Goal: Book appointment/travel/reservation

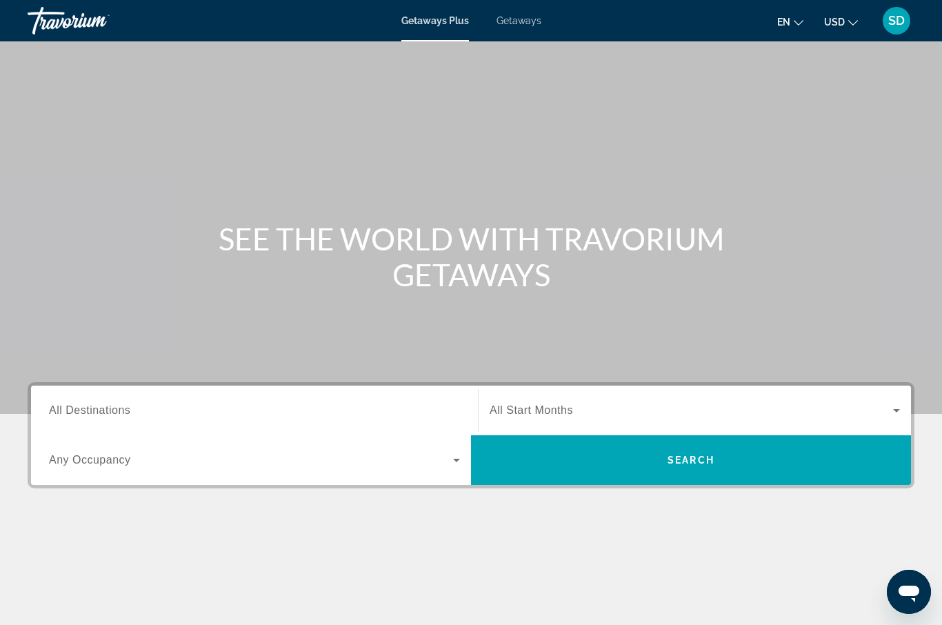
click at [95, 410] on span "All Destinations" at bounding box center [89, 410] width 81 height 12
click at [95, 410] on input "Destination All Destinations" at bounding box center [254, 411] width 411 height 17
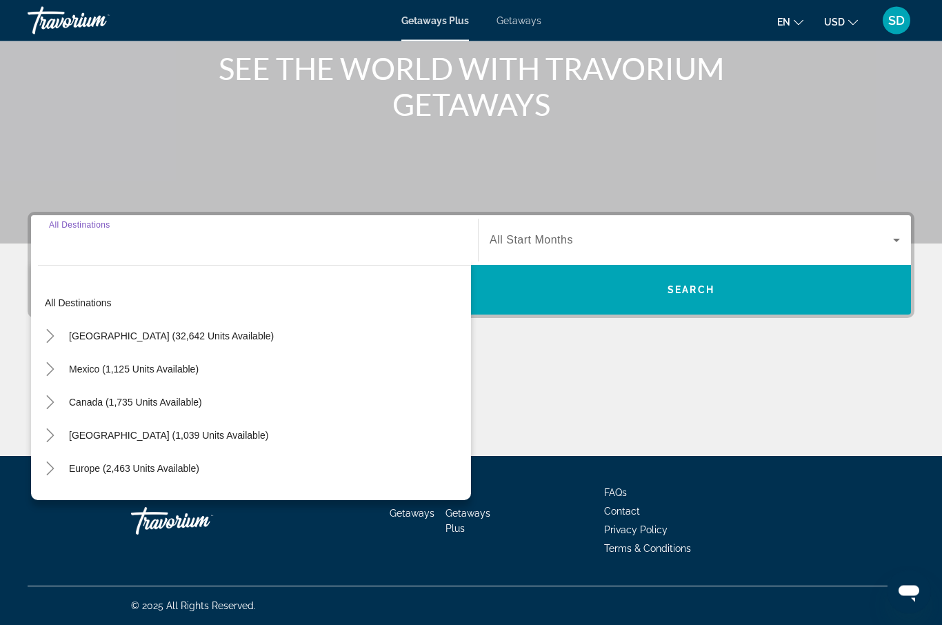
scroll to position [170, 0]
click at [50, 334] on icon "Toggle United States (32,642 units available)" at bounding box center [50, 336] width 14 height 14
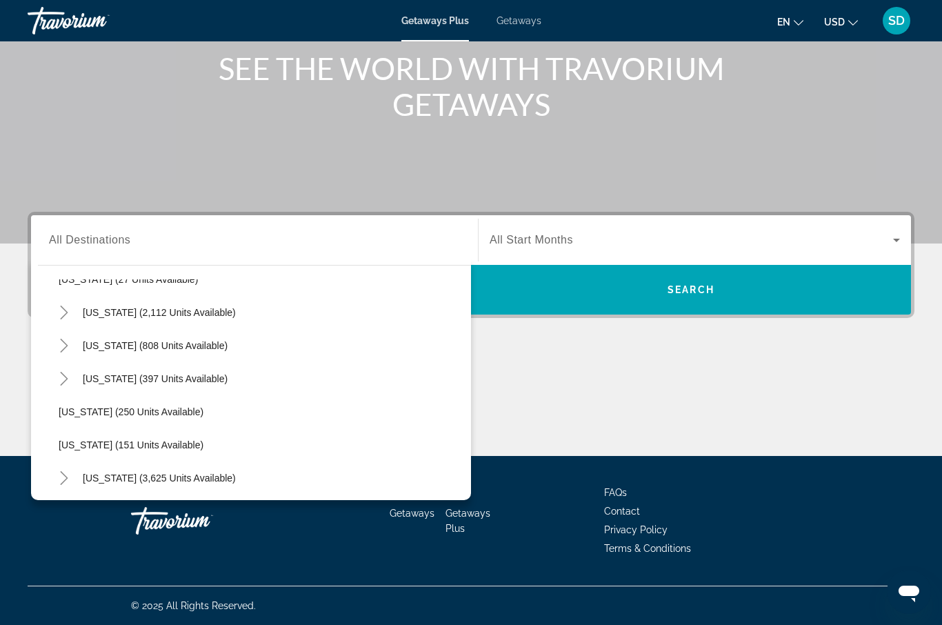
scroll to position [1027, 0]
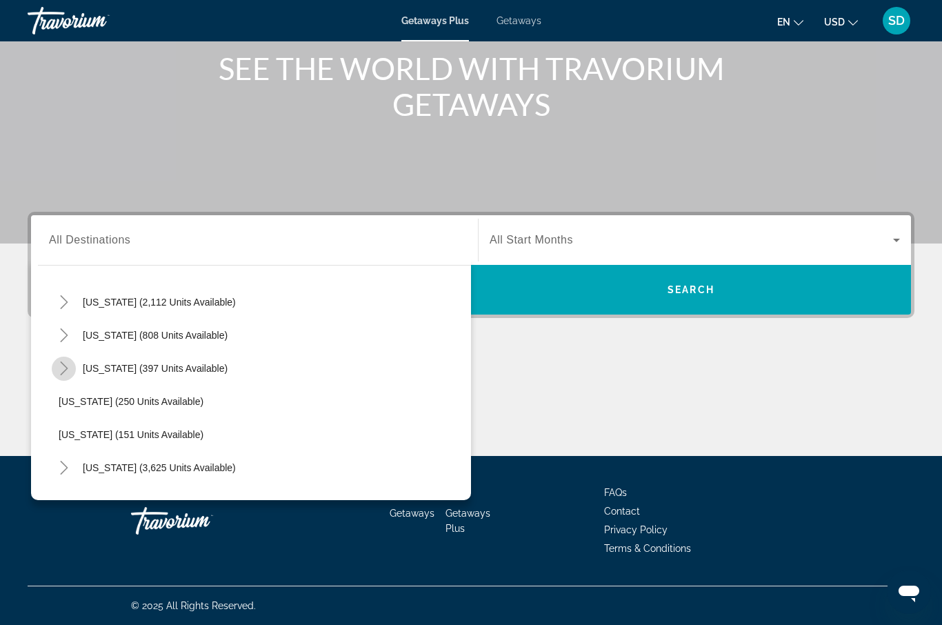
click at [64, 370] on icon "Toggle Texas (397 units available)" at bounding box center [64, 368] width 14 height 14
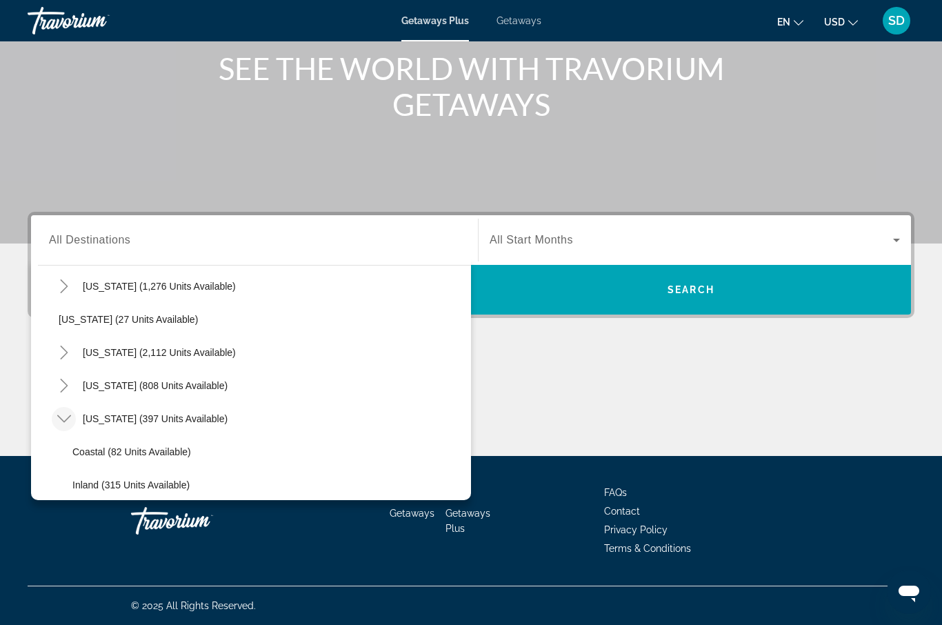
scroll to position [972, 0]
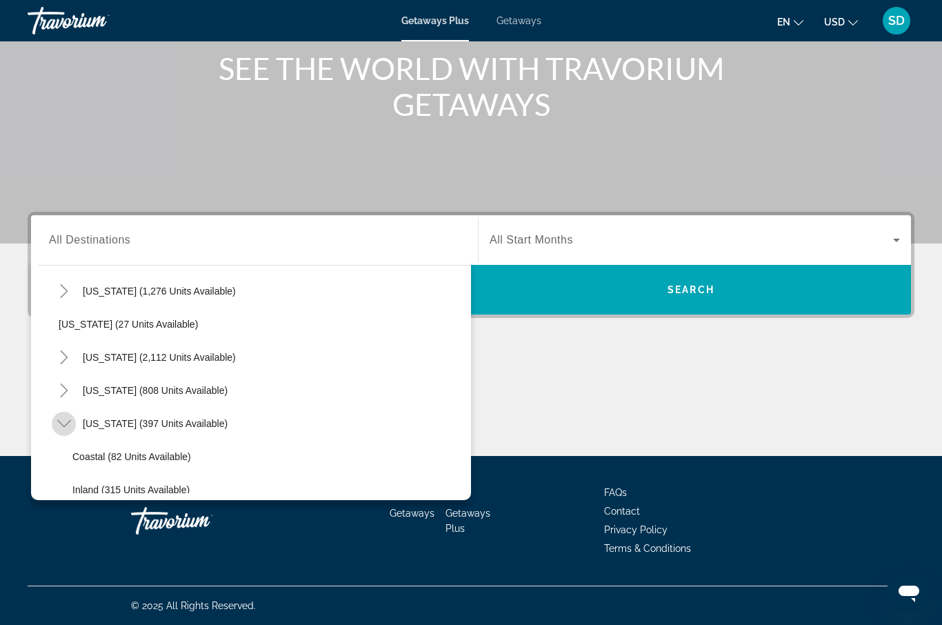
click at [61, 421] on icon "Toggle Texas (397 units available)" at bounding box center [64, 424] width 14 height 14
click at [110, 424] on span "[US_STATE] (397 units available)" at bounding box center [155, 423] width 145 height 11
type input "**********"
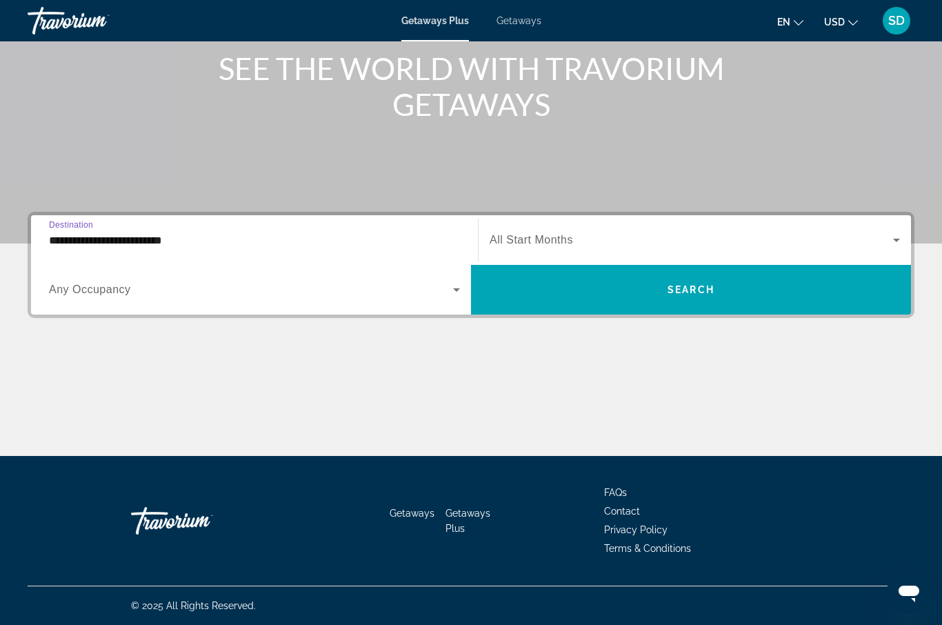
click at [897, 238] on icon "Search widget" at bounding box center [896, 240] width 17 height 17
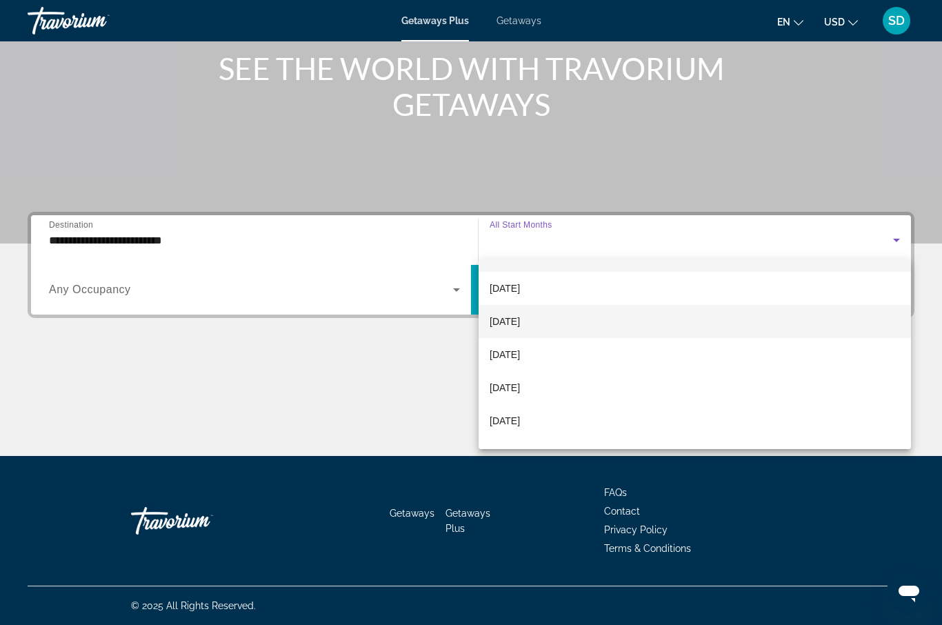
scroll to position [28, 0]
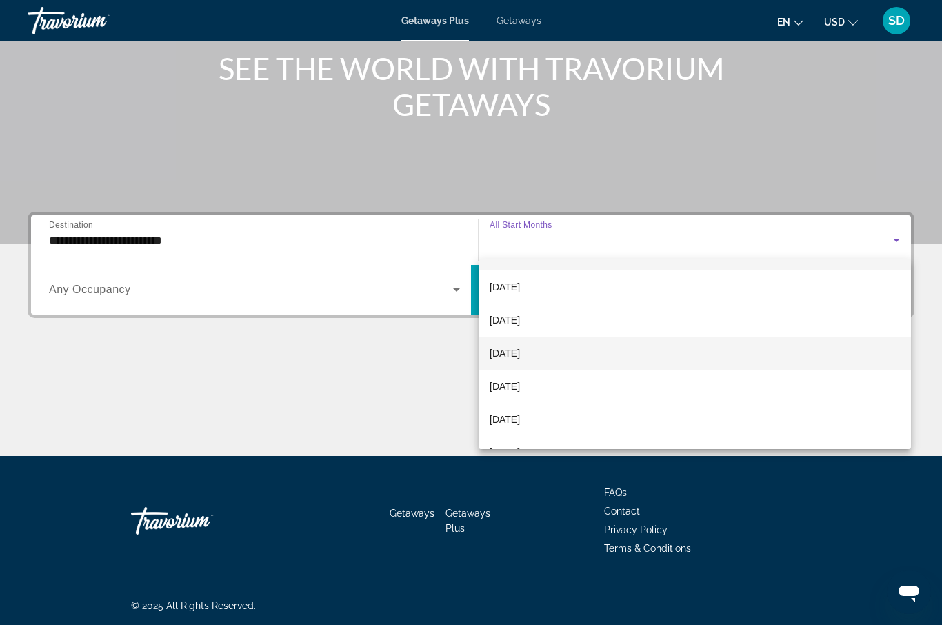
click at [751, 355] on mat-option "[DATE]" at bounding box center [695, 353] width 433 height 33
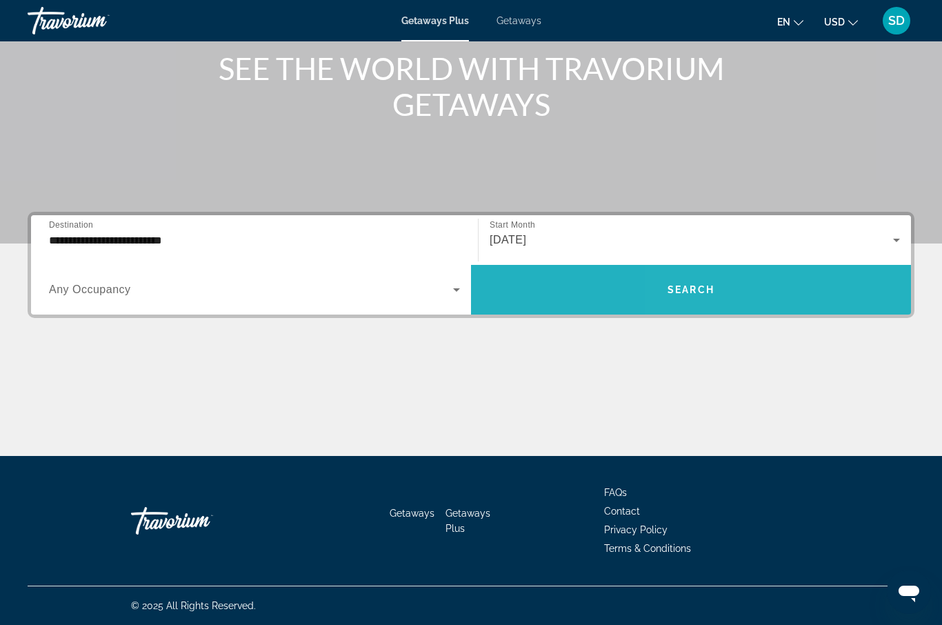
click at [748, 299] on span "Search widget" at bounding box center [691, 289] width 440 height 33
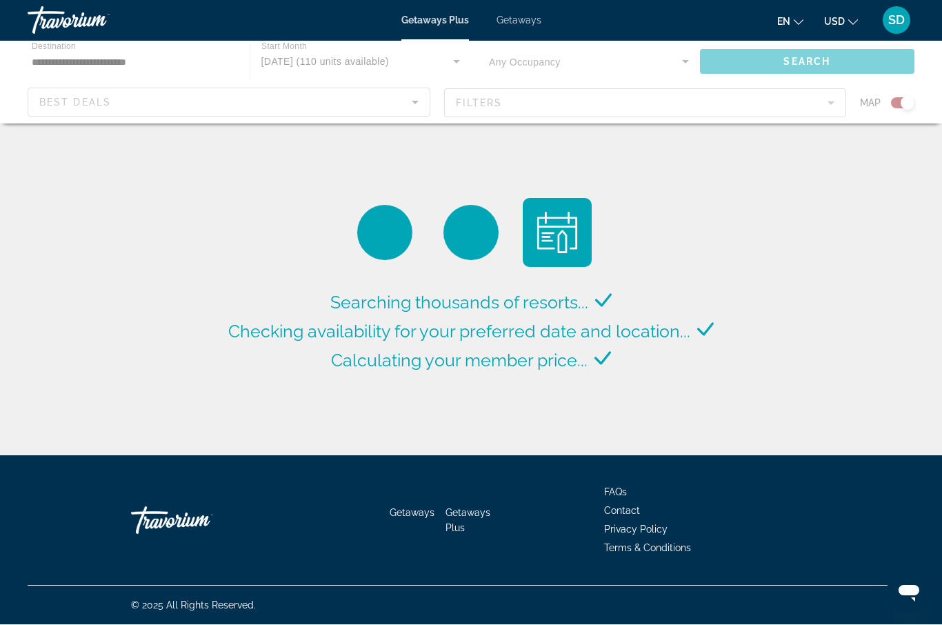
scroll to position [48, 0]
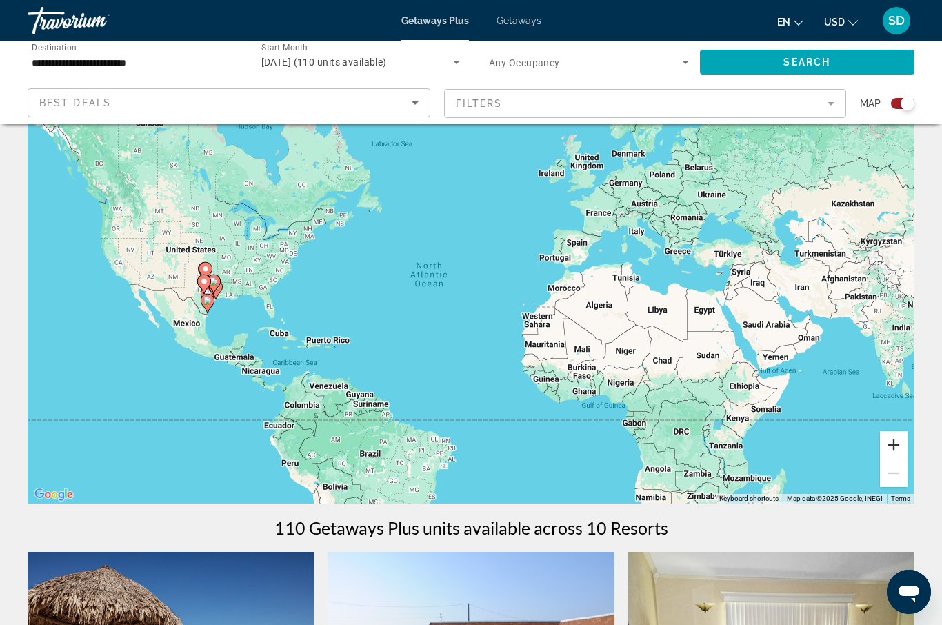
click at [891, 444] on button "Zoom in" at bounding box center [894, 445] width 28 height 28
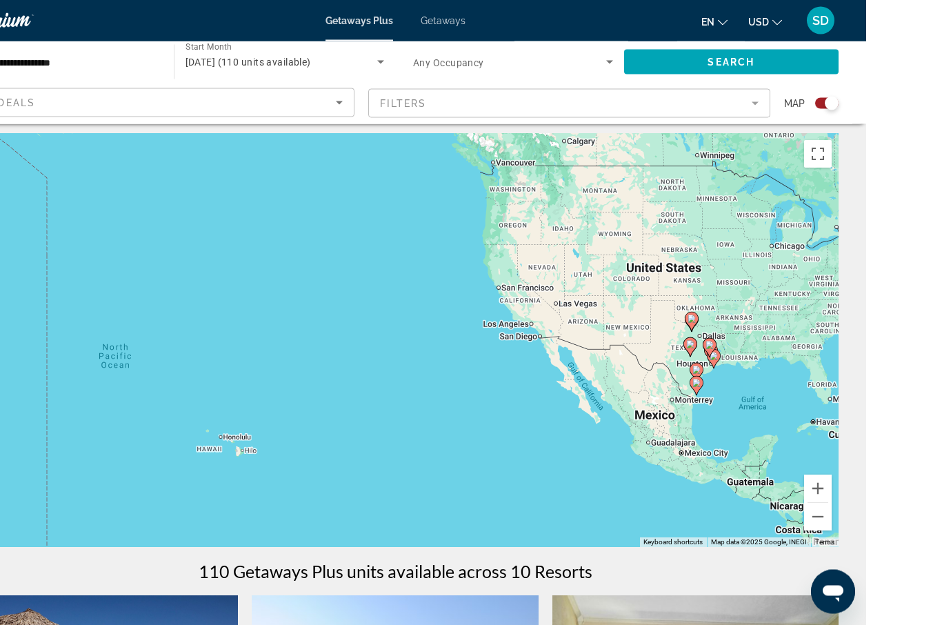
scroll to position [0, 0]
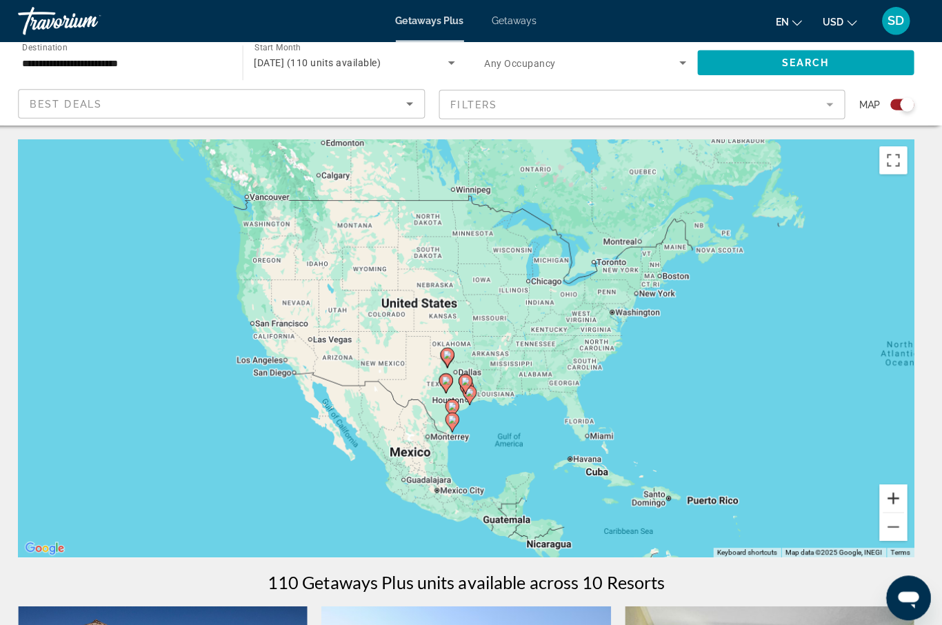
click at [880, 495] on button "Zoom in" at bounding box center [894, 493] width 28 height 28
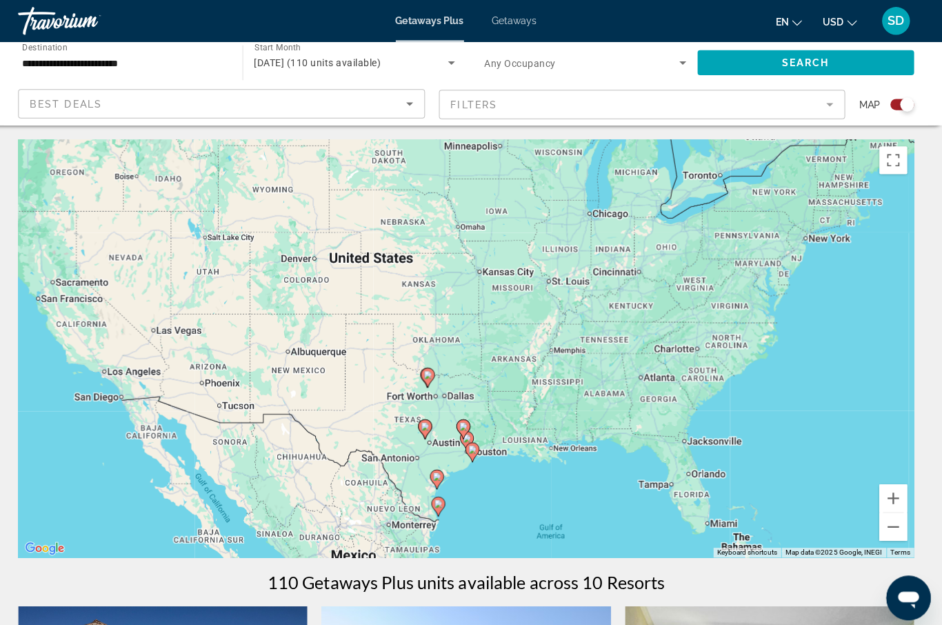
click at [471, 449] on icon "Main content" at bounding box center [477, 448] width 12 height 18
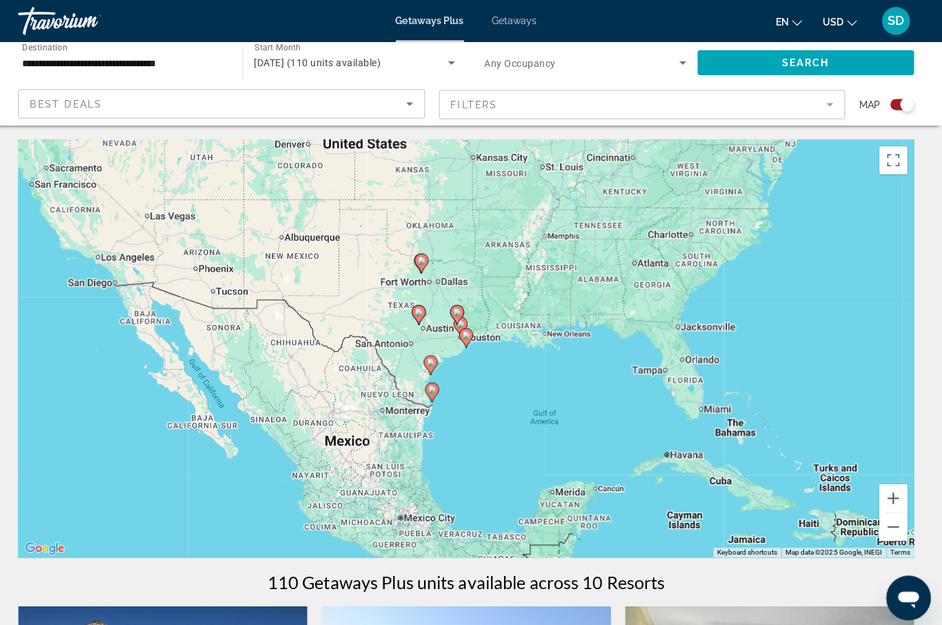
click at [467, 332] on image "Main content" at bounding box center [471, 332] width 8 height 8
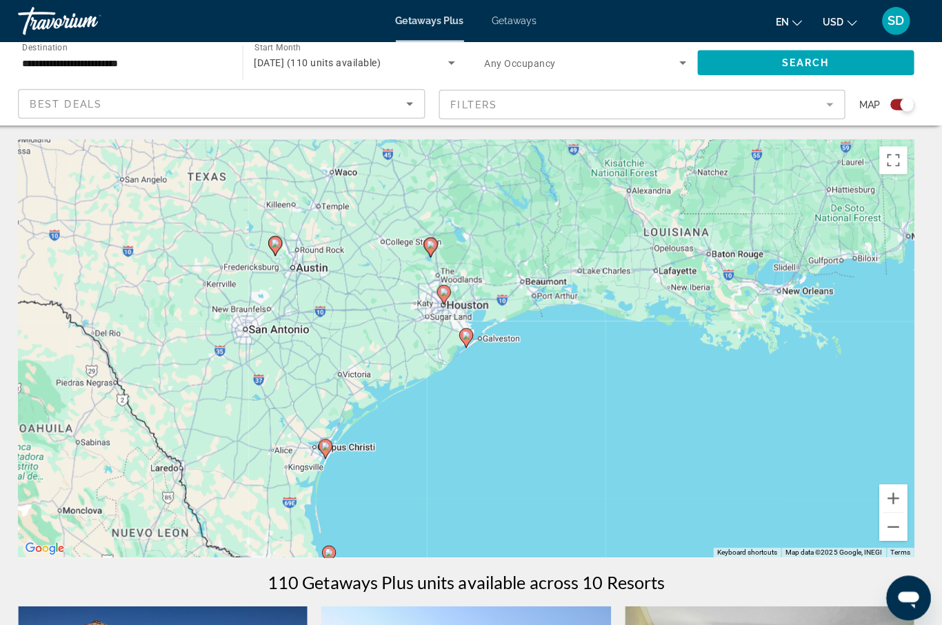
click at [465, 336] on icon "Main content" at bounding box center [471, 335] width 12 height 18
type input "**********"
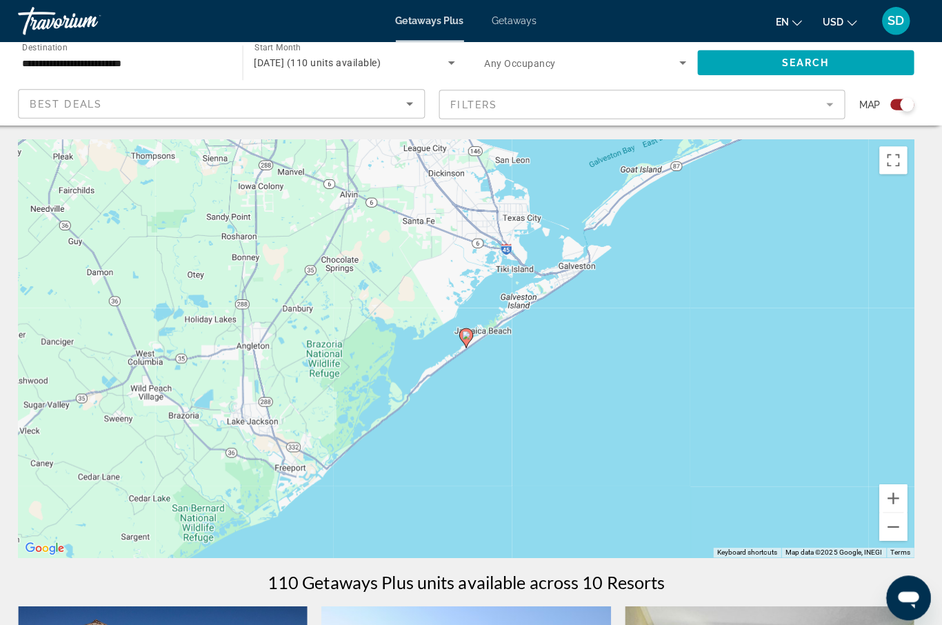
click at [467, 334] on image "Main content" at bounding box center [471, 332] width 8 height 8
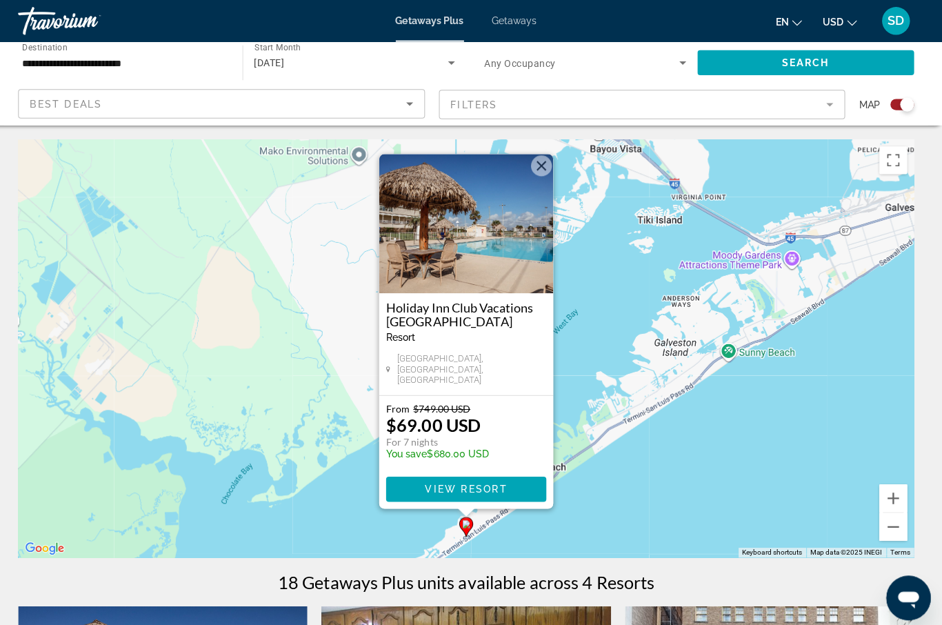
click at [486, 424] on div "From $749.00 USD $69.00 USD For 7 nights You save $680.00 USD" at bounding box center [471, 430] width 159 height 63
click at [475, 482] on span "View Resort" at bounding box center [470, 484] width 81 height 11
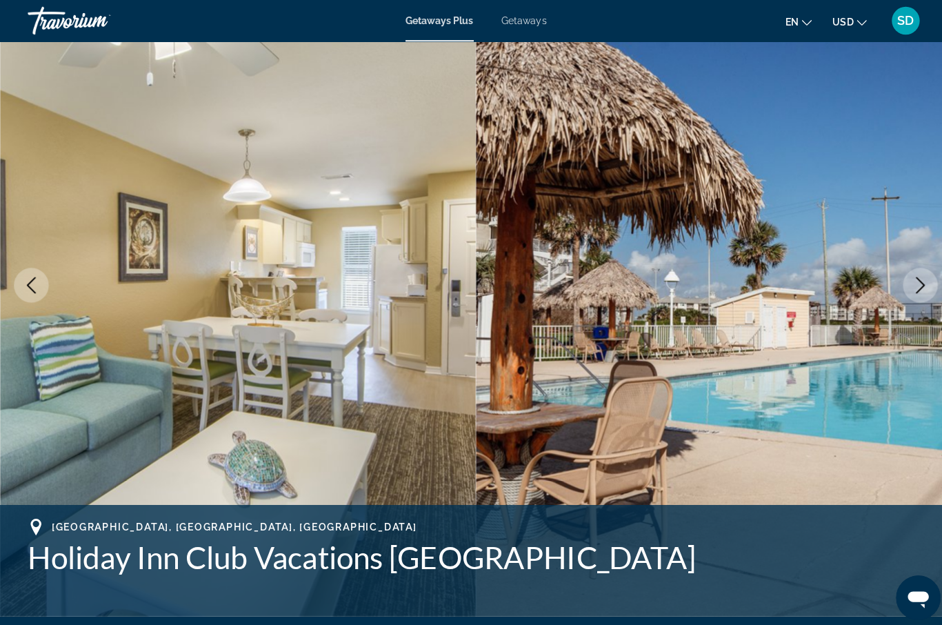
scroll to position [81, 0]
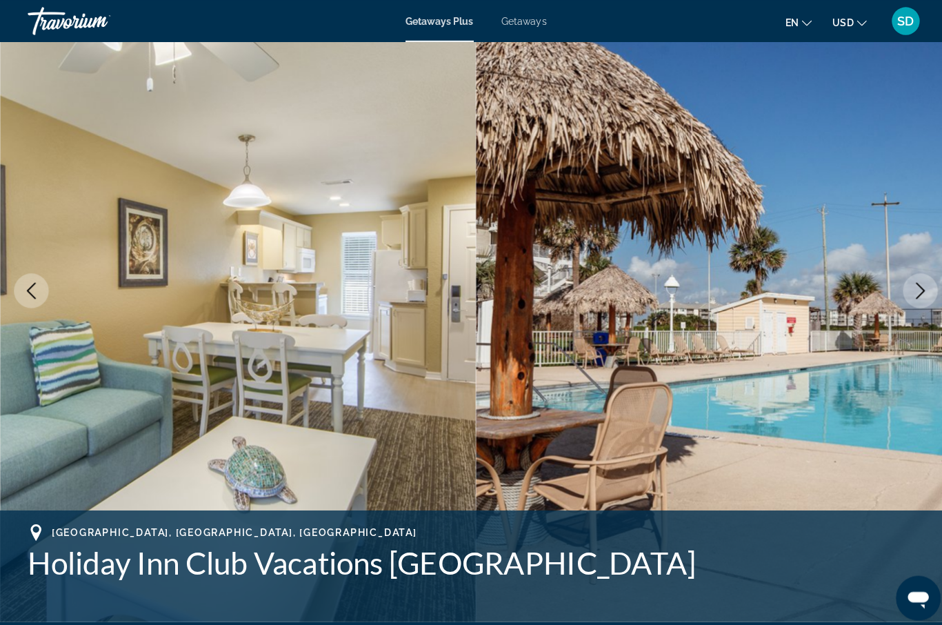
click at [910, 294] on icon "Next image" at bounding box center [911, 287] width 17 height 17
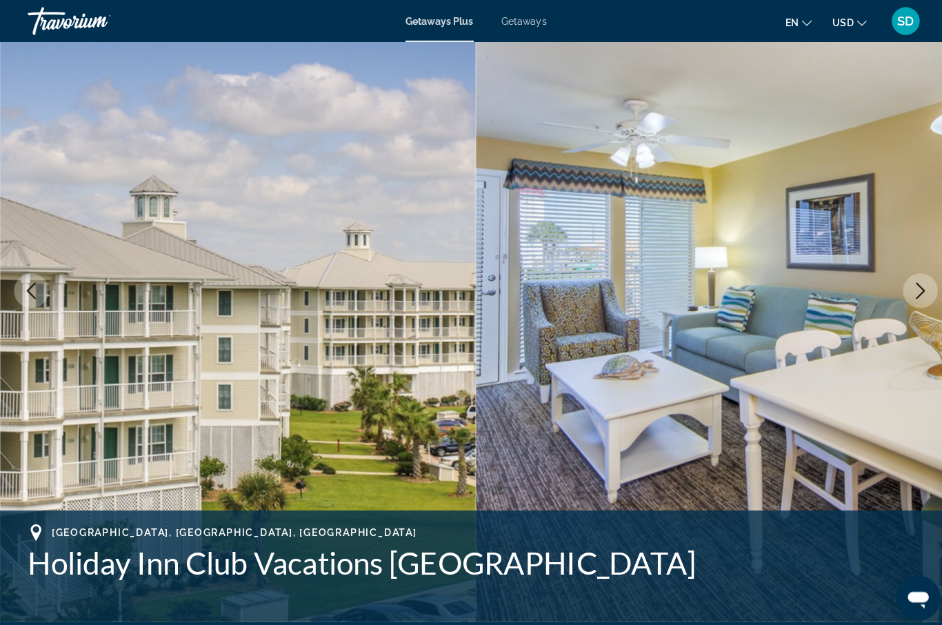
click at [910, 295] on icon "Next image" at bounding box center [911, 287] width 17 height 17
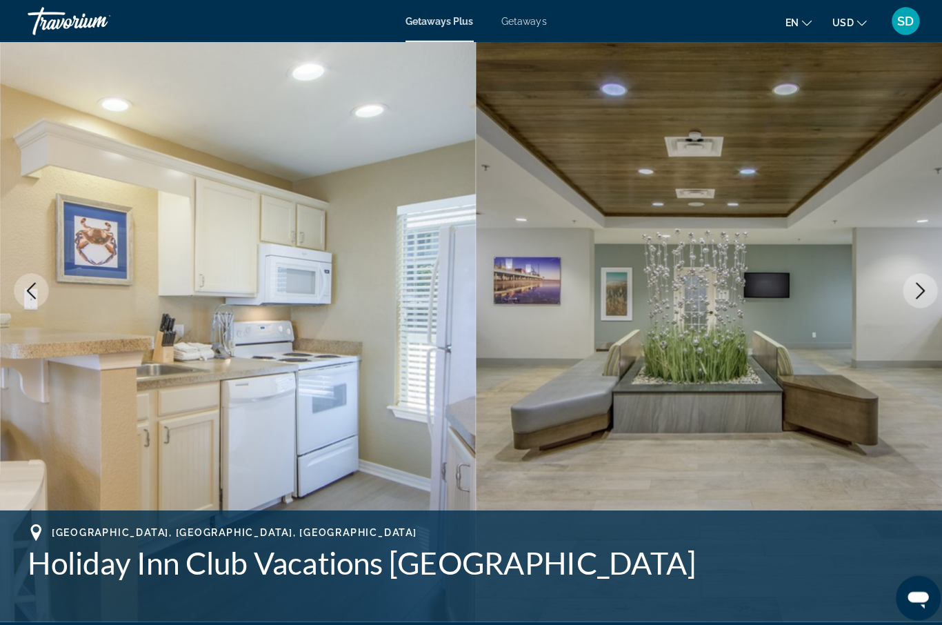
click at [910, 295] on icon "Next image" at bounding box center [911, 287] width 17 height 17
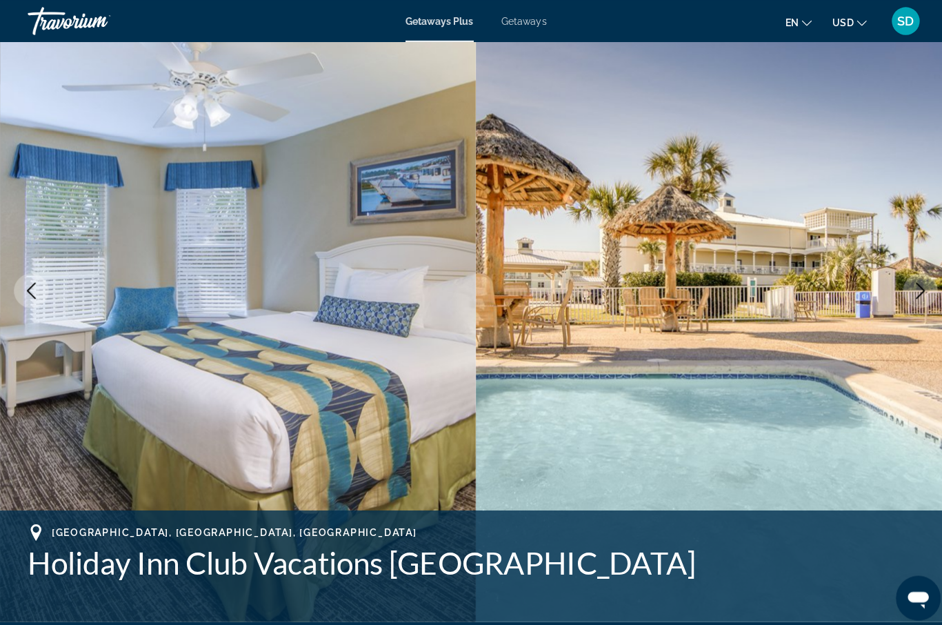
click at [908, 295] on icon "Next image" at bounding box center [911, 287] width 17 height 17
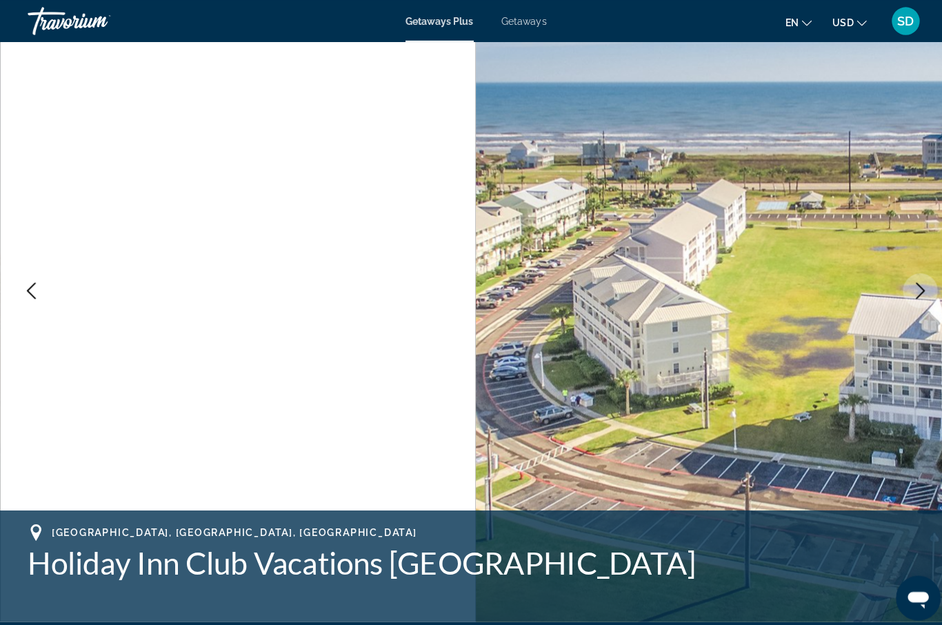
click at [908, 297] on button "Next image" at bounding box center [911, 287] width 34 height 34
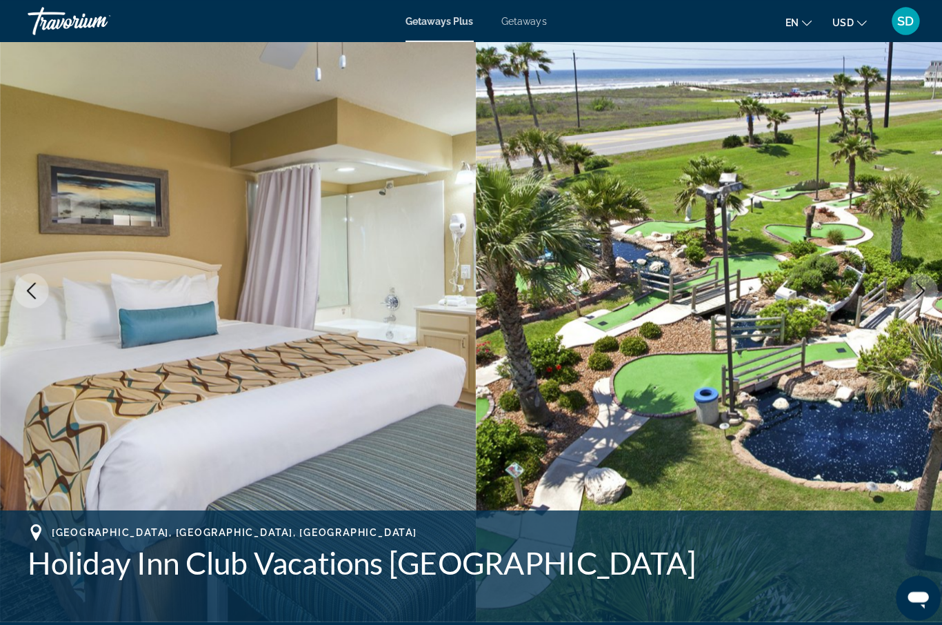
click at [908, 297] on button "Next image" at bounding box center [911, 287] width 34 height 34
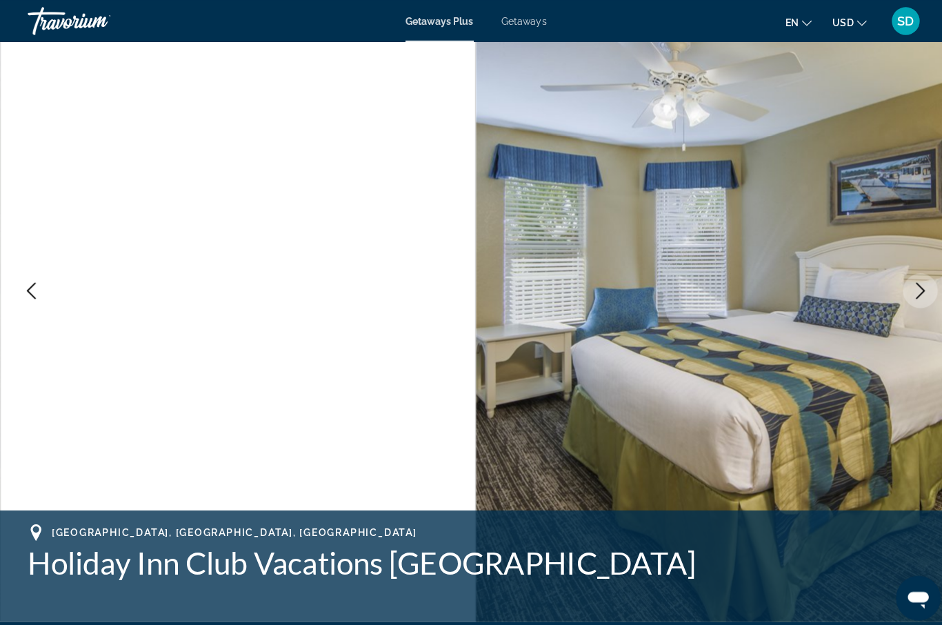
click at [908, 297] on button "Next image" at bounding box center [911, 287] width 34 height 34
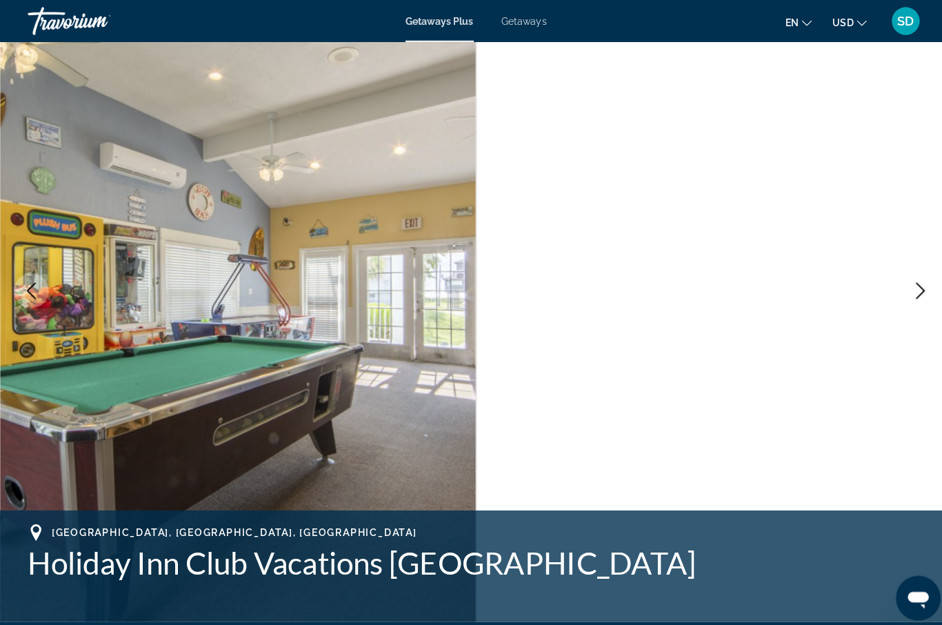
click at [908, 297] on button "Next image" at bounding box center [911, 287] width 34 height 34
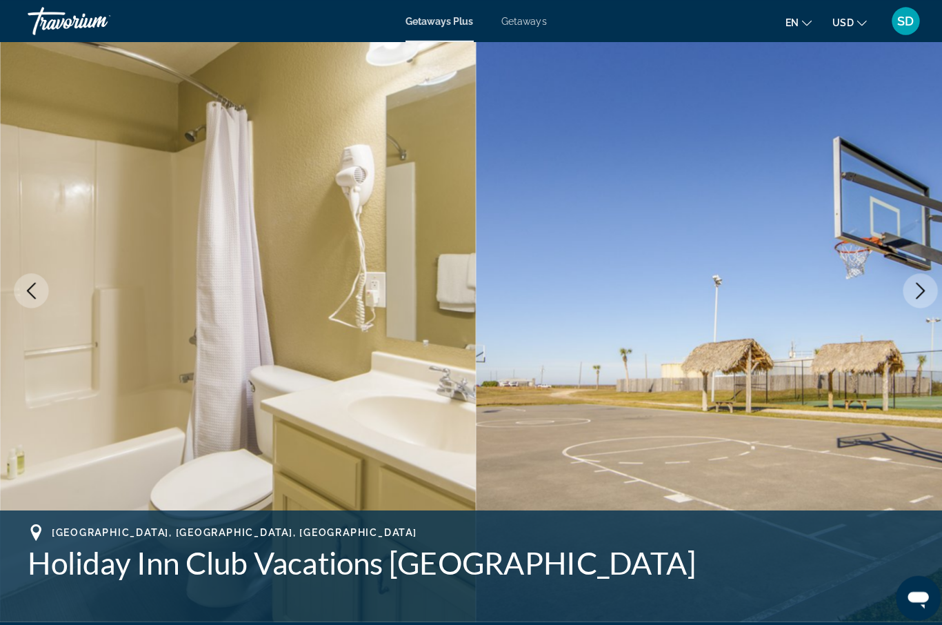
click at [908, 297] on button "Next image" at bounding box center [911, 287] width 34 height 34
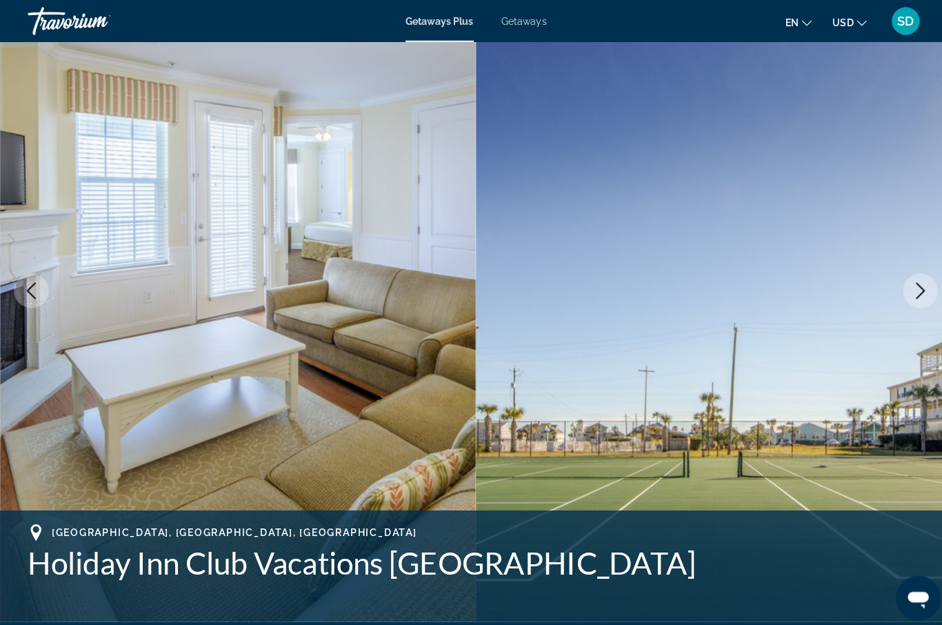
click at [908, 297] on button "Next image" at bounding box center [911, 287] width 34 height 34
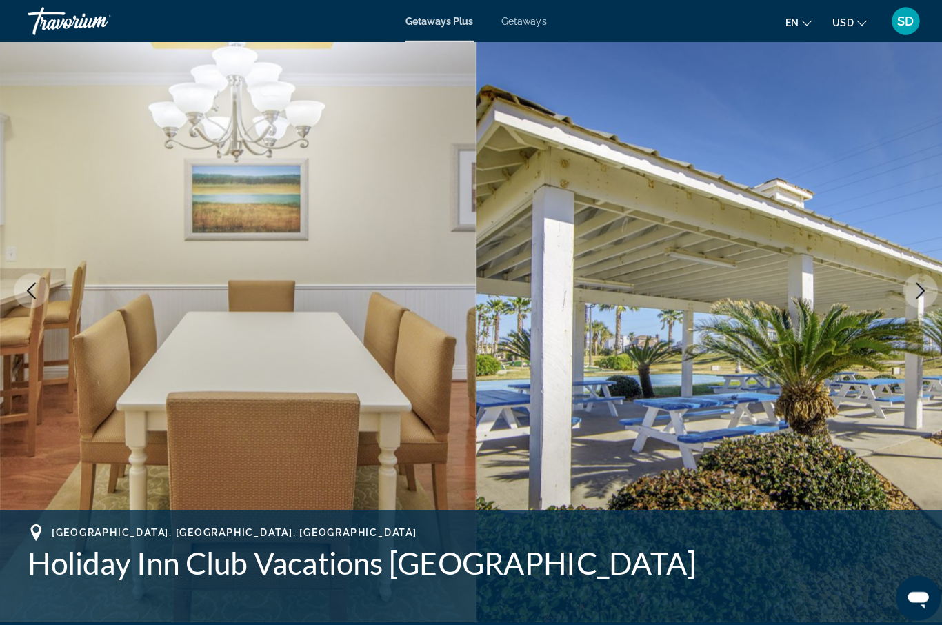
click at [908, 297] on button "Next image" at bounding box center [911, 287] width 34 height 34
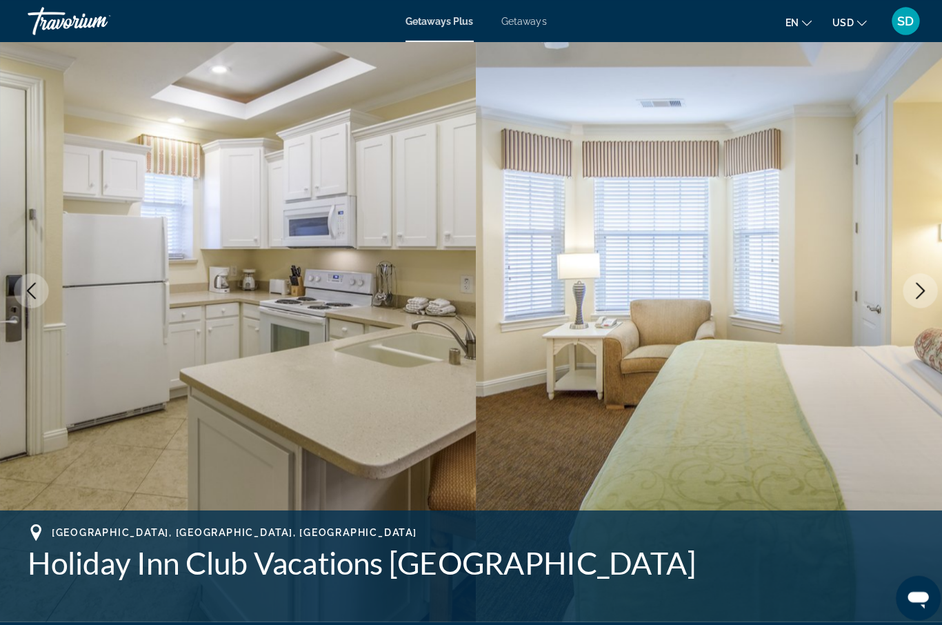
click at [908, 297] on button "Next image" at bounding box center [911, 287] width 34 height 34
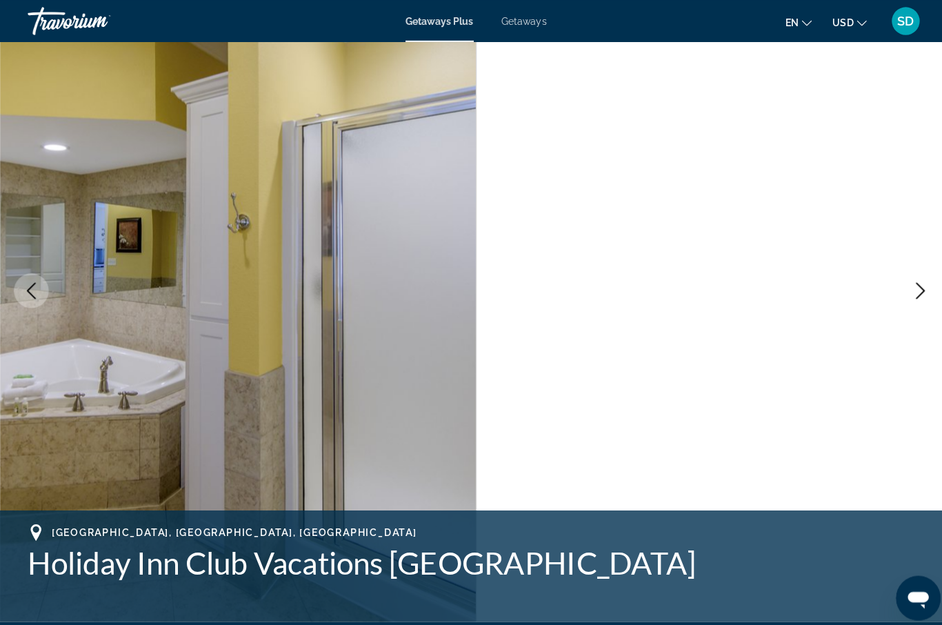
click at [908, 297] on button "Next image" at bounding box center [911, 287] width 34 height 34
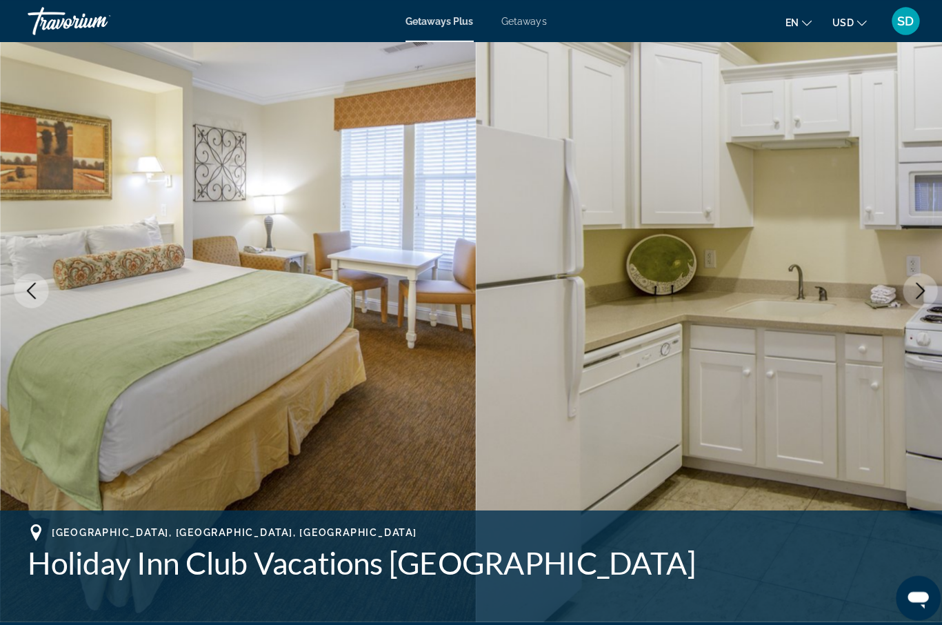
click at [908, 297] on button "Next image" at bounding box center [911, 287] width 34 height 34
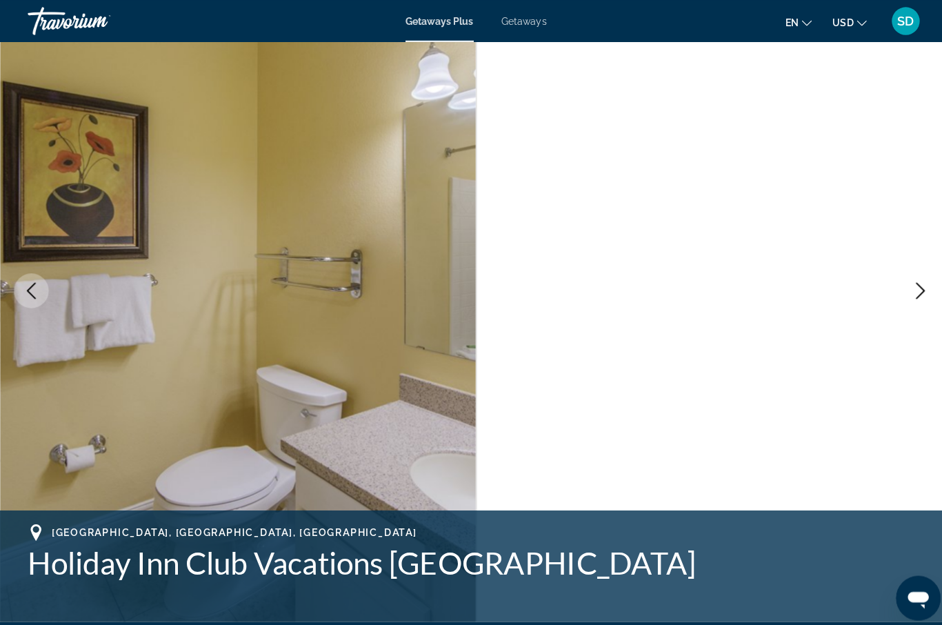
click at [908, 298] on button "Next image" at bounding box center [911, 287] width 34 height 34
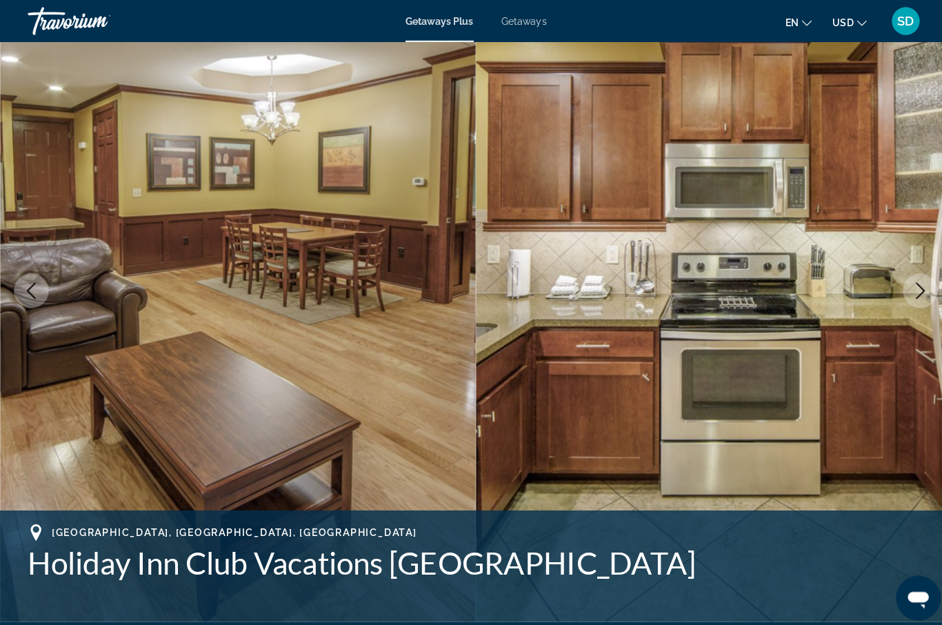
click at [908, 298] on button "Next image" at bounding box center [911, 287] width 34 height 34
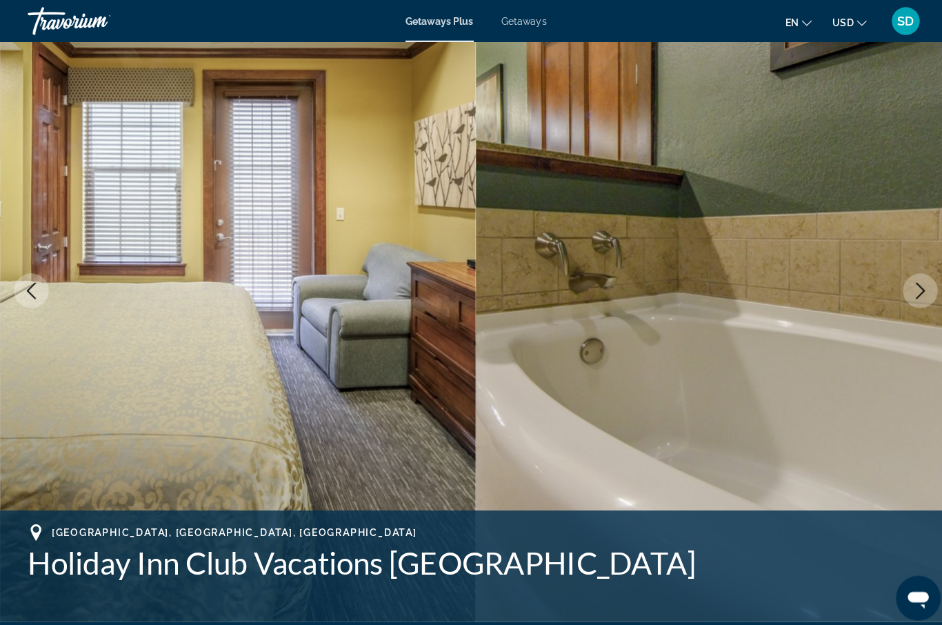
click at [908, 298] on button "Next image" at bounding box center [911, 287] width 34 height 34
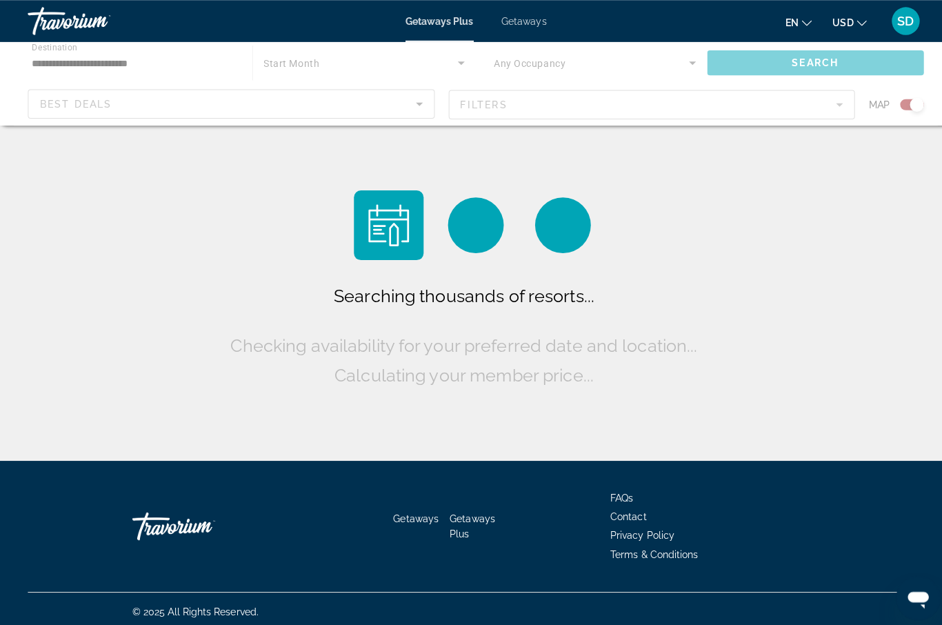
scroll to position [54, 0]
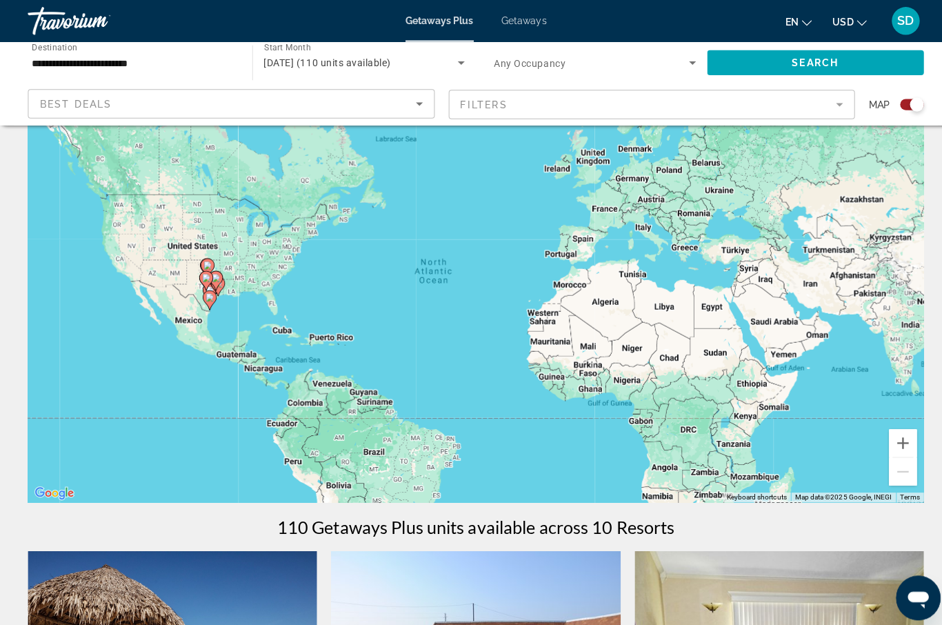
click at [210, 297] on image "Main content" at bounding box center [207, 294] width 8 height 8
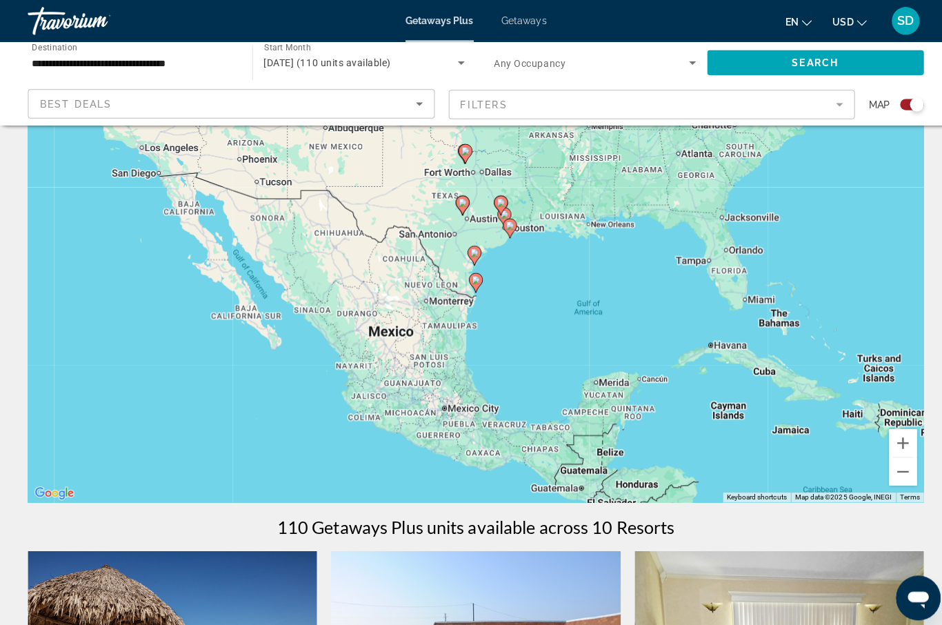
click at [469, 253] on image "Main content" at bounding box center [470, 250] width 8 height 8
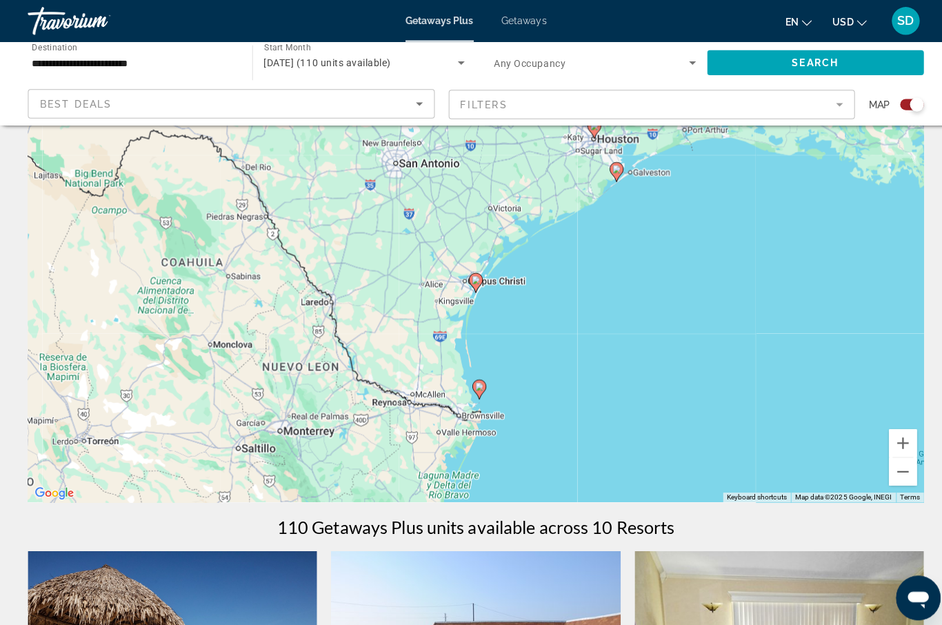
click at [471, 280] on image "Main content" at bounding box center [471, 277] width 8 height 8
type input "**********"
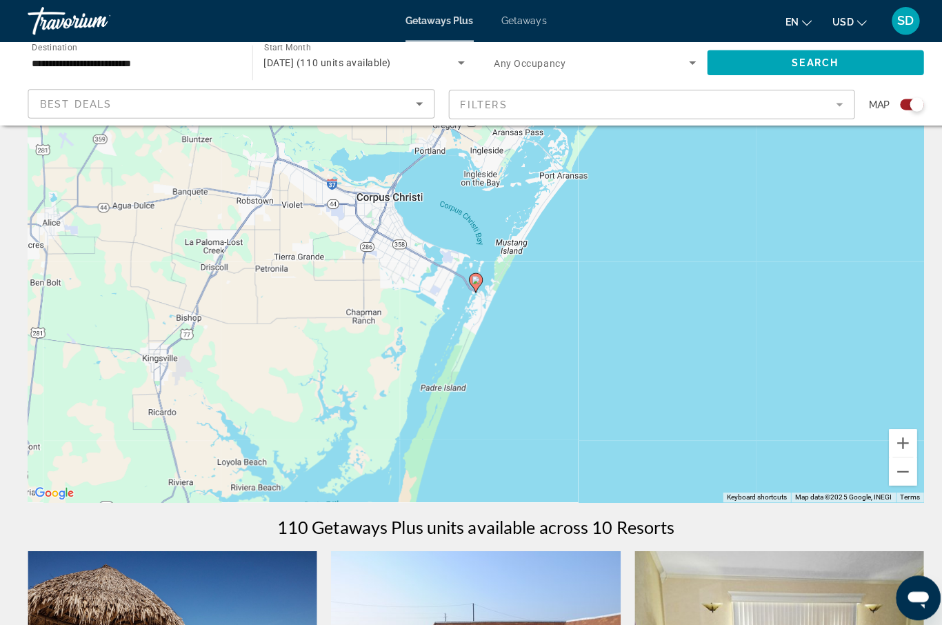
click at [469, 281] on image "Main content" at bounding box center [471, 277] width 8 height 8
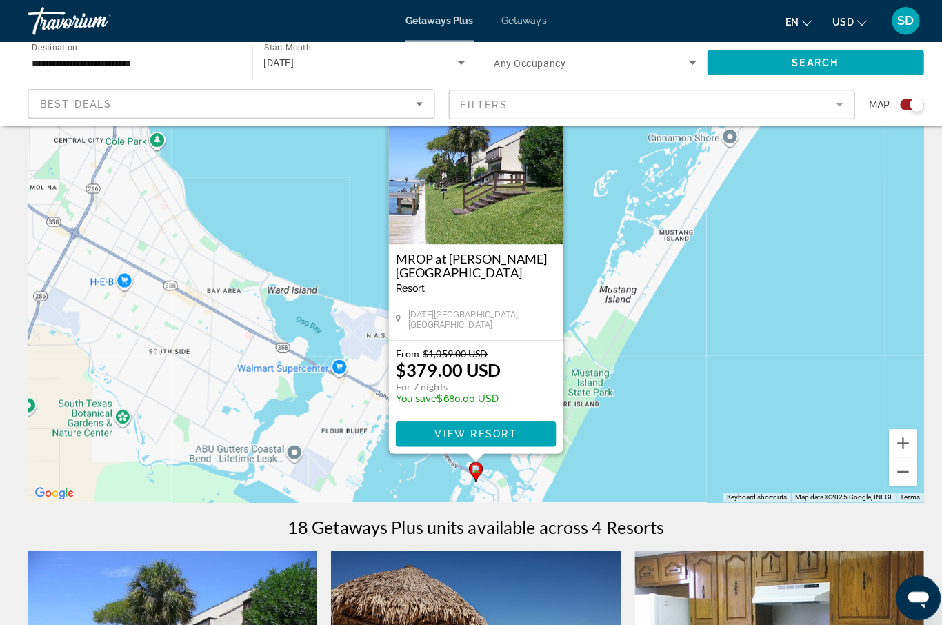
click at [482, 428] on span "View Resort" at bounding box center [470, 429] width 81 height 11
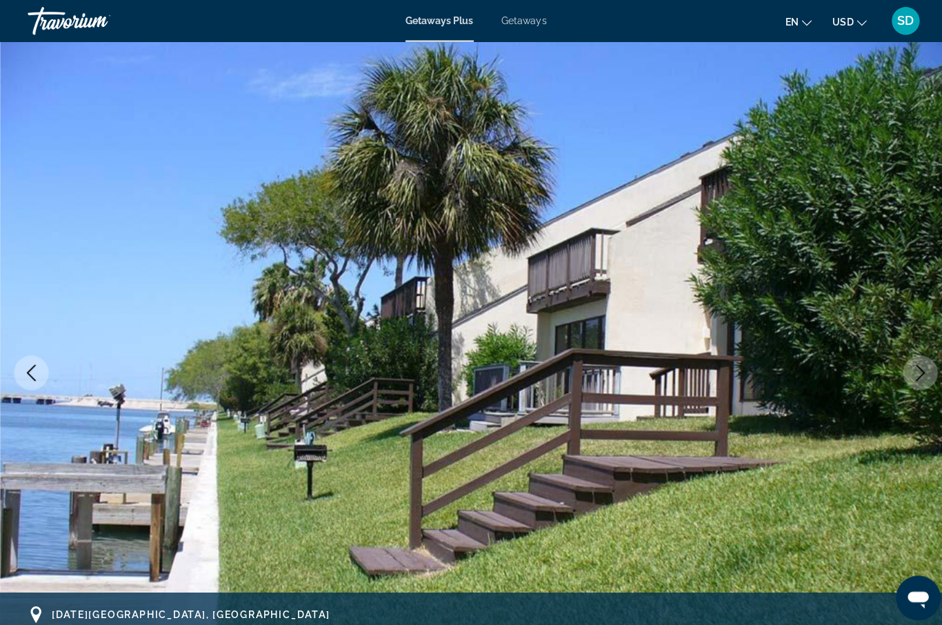
click at [905, 367] on icon "Next image" at bounding box center [911, 369] width 17 height 17
click at [908, 366] on icon "Next image" at bounding box center [911, 369] width 17 height 17
click at [916, 372] on icon "Next image" at bounding box center [911, 369] width 17 height 17
click at [23, 372] on icon "Previous image" at bounding box center [31, 369] width 17 height 17
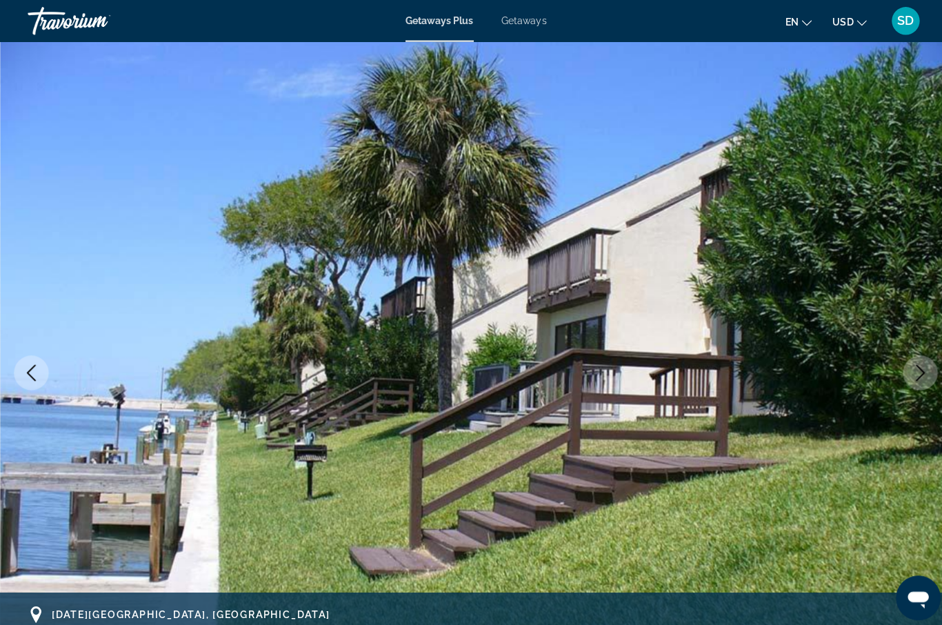
click at [23, 370] on icon "Previous image" at bounding box center [31, 369] width 17 height 17
click at [39, 362] on icon "Previous image" at bounding box center [31, 369] width 17 height 17
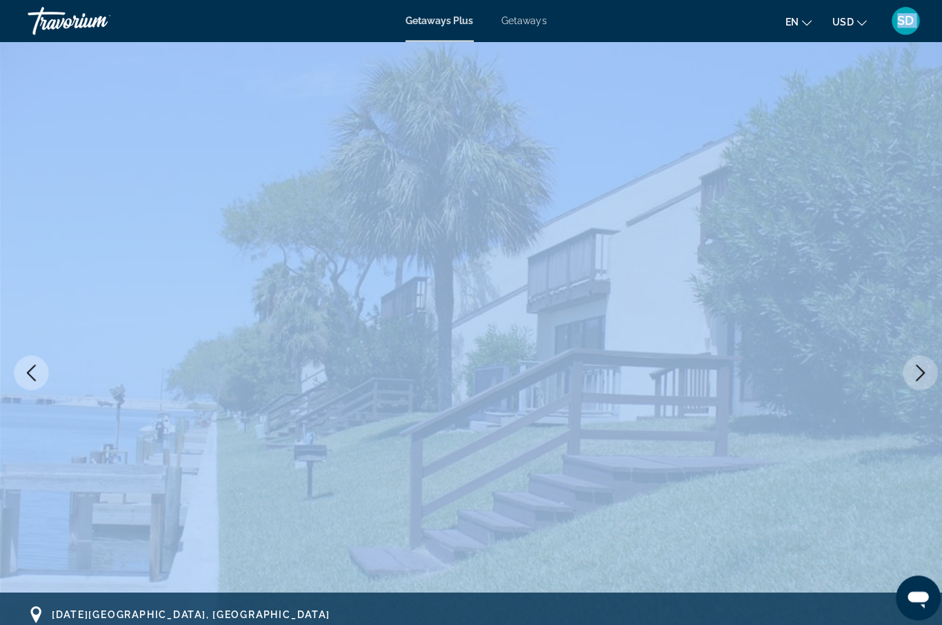
click at [26, 365] on icon "Previous image" at bounding box center [31, 369] width 17 height 17
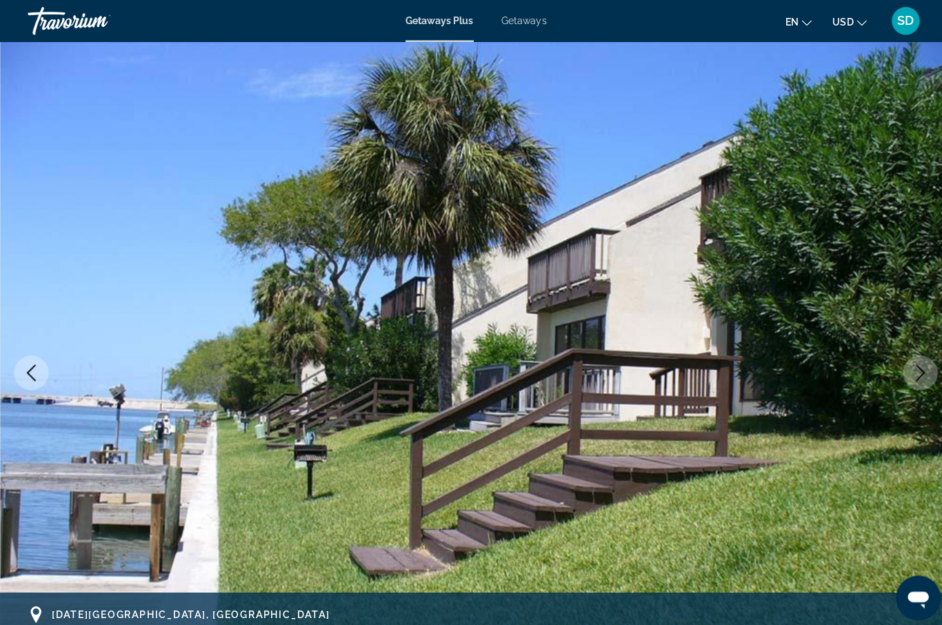
click at [26, 364] on icon "Previous image" at bounding box center [31, 369] width 17 height 17
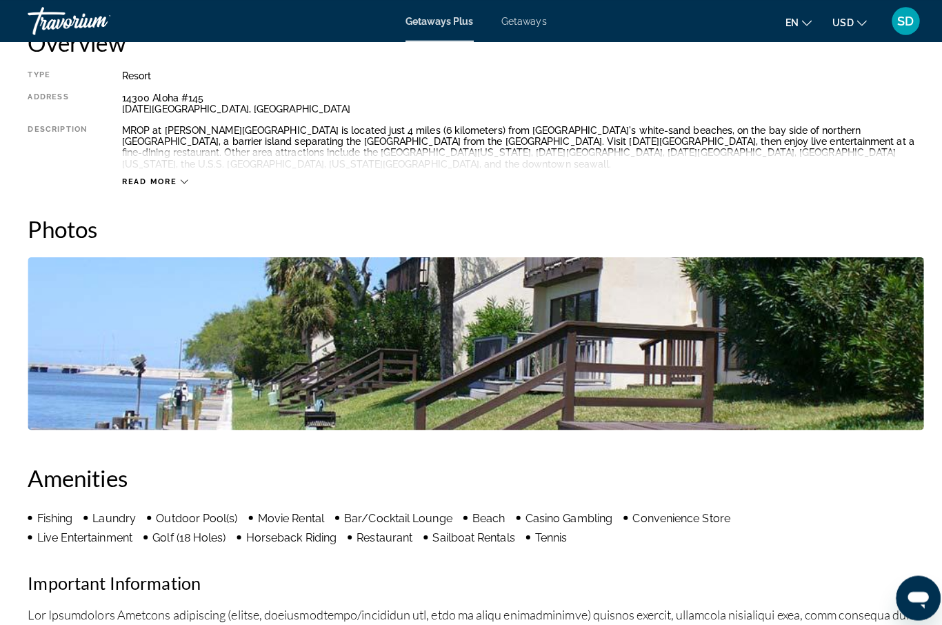
scroll to position [737, 0]
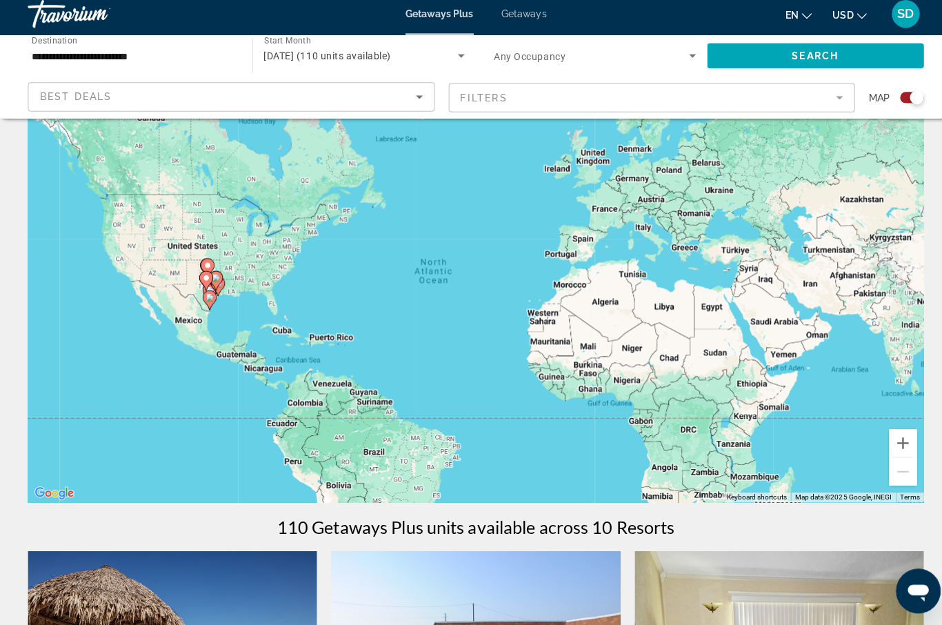
click at [206, 298] on image "Main content" at bounding box center [207, 301] width 8 height 8
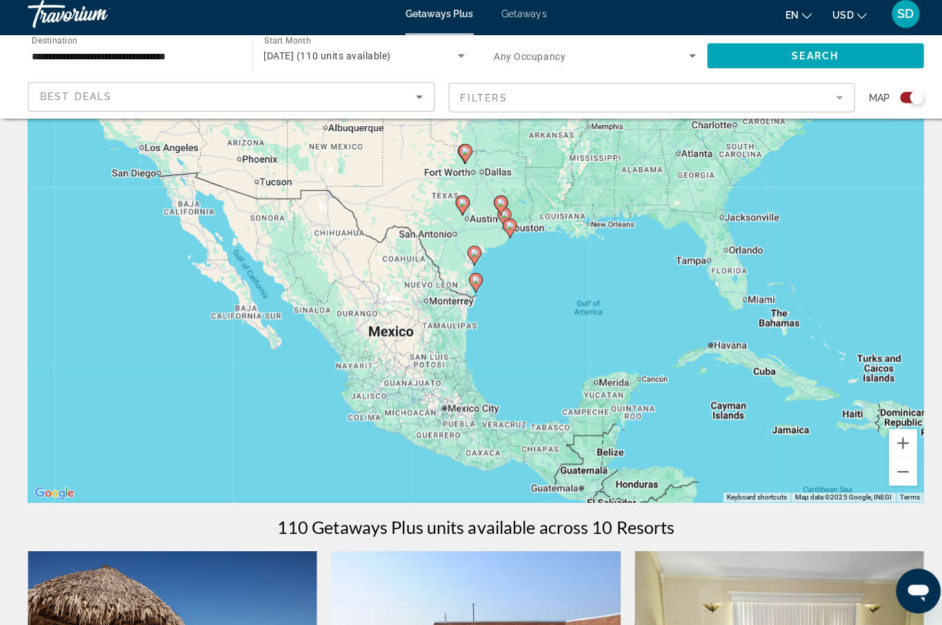
click at [471, 280] on image "Main content" at bounding box center [471, 284] width 8 height 8
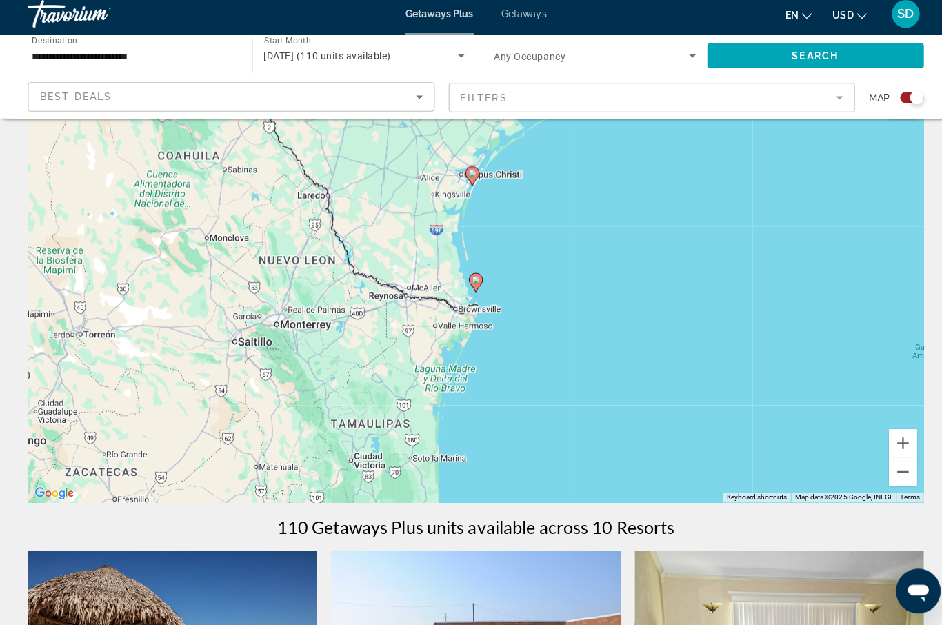
click at [470, 281] on image "Main content" at bounding box center [471, 284] width 8 height 8
type input "**********"
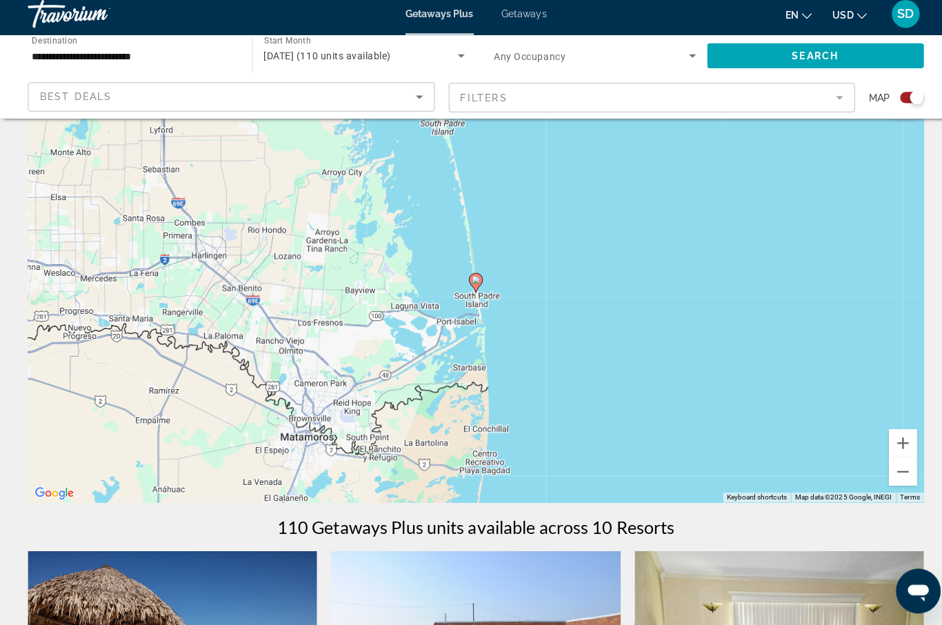
click at [470, 280] on image "Main content" at bounding box center [471, 284] width 8 height 8
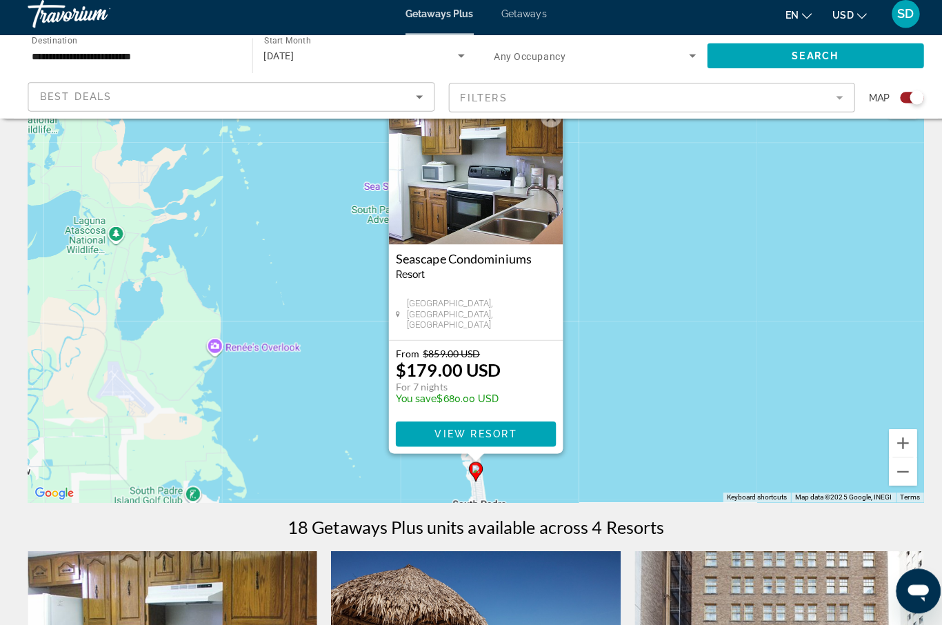
click at [486, 373] on p "$179.00 USD" at bounding box center [444, 373] width 104 height 21
click at [498, 431] on span "View Resort" at bounding box center [470, 436] width 81 height 11
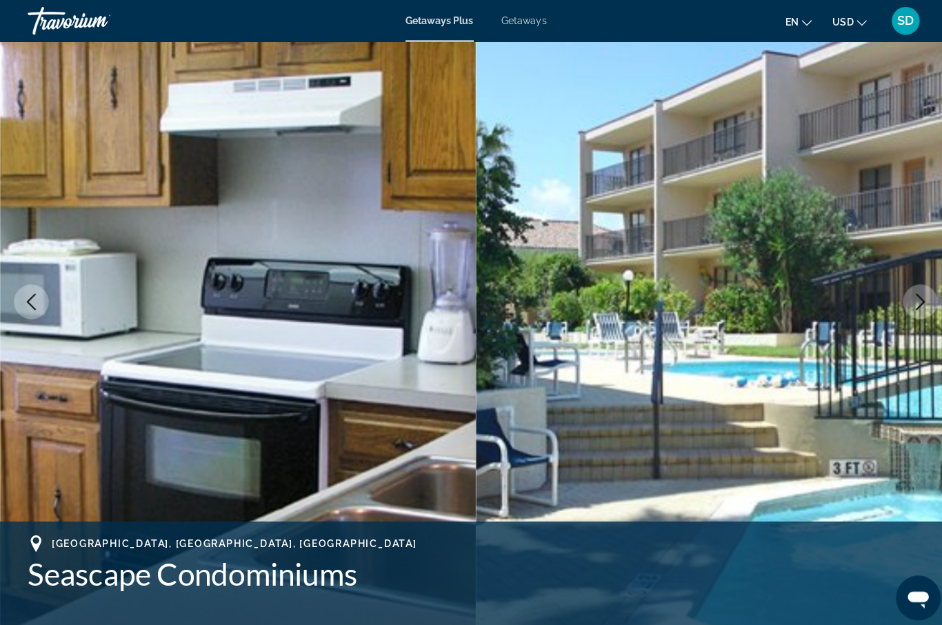
scroll to position [63, 0]
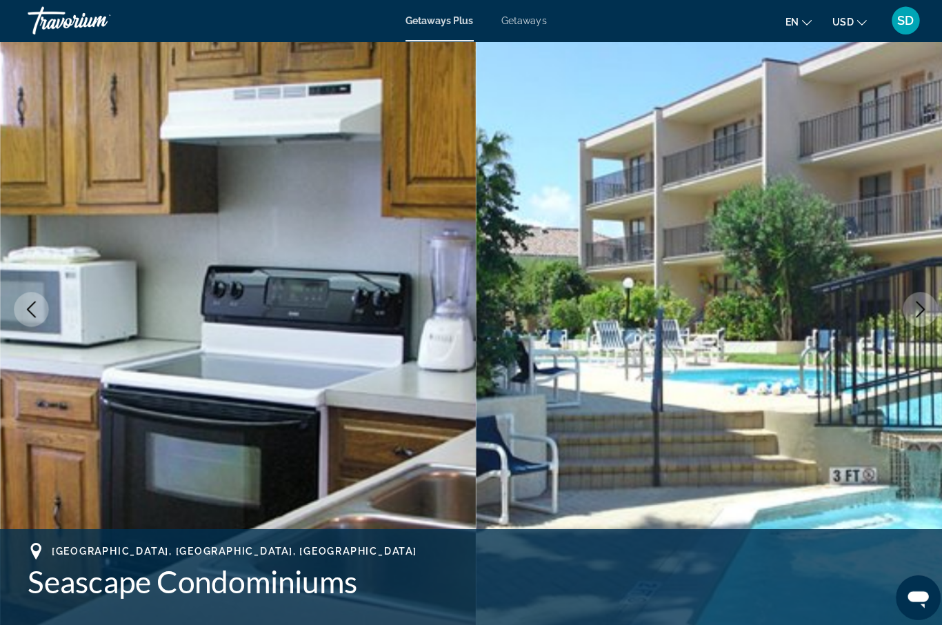
click at [904, 303] on icon "Next image" at bounding box center [911, 306] width 17 height 17
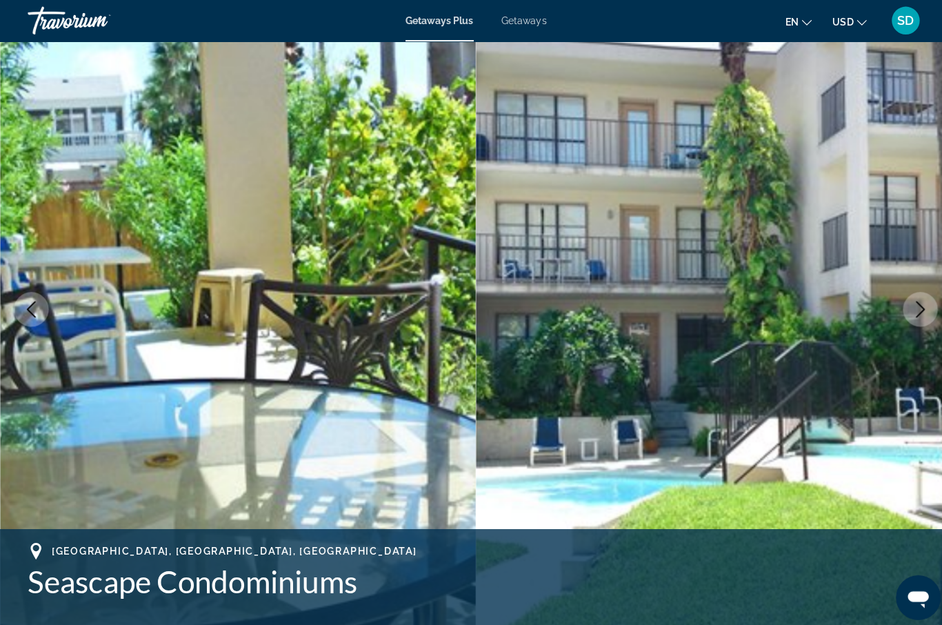
click at [904, 303] on icon "Next image" at bounding box center [911, 306] width 17 height 17
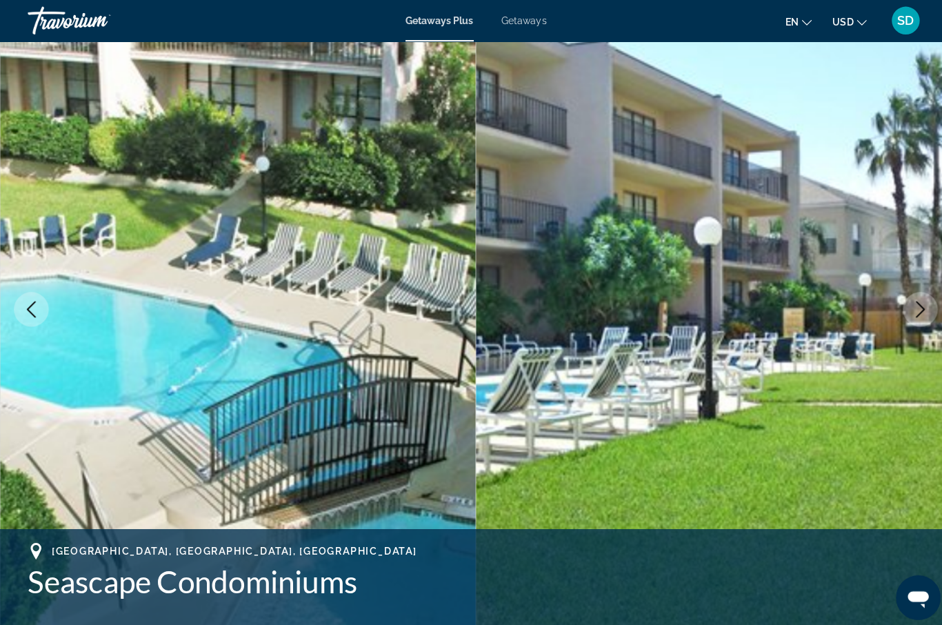
click at [904, 303] on icon "Next image" at bounding box center [911, 306] width 17 height 17
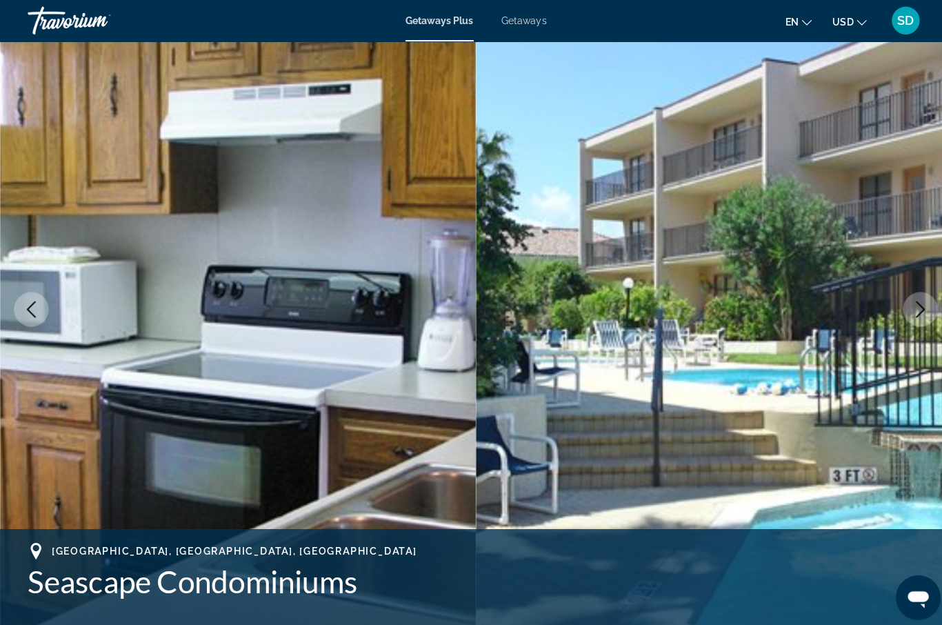
click at [904, 303] on icon "Next image" at bounding box center [911, 306] width 17 height 17
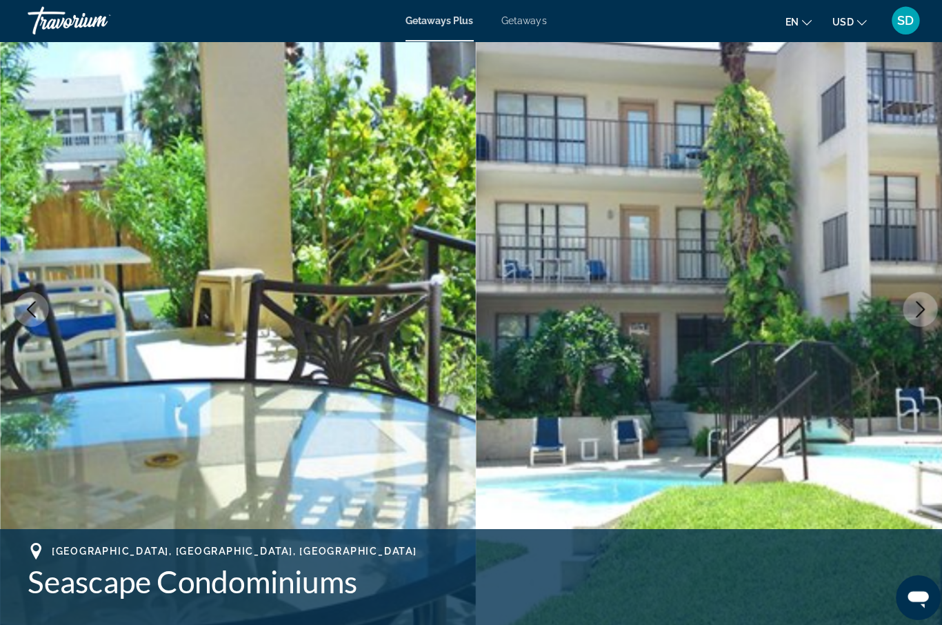
click at [904, 303] on icon "Next image" at bounding box center [911, 306] width 17 height 17
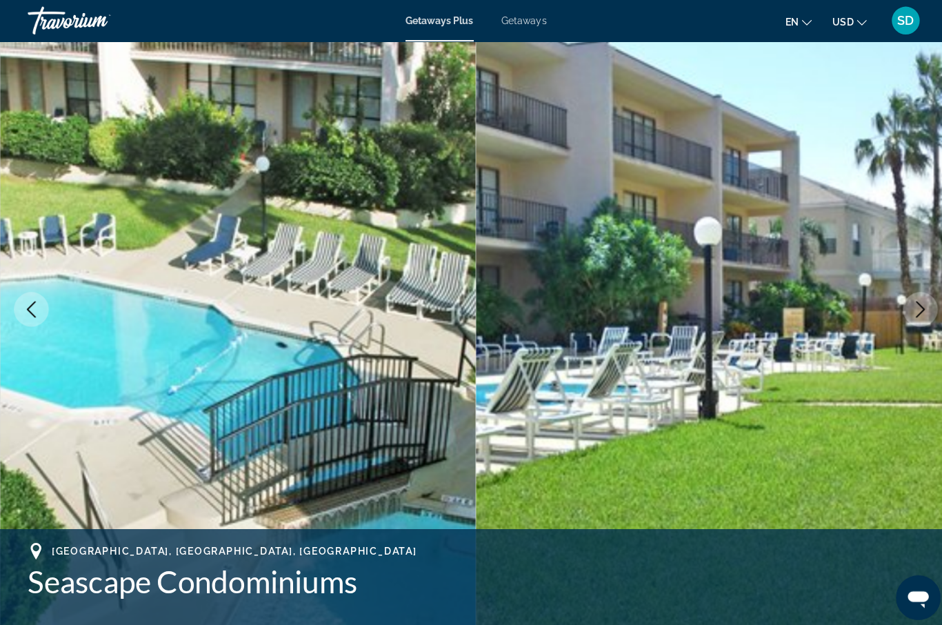
click at [904, 303] on icon "Next image" at bounding box center [911, 306] width 17 height 17
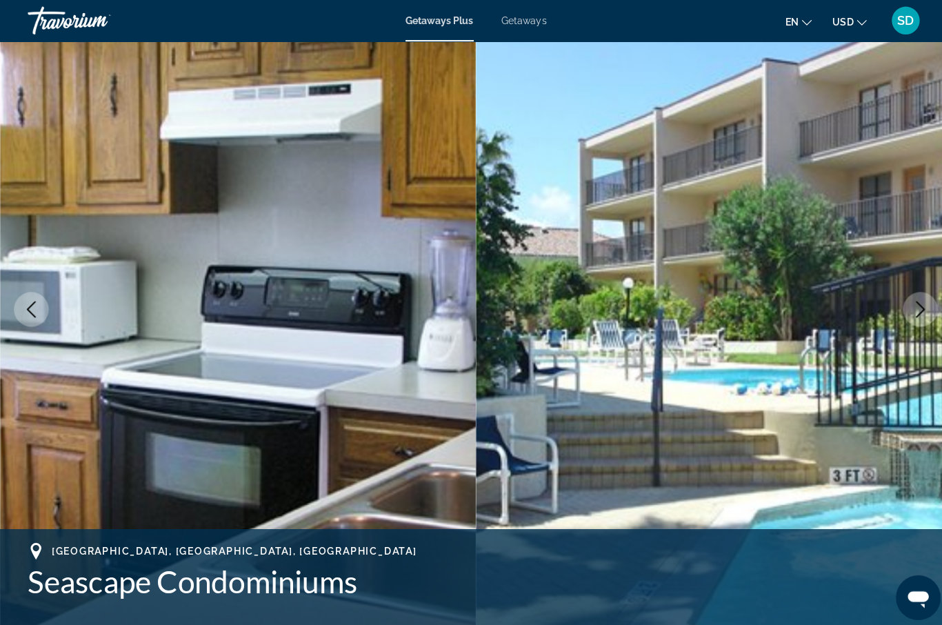
click at [904, 304] on icon "Next image" at bounding box center [911, 306] width 17 height 17
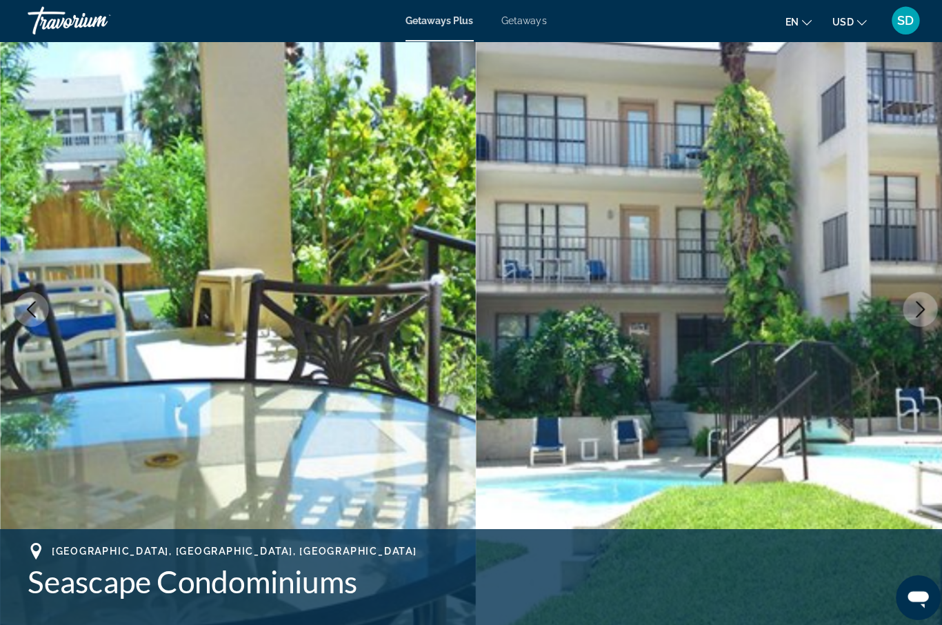
click at [904, 304] on icon "Next image" at bounding box center [911, 306] width 17 height 17
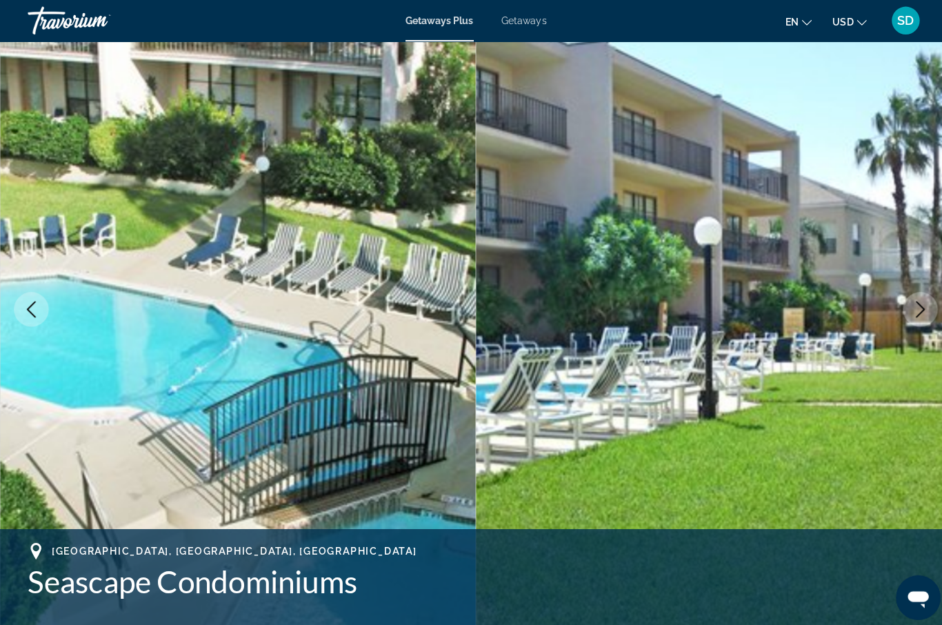
click at [904, 304] on icon "Next image" at bounding box center [911, 306] width 17 height 17
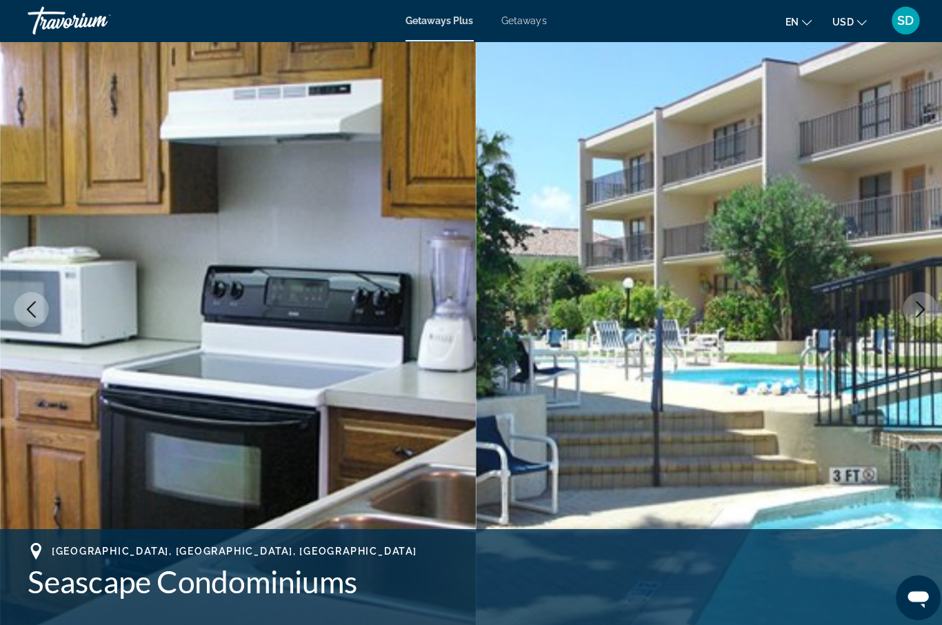
click at [904, 303] on icon "Next image" at bounding box center [911, 306] width 17 height 17
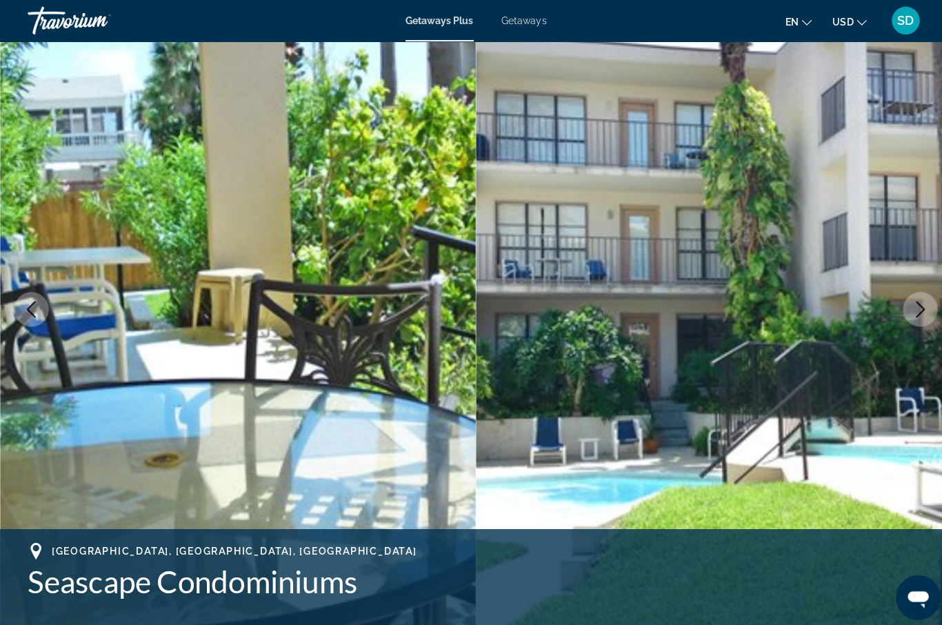
click at [903, 304] on icon "Next image" at bounding box center [911, 306] width 17 height 17
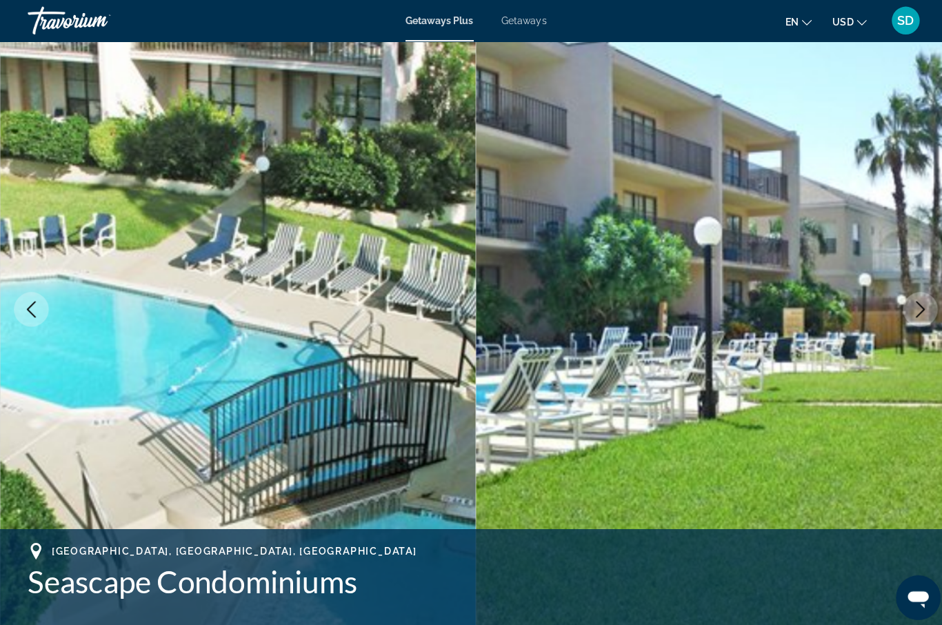
click at [903, 304] on icon "Next image" at bounding box center [911, 306] width 17 height 17
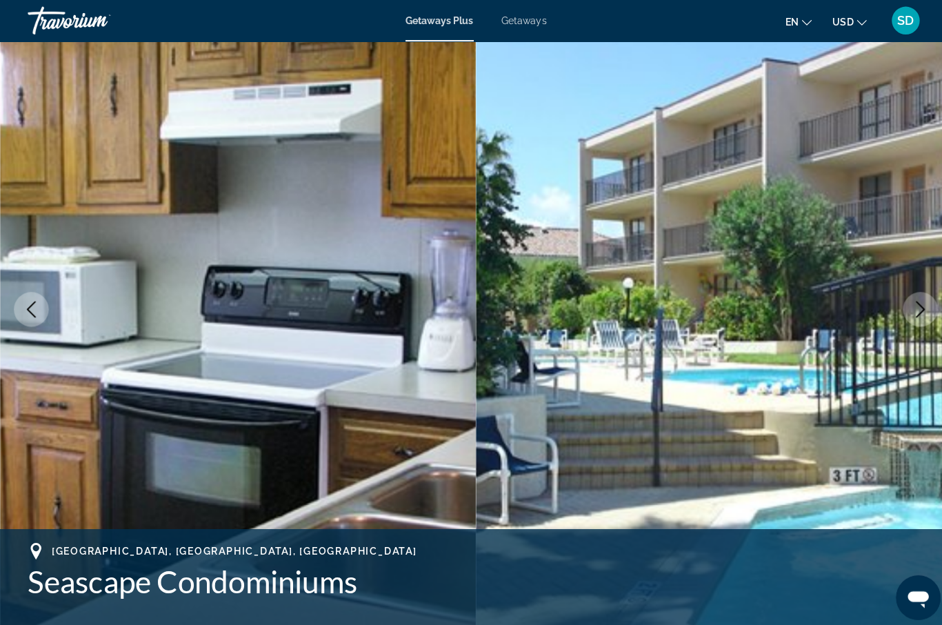
click at [903, 304] on icon "Next image" at bounding box center [911, 306] width 17 height 17
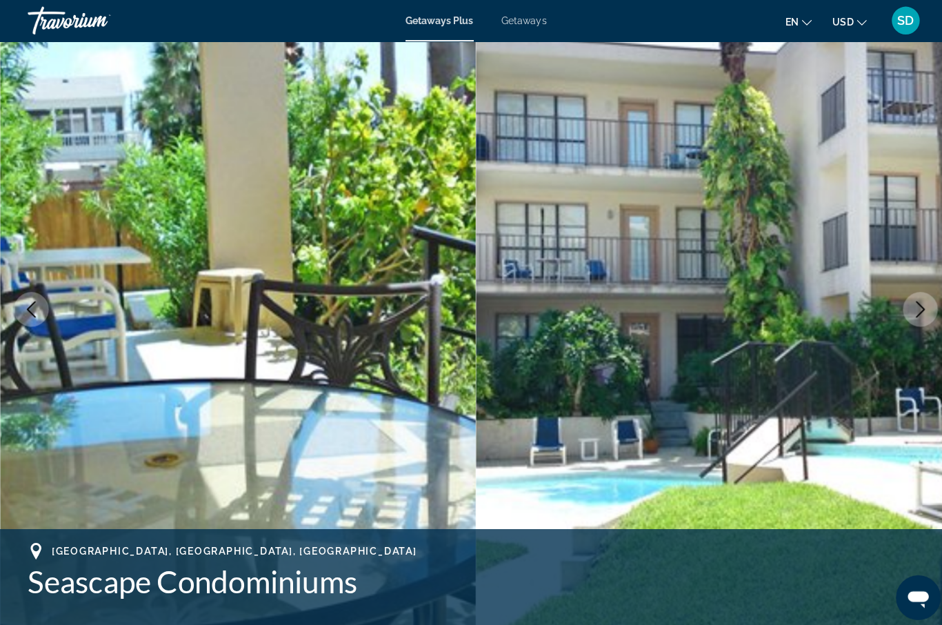
click at [903, 304] on icon "Next image" at bounding box center [911, 306] width 17 height 17
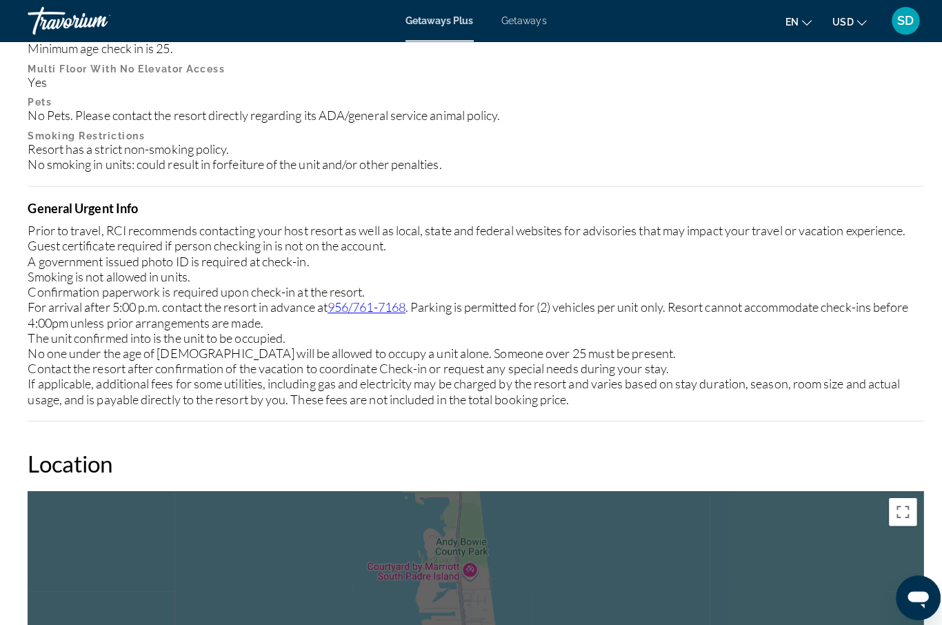
scroll to position [1636, 0]
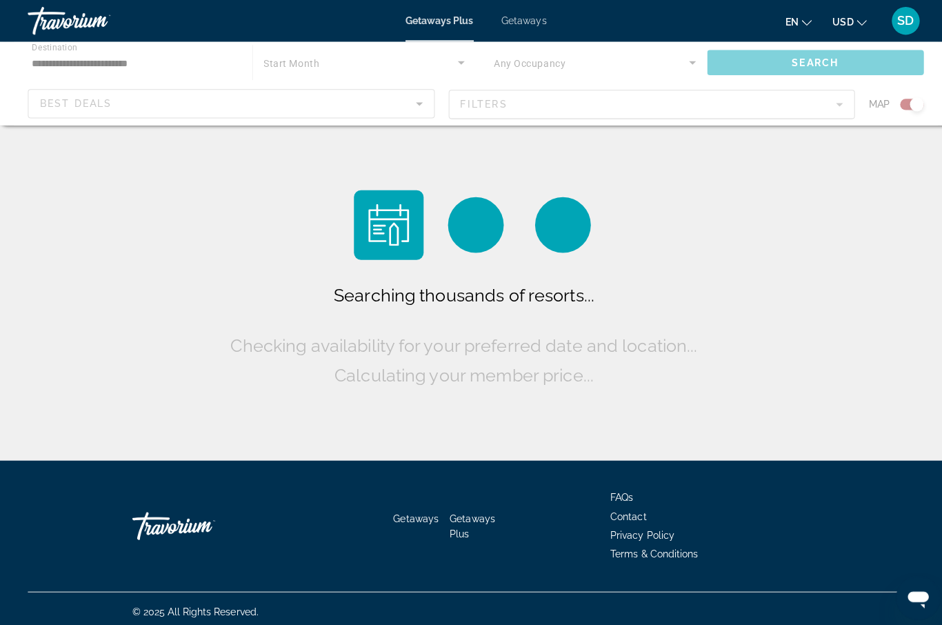
scroll to position [48, 0]
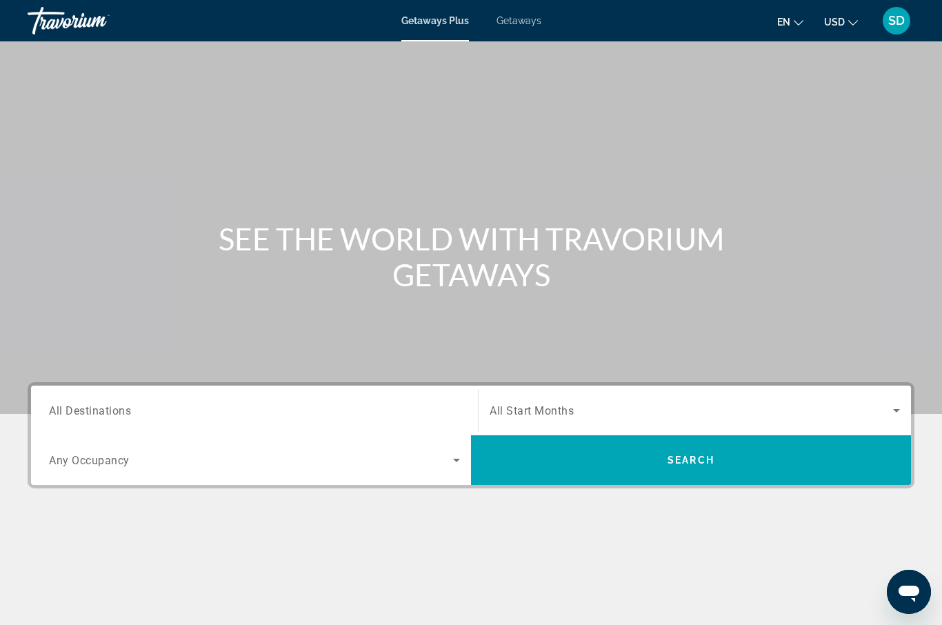
click at [529, 19] on span "Getaways" at bounding box center [519, 20] width 45 height 11
click at [117, 410] on span "All Destinations" at bounding box center [90, 410] width 82 height 13
click at [117, 410] on input "Destination All Destinations" at bounding box center [254, 411] width 411 height 17
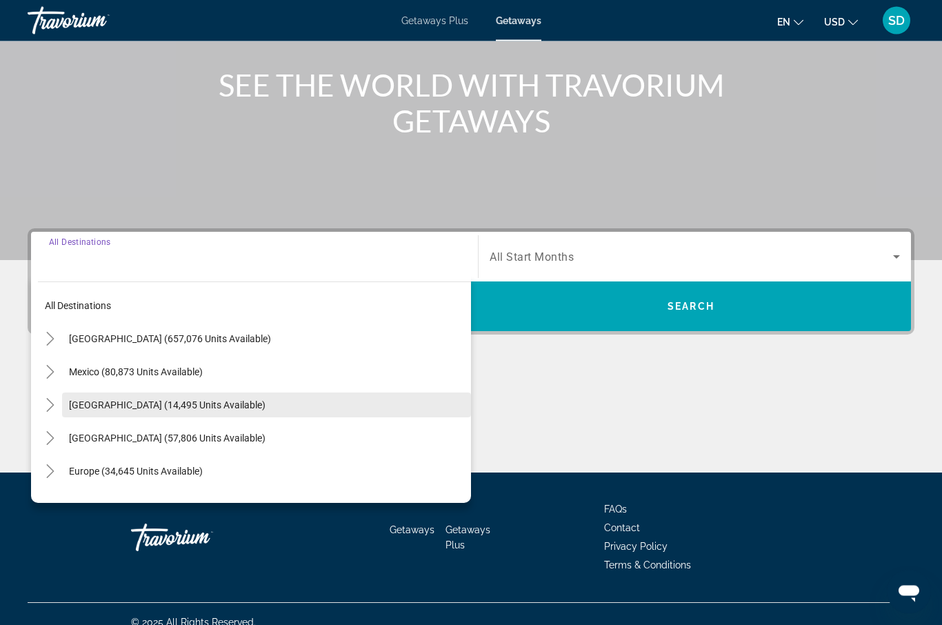
scroll to position [170, 0]
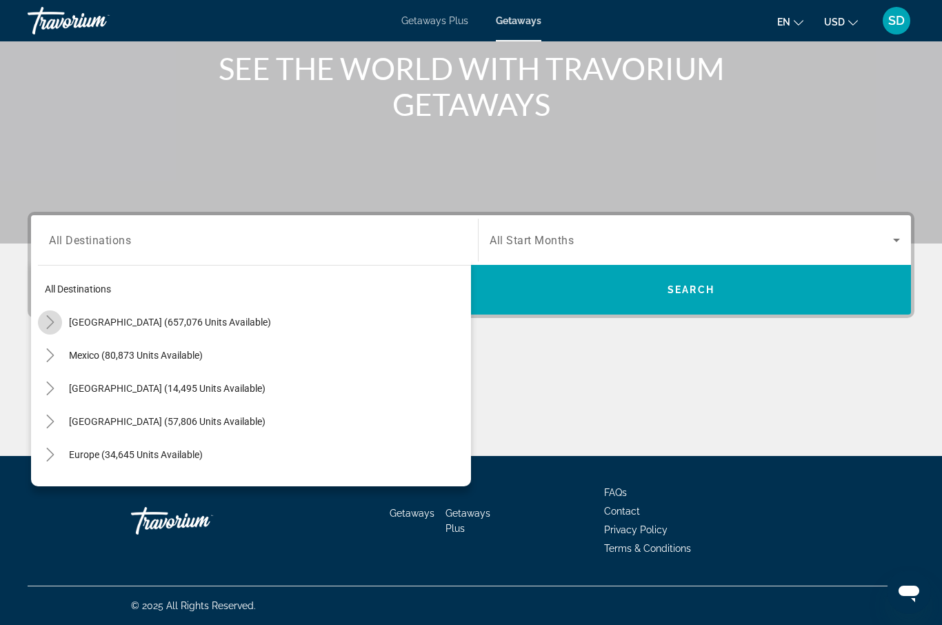
click at [50, 323] on icon "Toggle United States (657,076 units available)" at bounding box center [50, 322] width 14 height 14
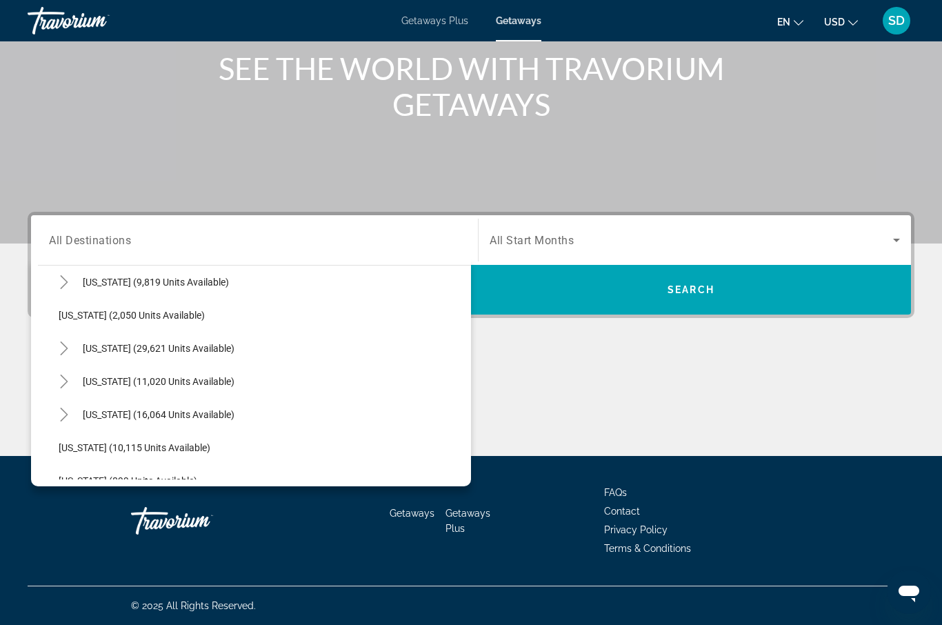
scroll to position [1135, 0]
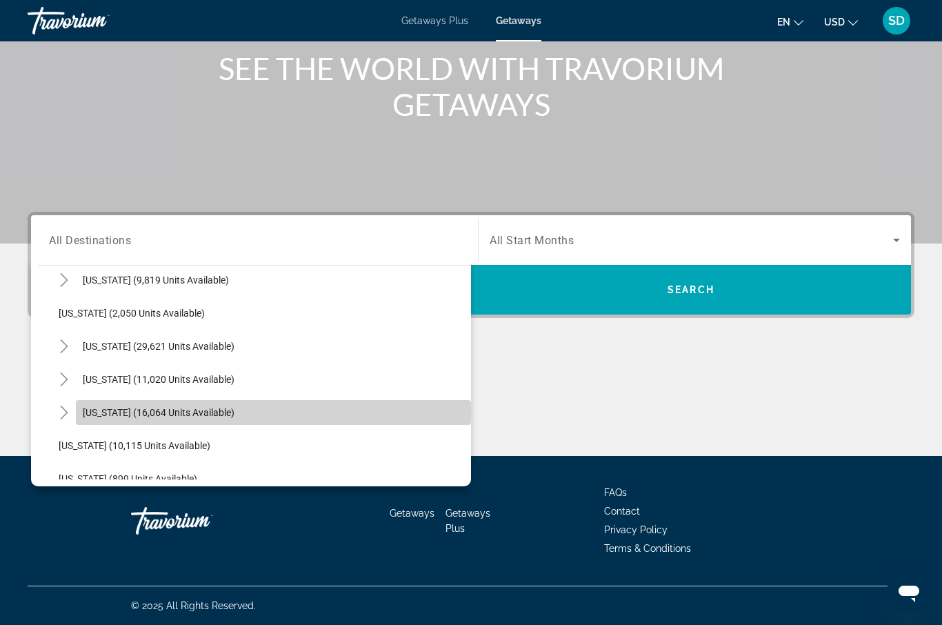
click at [121, 411] on span "[US_STATE] (16,064 units available)" at bounding box center [159, 412] width 152 height 11
type input "**********"
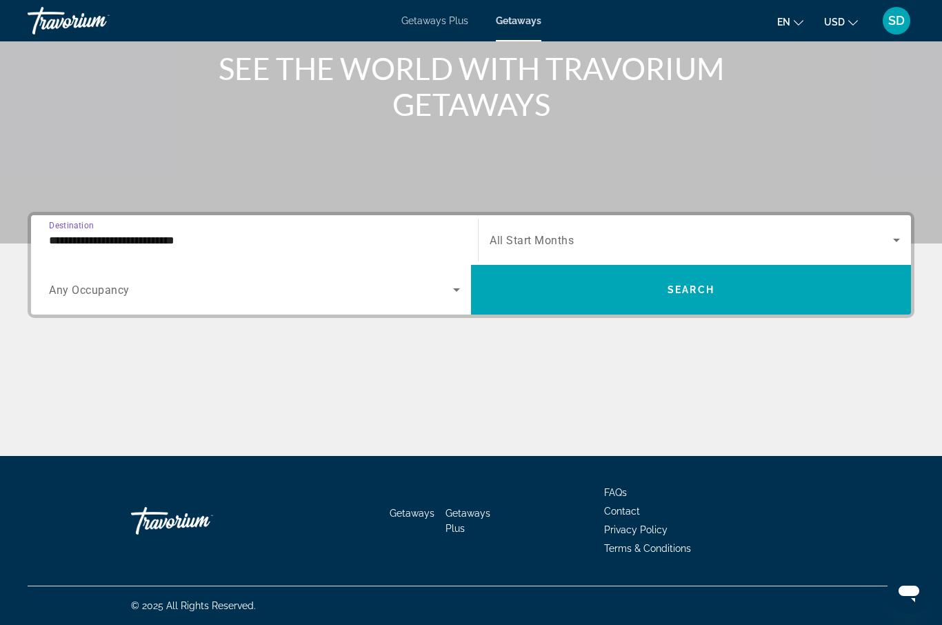
click at [898, 241] on icon "Search widget" at bounding box center [896, 240] width 7 height 3
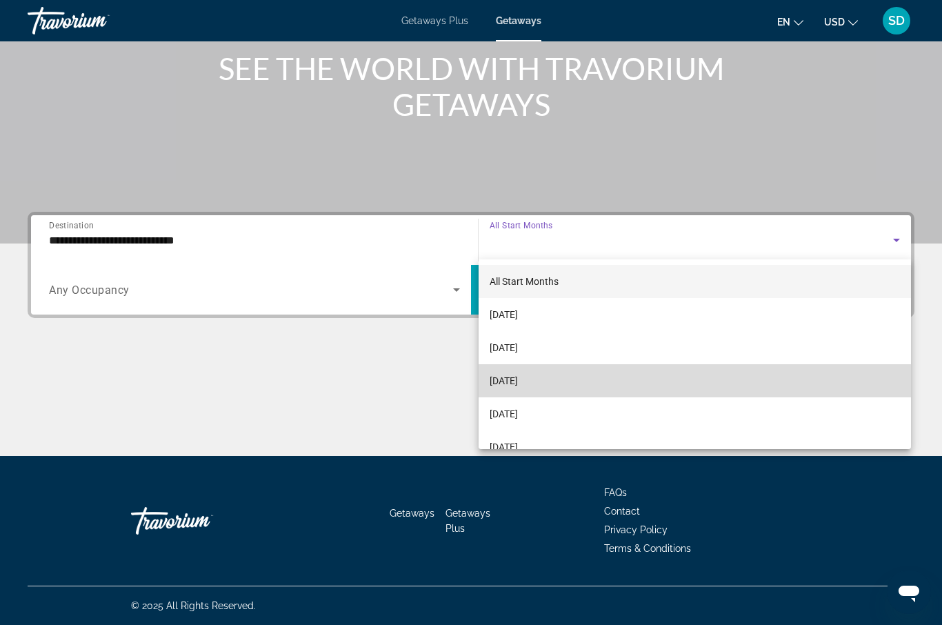
click at [518, 381] on span "[DATE]" at bounding box center [504, 380] width 28 height 17
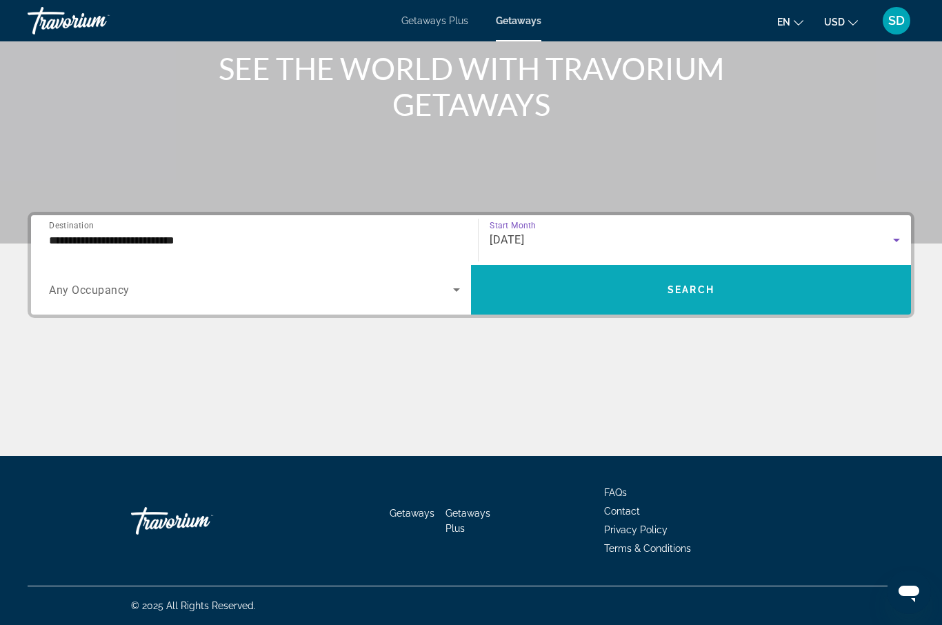
click at [652, 290] on span "Search widget" at bounding box center [691, 289] width 440 height 33
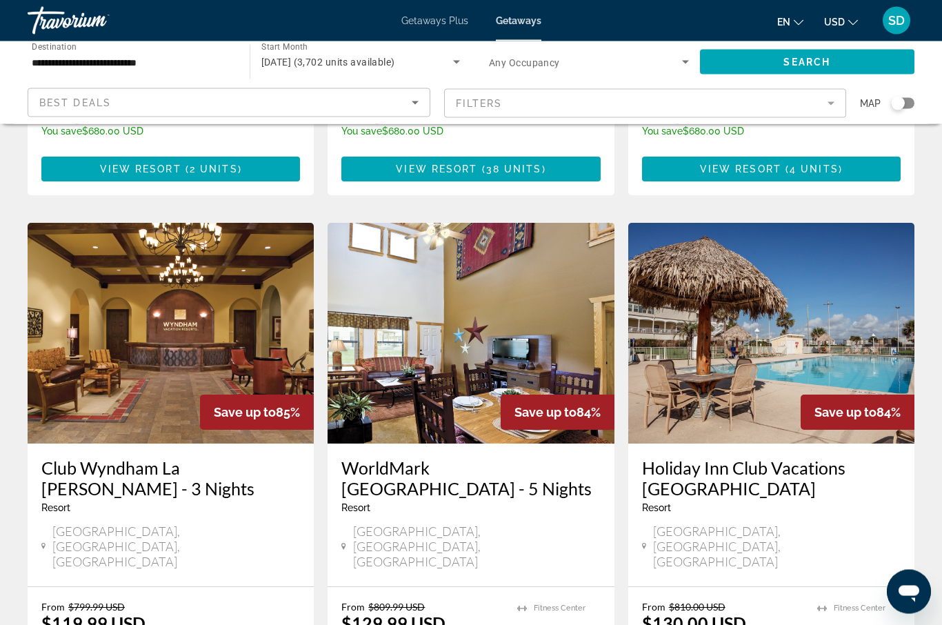
scroll to position [1510, 0]
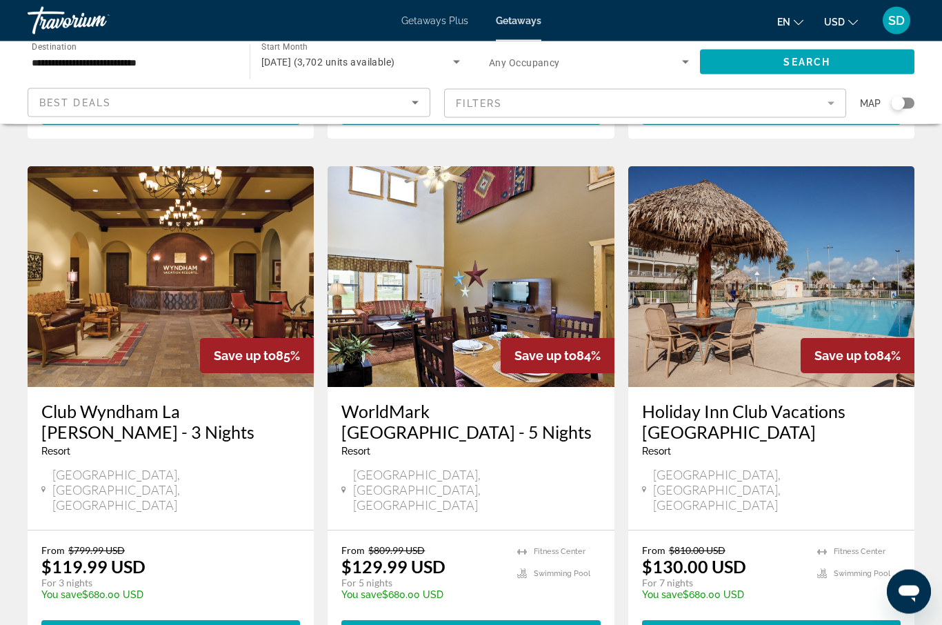
scroll to position [1567, 0]
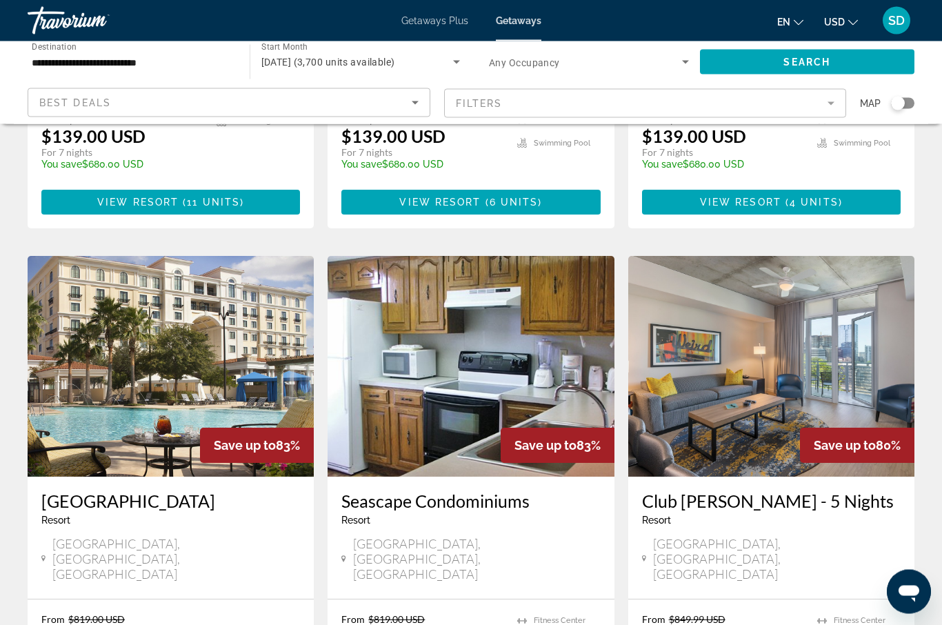
scroll to position [457, 0]
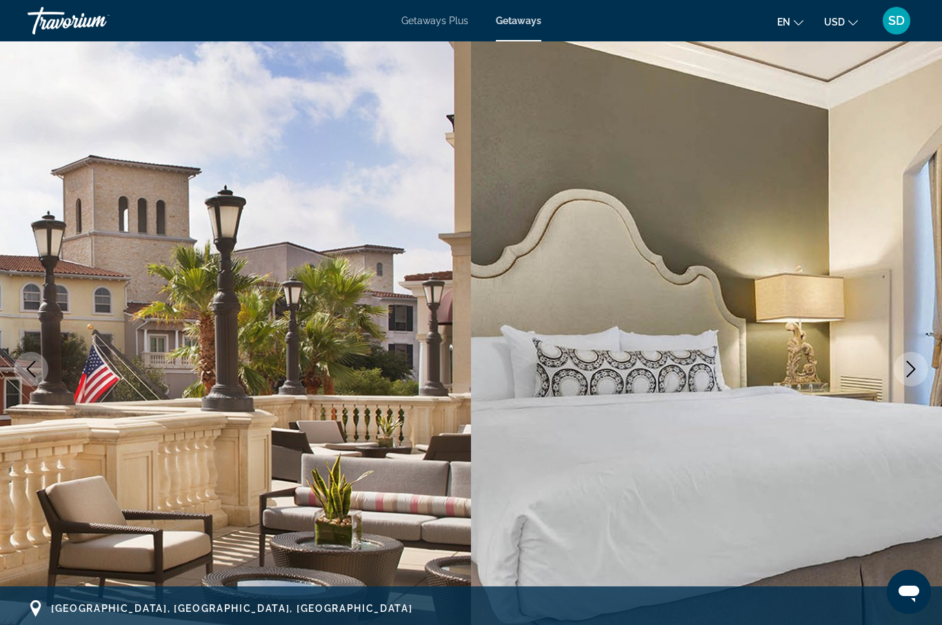
click at [915, 375] on icon "Next image" at bounding box center [911, 369] width 17 height 17
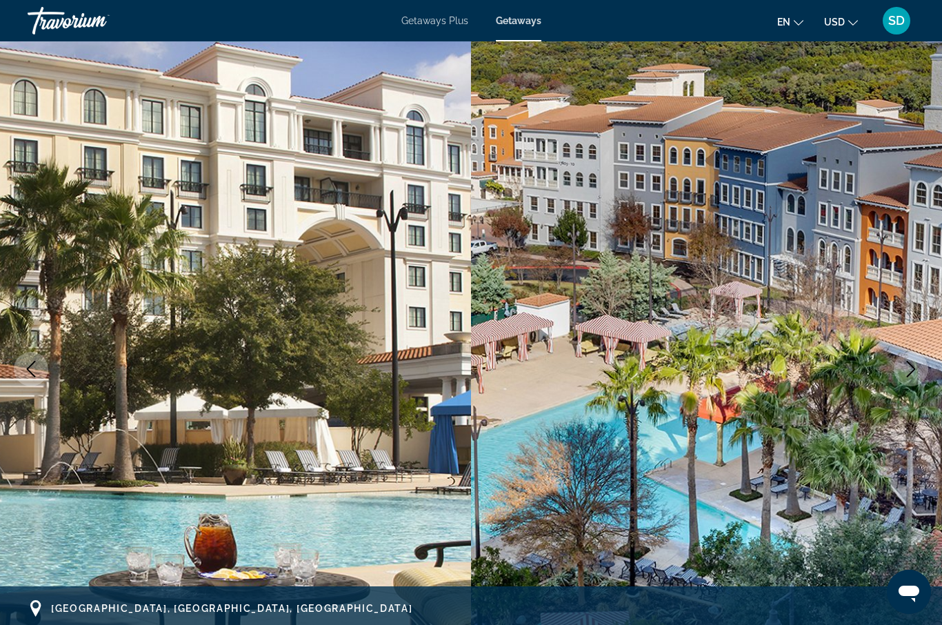
click at [915, 374] on icon "Next image" at bounding box center [911, 369] width 17 height 17
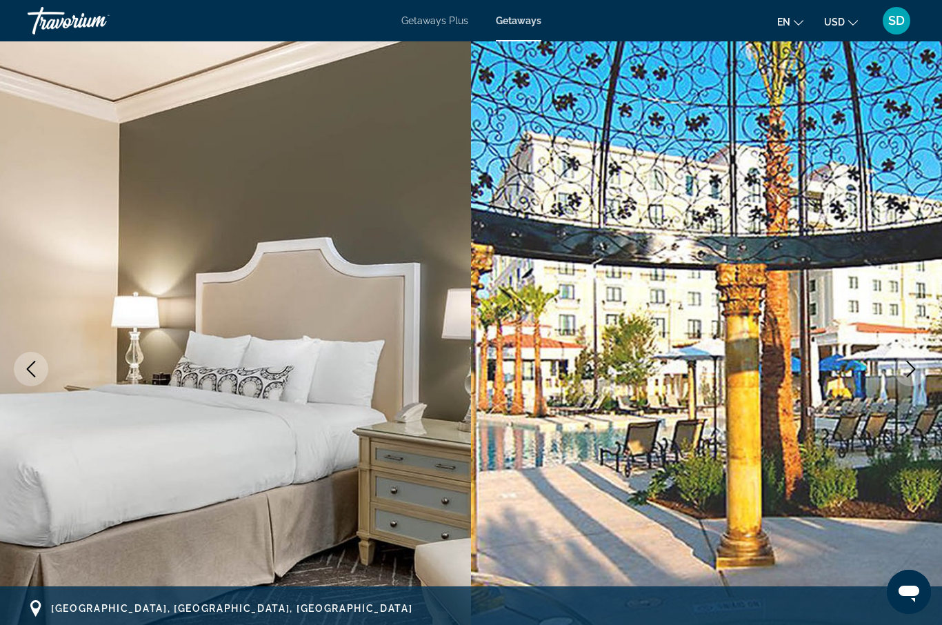
click at [916, 373] on icon "Next image" at bounding box center [911, 369] width 17 height 17
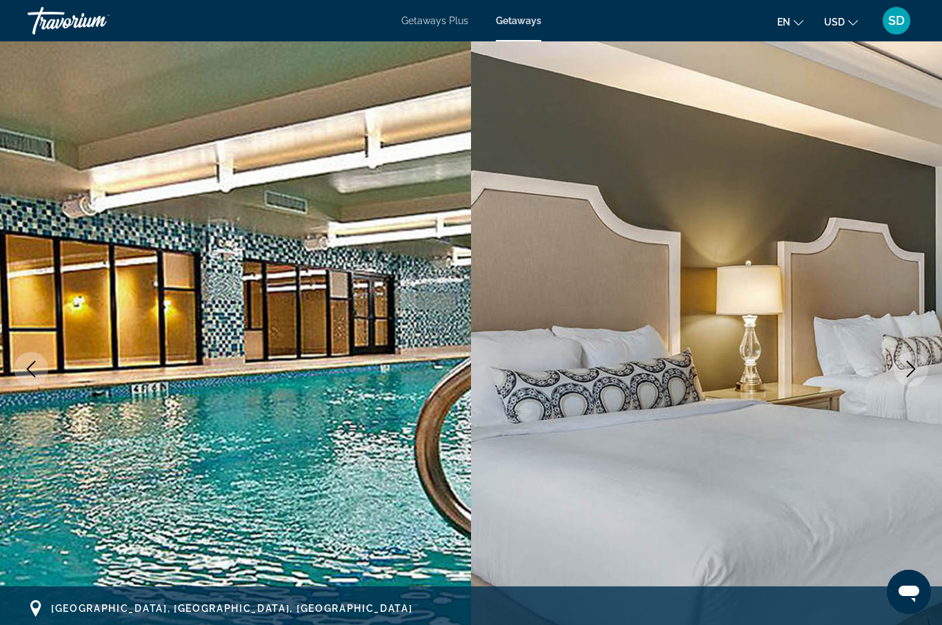
click at [916, 373] on icon "Next image" at bounding box center [911, 369] width 17 height 17
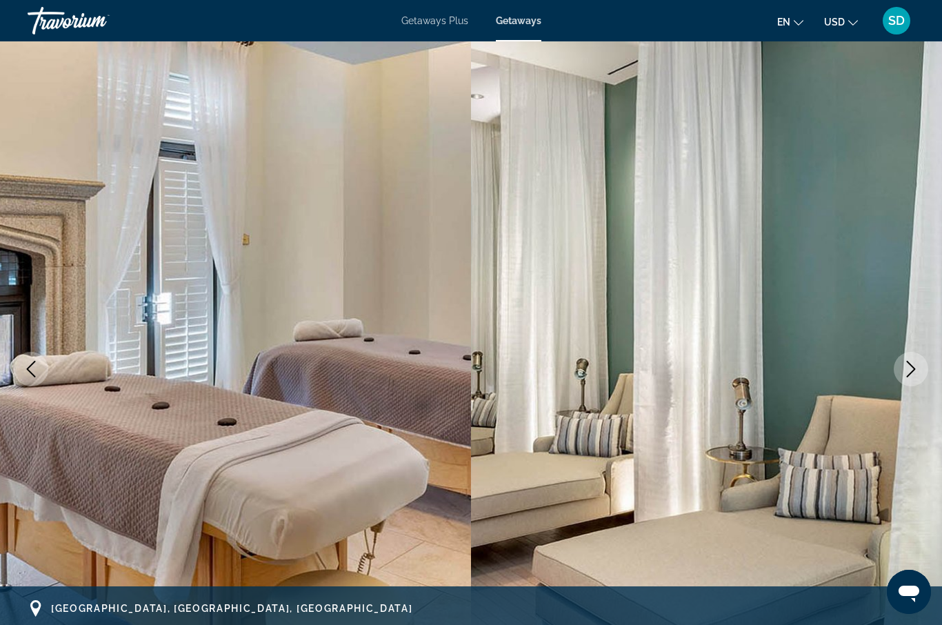
click at [916, 373] on icon "Next image" at bounding box center [911, 369] width 17 height 17
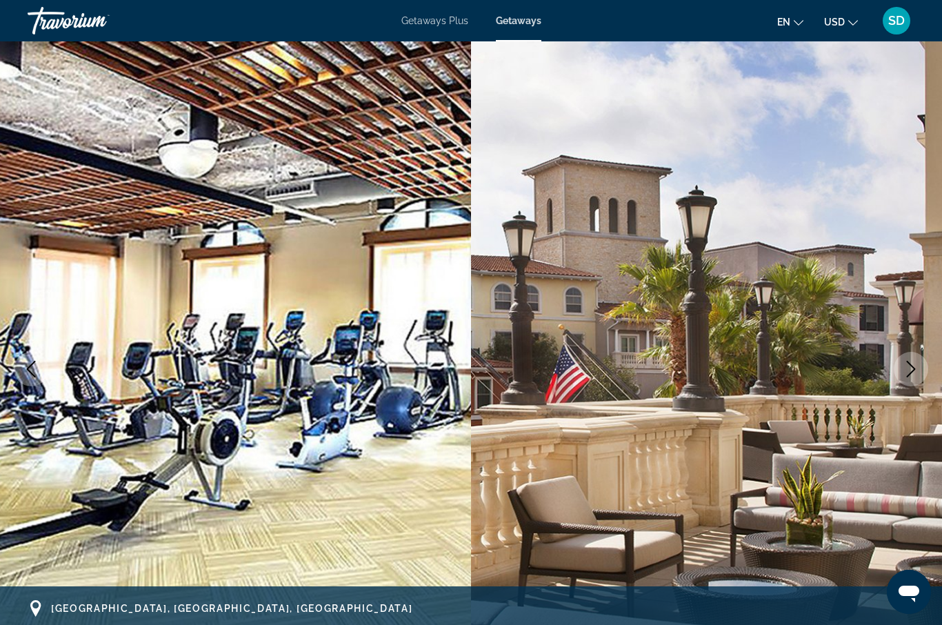
click at [916, 373] on icon "Next image" at bounding box center [911, 369] width 17 height 17
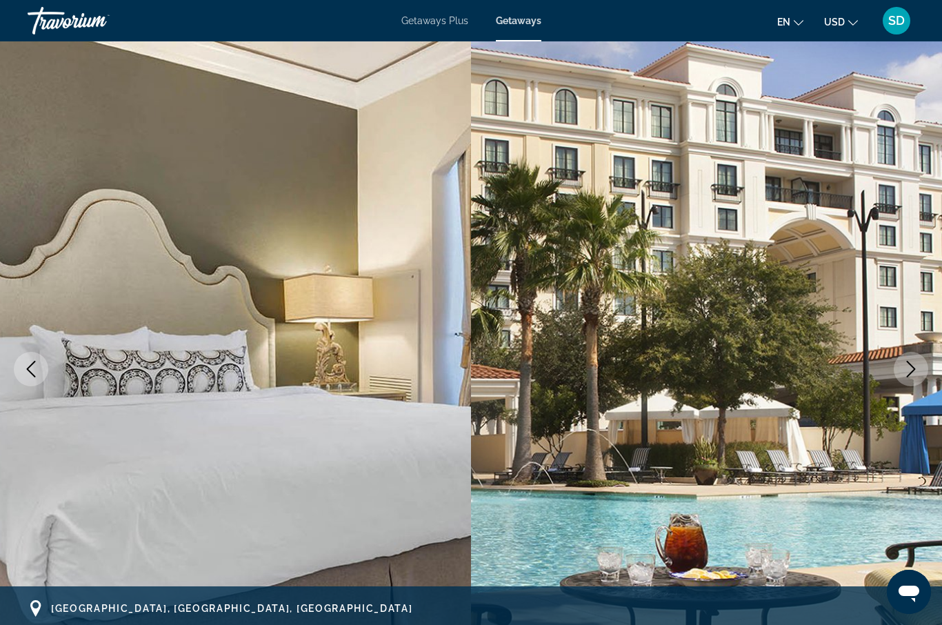
click at [916, 373] on icon "Next image" at bounding box center [911, 369] width 17 height 17
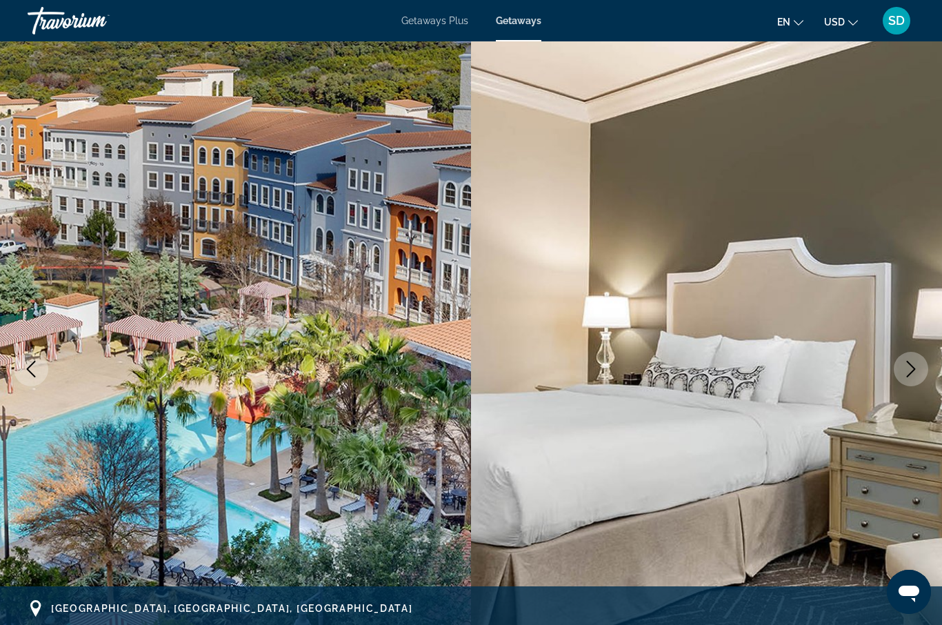
click at [916, 373] on icon "Next image" at bounding box center [911, 369] width 17 height 17
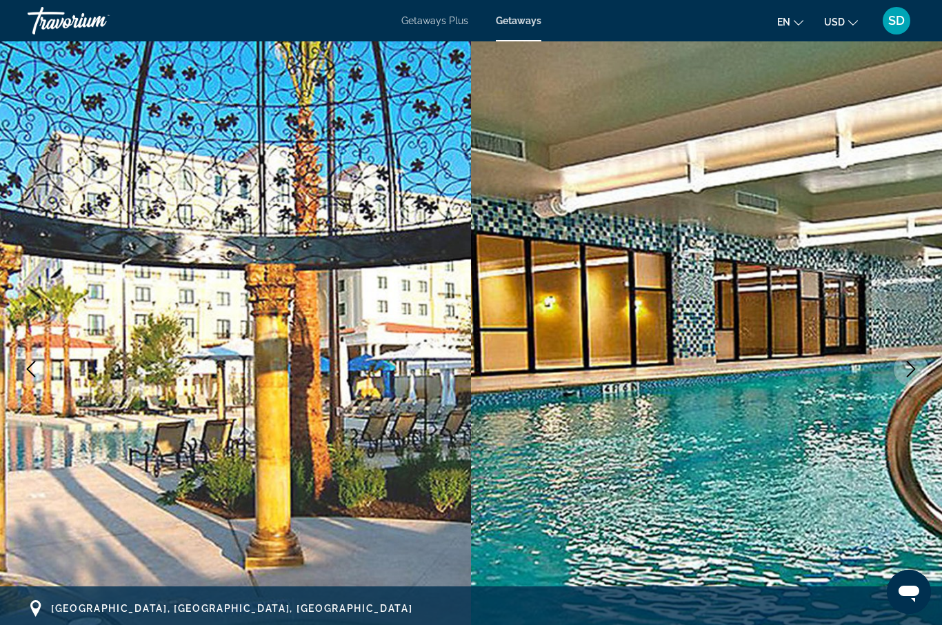
click at [916, 372] on icon "Next image" at bounding box center [911, 369] width 17 height 17
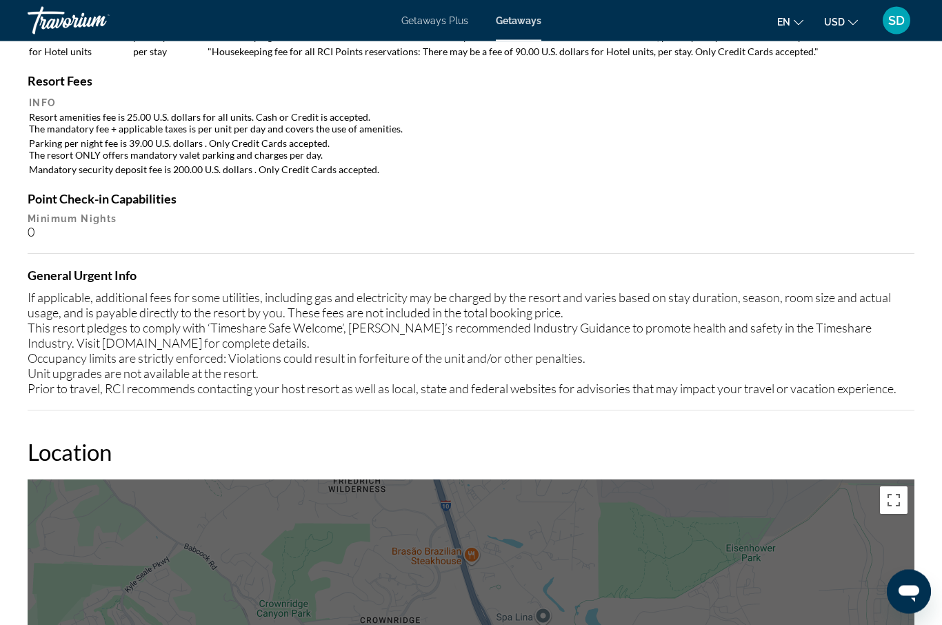
scroll to position [1511, 0]
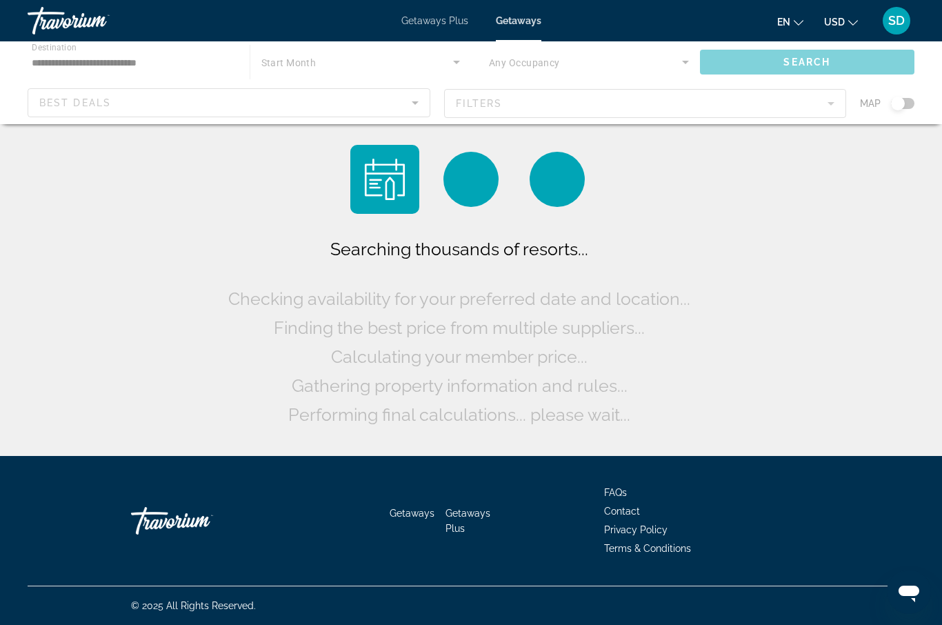
scroll to position [48, 0]
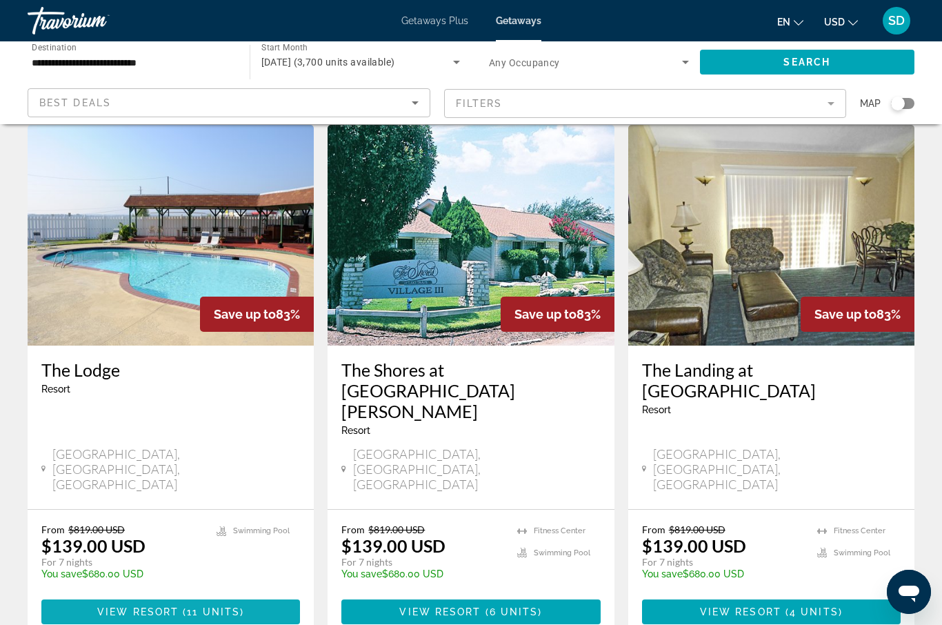
click at [192, 606] on span "11 units" at bounding box center [213, 611] width 53 height 11
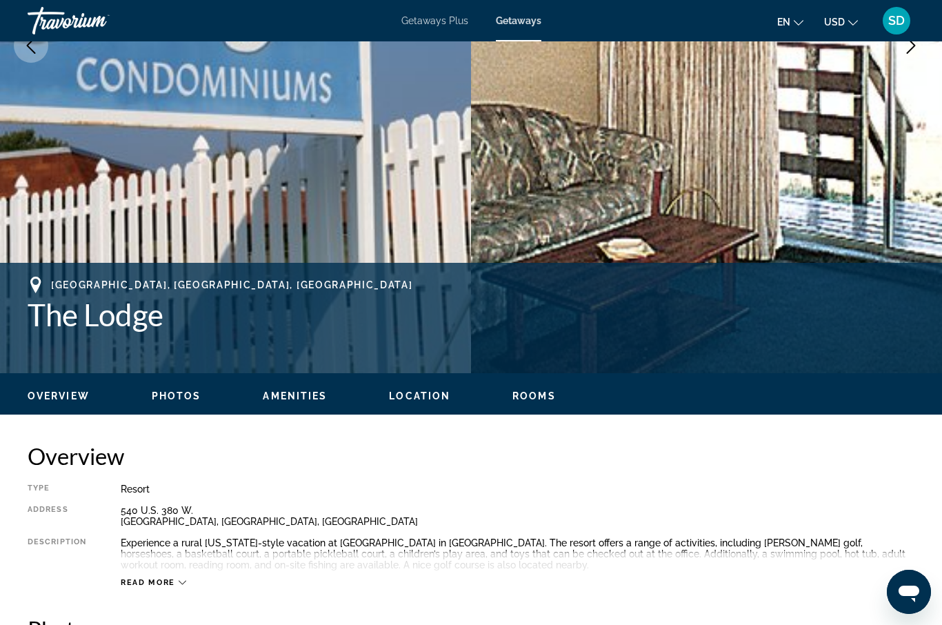
scroll to position [160, 0]
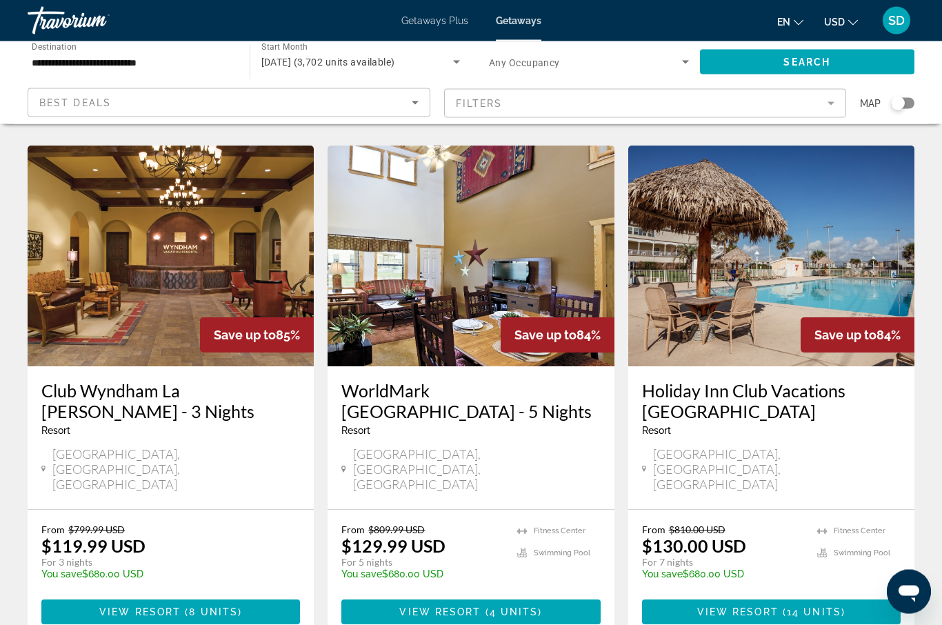
scroll to position [1684, 0]
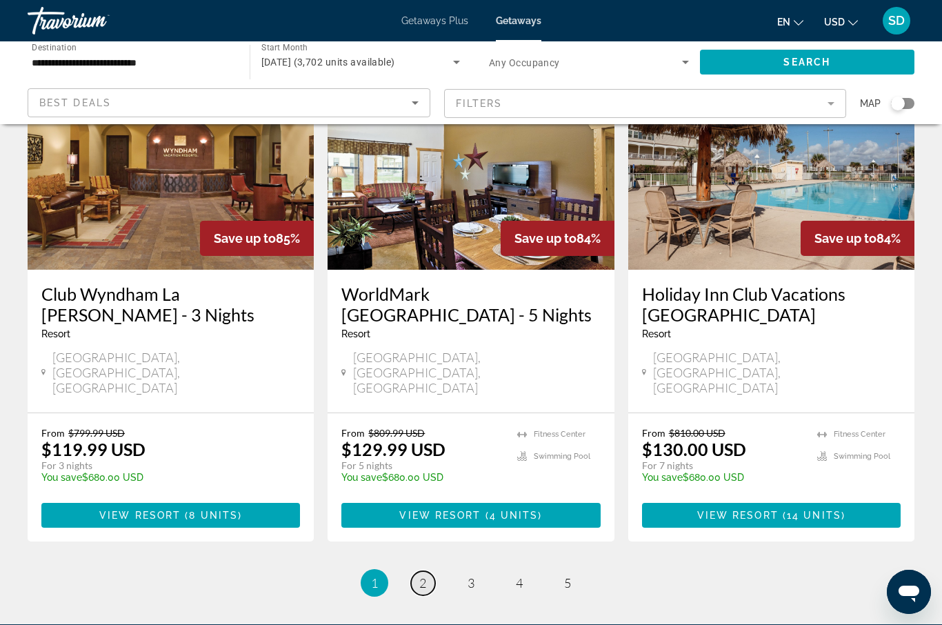
click at [423, 575] on span "2" at bounding box center [422, 582] width 7 height 15
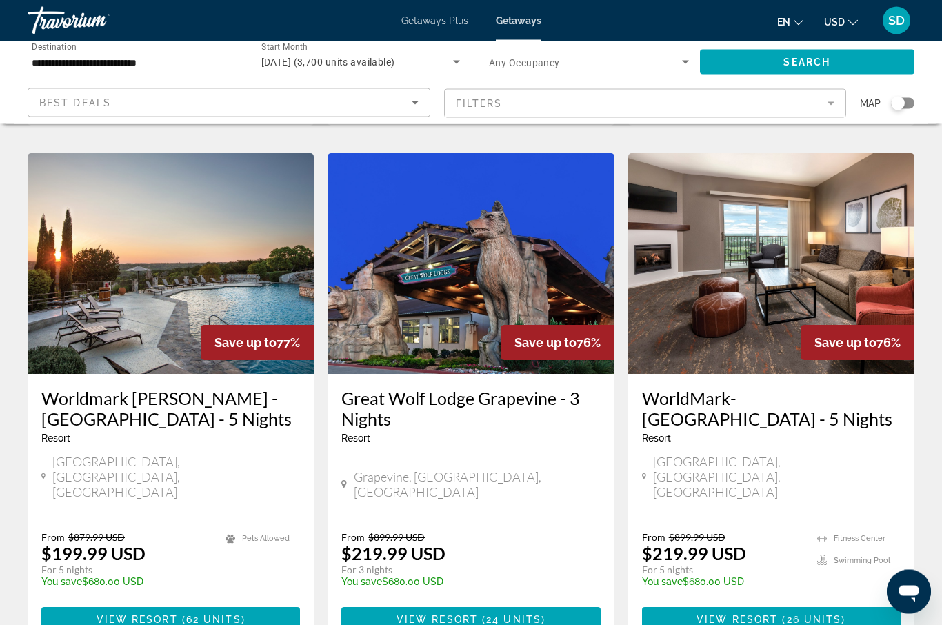
scroll to position [1642, 0]
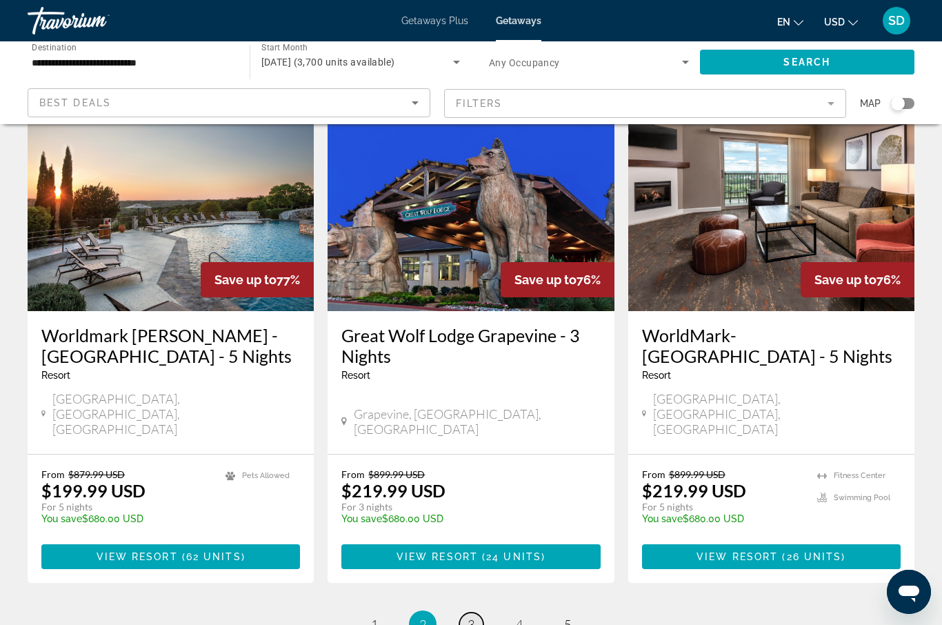
click at [470, 617] on span "3" at bounding box center [471, 624] width 7 height 15
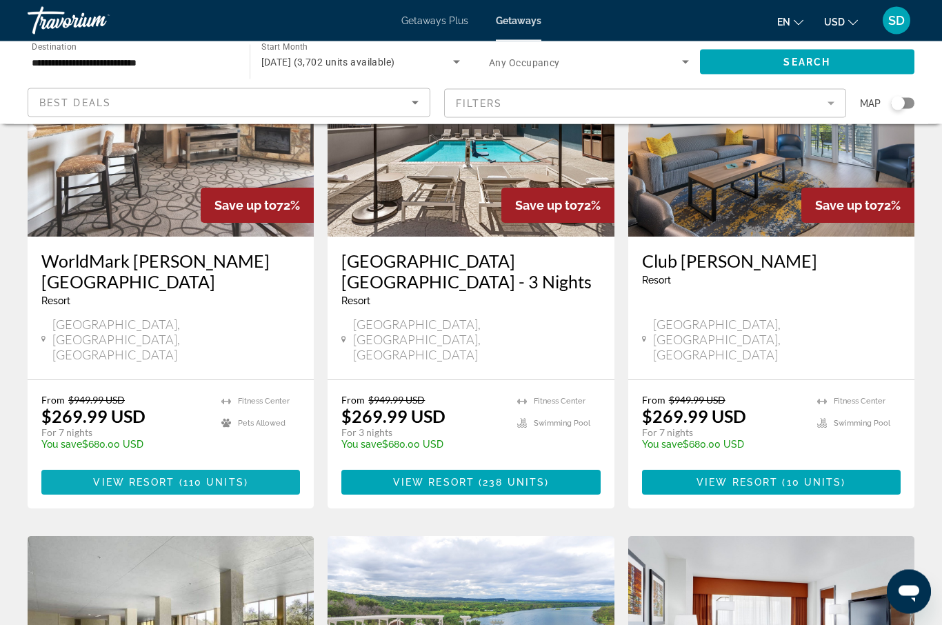
scroll to position [157, 0]
click at [210, 477] on span "110 units" at bounding box center [213, 482] width 61 height 11
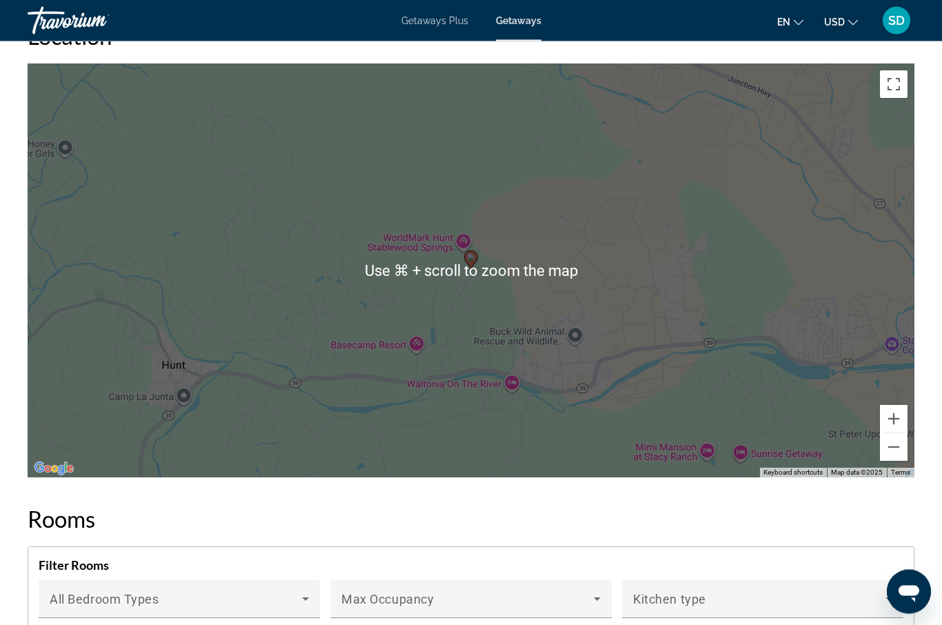
scroll to position [2018, 0]
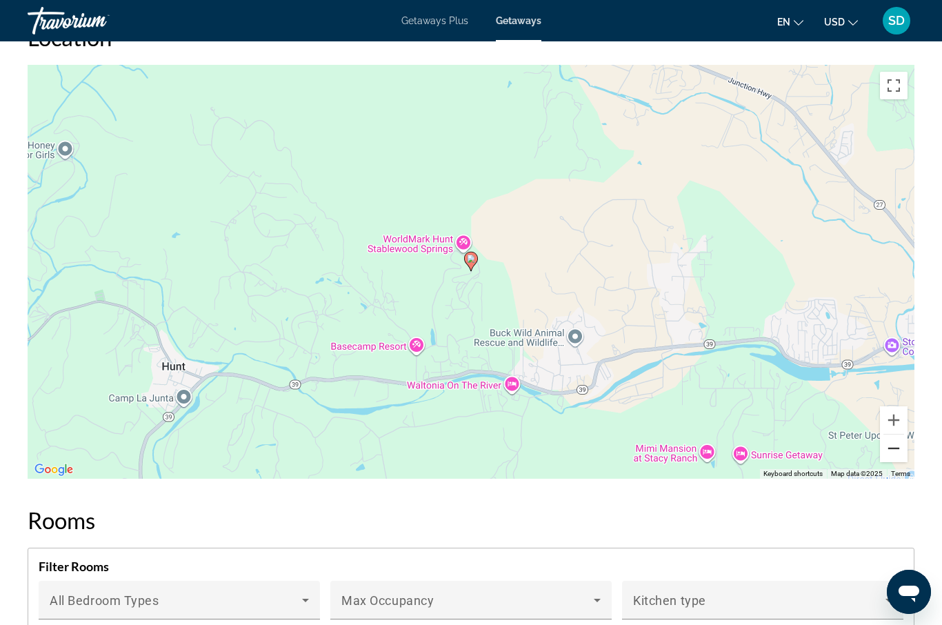
click at [894, 453] on button "Zoom out" at bounding box center [894, 449] width 28 height 28
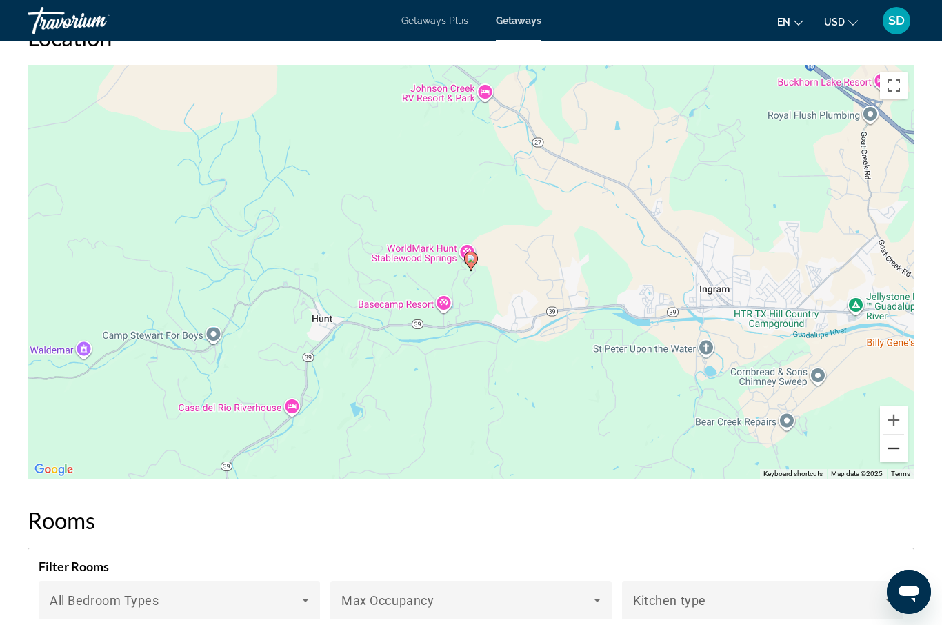
click at [894, 453] on button "Zoom out" at bounding box center [894, 449] width 28 height 28
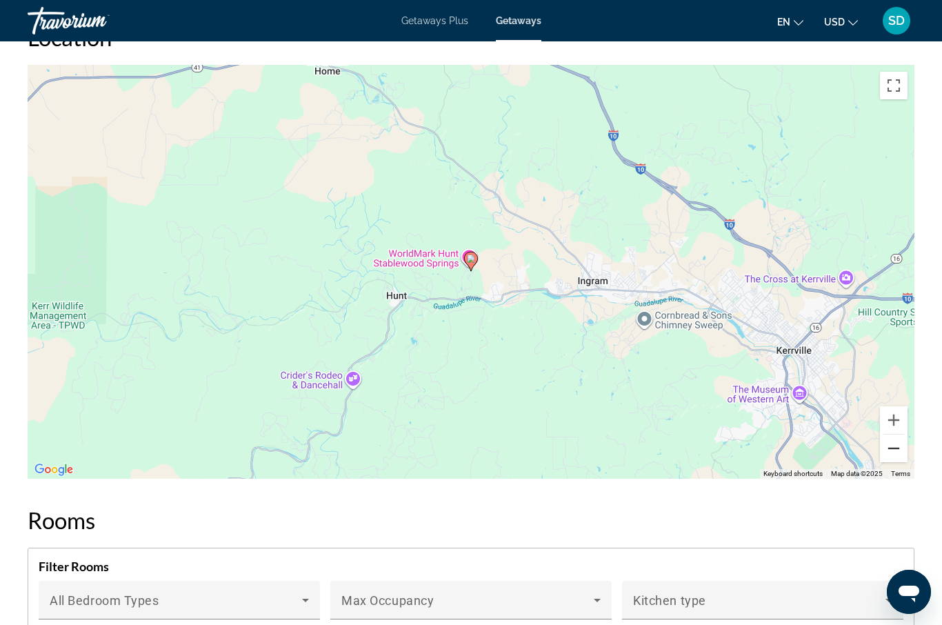
click at [894, 453] on button "Zoom out" at bounding box center [894, 449] width 28 height 28
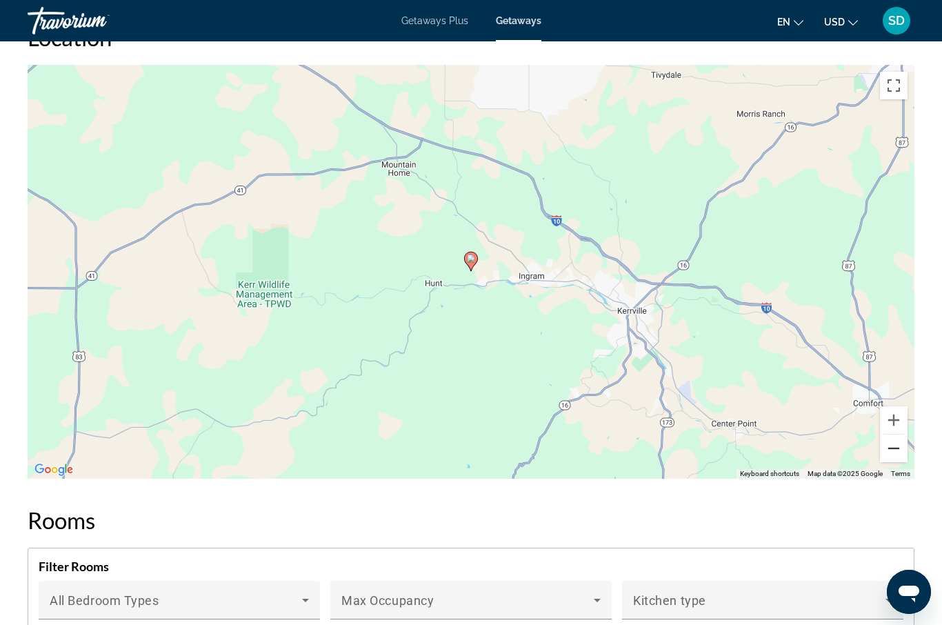
click at [894, 453] on button "Zoom out" at bounding box center [894, 449] width 28 height 28
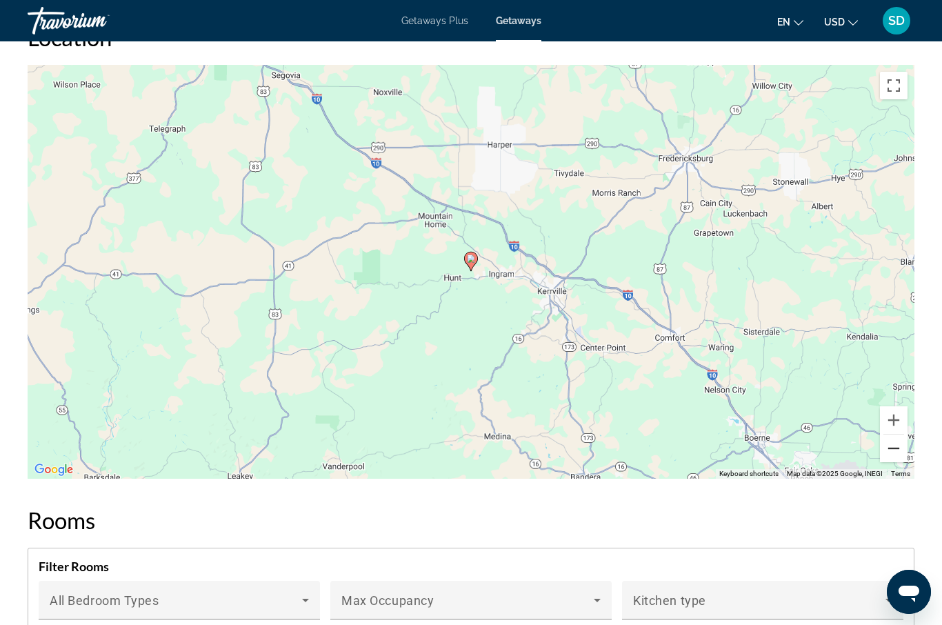
click at [894, 453] on button "Zoom out" at bounding box center [894, 449] width 28 height 28
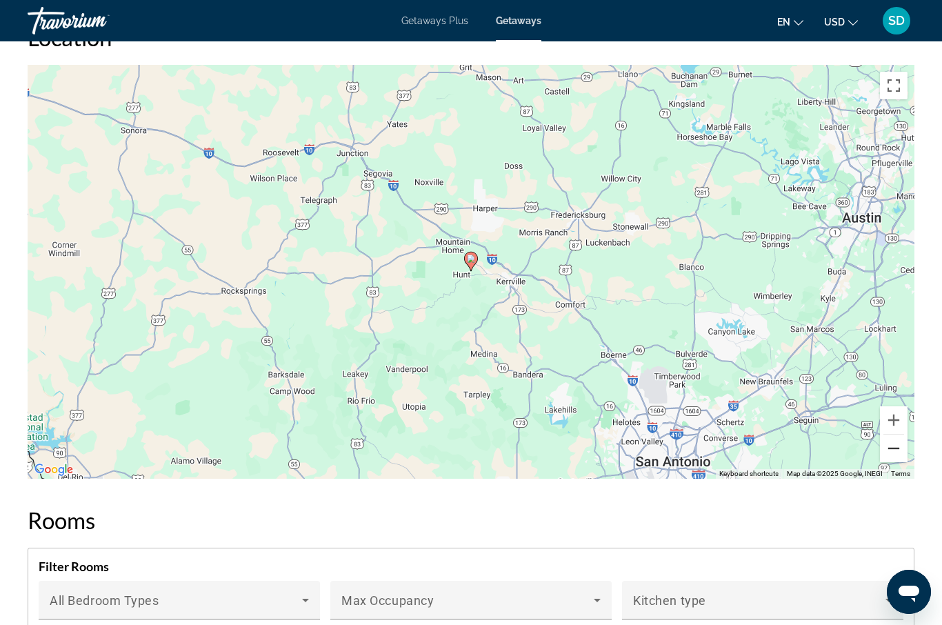
click at [894, 453] on button "Zoom out" at bounding box center [894, 449] width 28 height 28
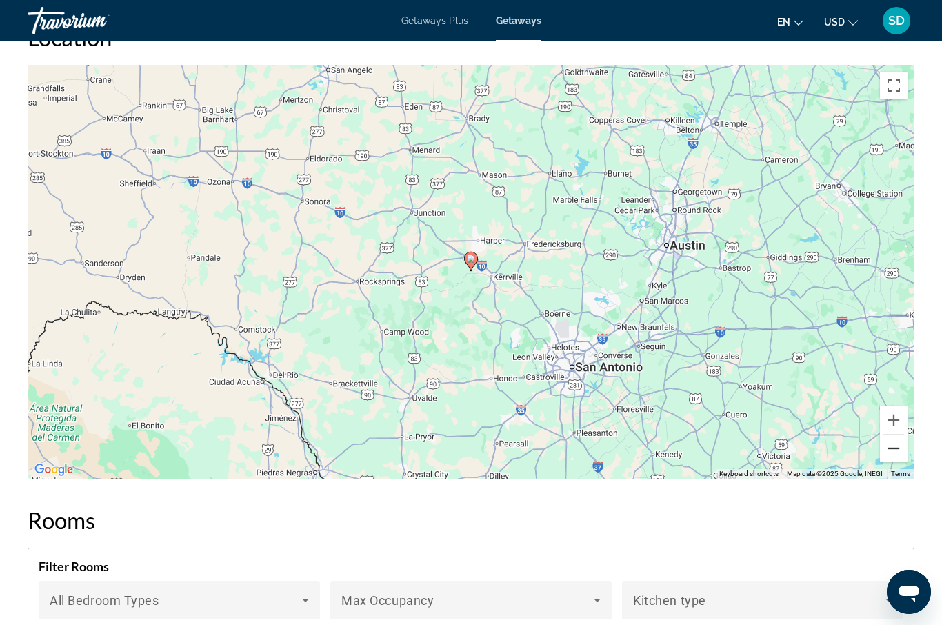
click at [894, 454] on button "Zoom out" at bounding box center [894, 449] width 28 height 28
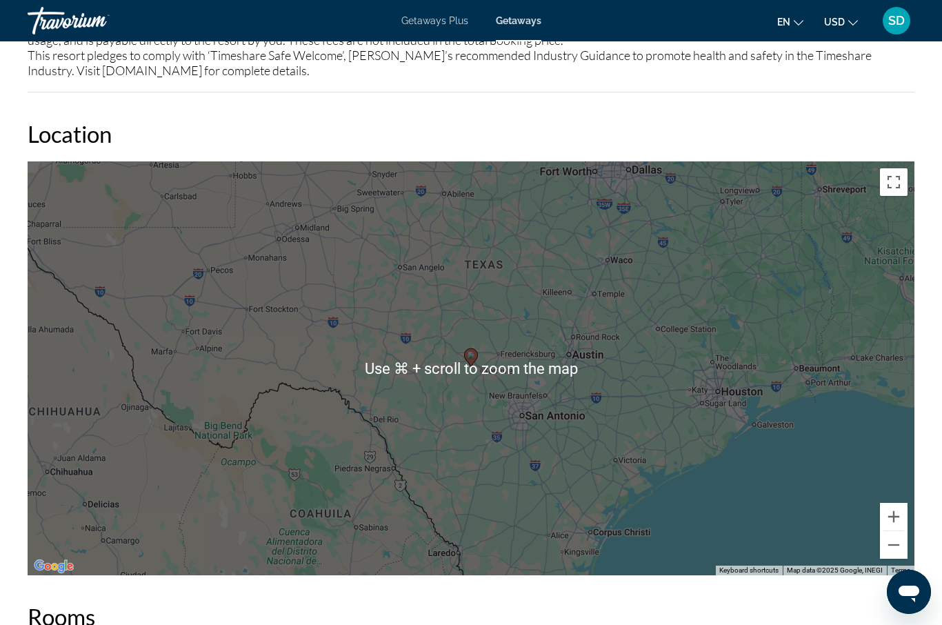
scroll to position [1867, 0]
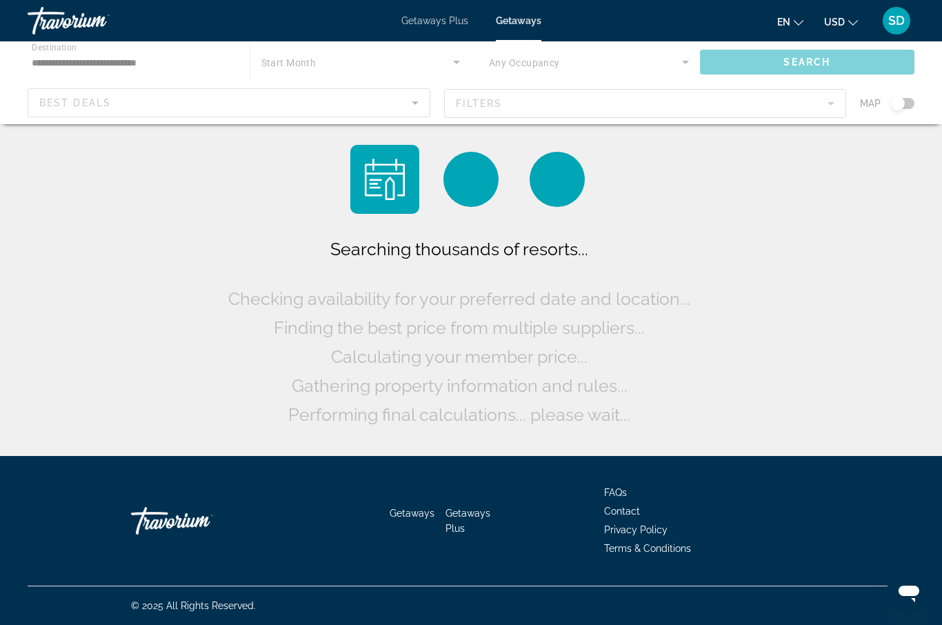
scroll to position [48, 0]
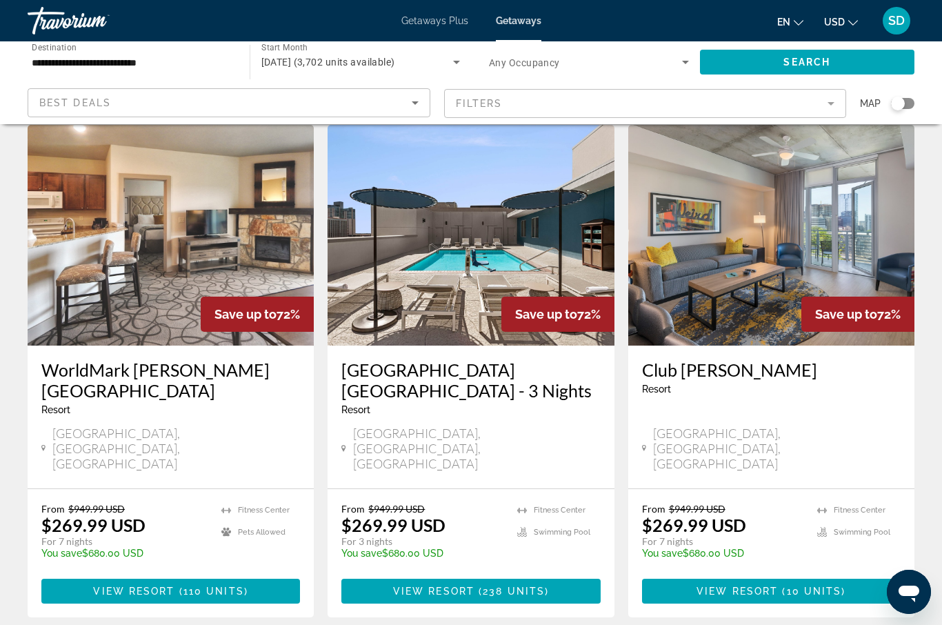
click at [902, 109] on div "Search widget" at bounding box center [898, 104] width 14 height 14
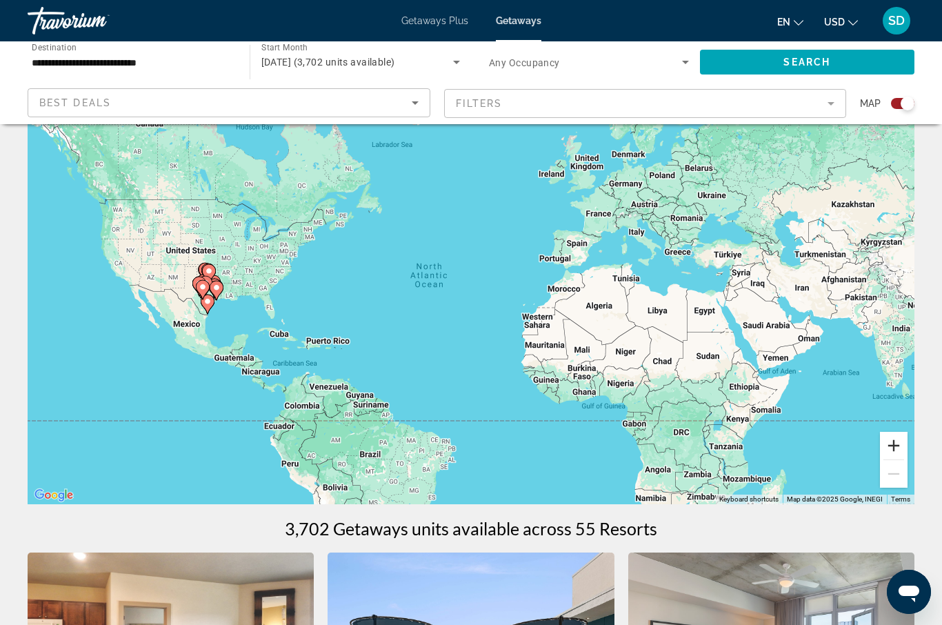
click at [893, 441] on button "Zoom in" at bounding box center [894, 446] width 28 height 28
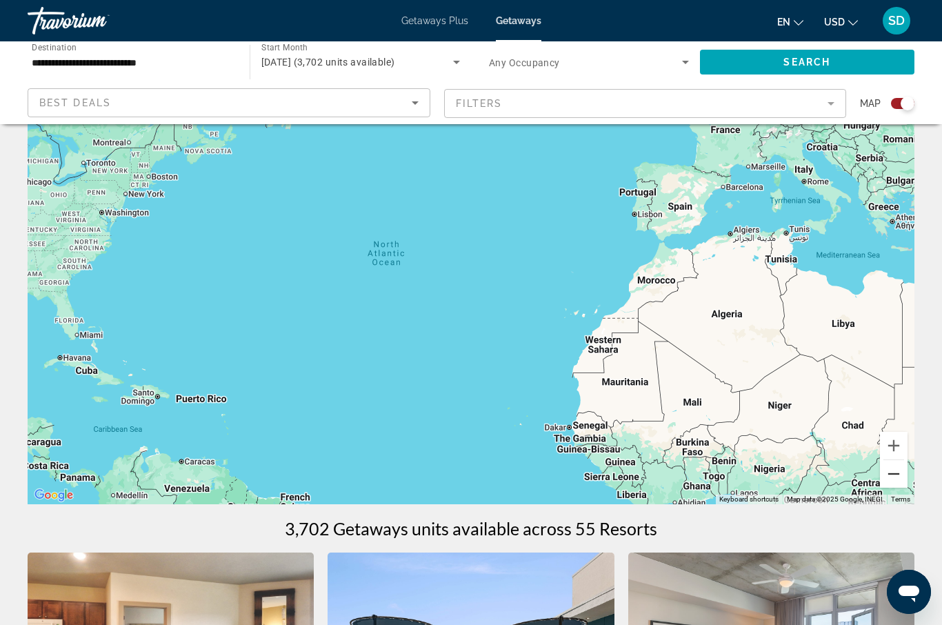
click at [891, 478] on button "Zoom out" at bounding box center [894, 474] width 28 height 28
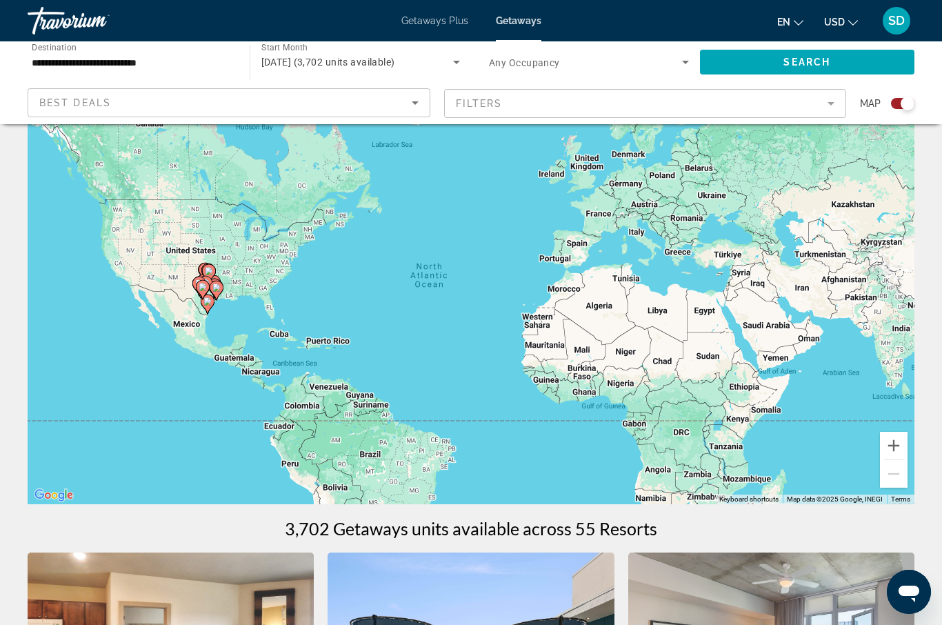
click at [204, 305] on image "Main content" at bounding box center [207, 301] width 8 height 8
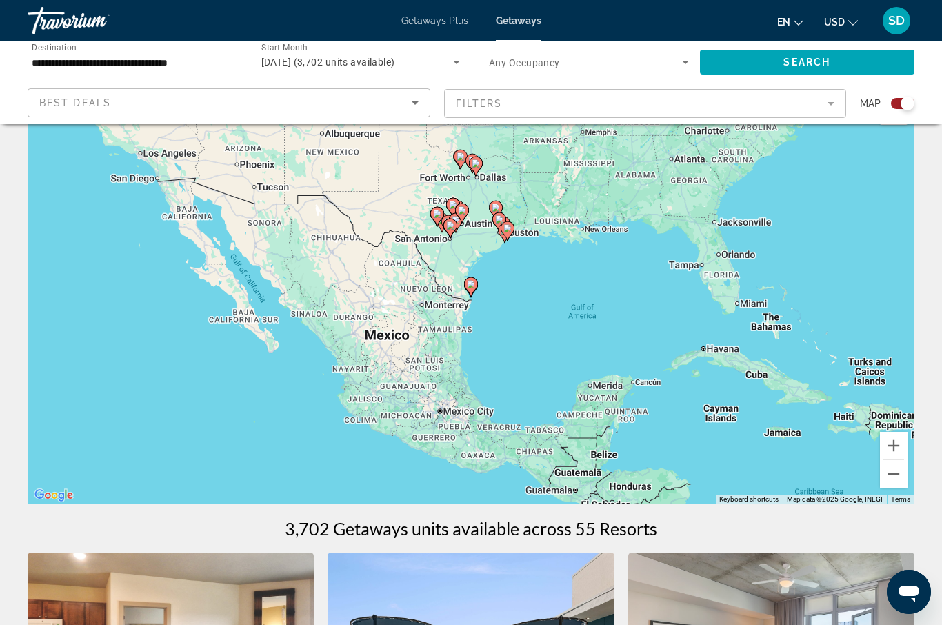
click at [473, 286] on image "Main content" at bounding box center [471, 284] width 8 height 8
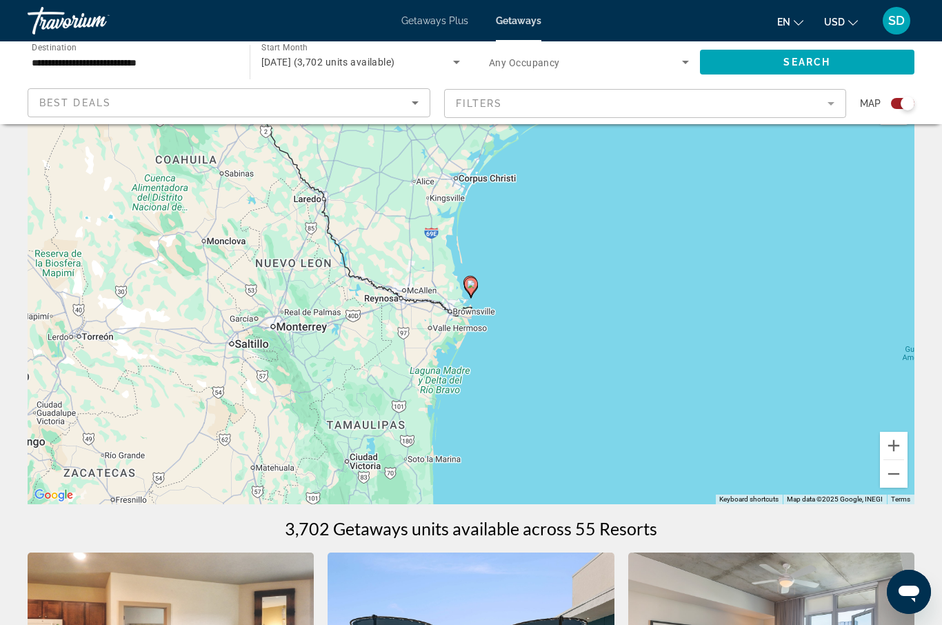
click at [470, 284] on image "Main content" at bounding box center [471, 284] width 8 height 8
type input "**********"
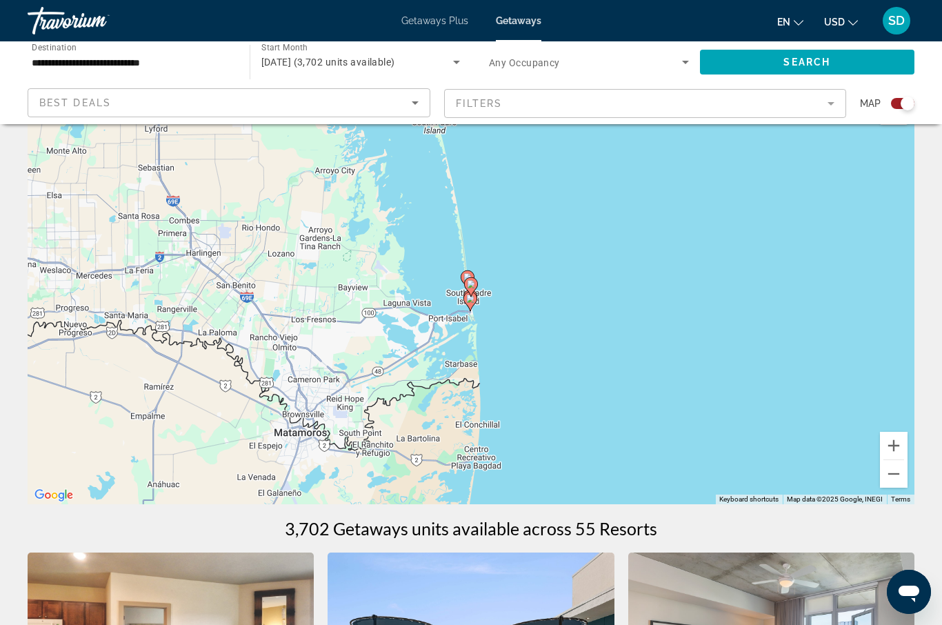
click at [473, 301] on image "Main content" at bounding box center [470, 299] width 8 height 8
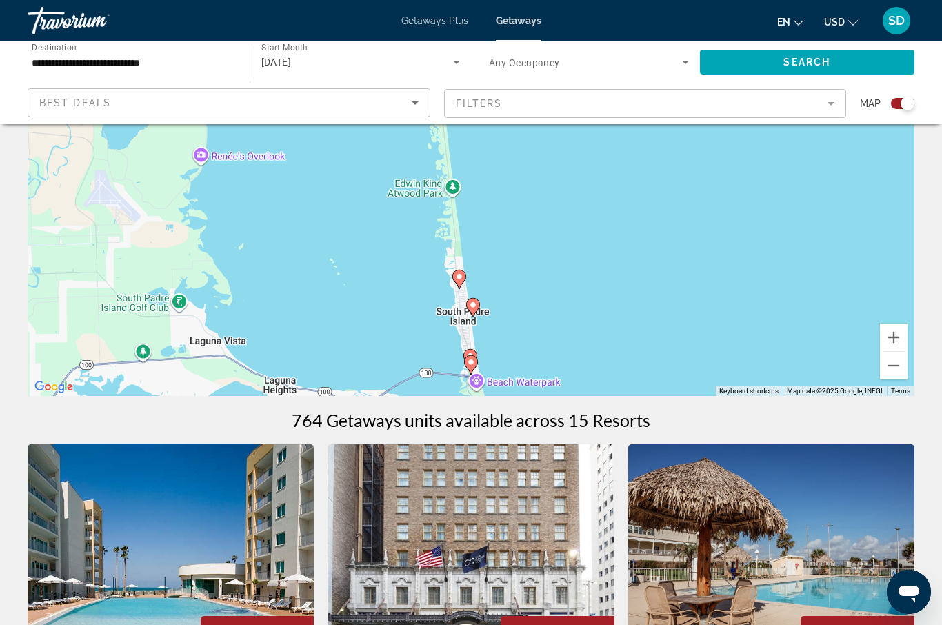
scroll to position [148, 0]
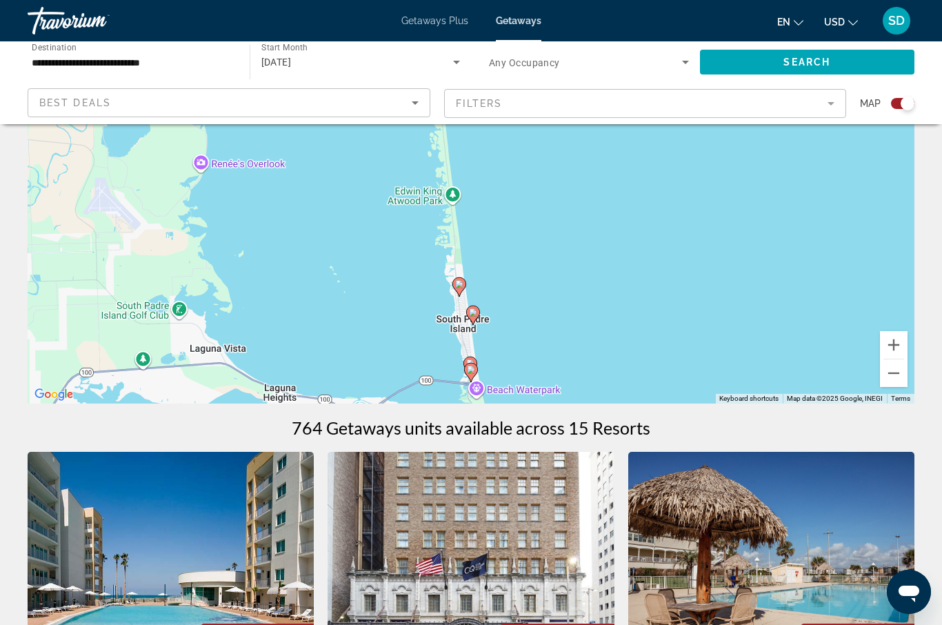
click at [458, 289] on icon "Main content" at bounding box center [459, 287] width 12 height 18
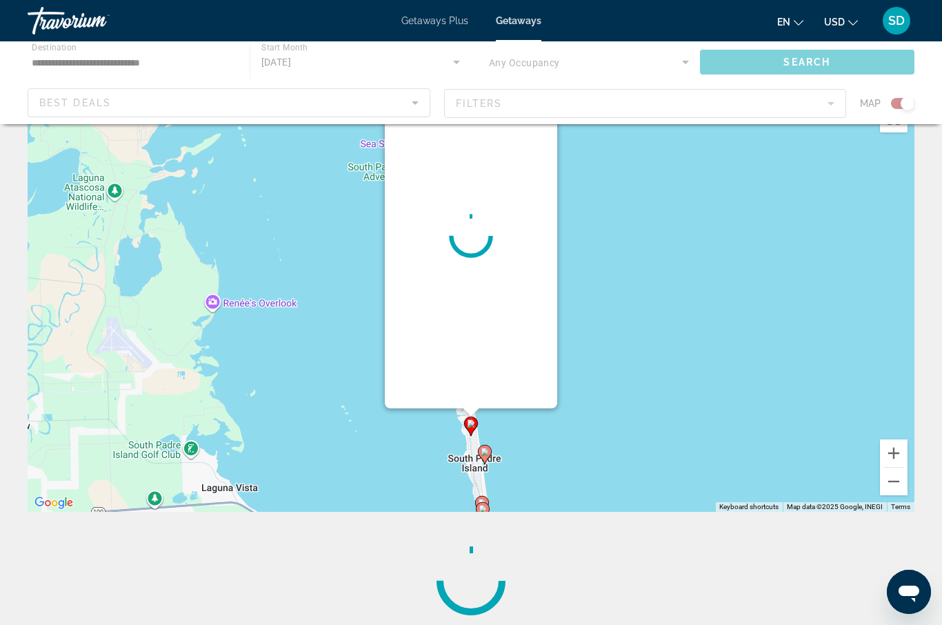
scroll to position [0, 0]
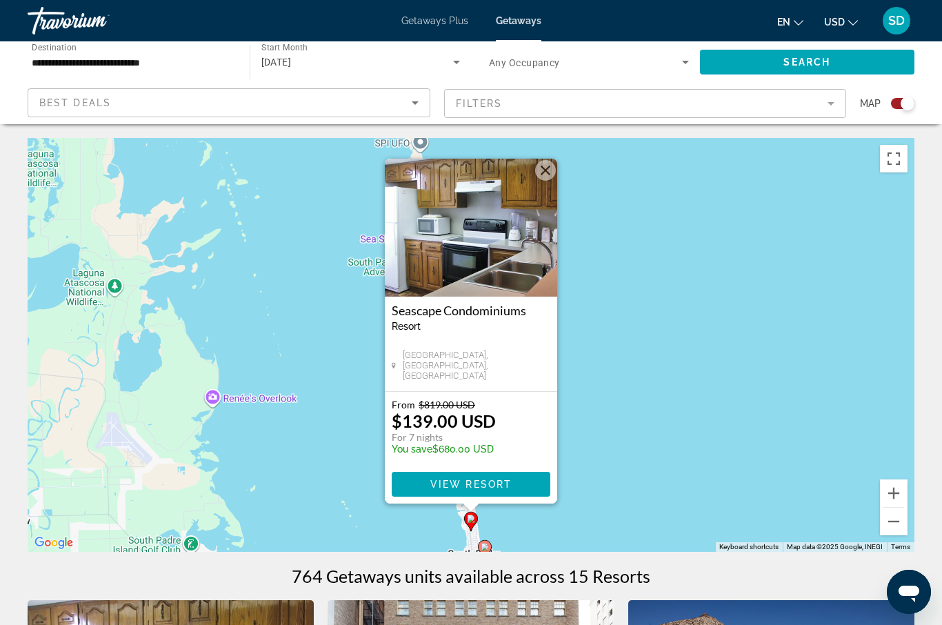
click at [484, 545] on image "Main content" at bounding box center [485, 547] width 8 height 8
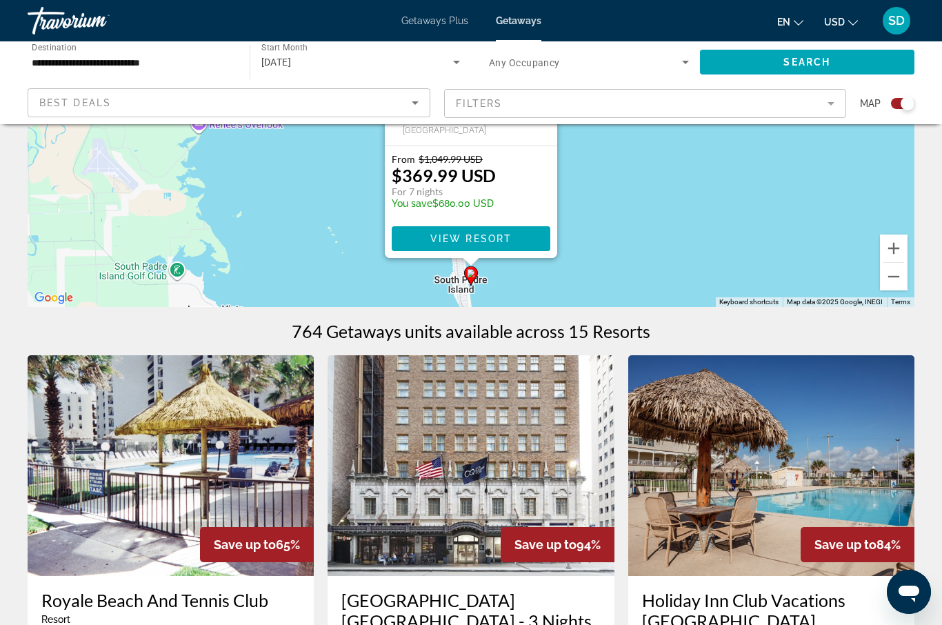
scroll to position [226, 0]
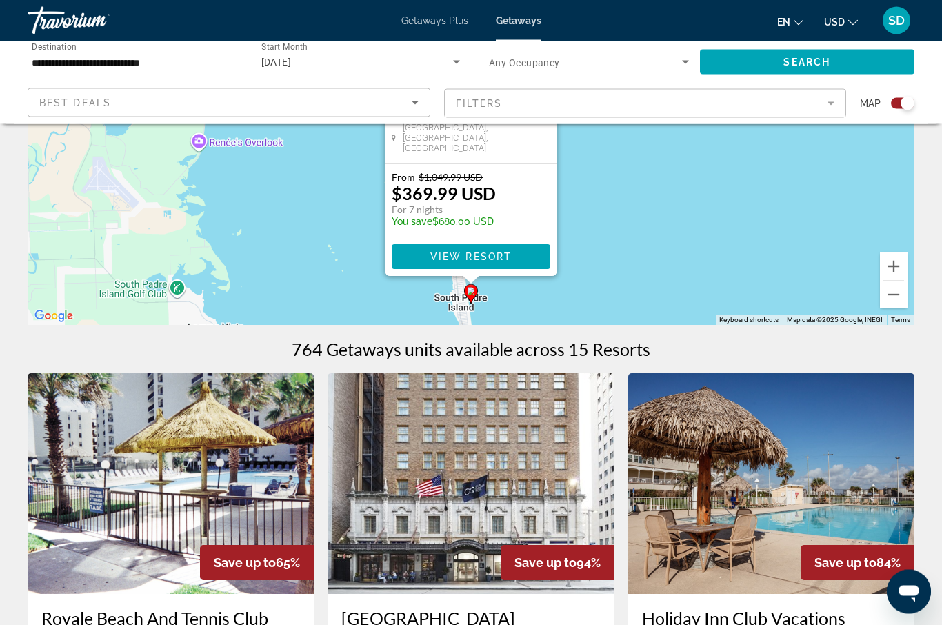
click at [733, 266] on div "To navigate, press the arrow keys. To activate drag with keyboard, press Alt + …" at bounding box center [471, 119] width 887 height 414
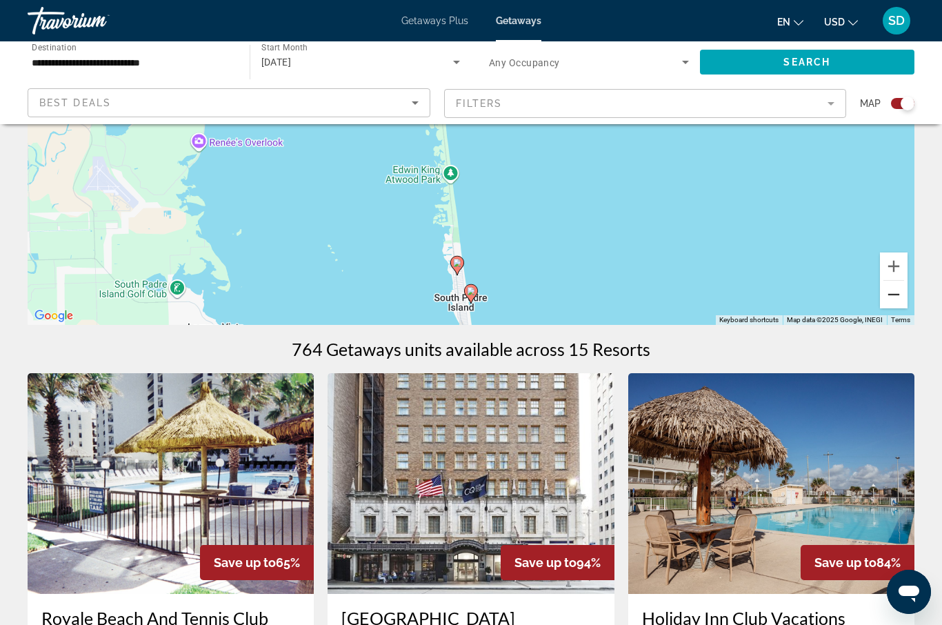
click at [893, 297] on button "Zoom out" at bounding box center [894, 295] width 28 height 28
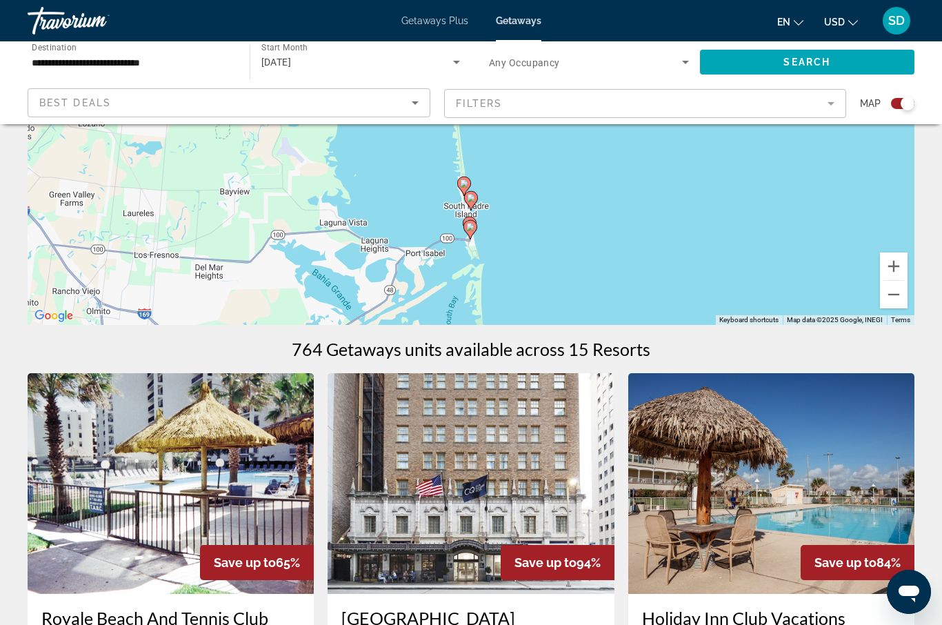
click at [469, 221] on icon "Main content" at bounding box center [470, 230] width 12 height 18
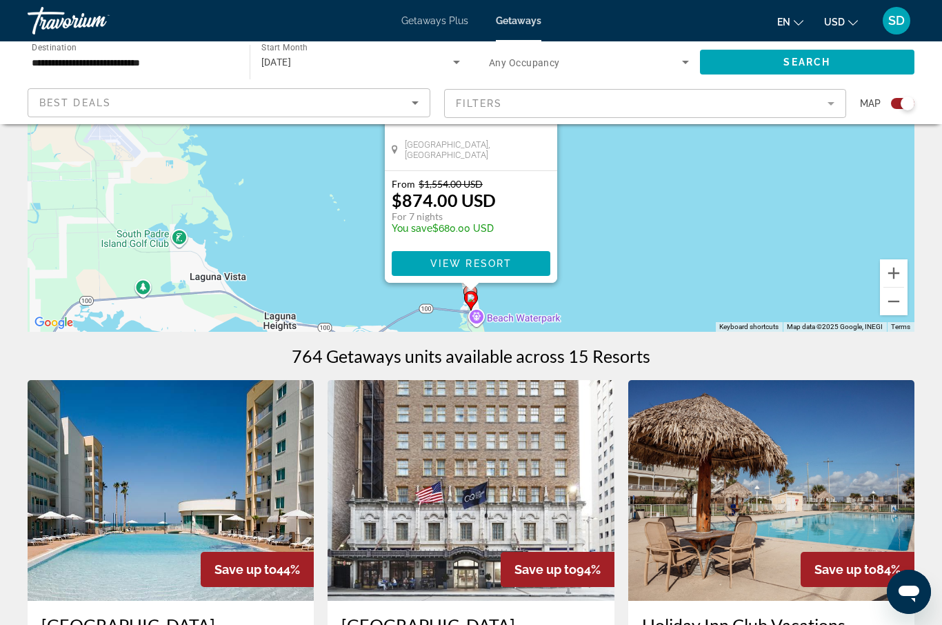
click at [530, 284] on div "To activate drag with keyboard, press Alt + Enter. Once in keyboard drag state,…" at bounding box center [471, 125] width 887 height 414
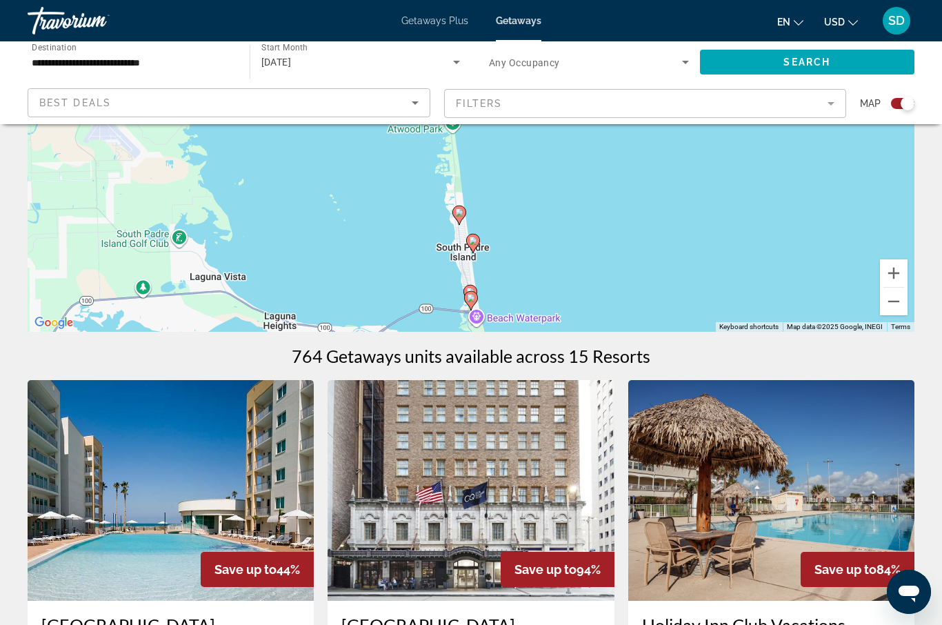
click at [473, 301] on image "Main content" at bounding box center [471, 298] width 8 height 8
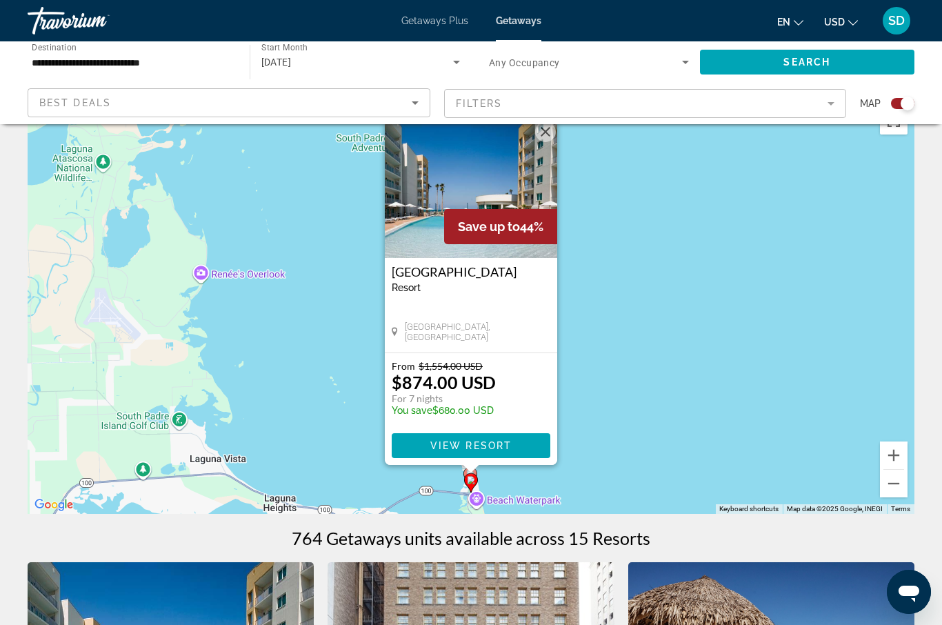
scroll to position [0, 0]
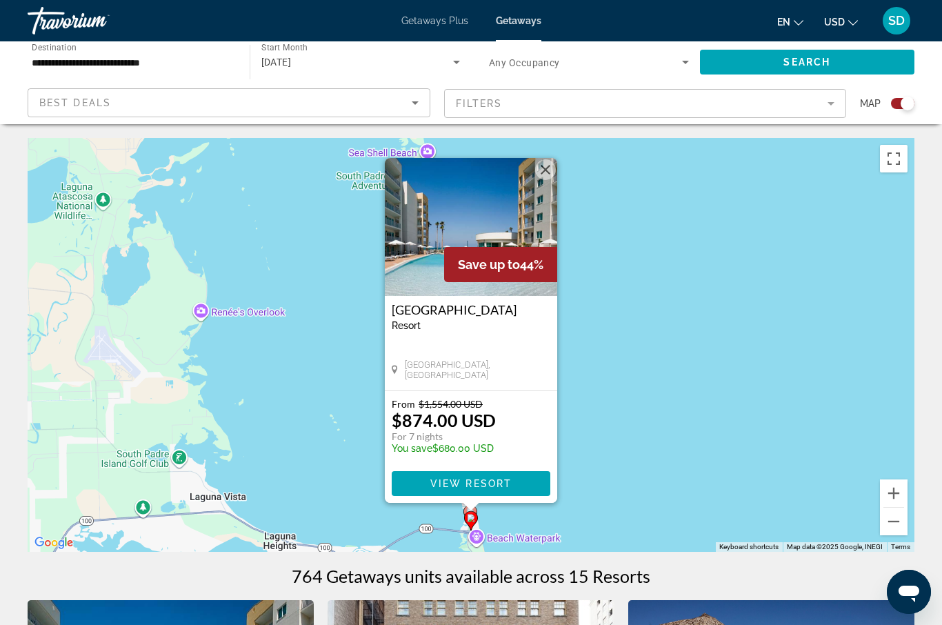
click at [468, 506] on div "Main content" at bounding box center [471, 507] width 17 height 8
click at [548, 497] on span "Main content" at bounding box center [471, 483] width 159 height 33
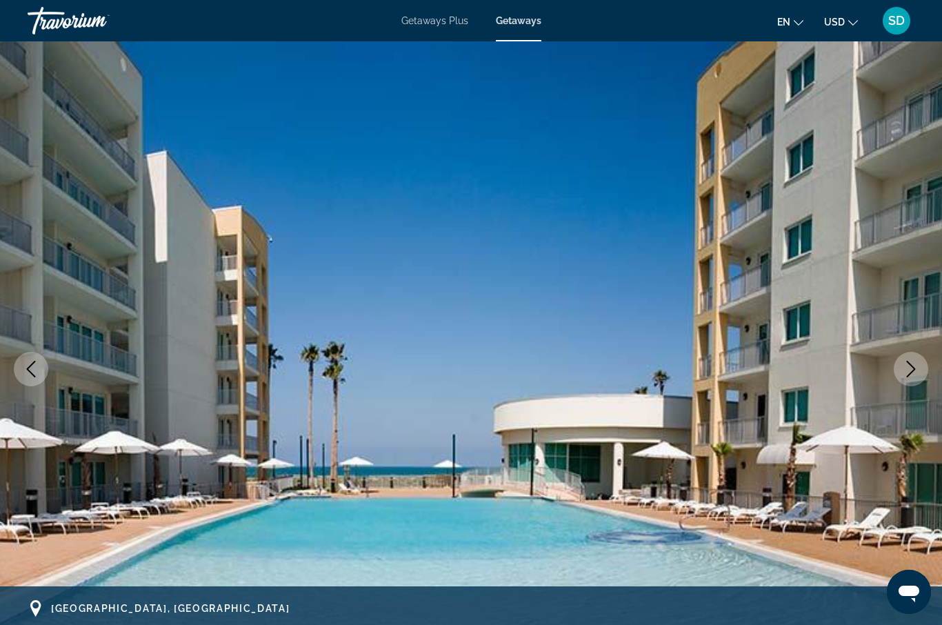
click at [911, 369] on icon "Next image" at bounding box center [911, 369] width 17 height 17
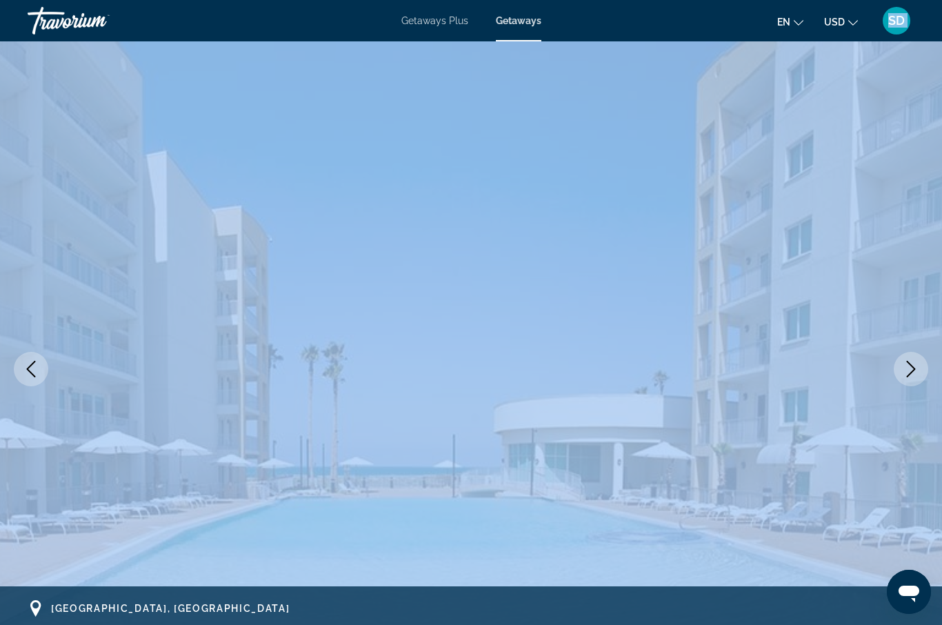
click at [911, 369] on icon "Next image" at bounding box center [911, 369] width 17 height 17
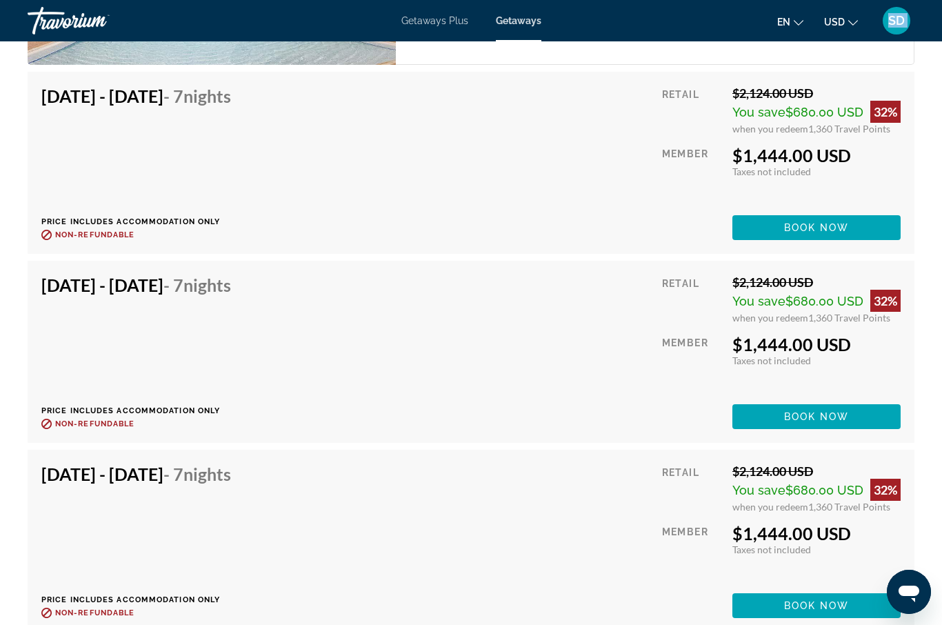
scroll to position [4364, 0]
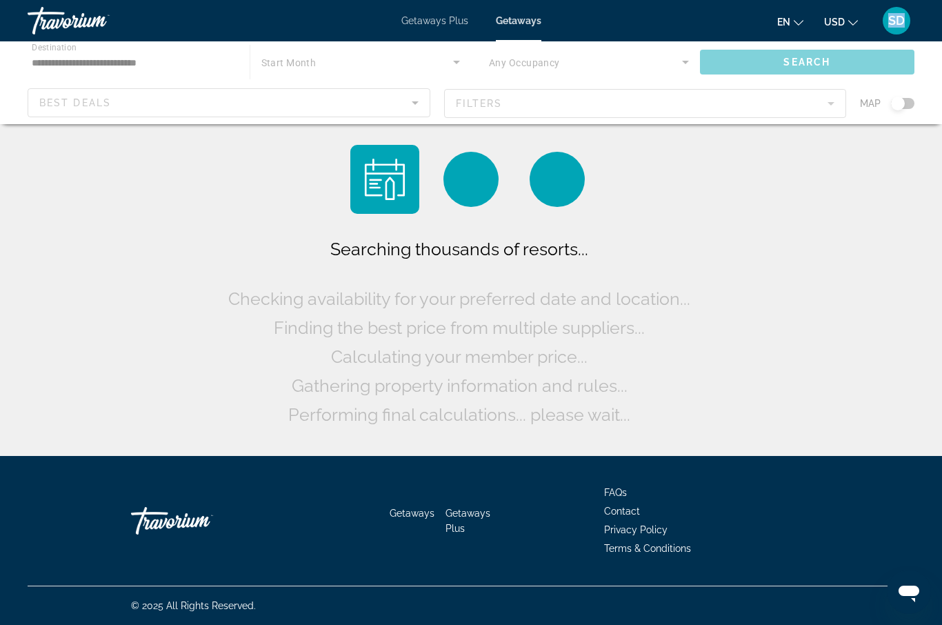
scroll to position [48, 0]
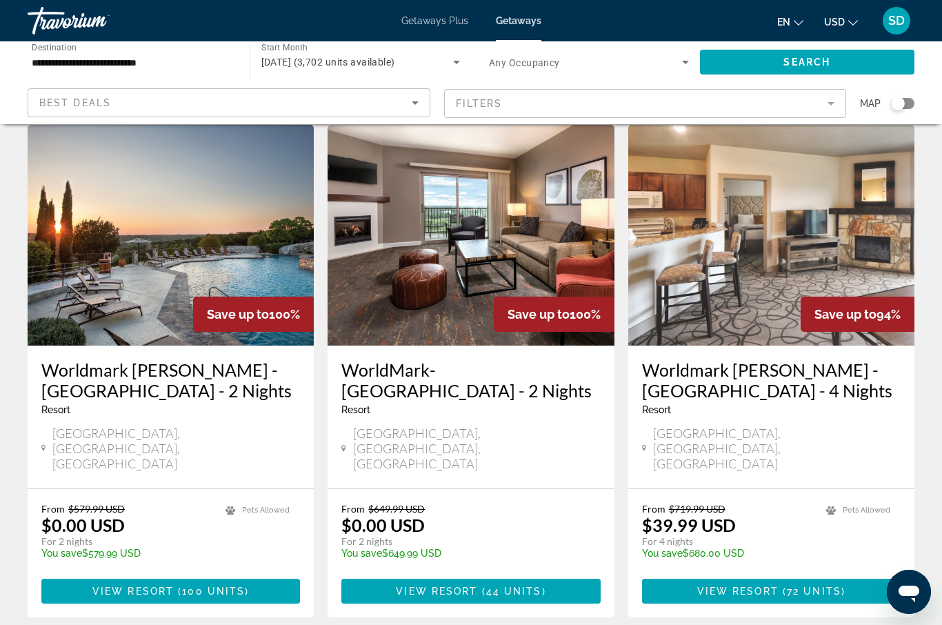
click at [904, 103] on div "Search widget" at bounding box center [898, 104] width 14 height 14
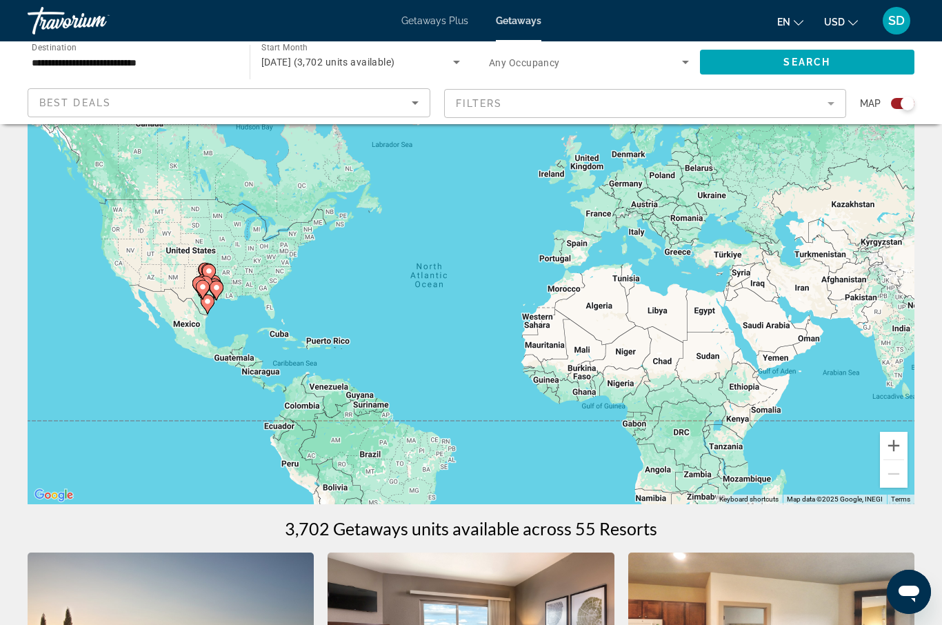
click at [215, 287] on image "Main content" at bounding box center [216, 288] width 8 height 8
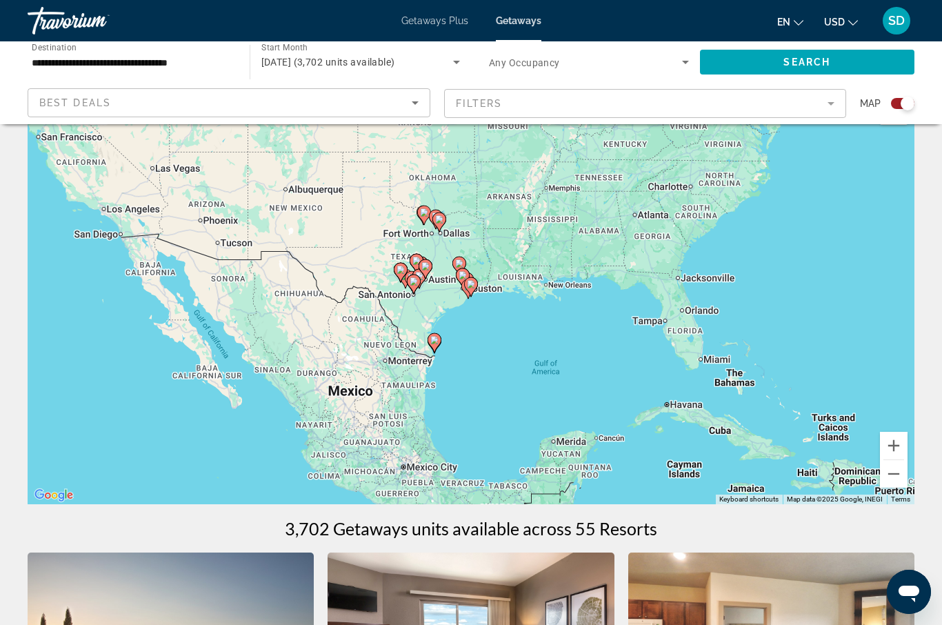
click at [472, 282] on image "Main content" at bounding box center [471, 284] width 8 height 8
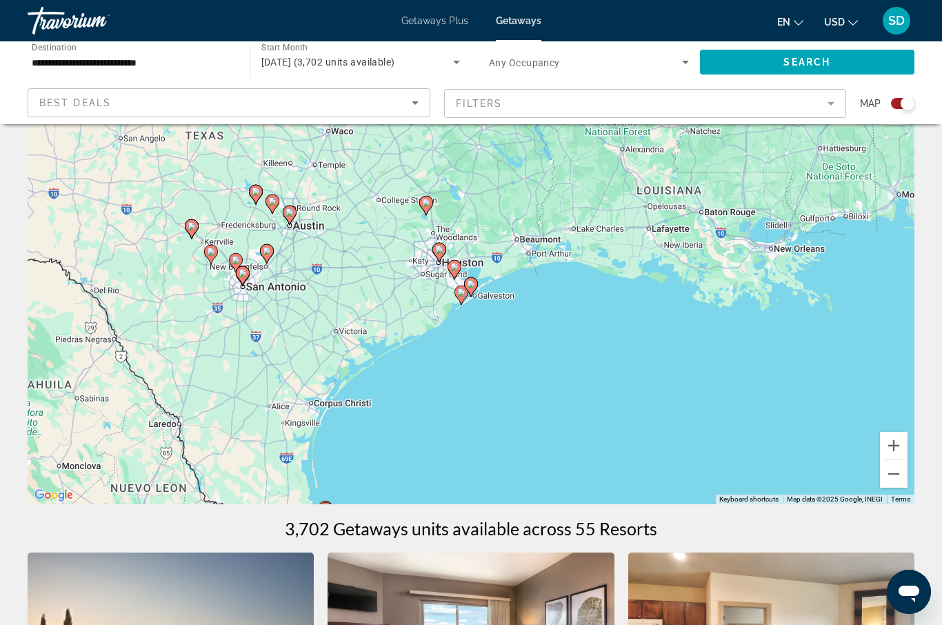
click at [471, 285] on image "Main content" at bounding box center [471, 284] width 8 height 8
type input "**********"
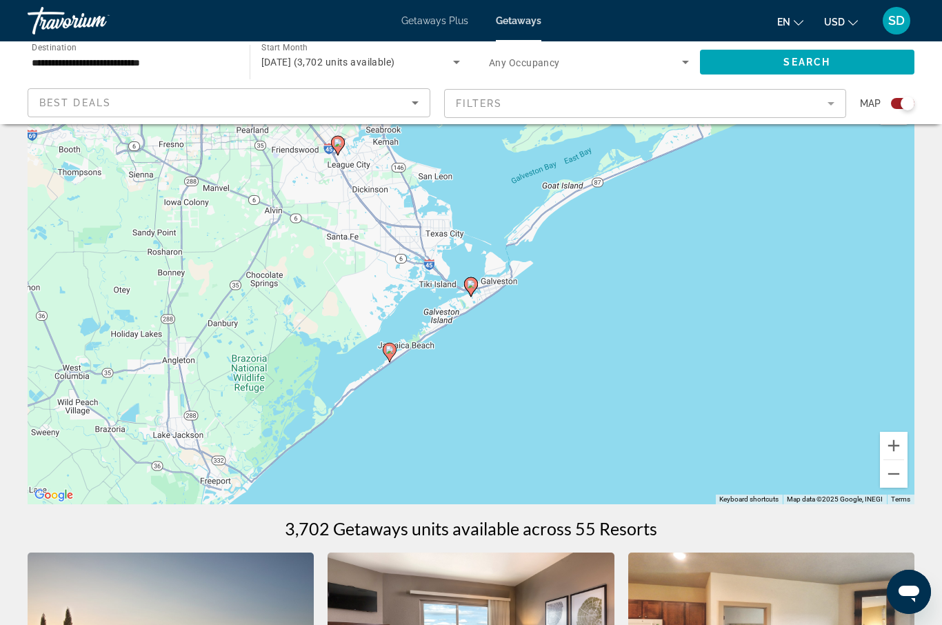
click at [469, 286] on image "Main content" at bounding box center [471, 284] width 8 height 8
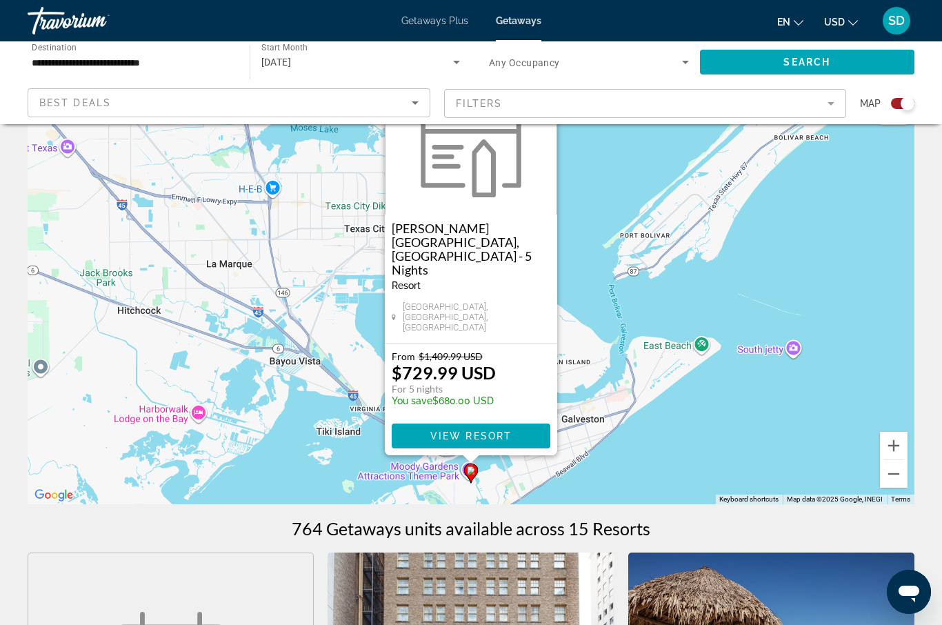
click at [690, 454] on div "To activate drag with keyboard, press Alt + Enter. Once in keyboard drag state,…" at bounding box center [471, 297] width 887 height 414
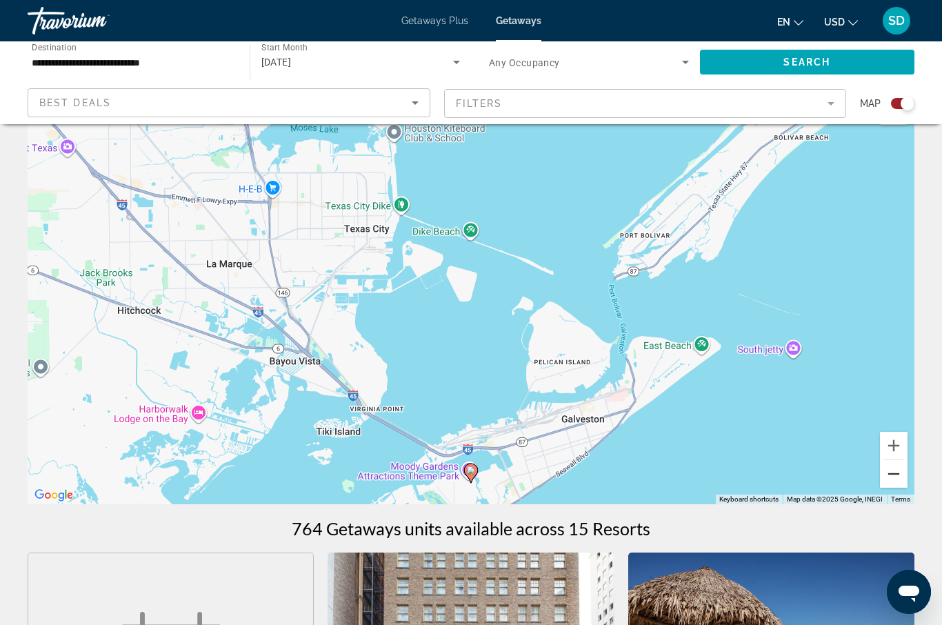
click at [893, 480] on button "Zoom out" at bounding box center [894, 474] width 28 height 28
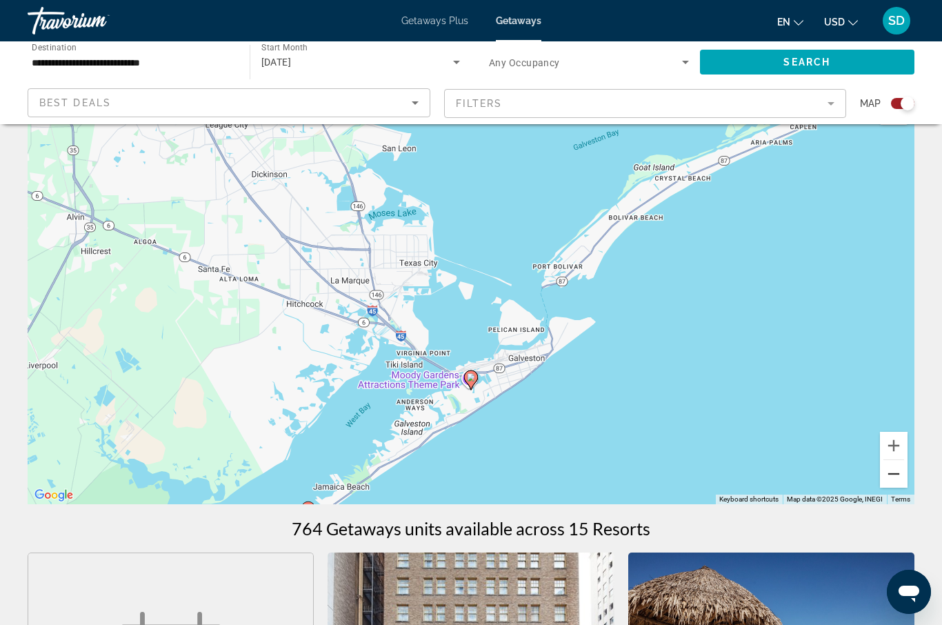
click at [892, 479] on button "Zoom out" at bounding box center [894, 474] width 28 height 28
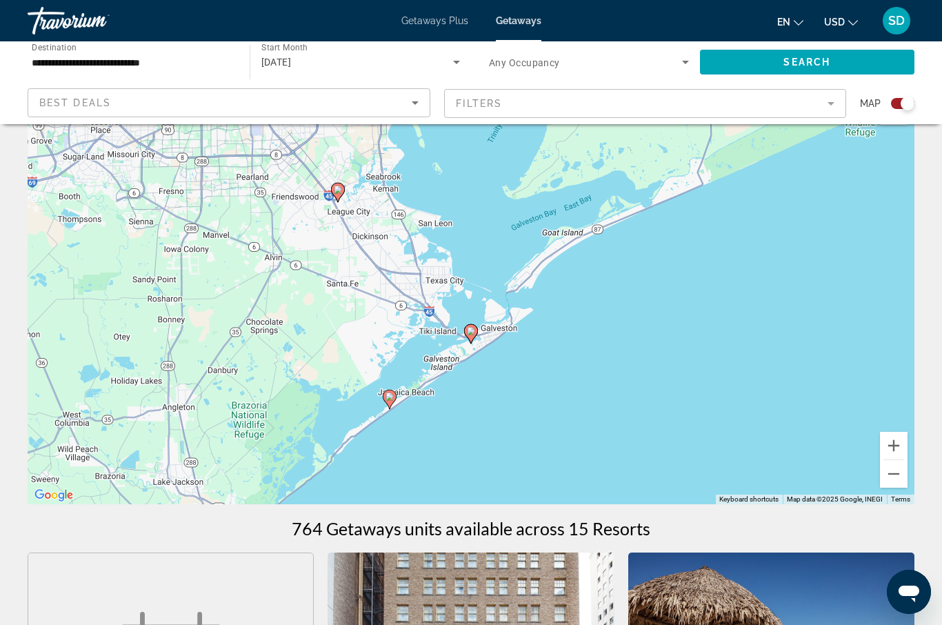
click at [387, 397] on image "Main content" at bounding box center [390, 396] width 8 height 8
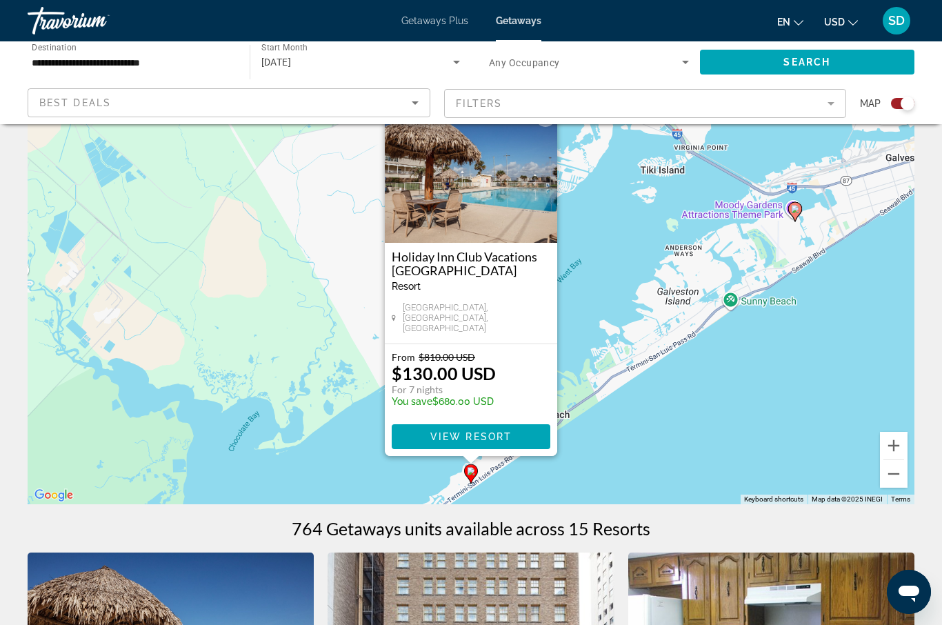
click at [706, 437] on div "To activate drag with keyboard, press Alt + Enter. Once in keyboard drag state,…" at bounding box center [471, 297] width 887 height 414
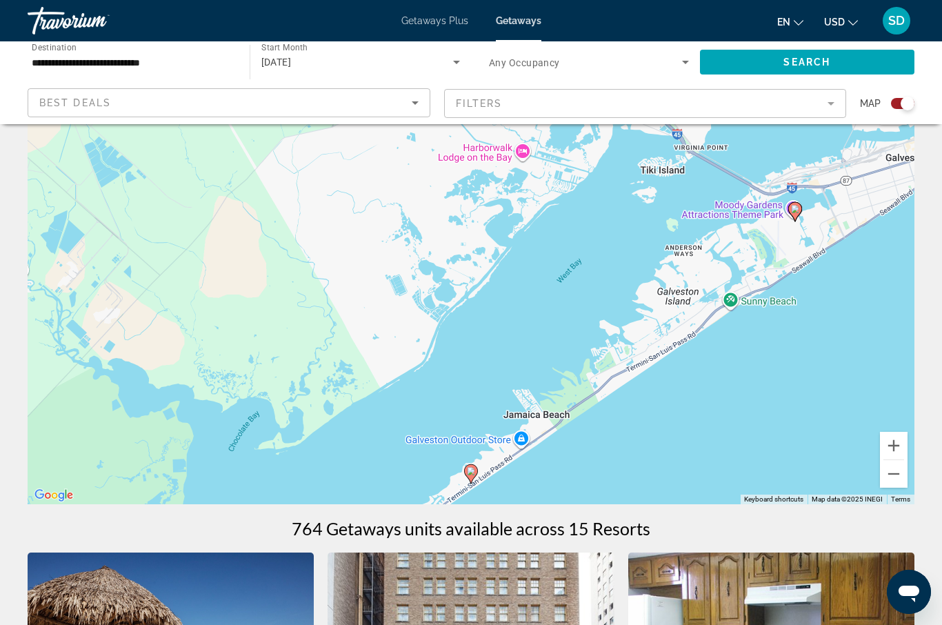
click at [789, 203] on gmp-advanced-marker "Main content" at bounding box center [795, 211] width 14 height 21
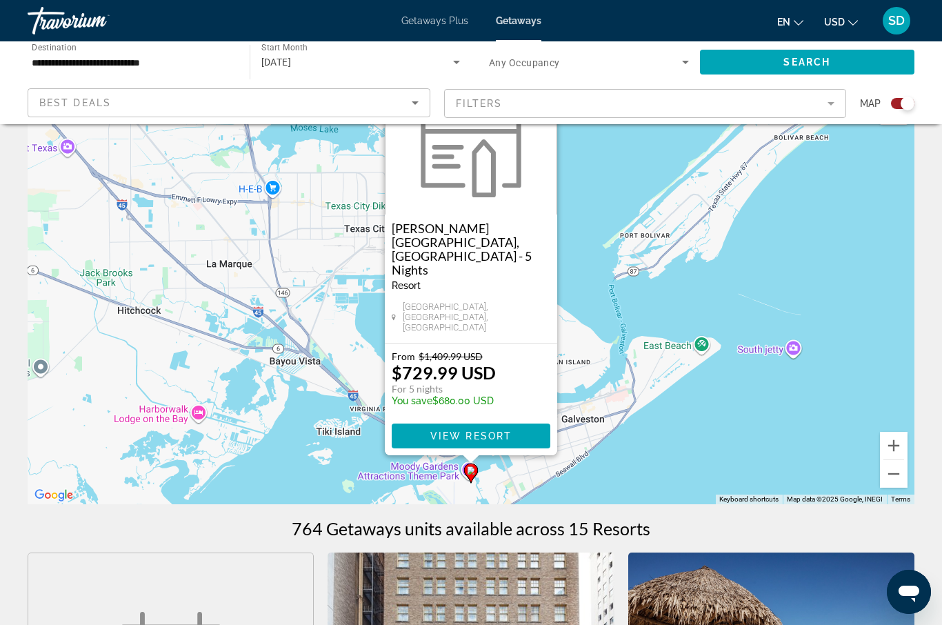
click at [791, 409] on div "To activate drag with keyboard, press Alt + Enter. Once in keyboard drag state,…" at bounding box center [471, 297] width 887 height 414
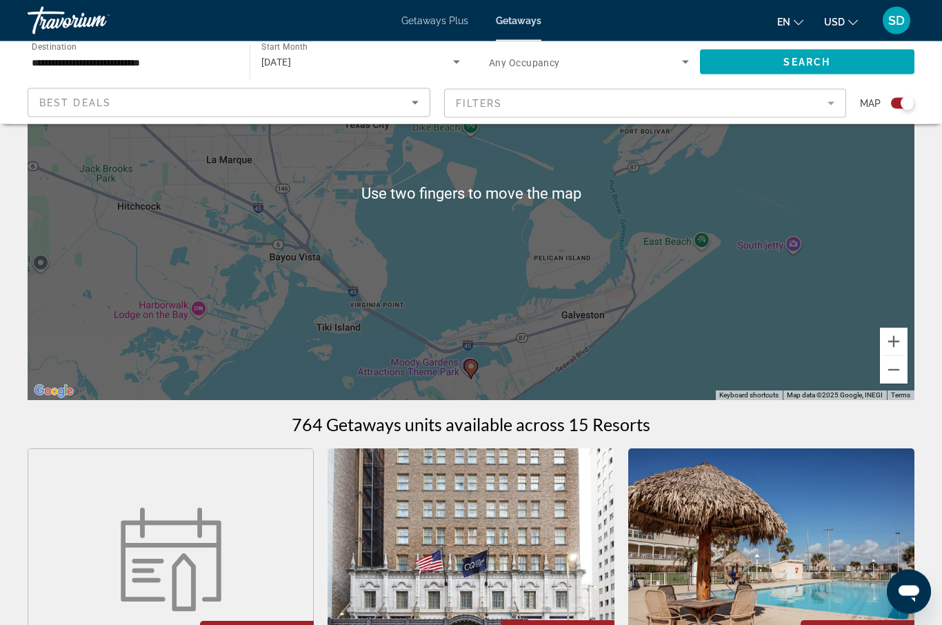
scroll to position [152, 0]
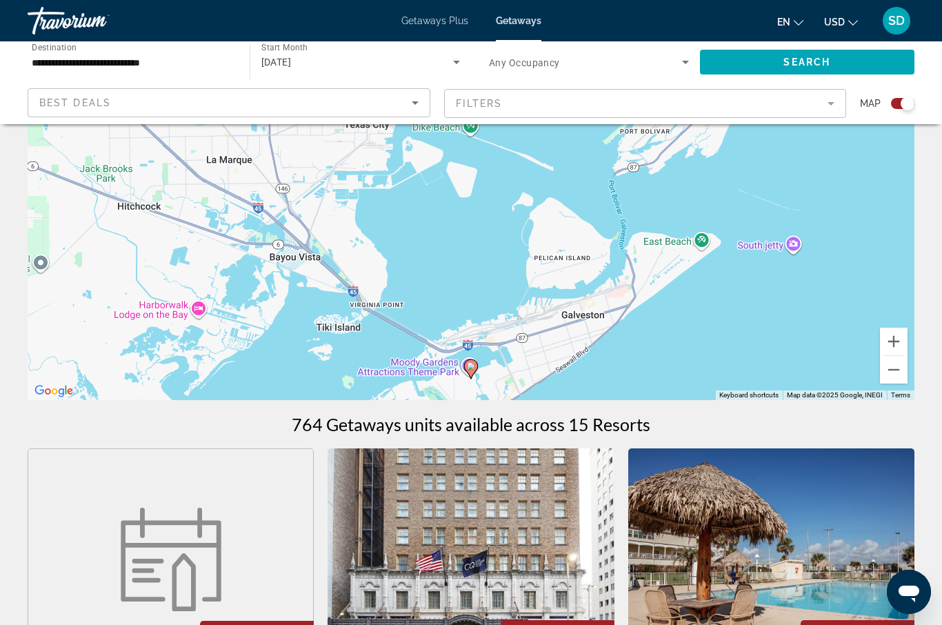
click at [470, 372] on icon "Main content" at bounding box center [471, 369] width 12 height 18
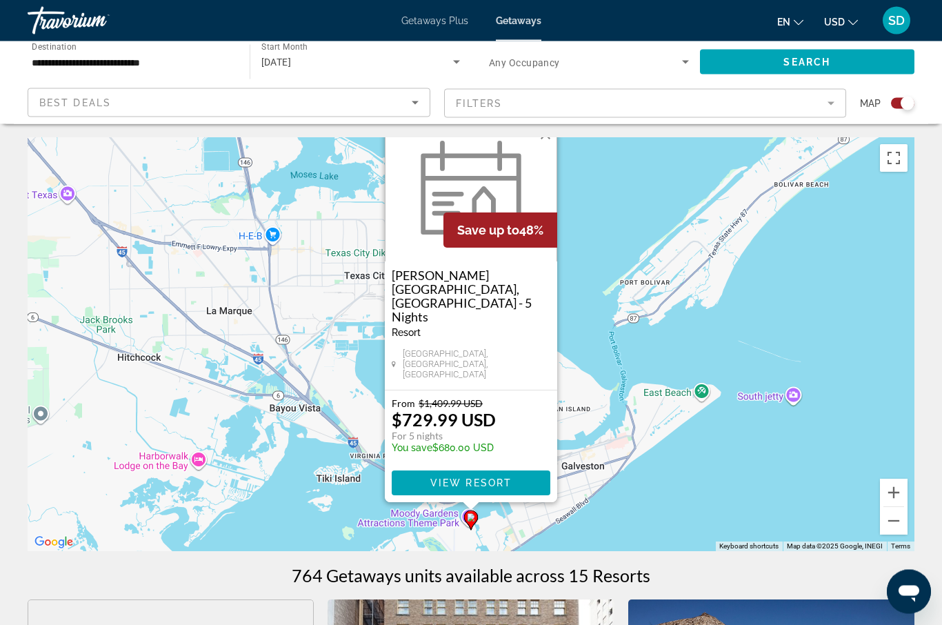
scroll to position [0, 0]
click at [464, 517] on gmp-advanced-marker "Main content" at bounding box center [471, 520] width 14 height 21
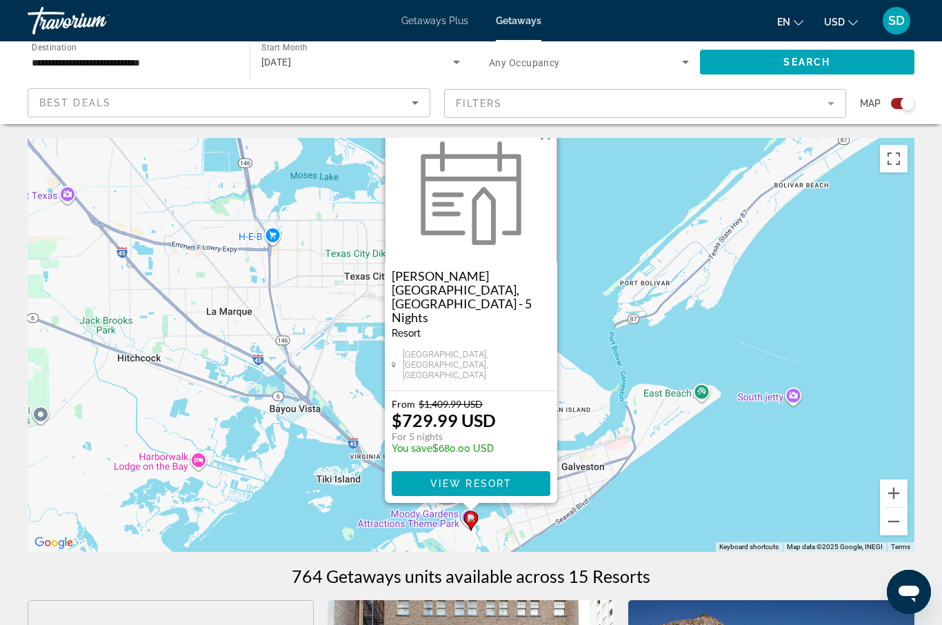
click at [676, 501] on div "To activate drag with keyboard, press Alt + Enter. Once in keyboard drag state,…" at bounding box center [471, 345] width 887 height 414
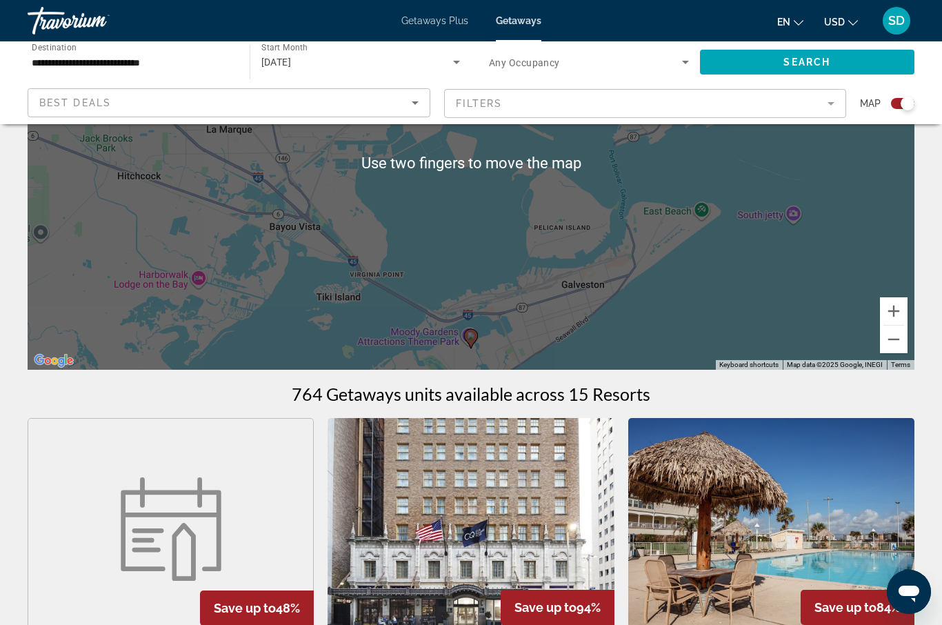
scroll to position [180, 0]
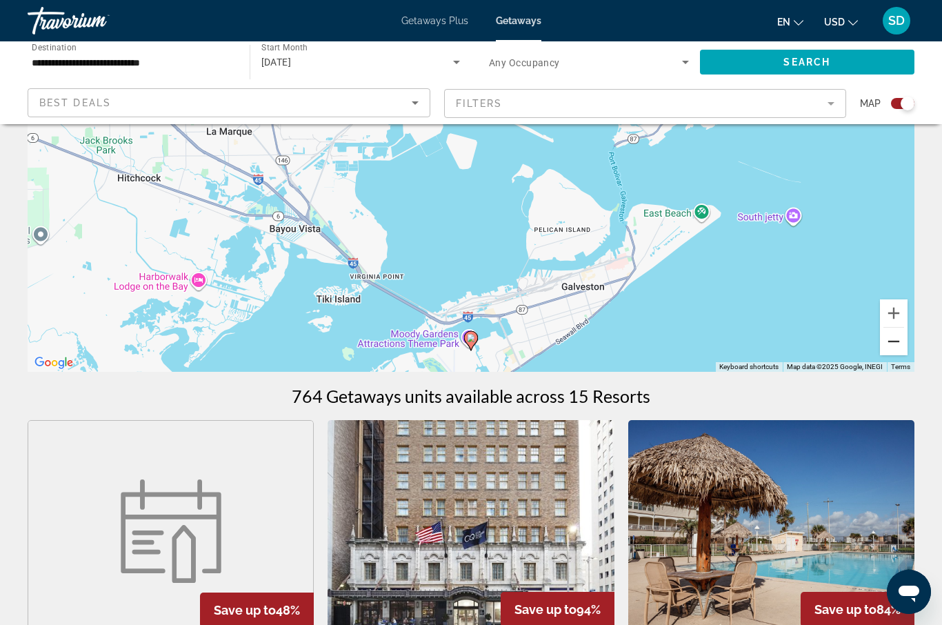
click at [894, 349] on button "Zoom out" at bounding box center [894, 342] width 28 height 28
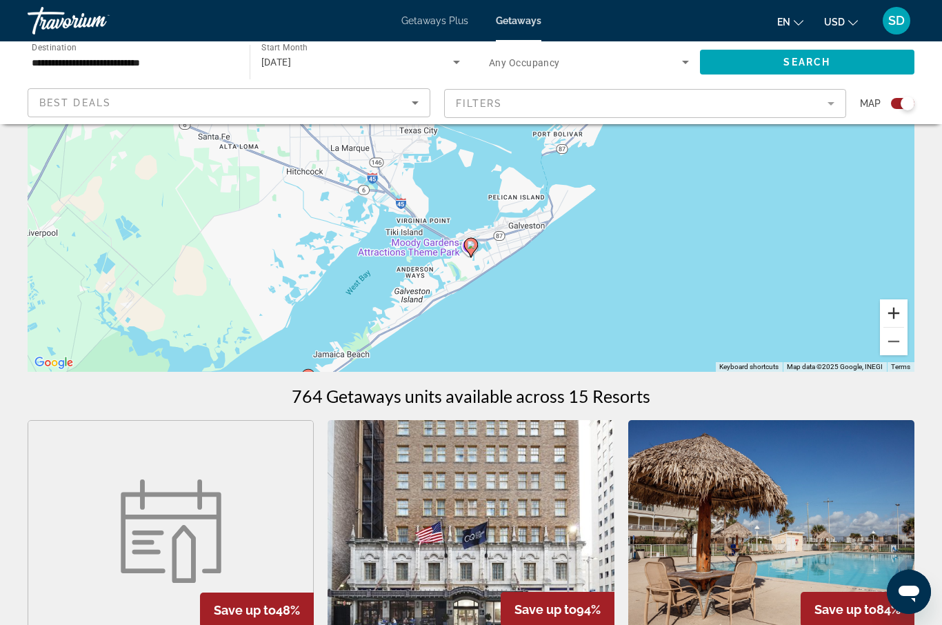
click at [893, 310] on button "Zoom in" at bounding box center [894, 313] width 28 height 28
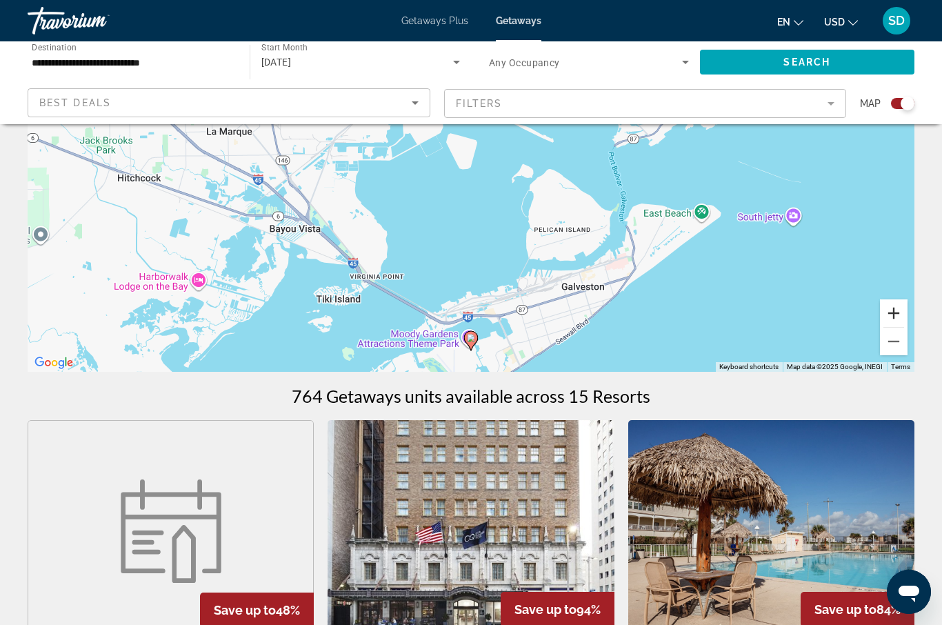
click at [893, 311] on button "Zoom in" at bounding box center [894, 313] width 28 height 28
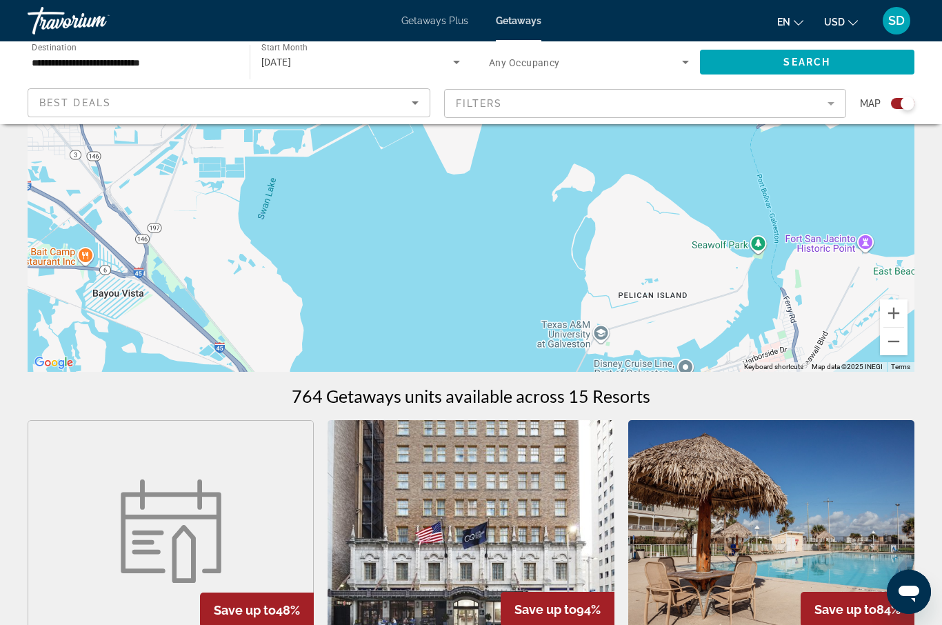
click at [408, 301] on div "Main content" at bounding box center [471, 165] width 887 height 414
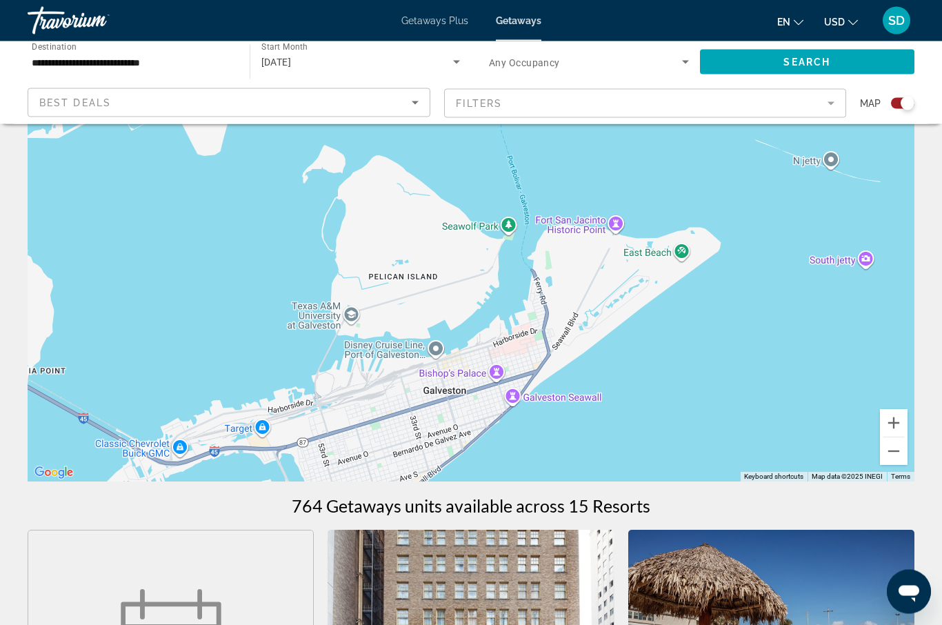
scroll to position [70, 0]
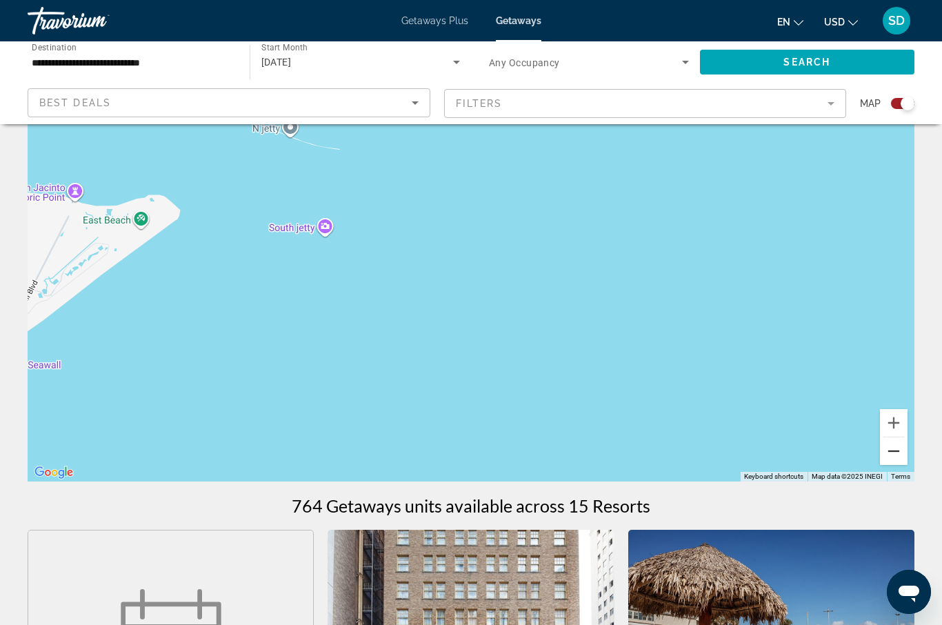
click at [893, 456] on button "Zoom out" at bounding box center [894, 451] width 28 height 28
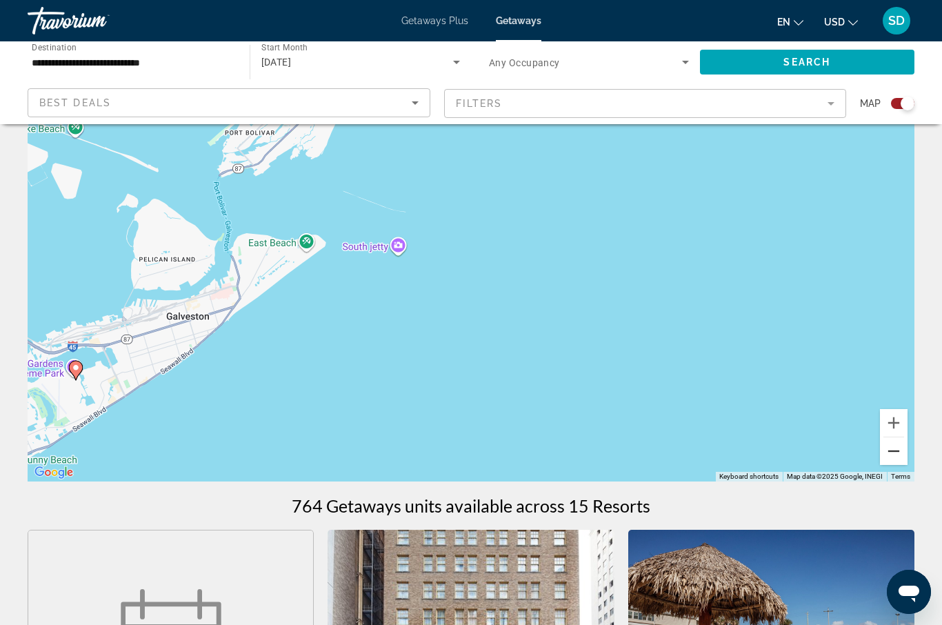
click at [893, 456] on button "Zoom out" at bounding box center [894, 451] width 28 height 28
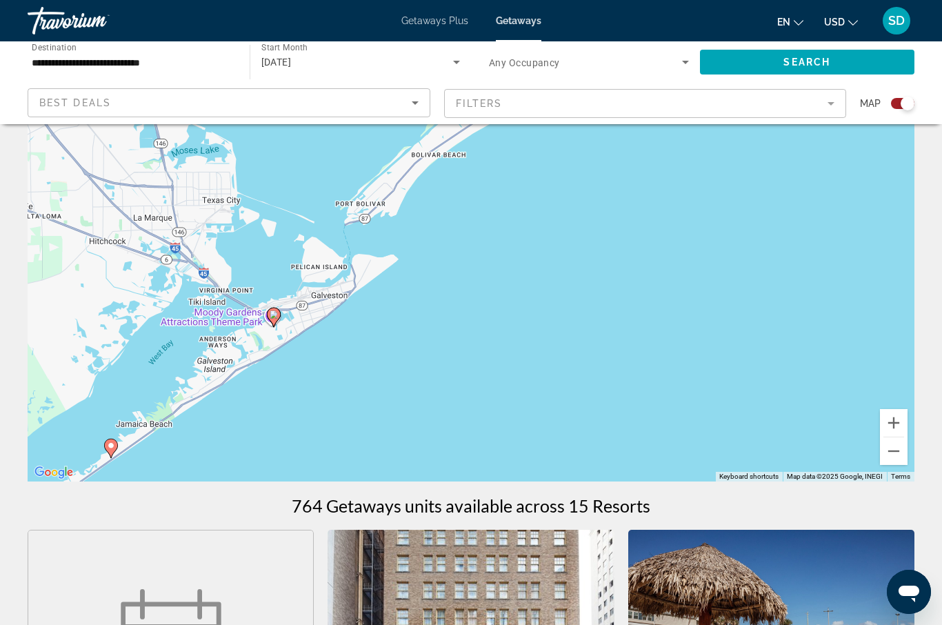
click at [264, 321] on div "To activate drag with keyboard, press Alt + Enter. Once in keyboard drag state,…" at bounding box center [471, 275] width 887 height 414
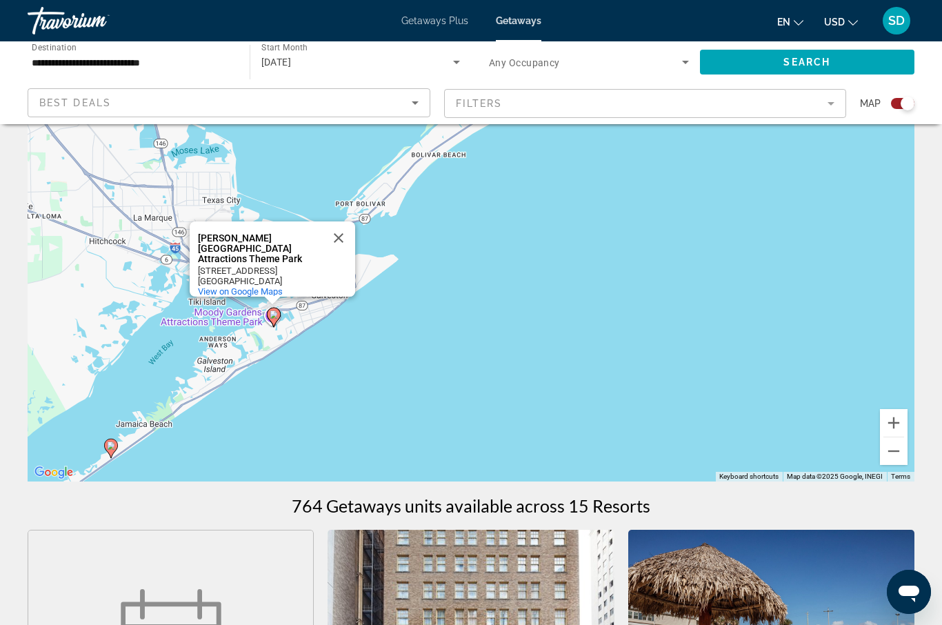
click at [268, 319] on gmp-advanced-marker "Main content" at bounding box center [274, 317] width 14 height 21
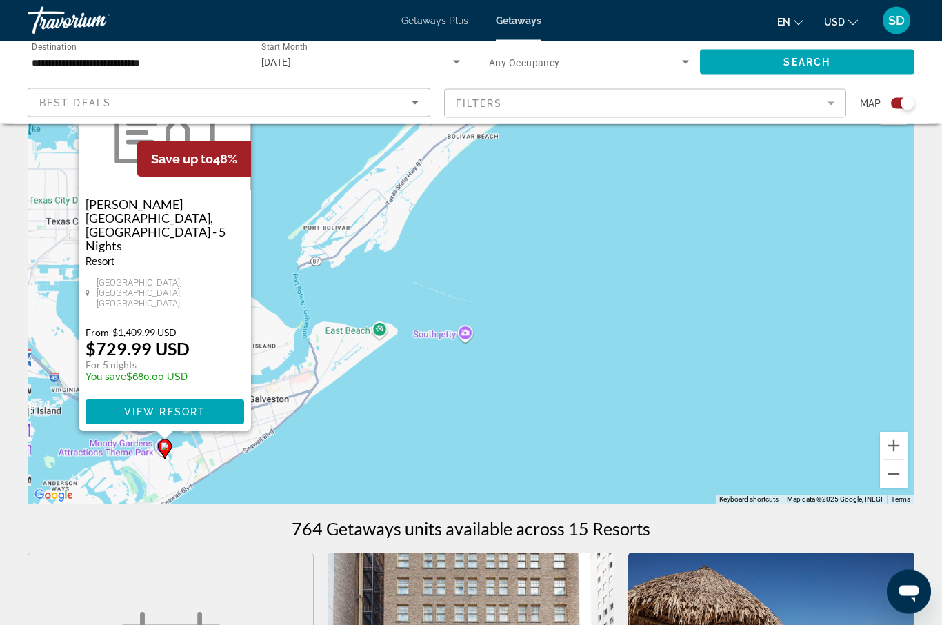
scroll to position [0, 0]
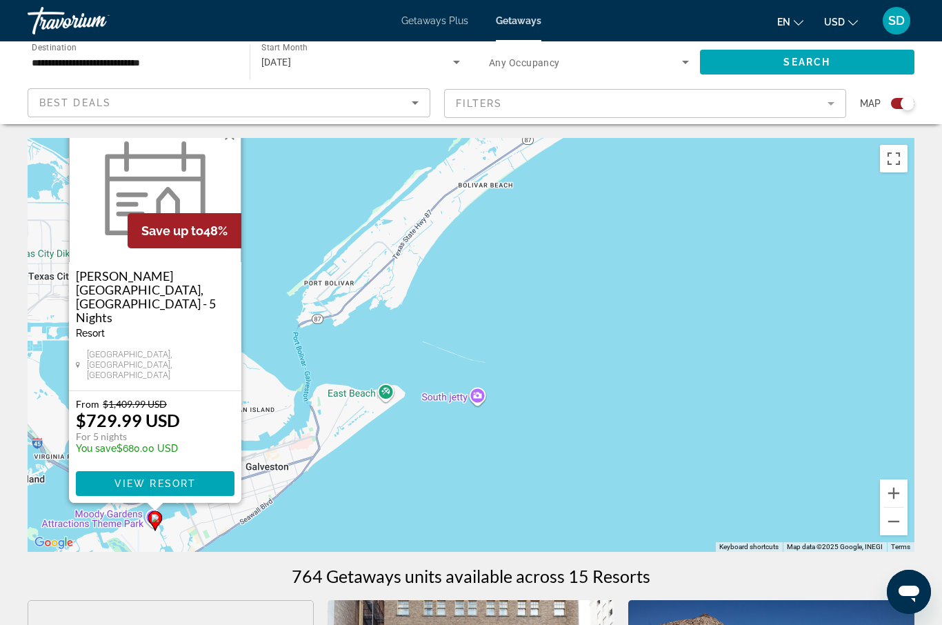
click at [648, 394] on div "To activate drag with keyboard, press Alt + Enter. Once in keyboard drag state,…" at bounding box center [471, 345] width 887 height 414
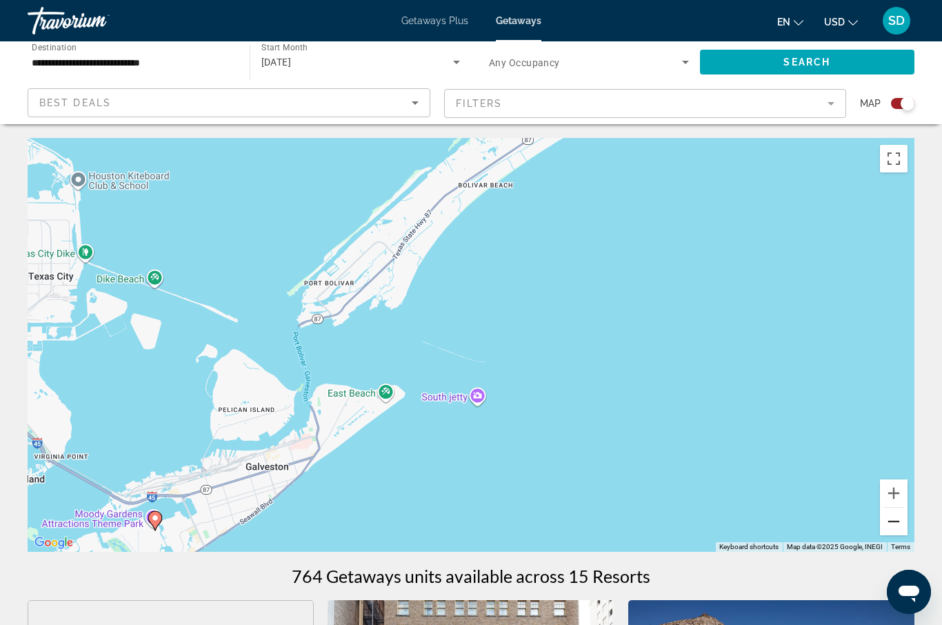
click at [893, 521] on button "Zoom out" at bounding box center [894, 522] width 28 height 28
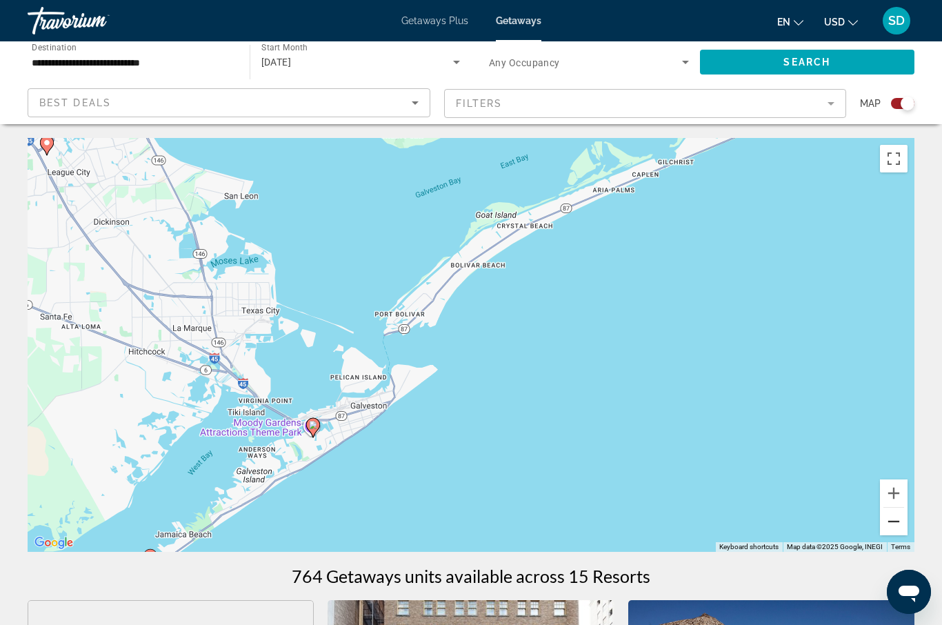
click at [893, 521] on button "Zoom out" at bounding box center [894, 522] width 28 height 28
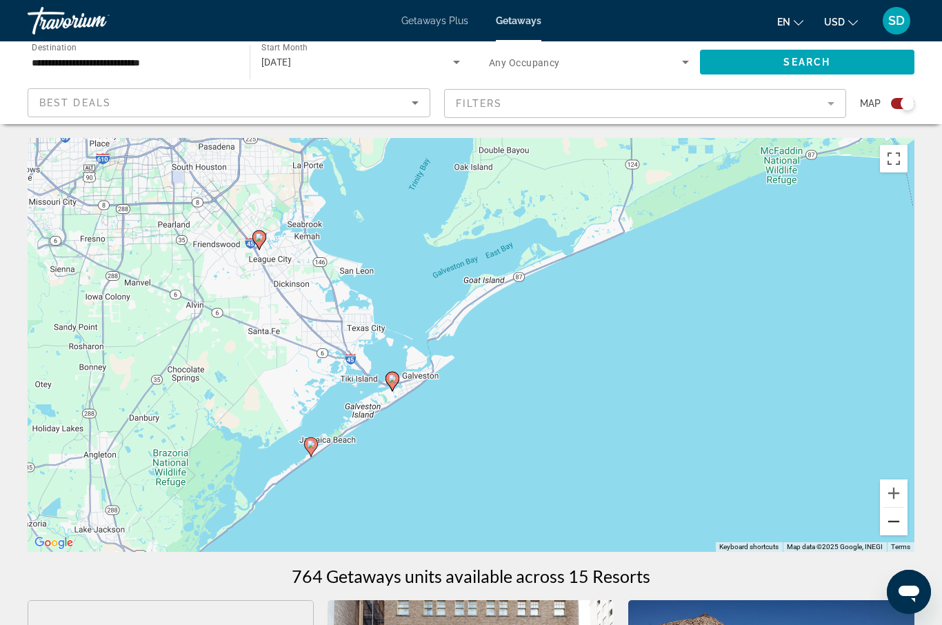
click at [893, 522] on button "Zoom out" at bounding box center [894, 522] width 28 height 28
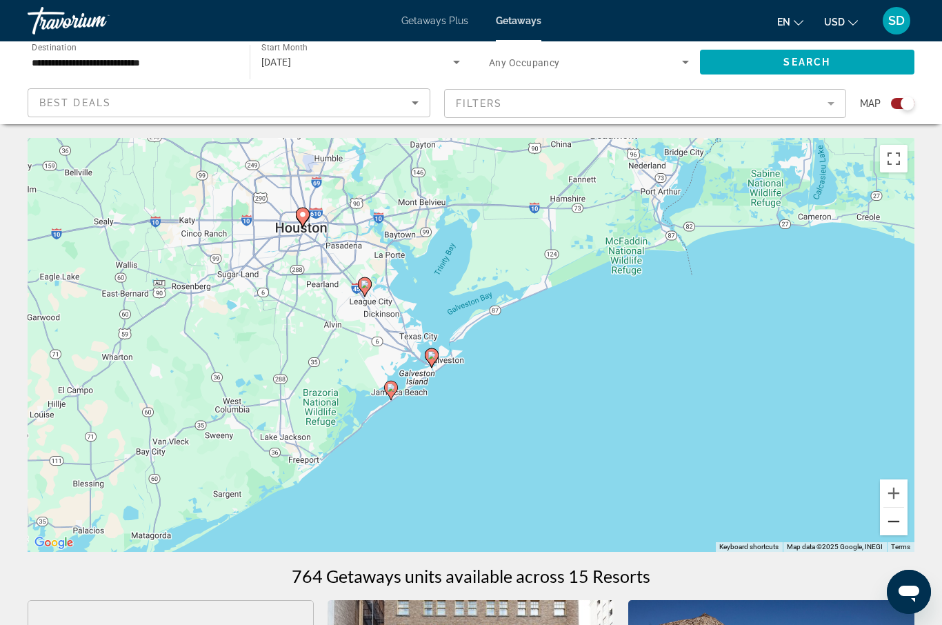
click at [893, 521] on button "Zoom out" at bounding box center [894, 522] width 28 height 28
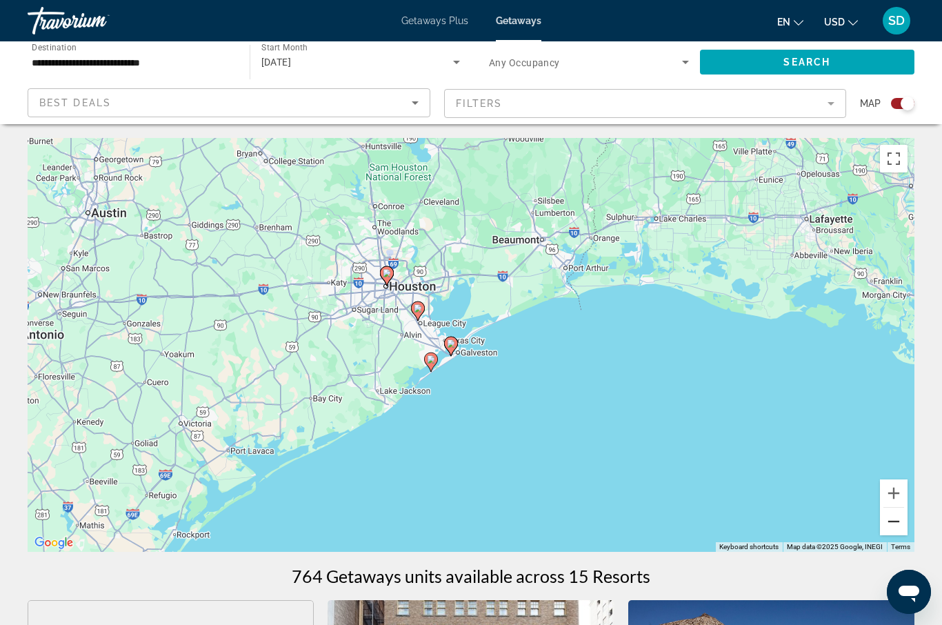
click at [894, 521] on button "Zoom out" at bounding box center [894, 522] width 28 height 28
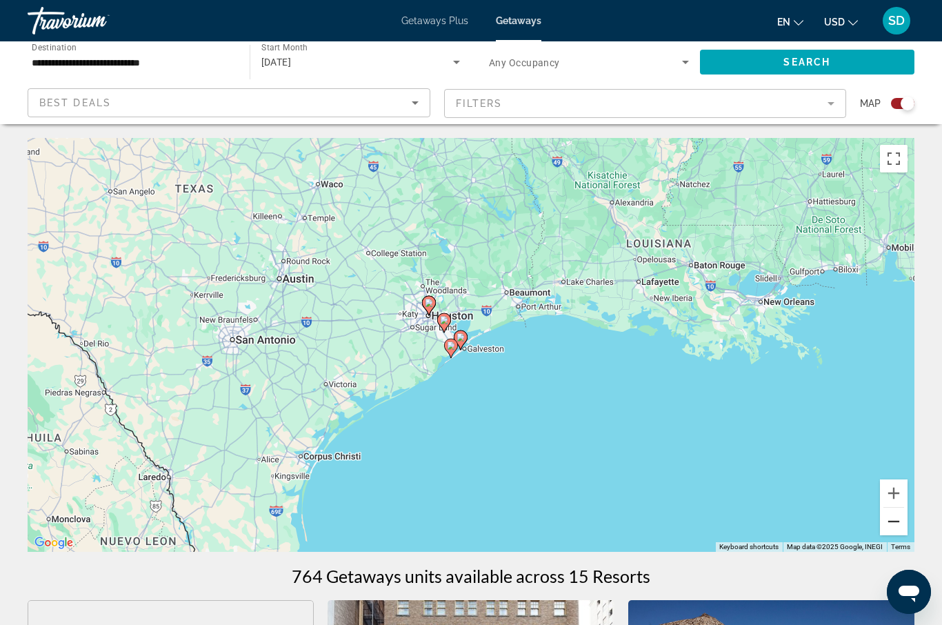
click at [893, 521] on button "Zoom out" at bounding box center [894, 522] width 28 height 28
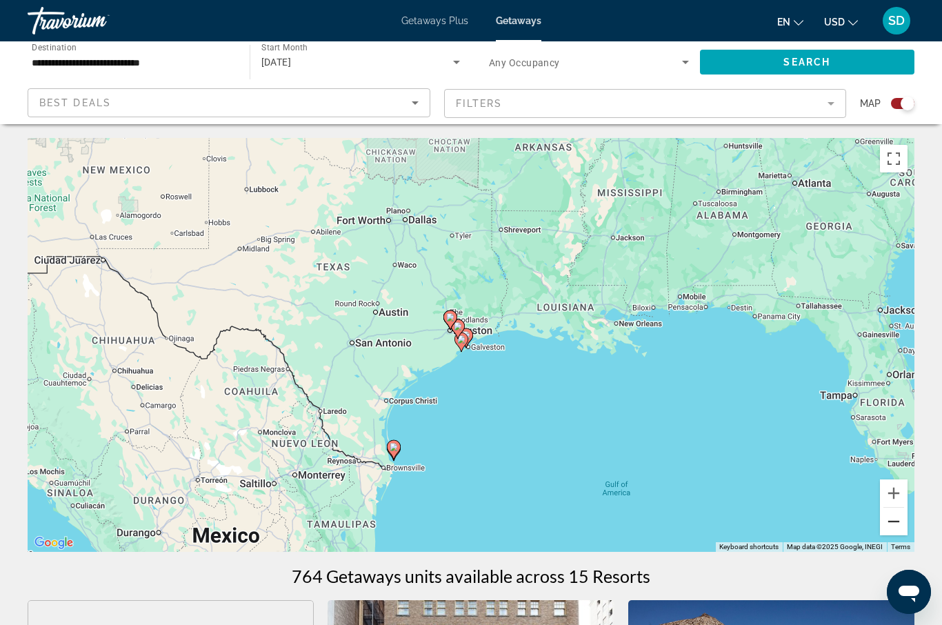
click at [897, 519] on button "Zoom out" at bounding box center [894, 522] width 28 height 28
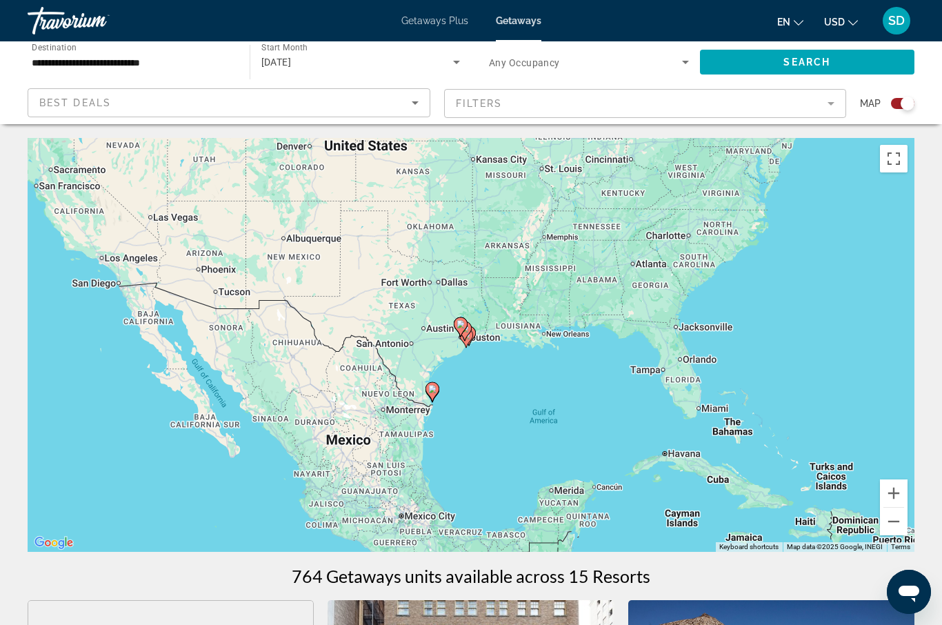
click at [813, 341] on div "To activate drag with keyboard, press Alt + Enter. Once in keyboard drag state,…" at bounding box center [471, 345] width 887 height 414
click at [903, 103] on div "Search widget" at bounding box center [908, 104] width 14 height 14
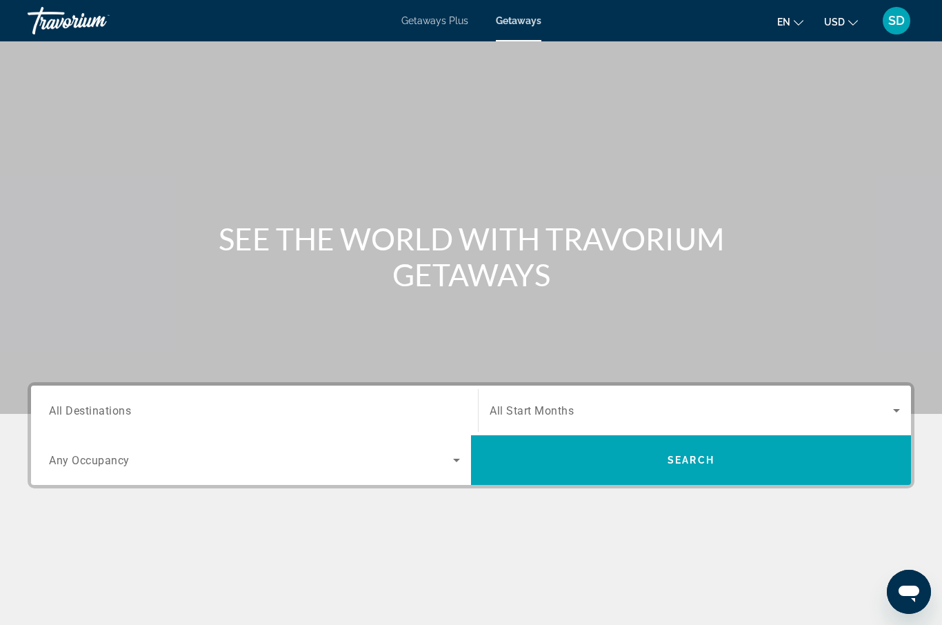
click at [86, 411] on span "All Destinations" at bounding box center [90, 410] width 82 height 13
click at [86, 411] on input "Destination All Destinations" at bounding box center [254, 411] width 411 height 17
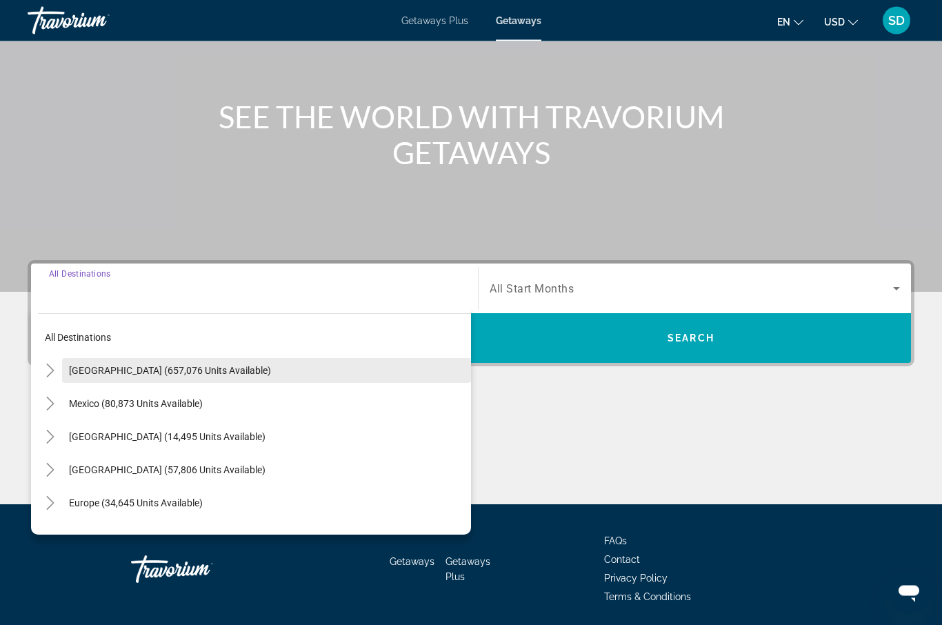
scroll to position [170, 0]
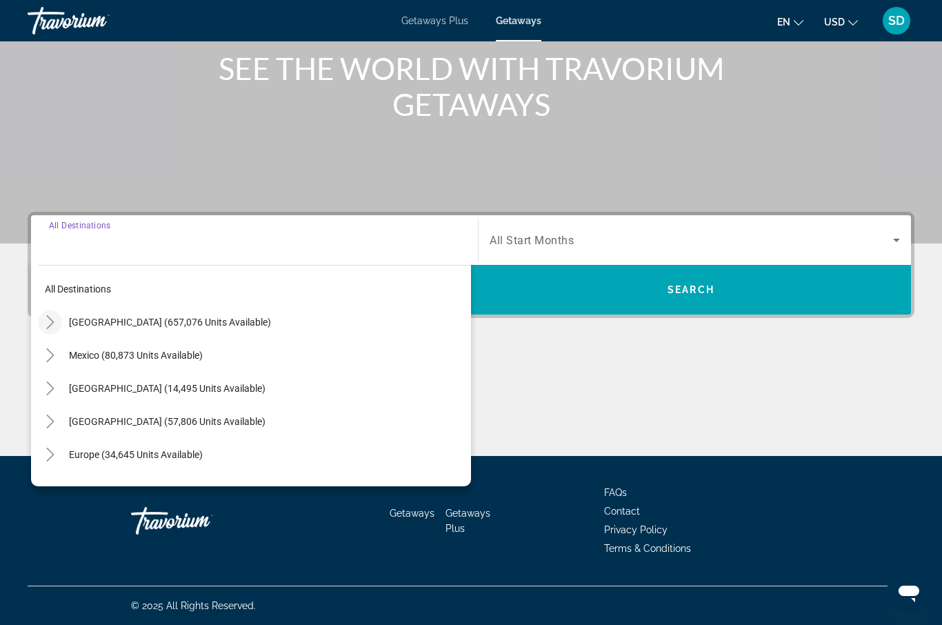
click at [54, 324] on icon "Toggle United States (657,076 units available)" at bounding box center [50, 322] width 14 height 14
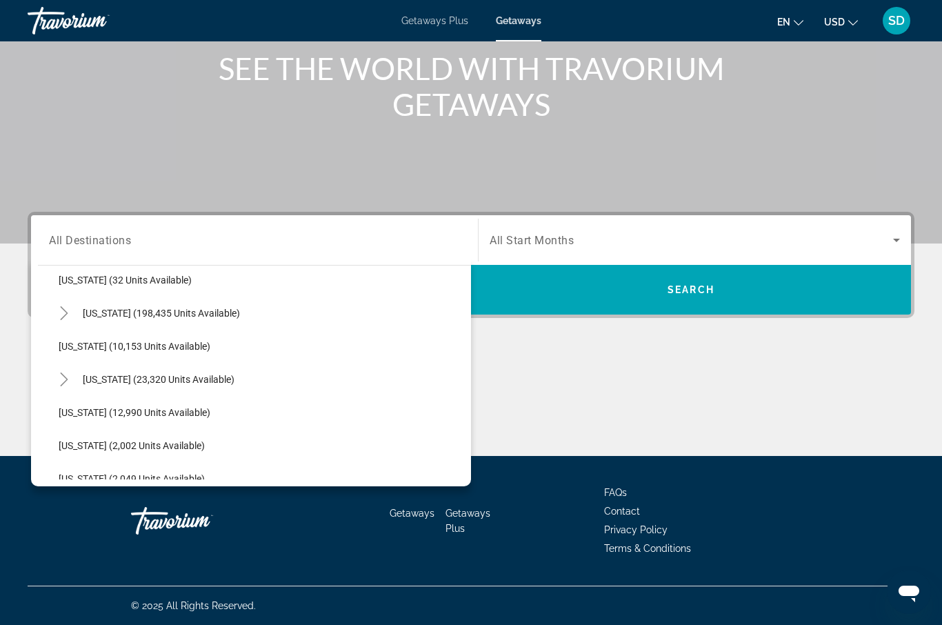
scroll to position [207, 0]
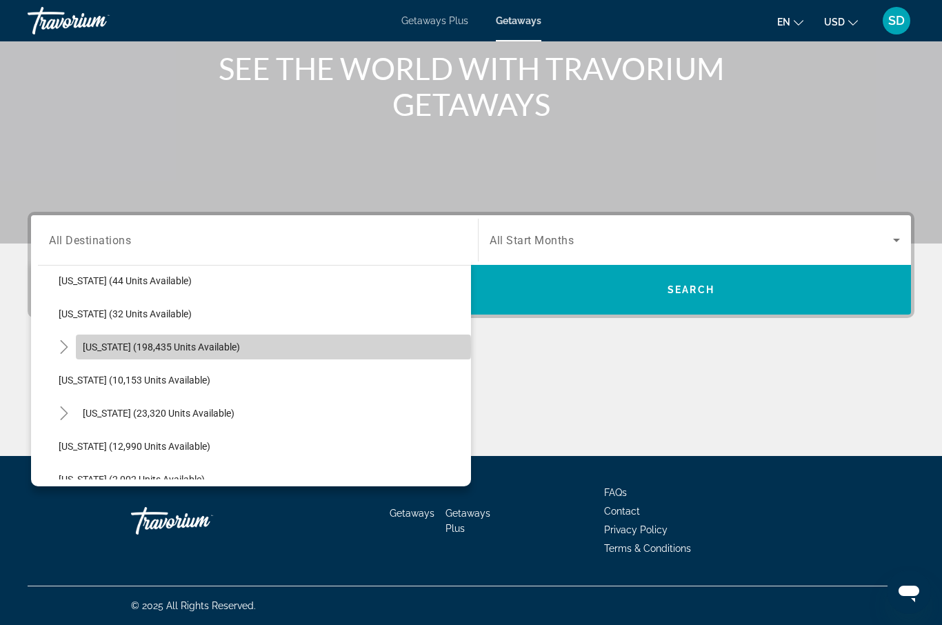
click at [96, 348] on span "[US_STATE] (198,435 units available)" at bounding box center [161, 346] width 157 height 11
type input "**********"
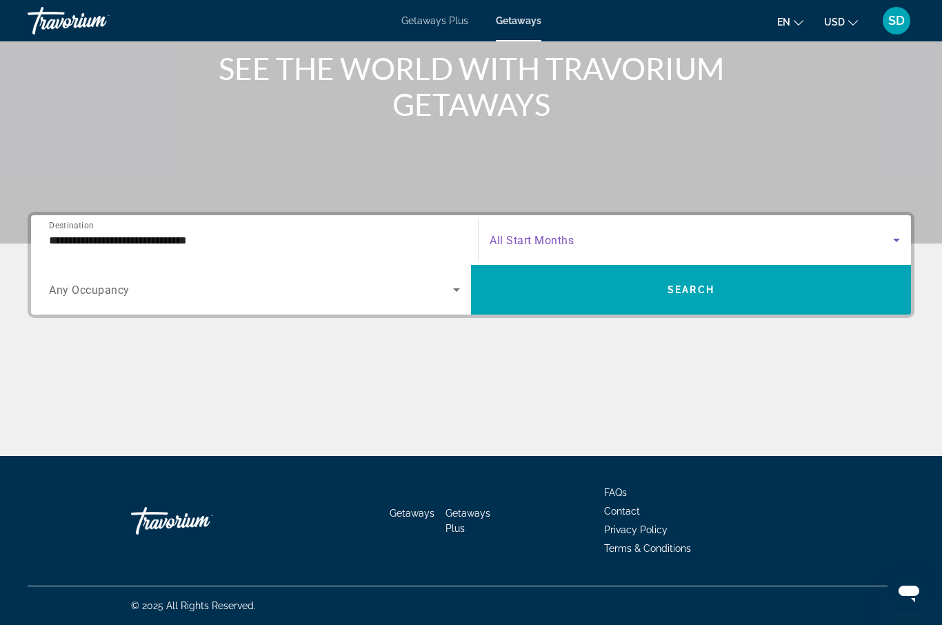
click at [895, 241] on icon "Search widget" at bounding box center [896, 240] width 17 height 17
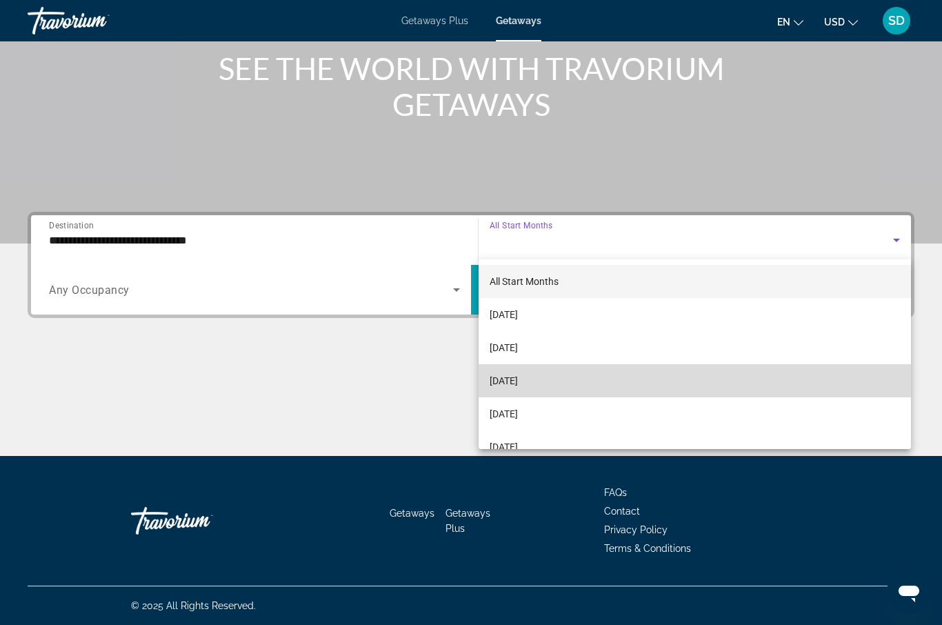
click at [589, 381] on mat-option "[DATE]" at bounding box center [695, 380] width 433 height 33
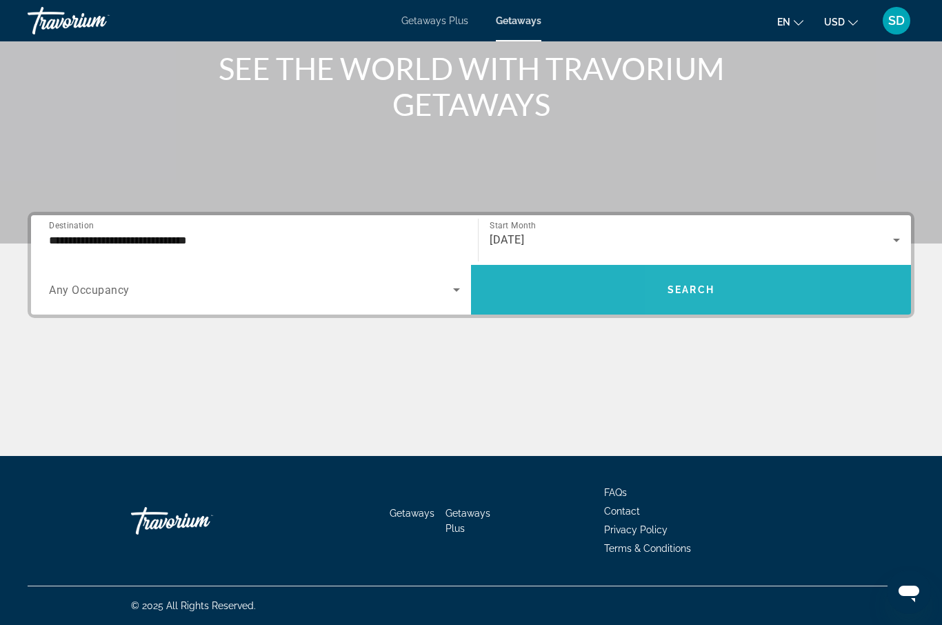
click at [700, 297] on span "Search widget" at bounding box center [691, 289] width 440 height 33
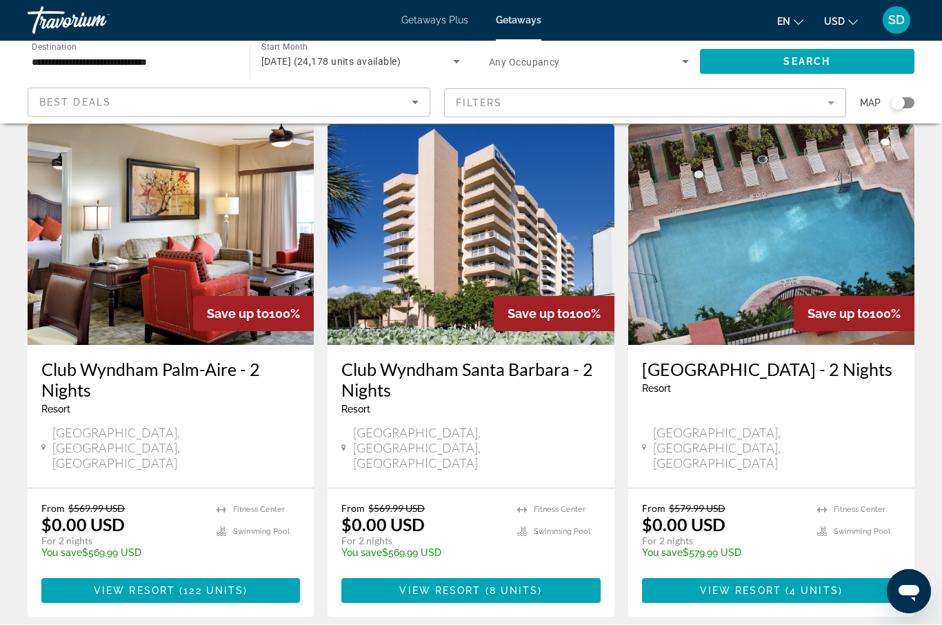
scroll to position [48, 0]
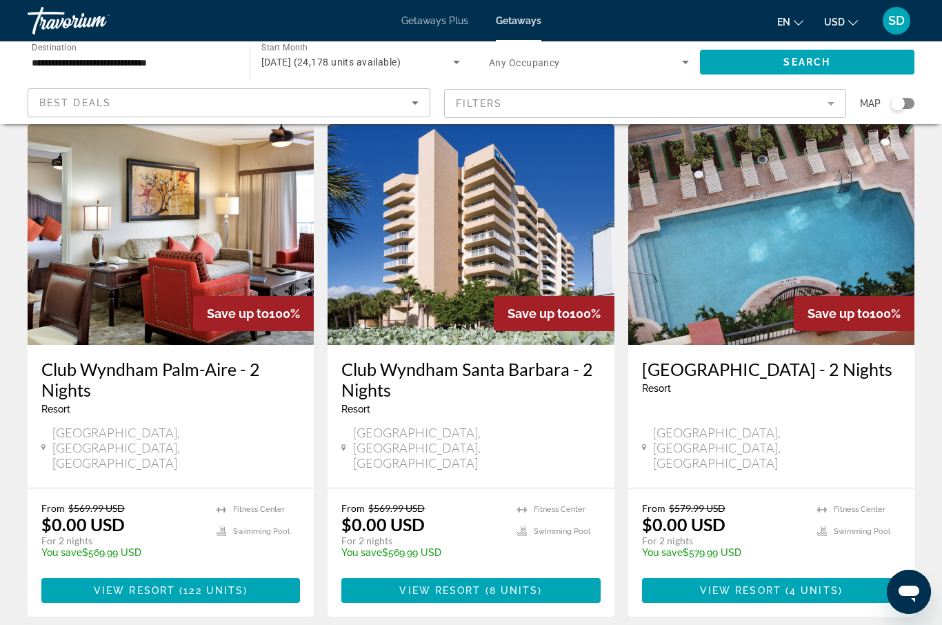
click at [899, 101] on div "Search widget" at bounding box center [898, 104] width 14 height 14
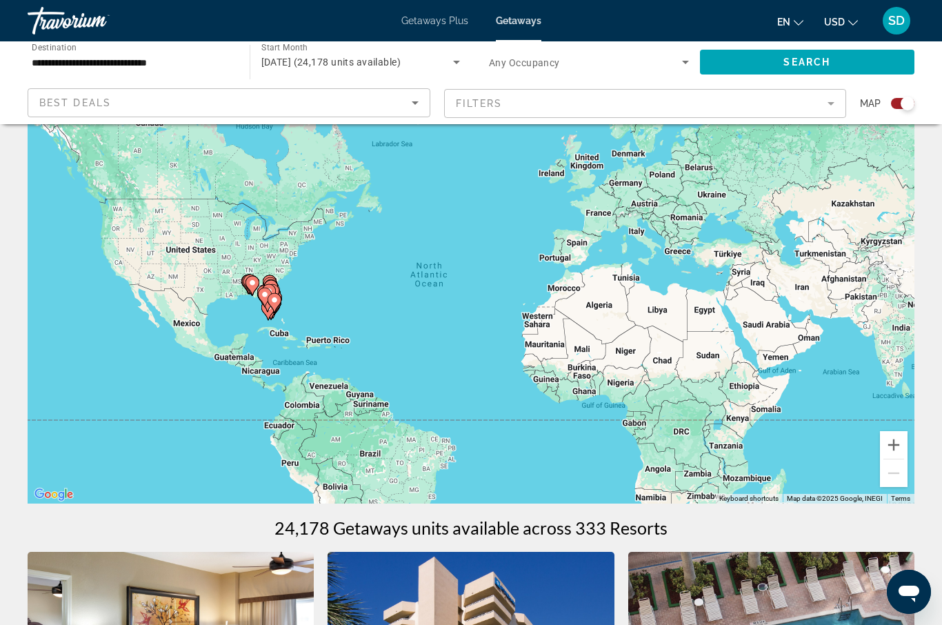
click at [250, 286] on image "Main content" at bounding box center [252, 283] width 8 height 8
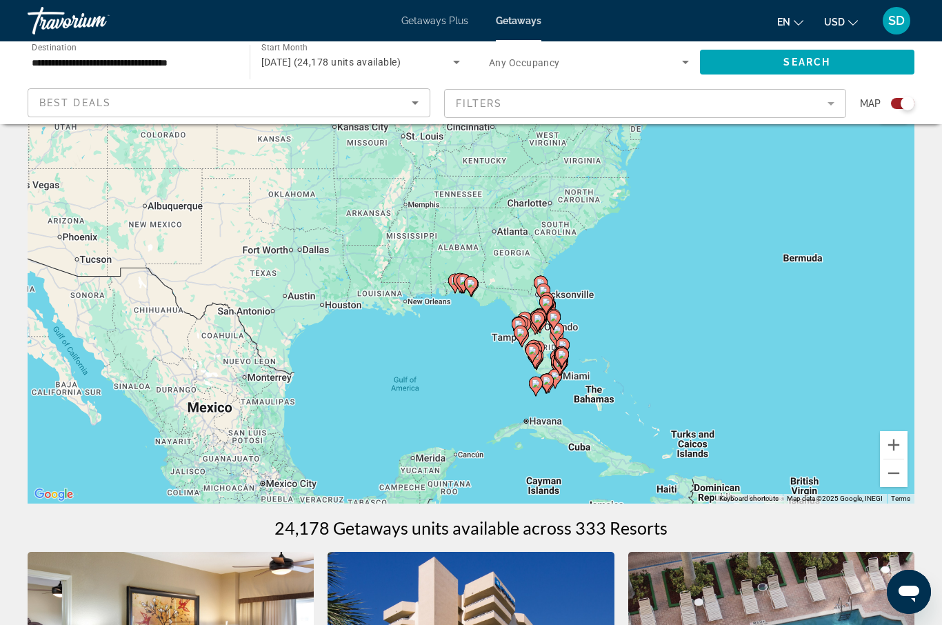
click at [468, 286] on image "Main content" at bounding box center [471, 283] width 8 height 8
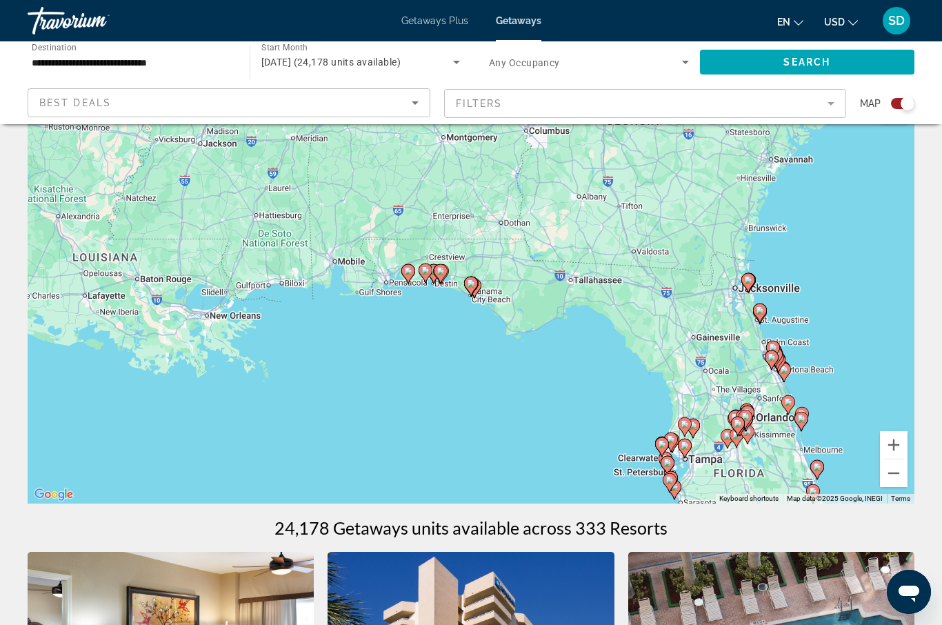
click at [470, 286] on image "Main content" at bounding box center [471, 283] width 8 height 8
type input "**********"
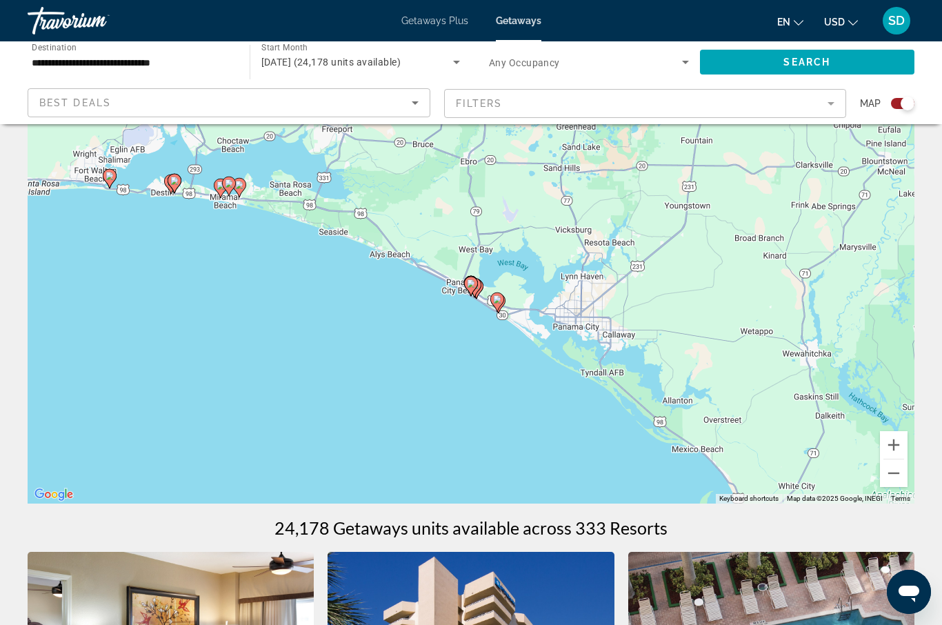
click at [498, 303] on image "Main content" at bounding box center [497, 299] width 8 height 8
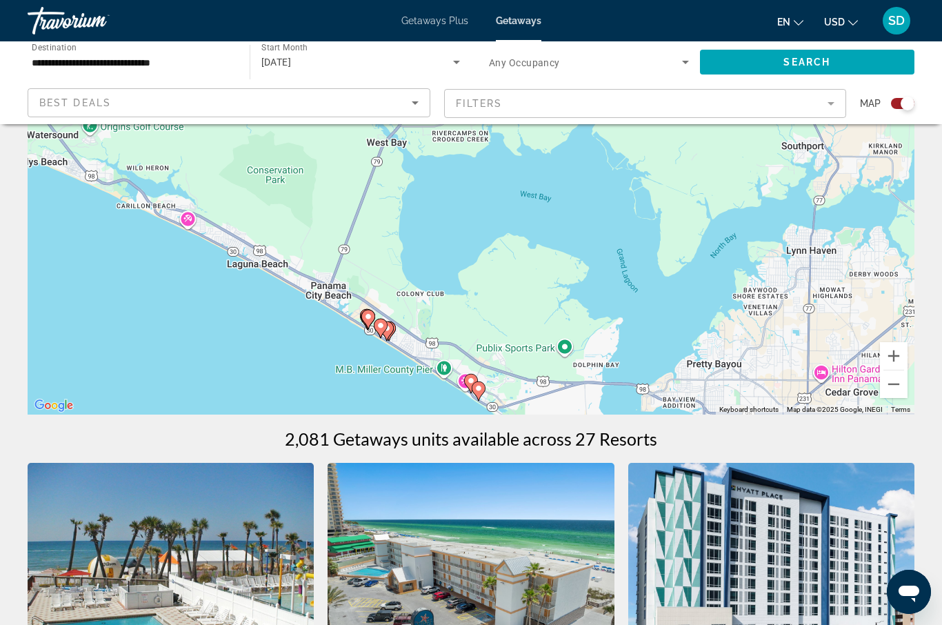
scroll to position [0, 0]
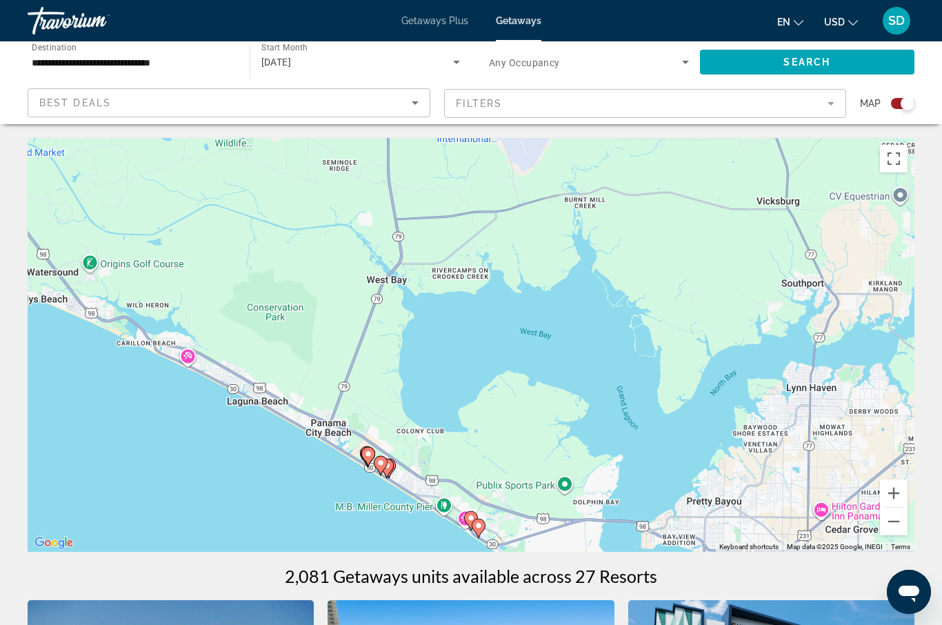
click at [364, 454] on icon "Main content" at bounding box center [368, 457] width 12 height 18
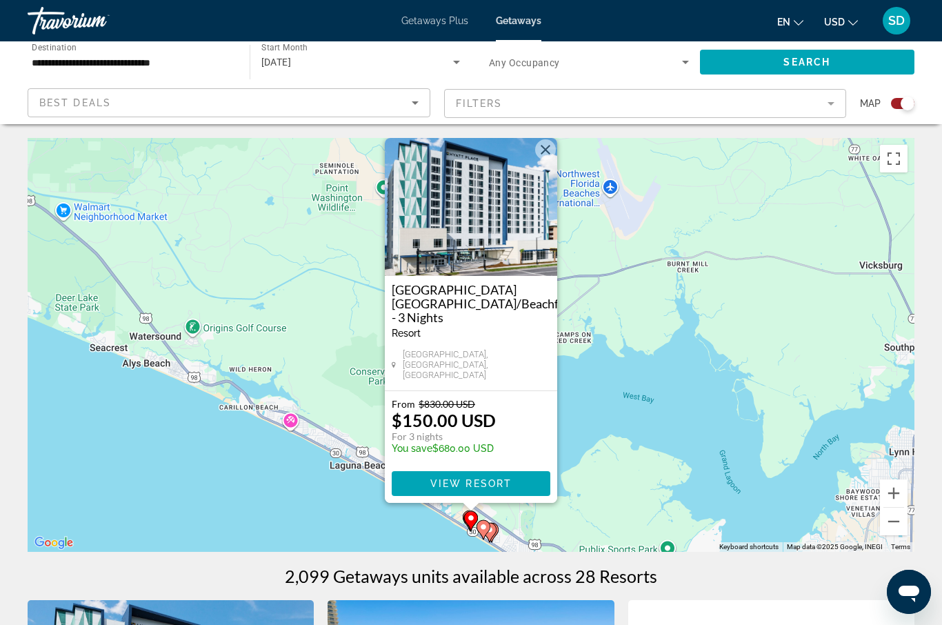
click at [545, 160] on button "Close" at bounding box center [545, 149] width 21 height 21
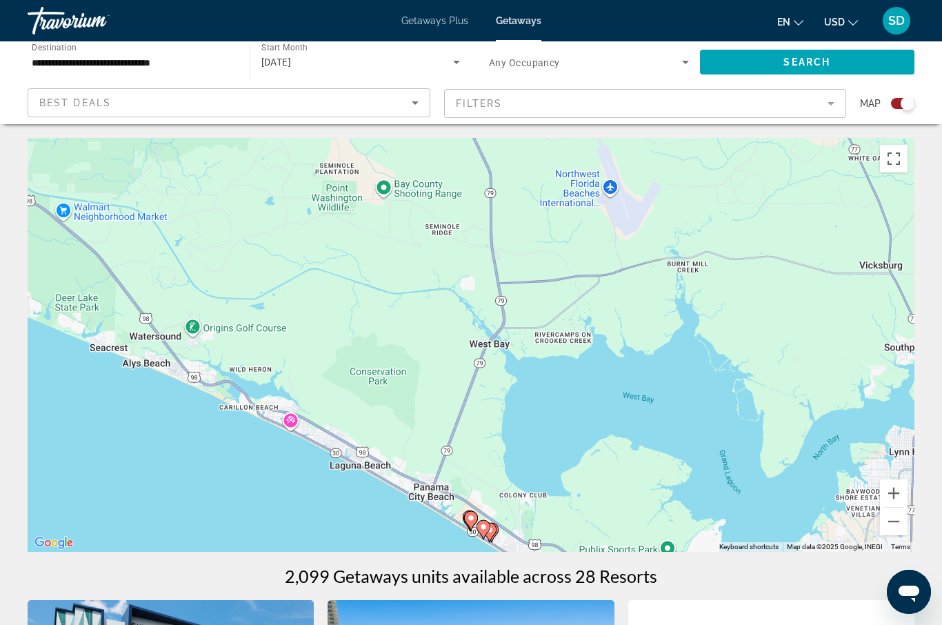
click at [485, 531] on icon "Main content" at bounding box center [483, 530] width 12 height 18
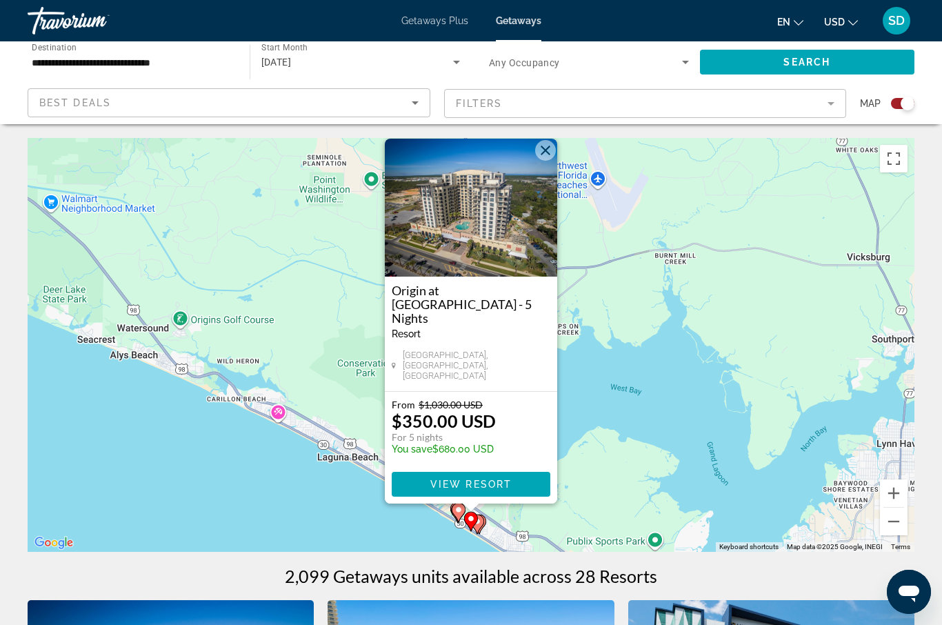
click at [545, 161] on button "Close" at bounding box center [545, 150] width 21 height 21
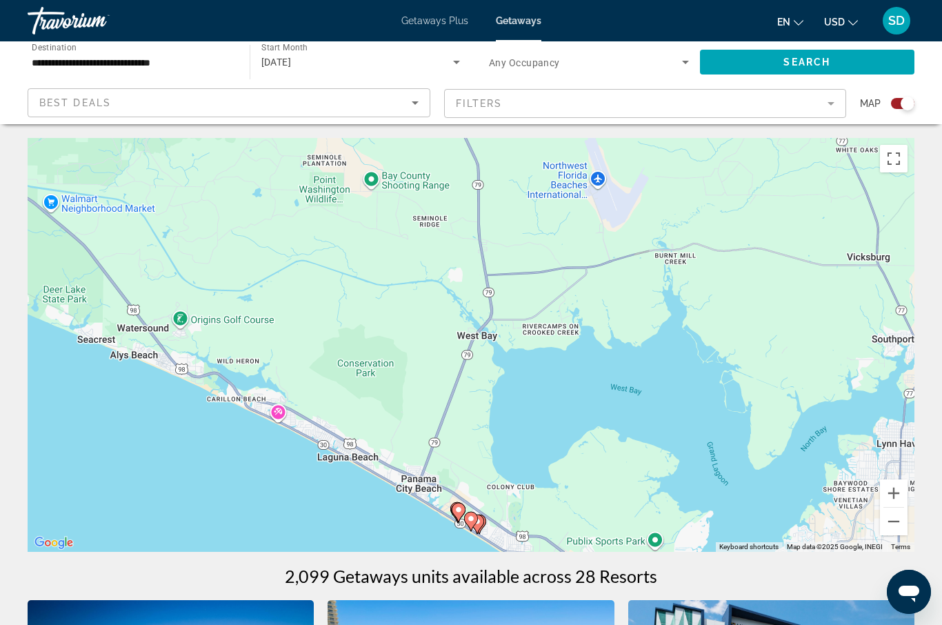
click at [479, 522] on image "Main content" at bounding box center [477, 521] width 8 height 8
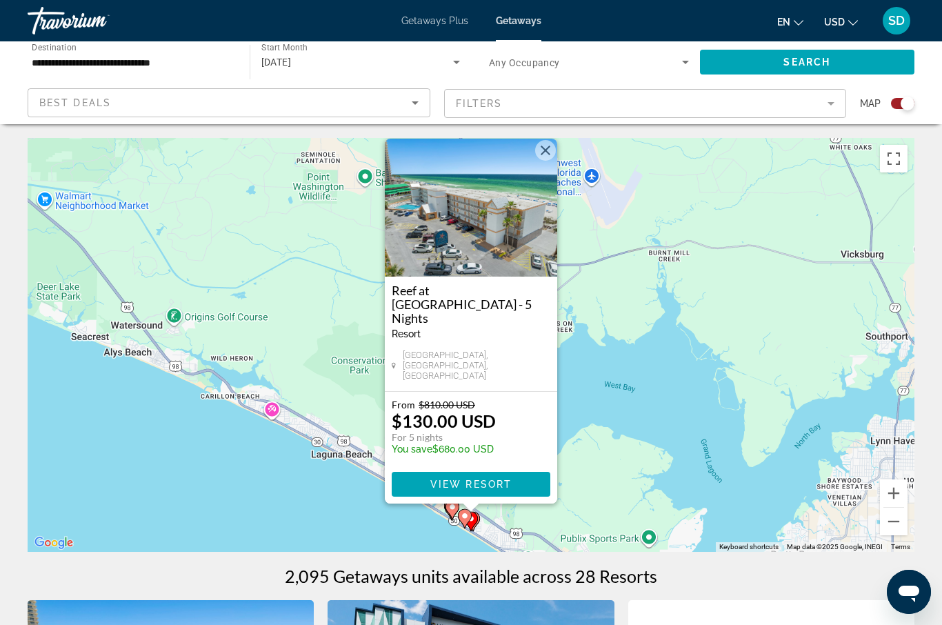
click at [547, 161] on button "Close" at bounding box center [545, 150] width 21 height 21
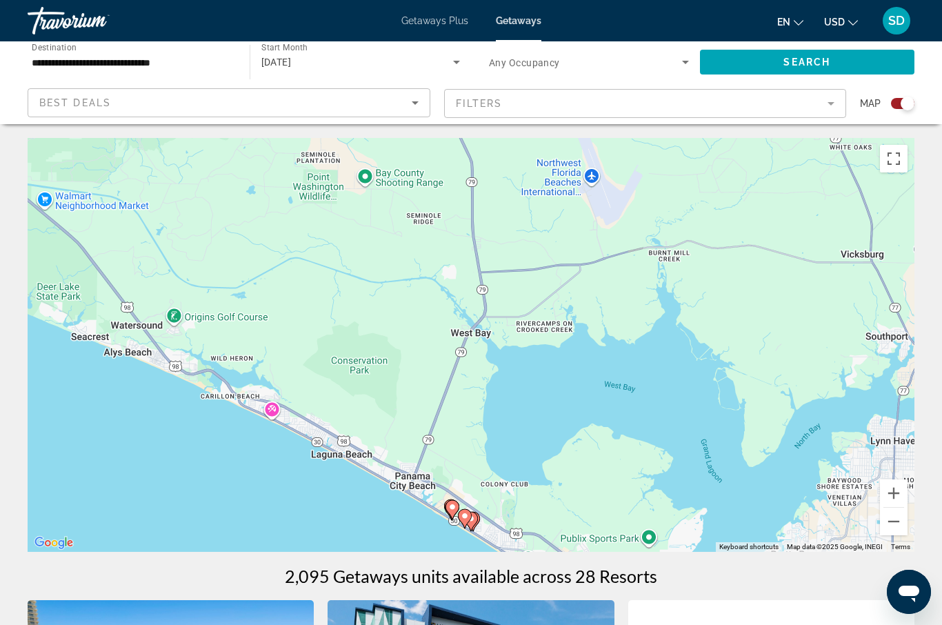
click at [479, 519] on icon "Main content" at bounding box center [473, 522] width 12 height 18
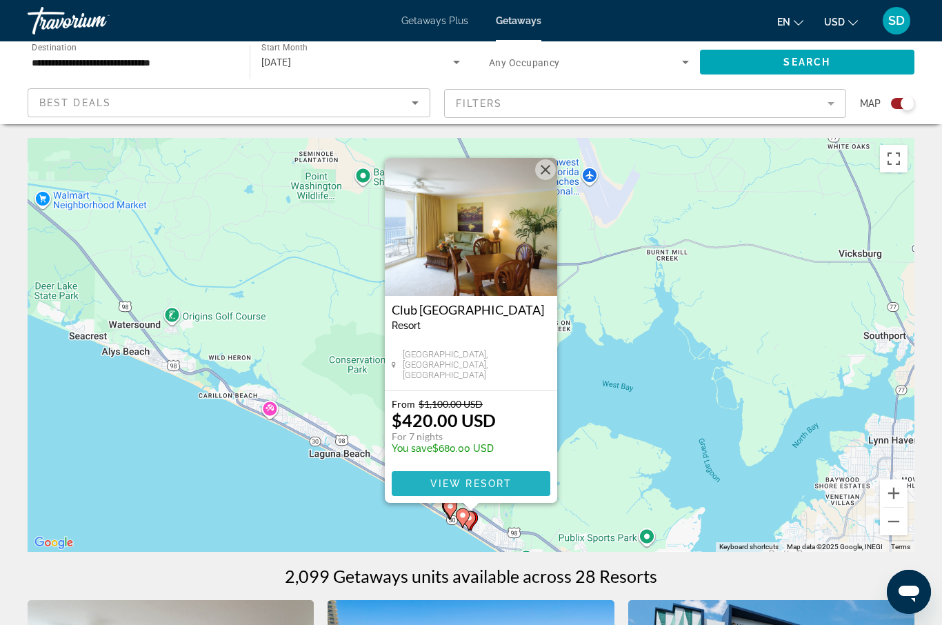
click at [499, 481] on span "View Resort" at bounding box center [470, 483] width 81 height 11
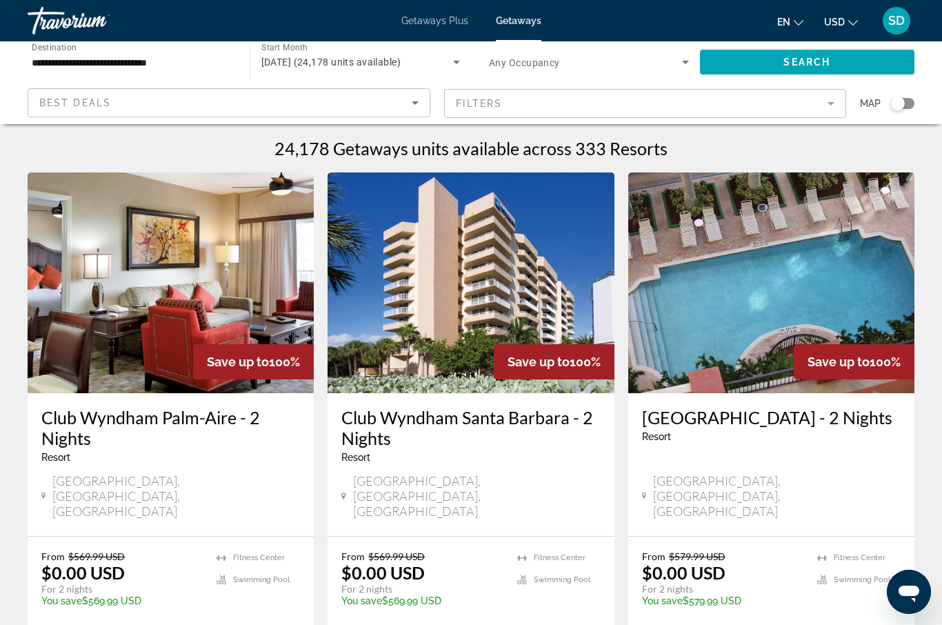
click at [903, 103] on div "Search widget" at bounding box center [898, 104] width 14 height 14
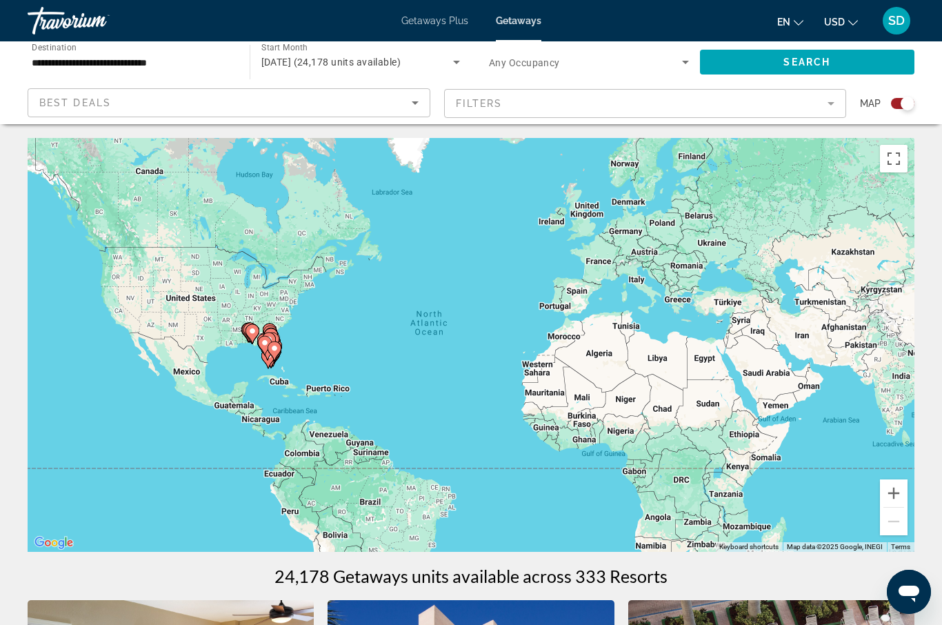
click at [250, 335] on image "Main content" at bounding box center [252, 331] width 8 height 8
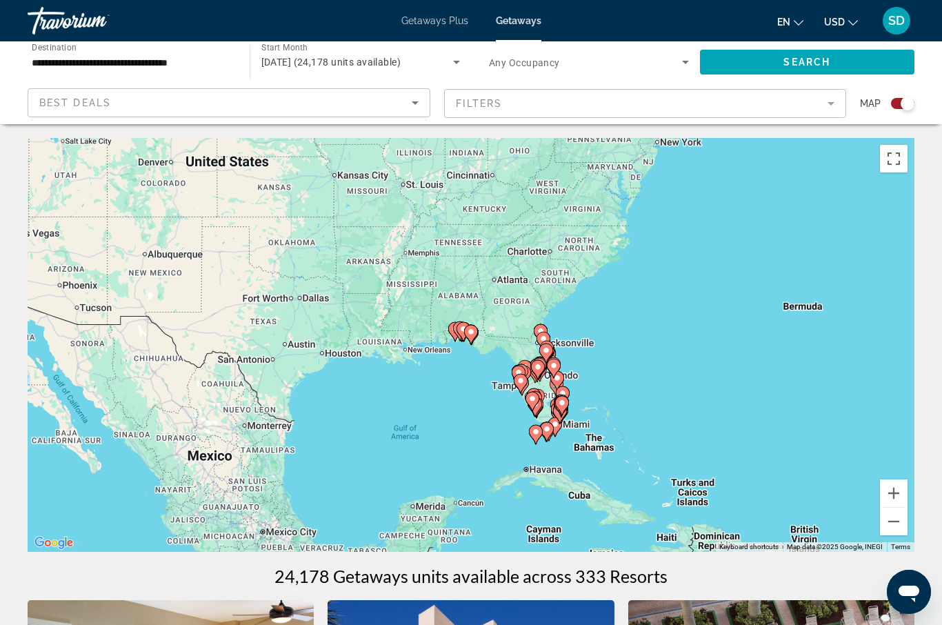
click at [473, 335] on image "Main content" at bounding box center [471, 332] width 8 height 8
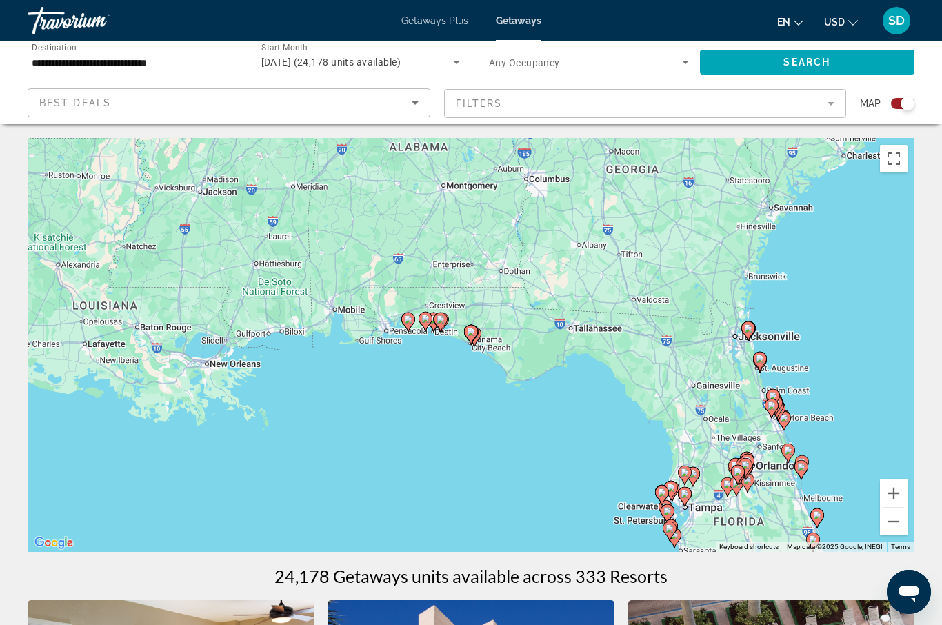
click at [435, 322] on icon "Main content" at bounding box center [441, 321] width 14 height 19
type input "**********"
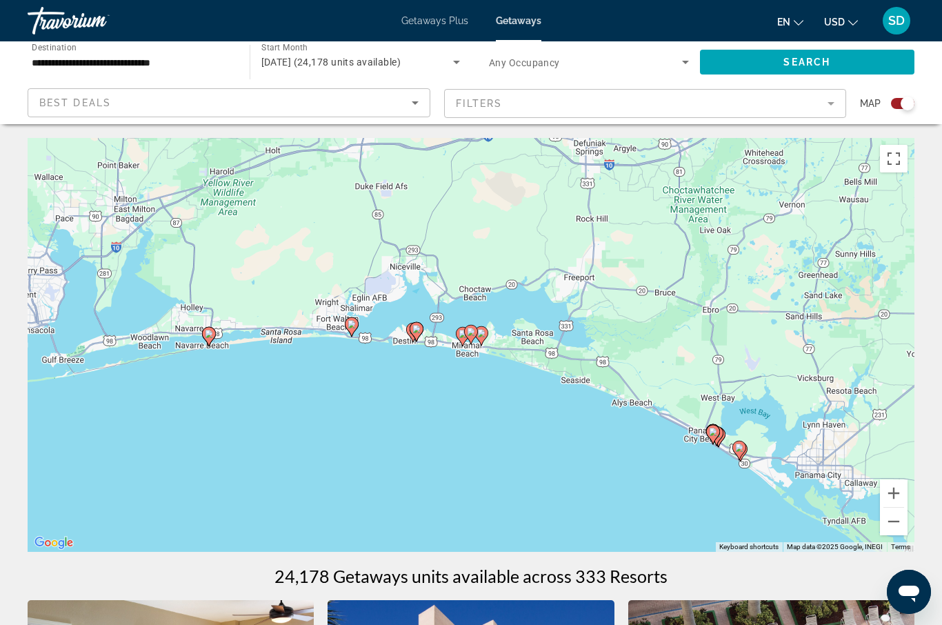
click at [209, 336] on image "Main content" at bounding box center [209, 334] width 8 height 8
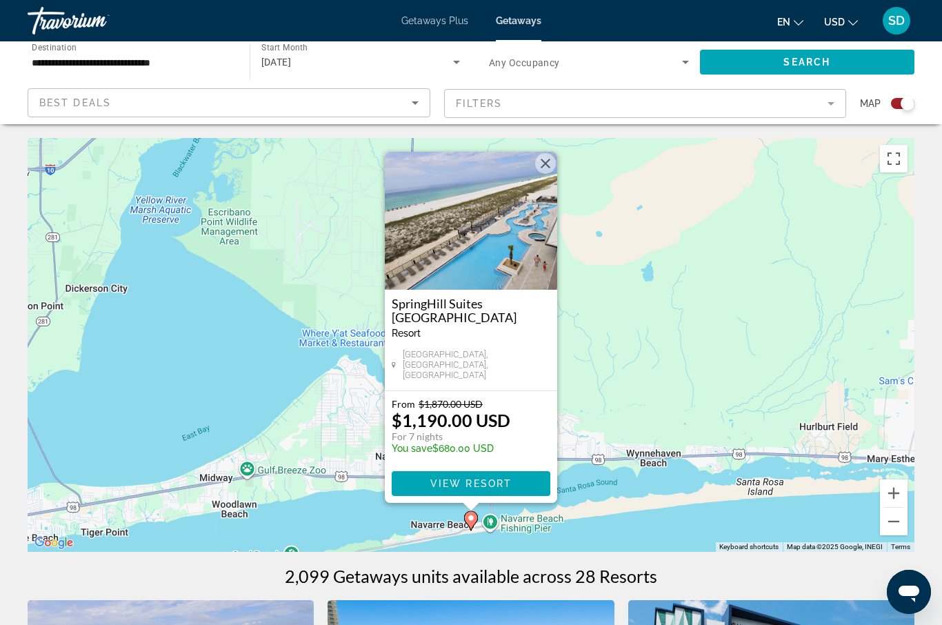
click at [549, 169] on button "Close" at bounding box center [545, 163] width 21 height 21
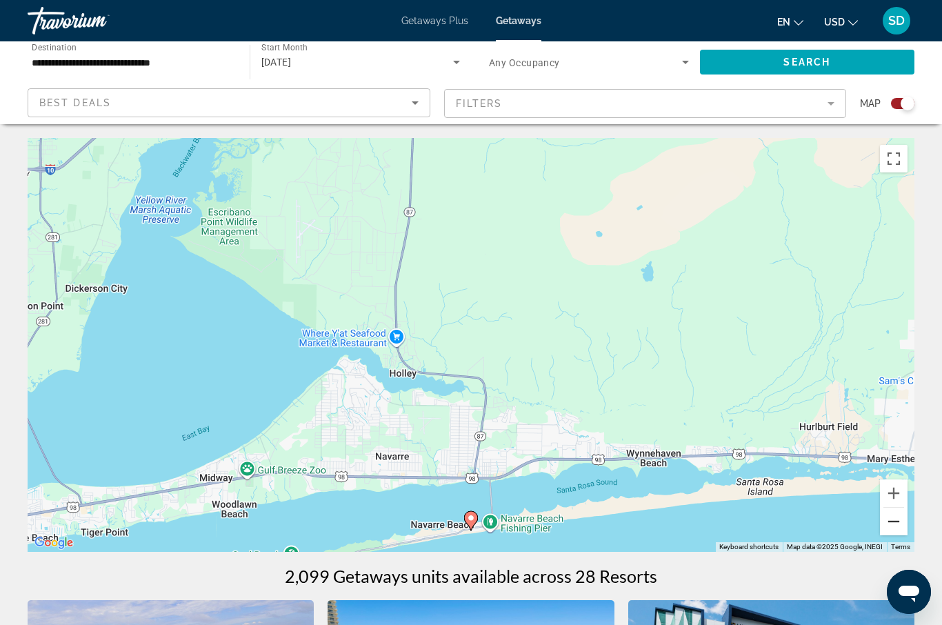
click at [891, 522] on button "Zoom out" at bounding box center [894, 522] width 28 height 28
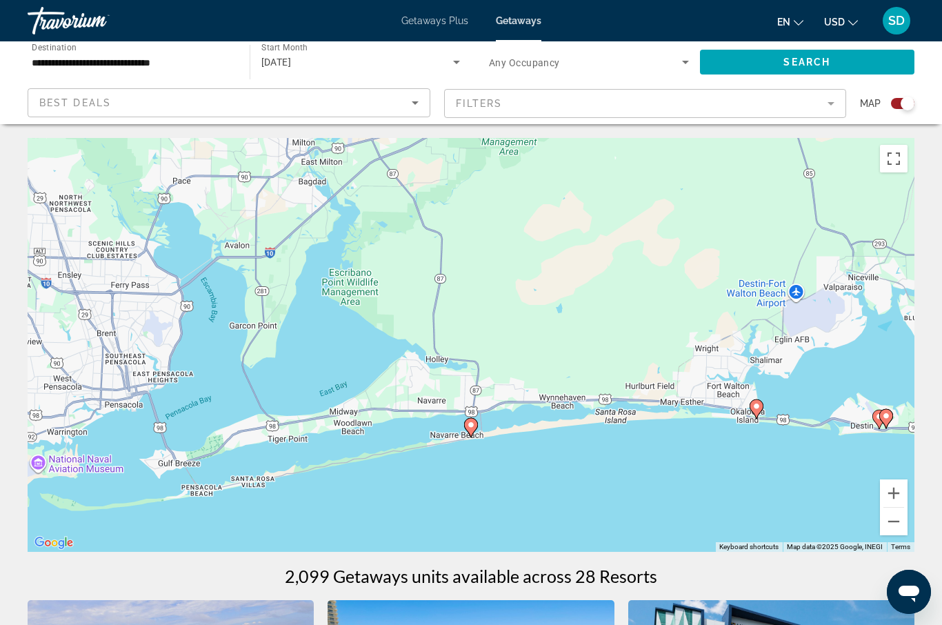
click at [757, 409] on image "Main content" at bounding box center [757, 406] width 8 height 8
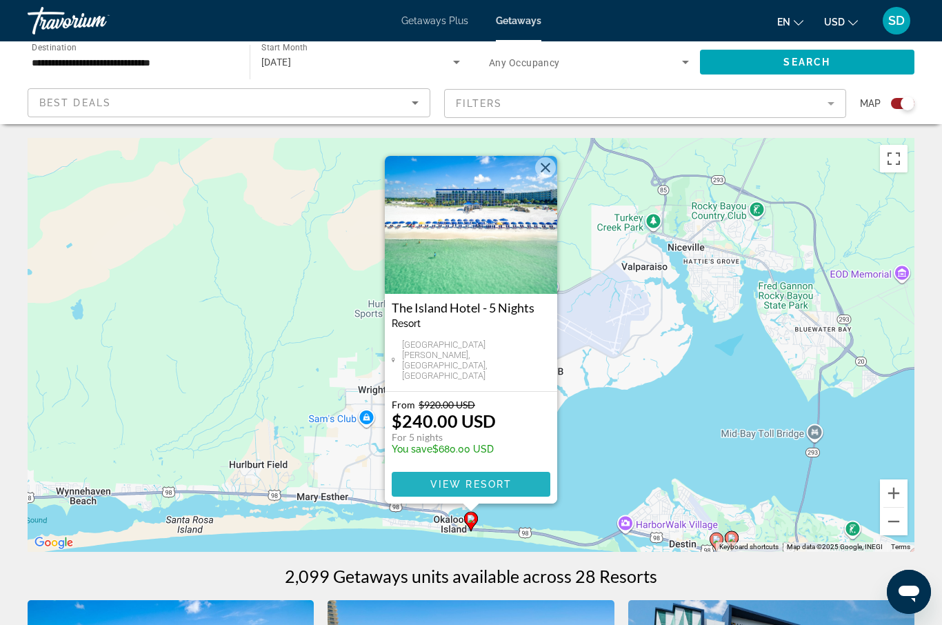
click at [507, 485] on span "View Resort" at bounding box center [470, 484] width 81 height 11
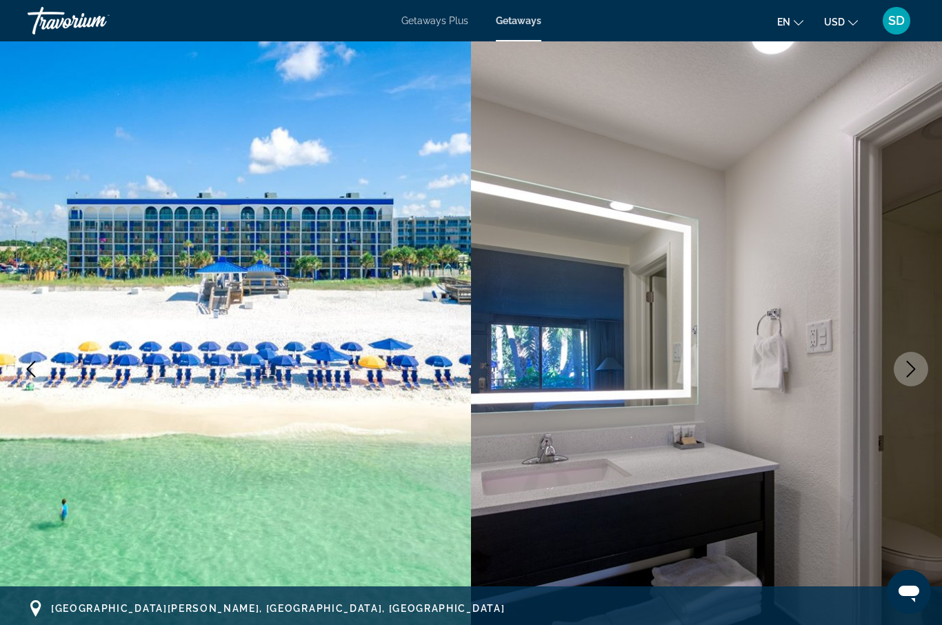
click at [913, 365] on icon "Next image" at bounding box center [911, 369] width 17 height 17
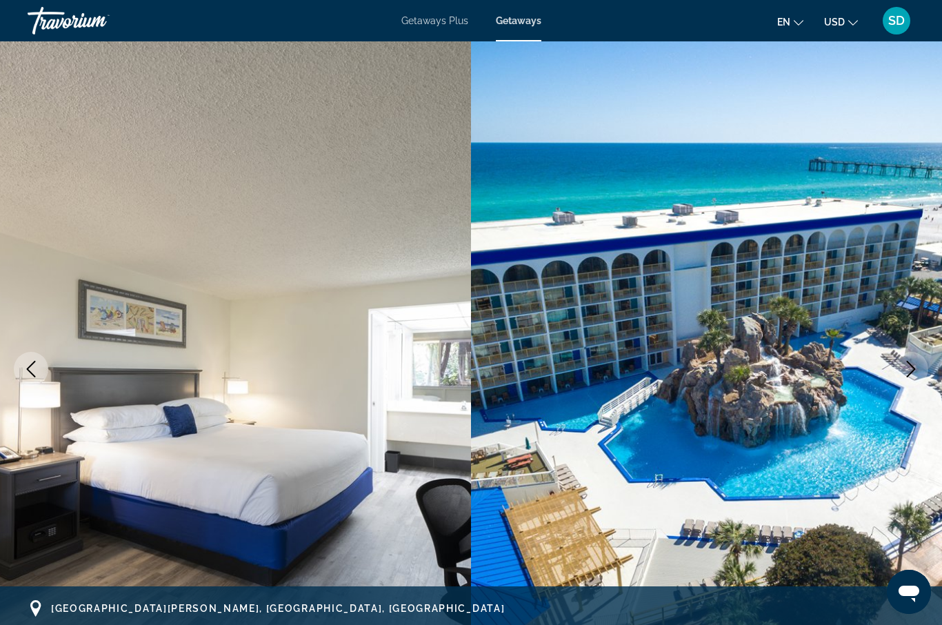
click at [913, 365] on icon "Next image" at bounding box center [911, 369] width 17 height 17
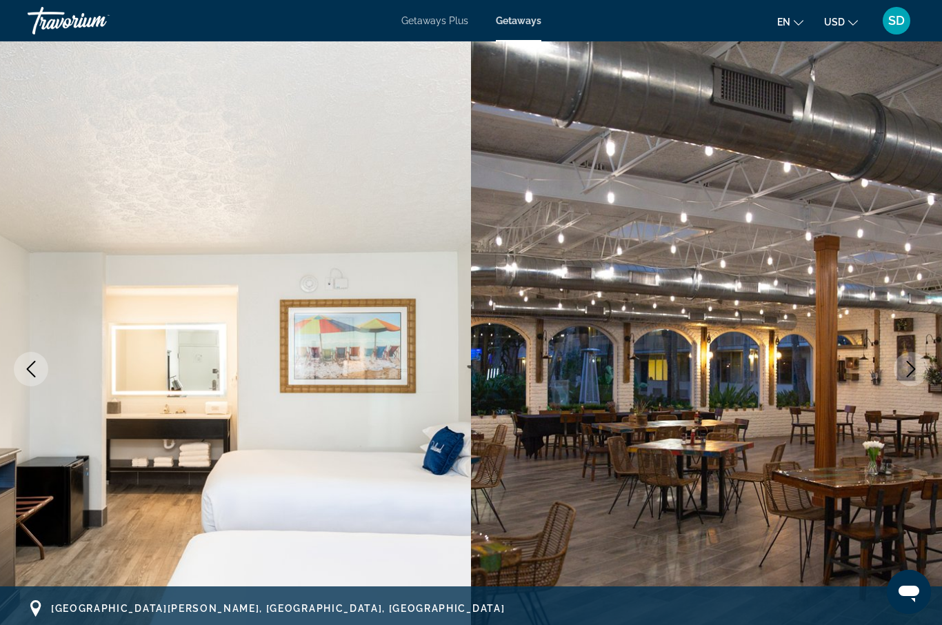
click at [914, 365] on icon "Next image" at bounding box center [911, 369] width 17 height 17
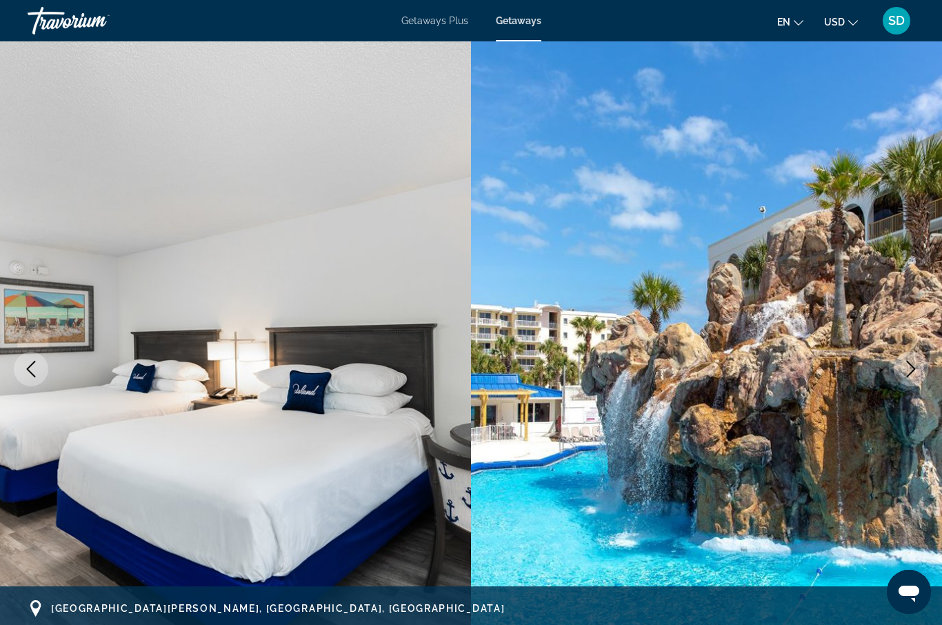
click at [914, 365] on icon "Next image" at bounding box center [911, 369] width 17 height 17
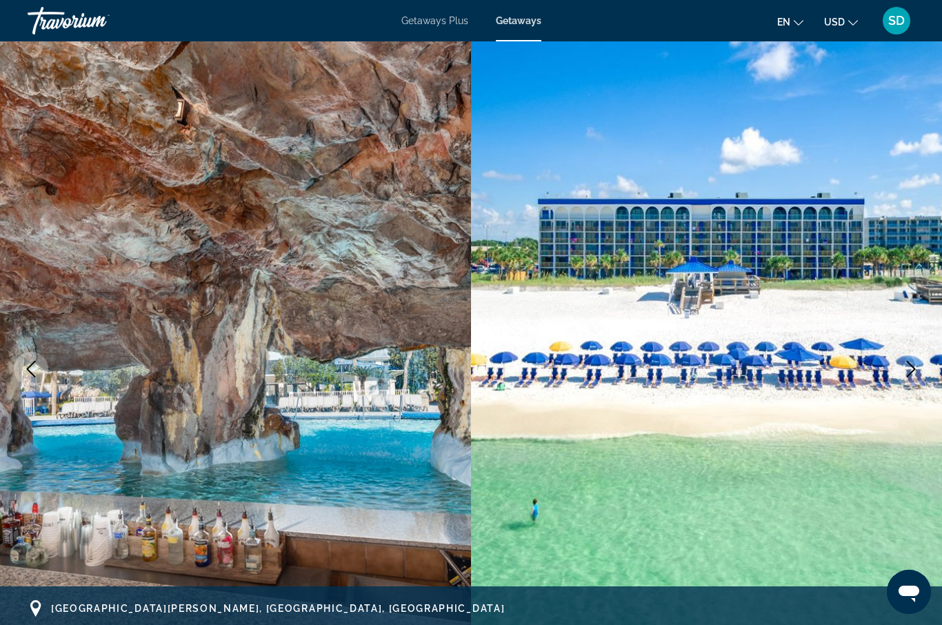
click at [914, 365] on icon "Next image" at bounding box center [911, 369] width 17 height 17
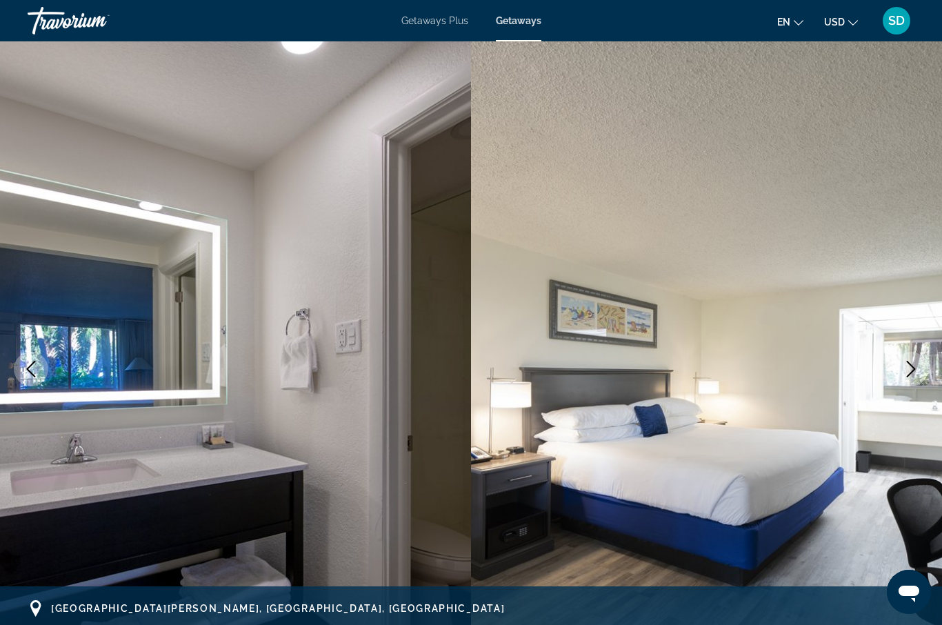
click at [914, 365] on icon "Next image" at bounding box center [911, 369] width 17 height 17
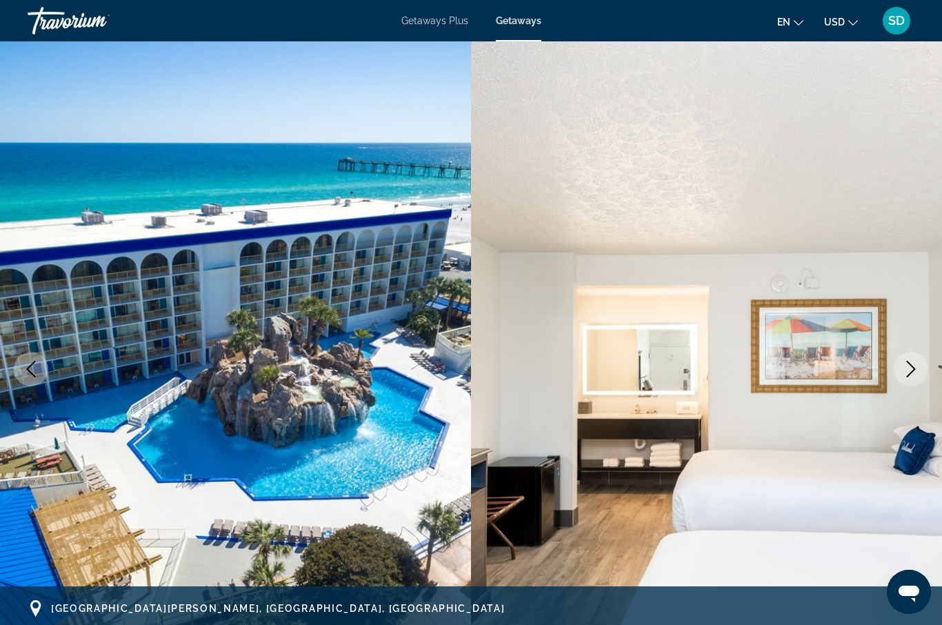
click at [914, 365] on icon "Next image" at bounding box center [911, 369] width 17 height 17
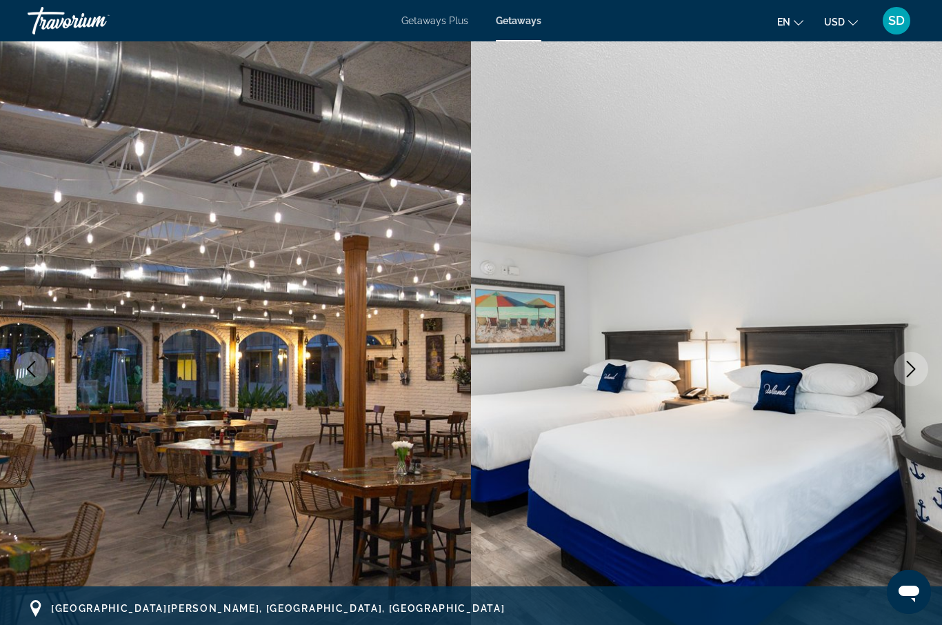
click at [914, 365] on icon "Next image" at bounding box center [911, 369] width 17 height 17
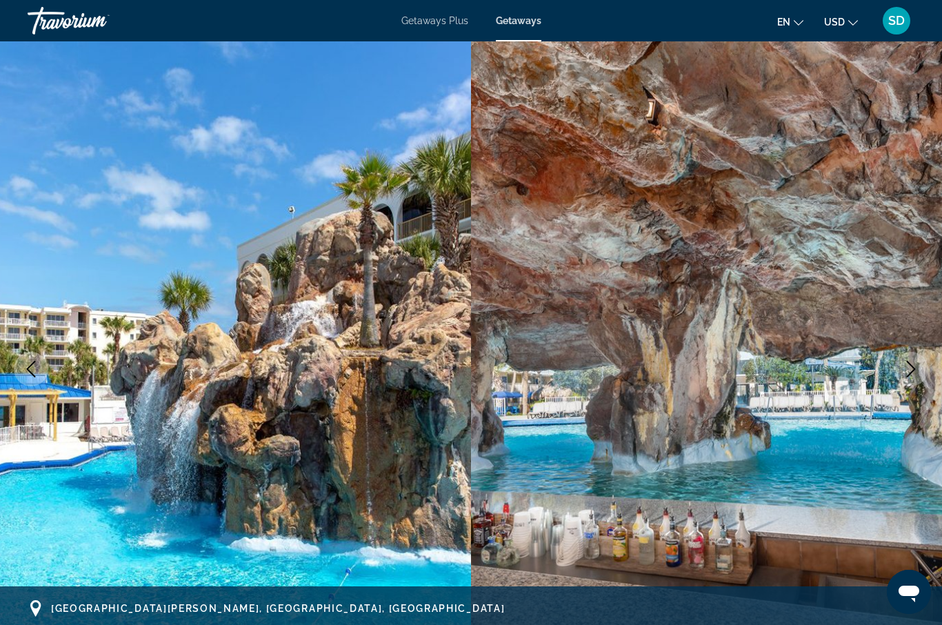
click at [914, 365] on icon "Next image" at bounding box center [911, 369] width 17 height 17
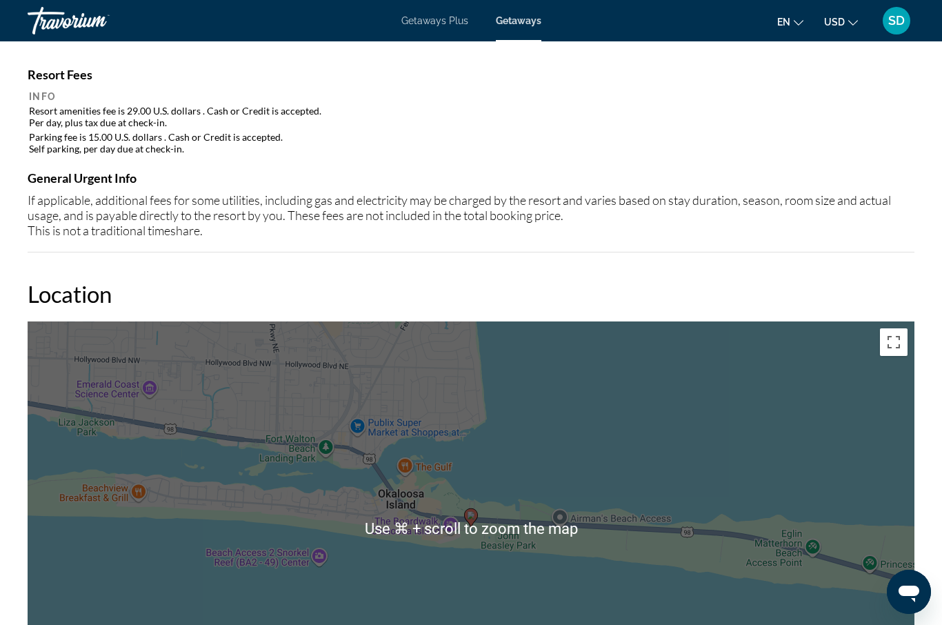
scroll to position [1394, 0]
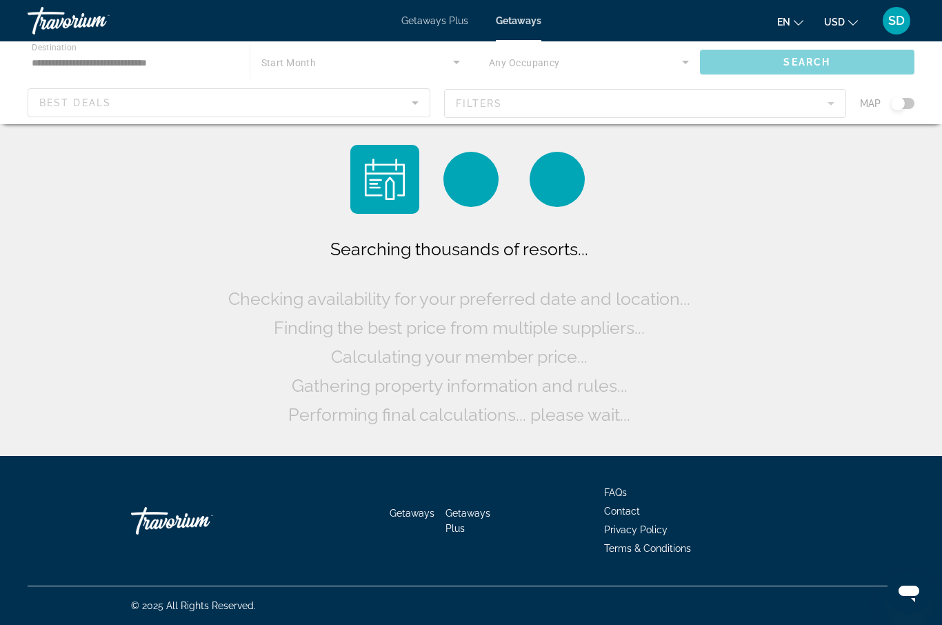
scroll to position [48, 0]
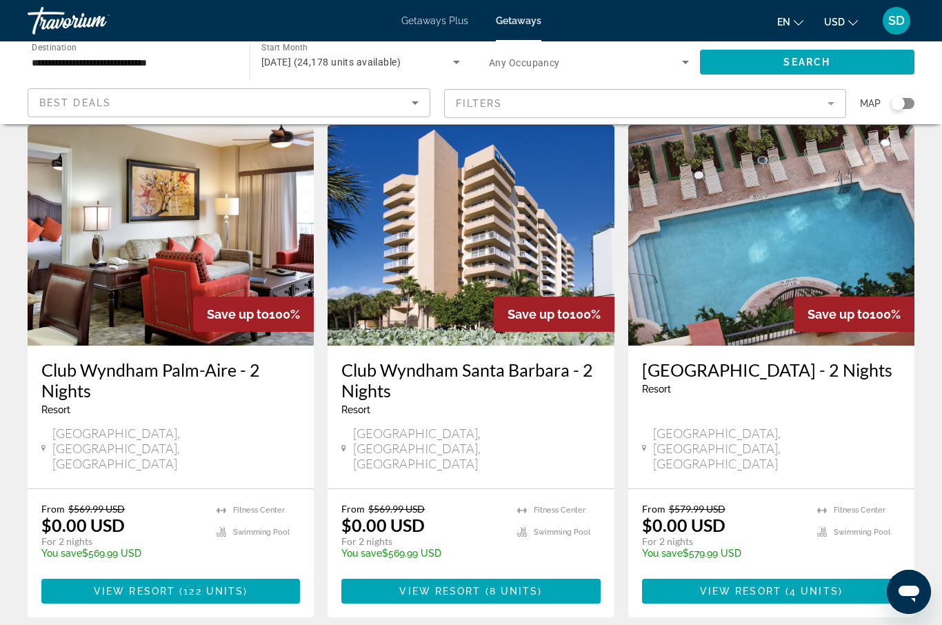
click at [902, 101] on div "Search widget" at bounding box center [898, 104] width 14 height 14
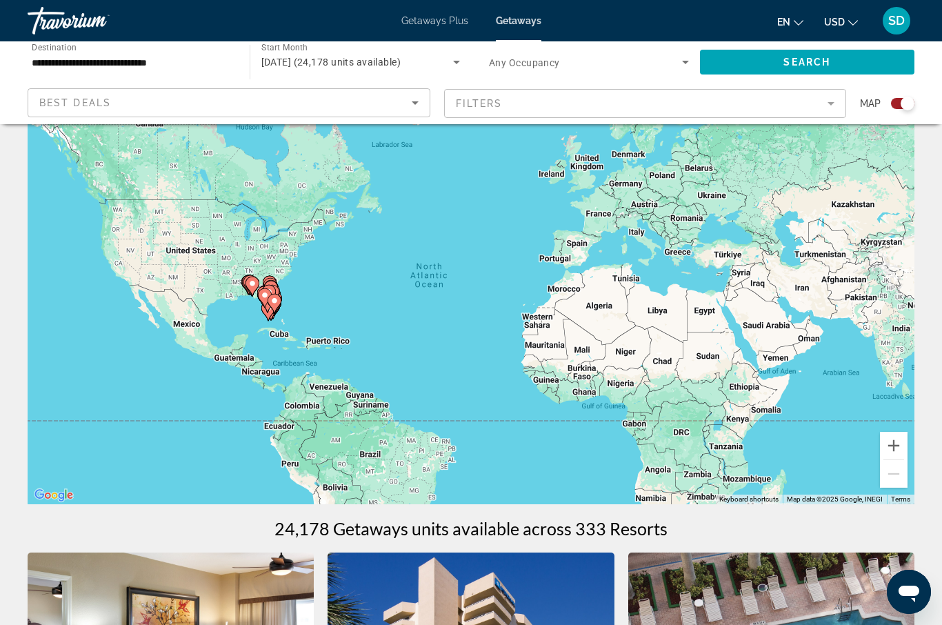
click at [254, 290] on icon "Main content" at bounding box center [252, 286] width 12 height 18
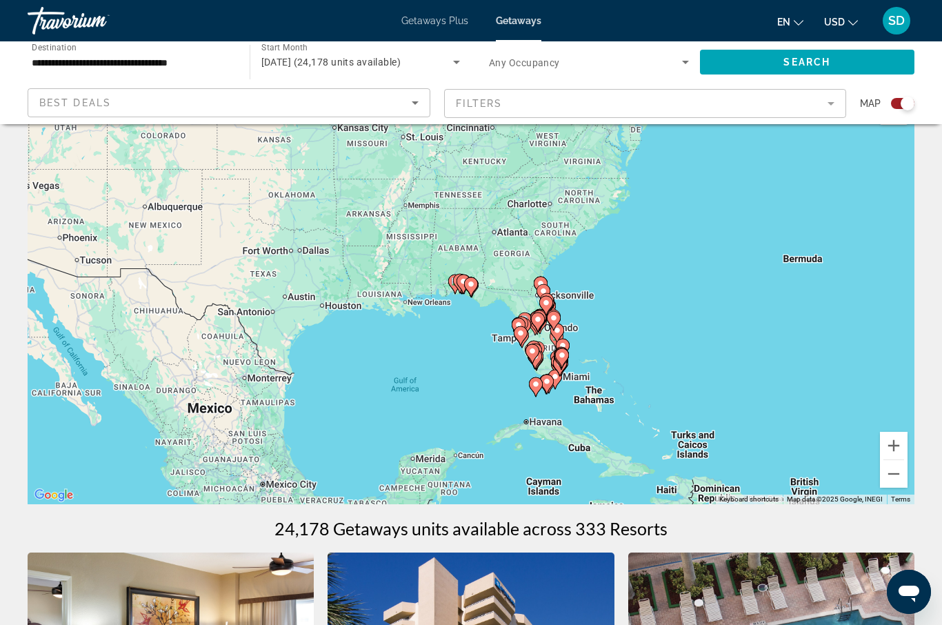
click at [472, 288] on icon "Main content" at bounding box center [471, 287] width 12 height 18
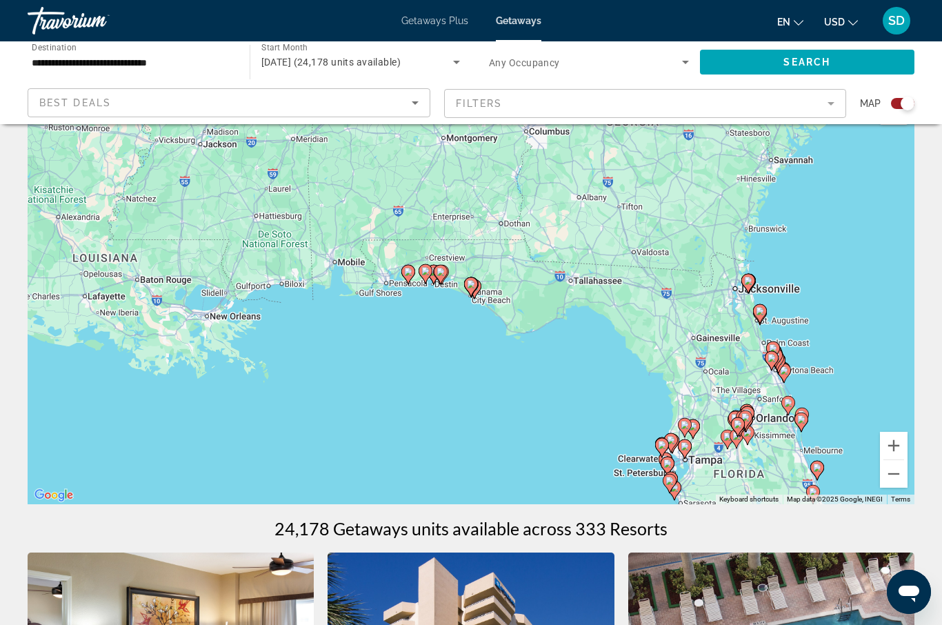
click at [472, 288] on icon "Main content" at bounding box center [471, 287] width 12 height 18
type input "**********"
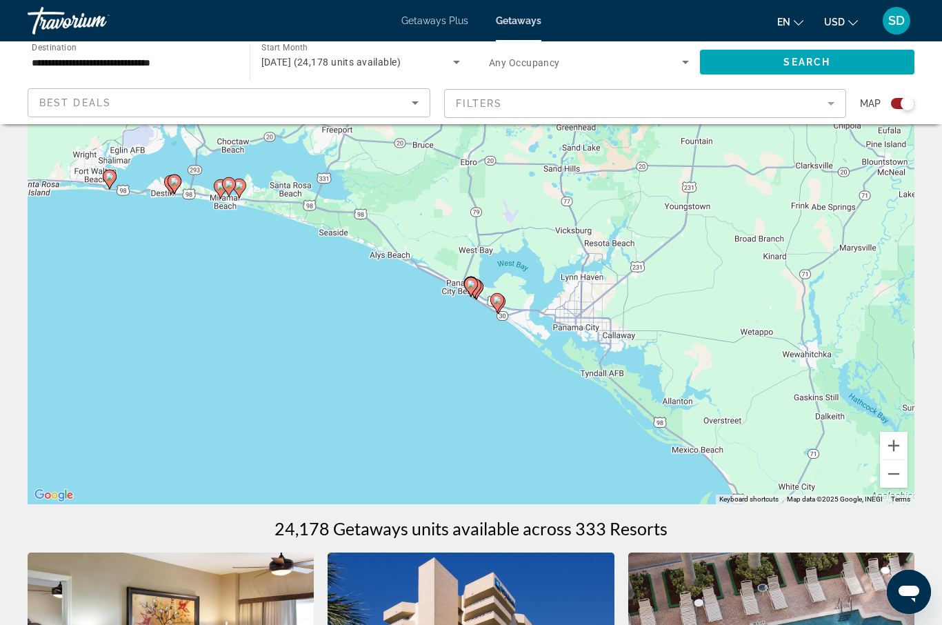
click at [241, 191] on icon "Main content" at bounding box center [239, 188] width 12 height 18
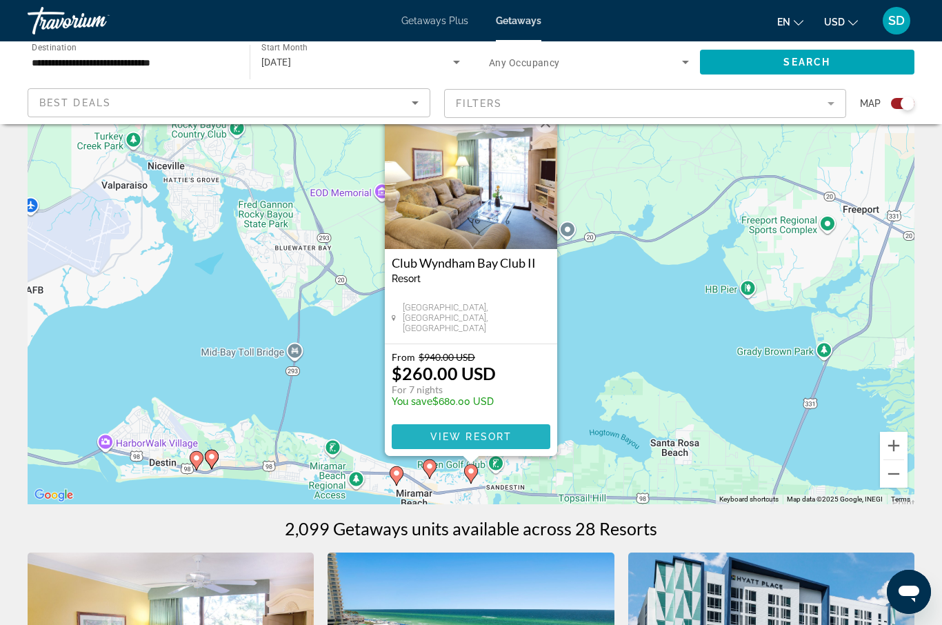
click at [504, 437] on span "View Resort" at bounding box center [470, 436] width 81 height 11
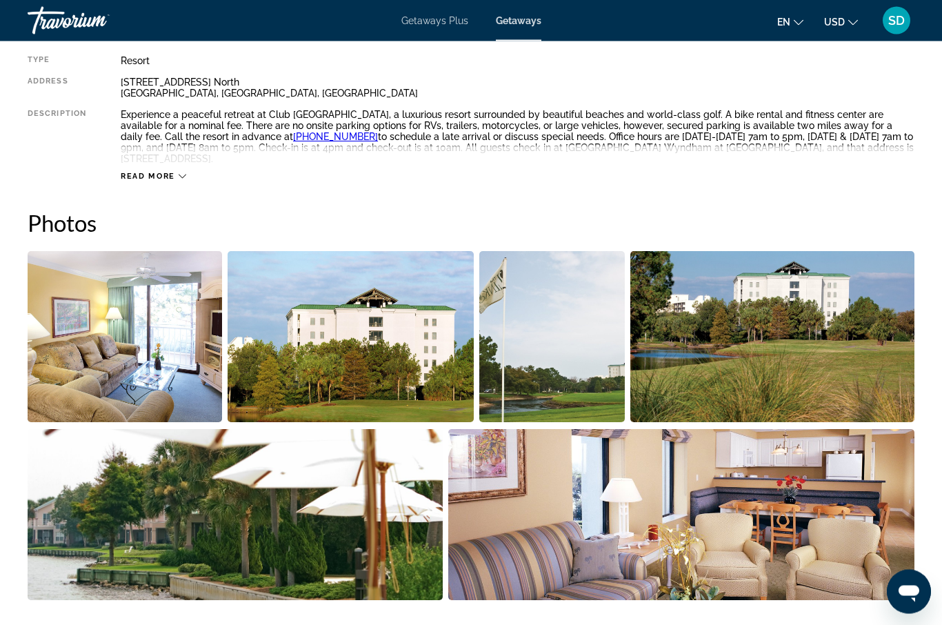
scroll to position [752, 0]
click at [139, 342] on img "Open full-screen image slider" at bounding box center [125, 336] width 195 height 171
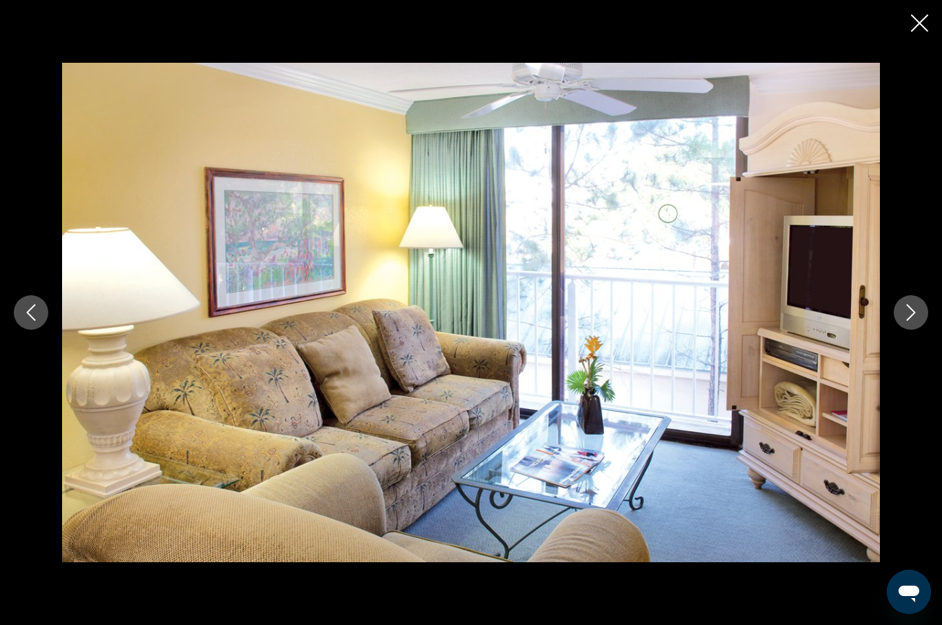
click at [910, 315] on icon "Next image" at bounding box center [911, 312] width 17 height 17
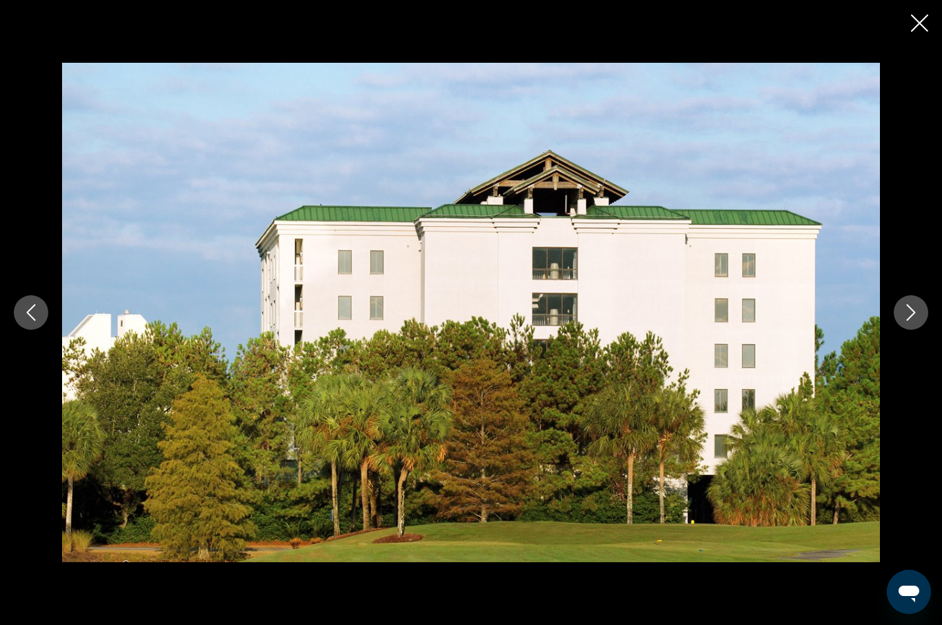
click at [910, 315] on icon "Next image" at bounding box center [911, 312] width 17 height 17
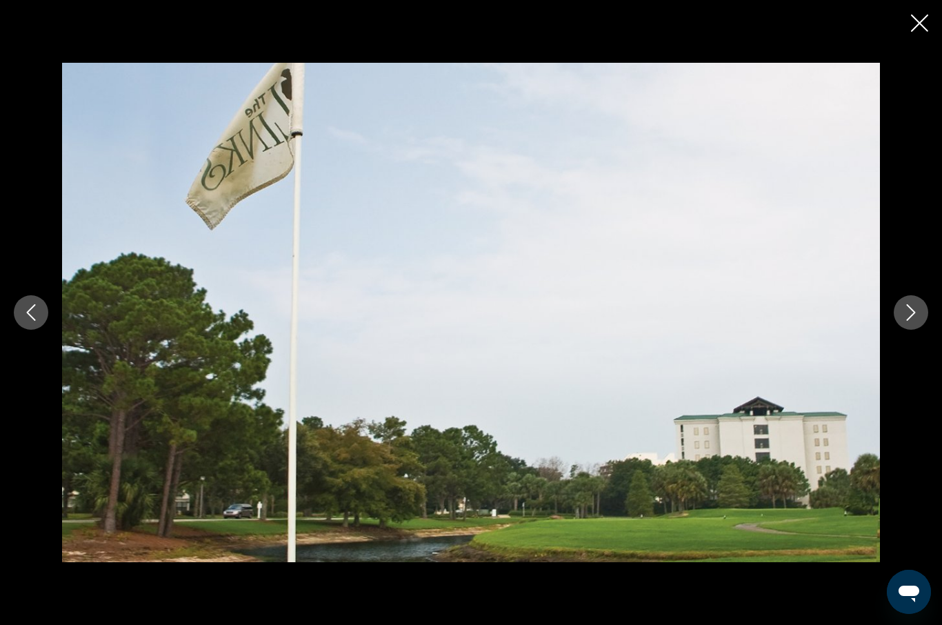
click at [910, 315] on icon "Next image" at bounding box center [911, 312] width 17 height 17
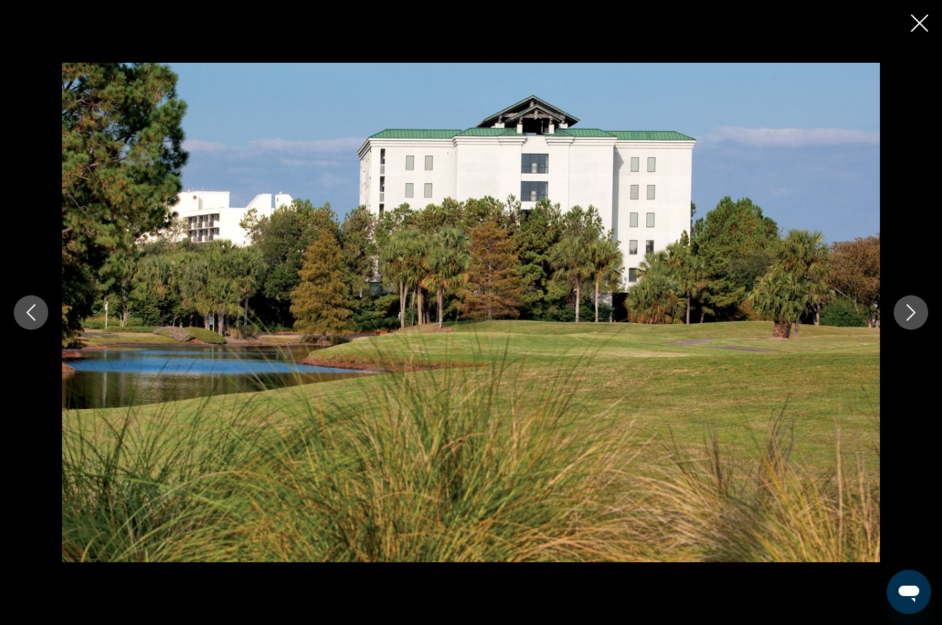
click at [910, 315] on icon "Next image" at bounding box center [911, 312] width 17 height 17
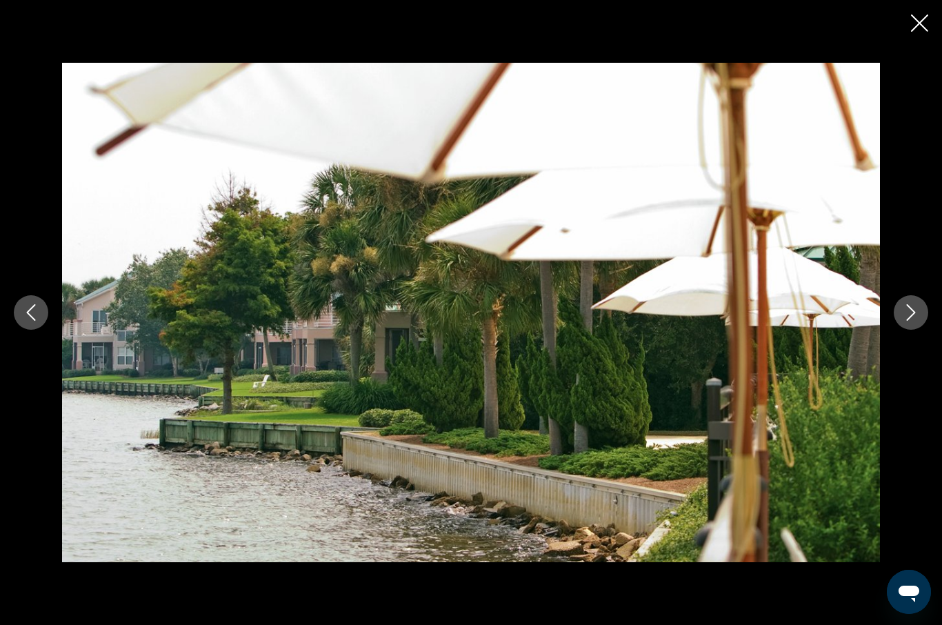
click at [910, 315] on icon "Next image" at bounding box center [911, 312] width 17 height 17
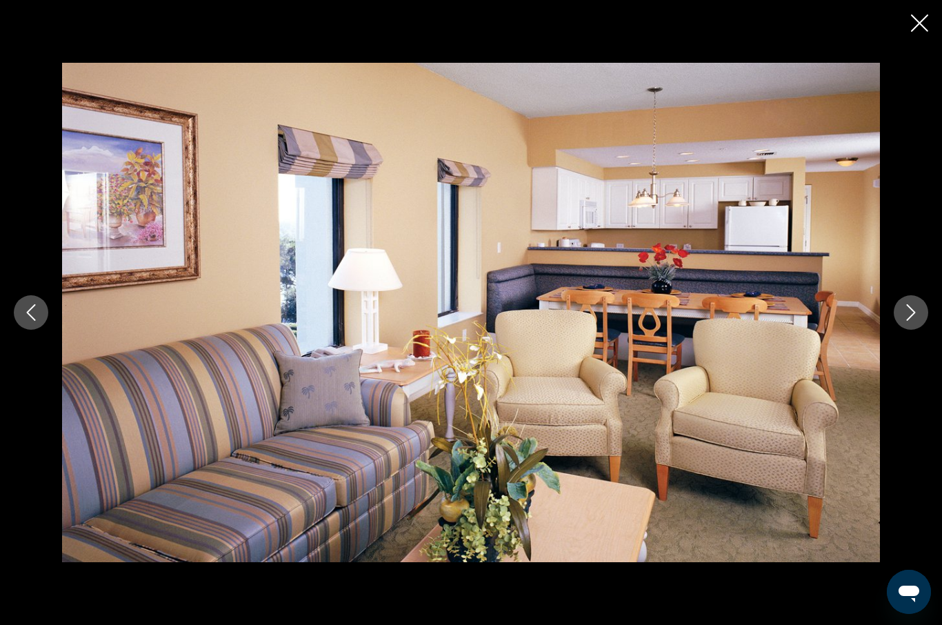
click at [910, 315] on icon "Next image" at bounding box center [911, 312] width 17 height 17
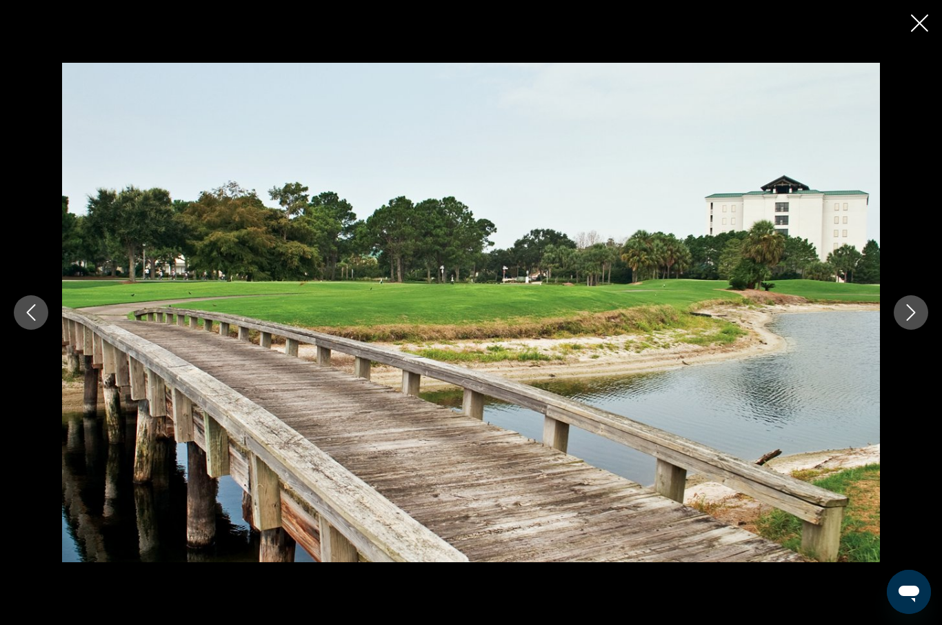
click at [910, 315] on icon "Next image" at bounding box center [911, 312] width 17 height 17
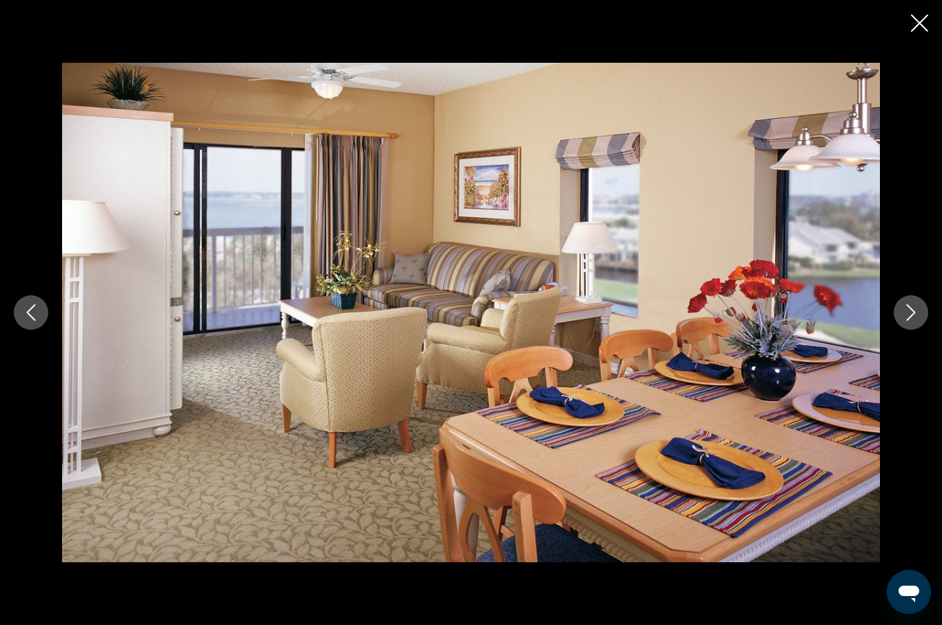
click at [910, 315] on icon "Next image" at bounding box center [911, 312] width 17 height 17
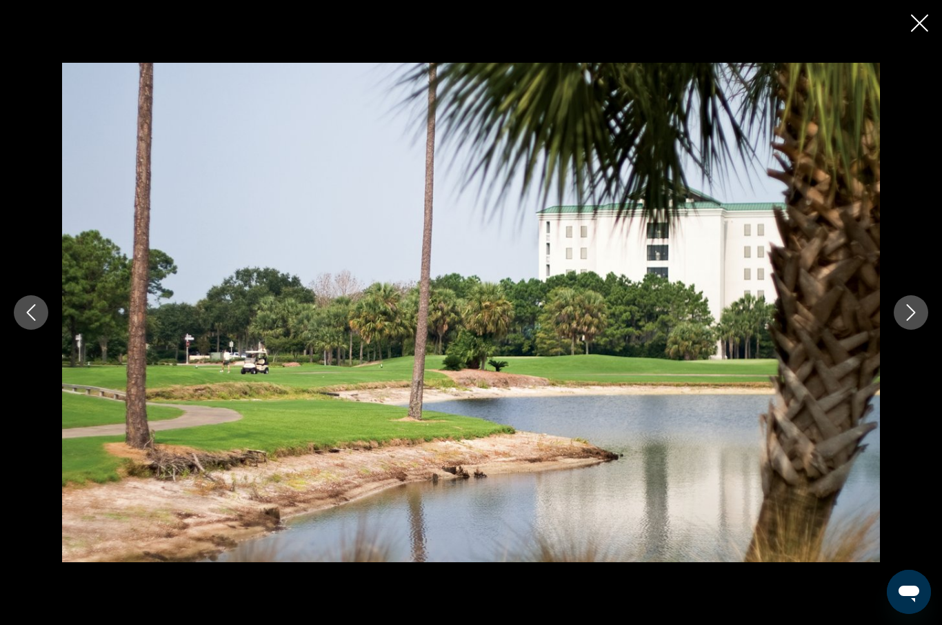
click at [910, 315] on icon "Next image" at bounding box center [911, 312] width 17 height 17
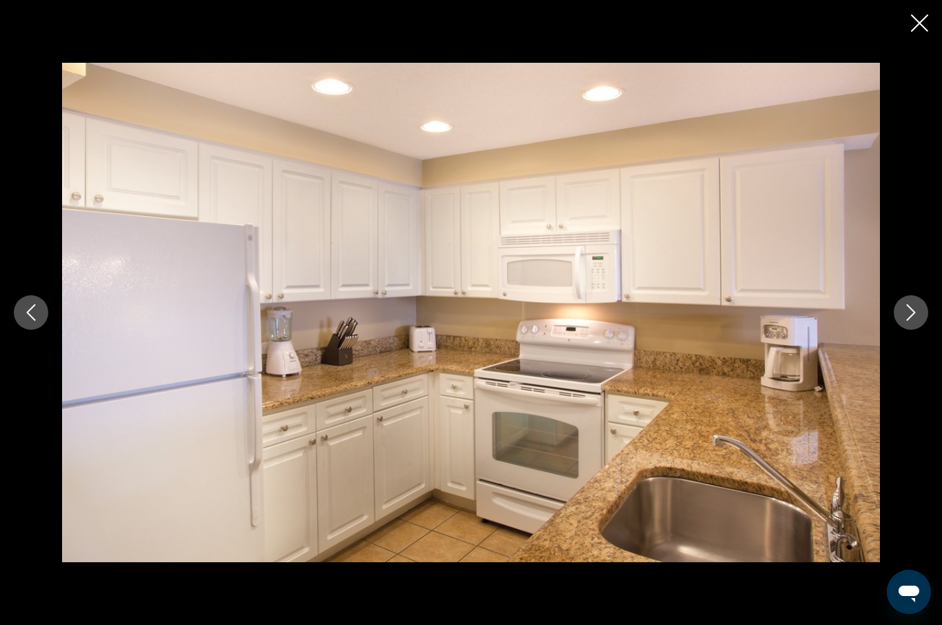
click at [910, 315] on icon "Next image" at bounding box center [911, 312] width 17 height 17
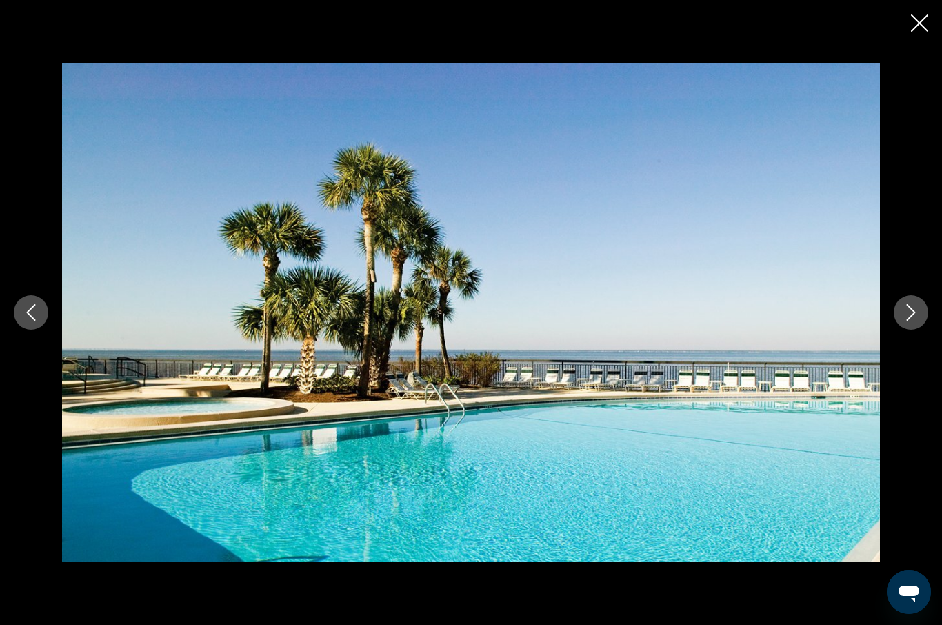
click at [910, 314] on icon "Next image" at bounding box center [911, 312] width 17 height 17
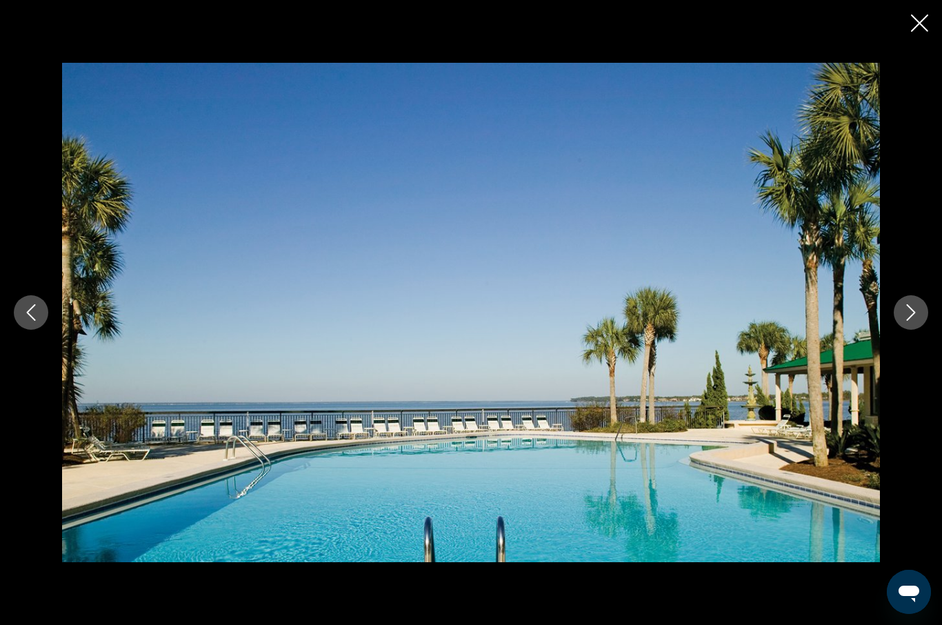
click at [911, 314] on icon "Next image" at bounding box center [911, 312] width 17 height 17
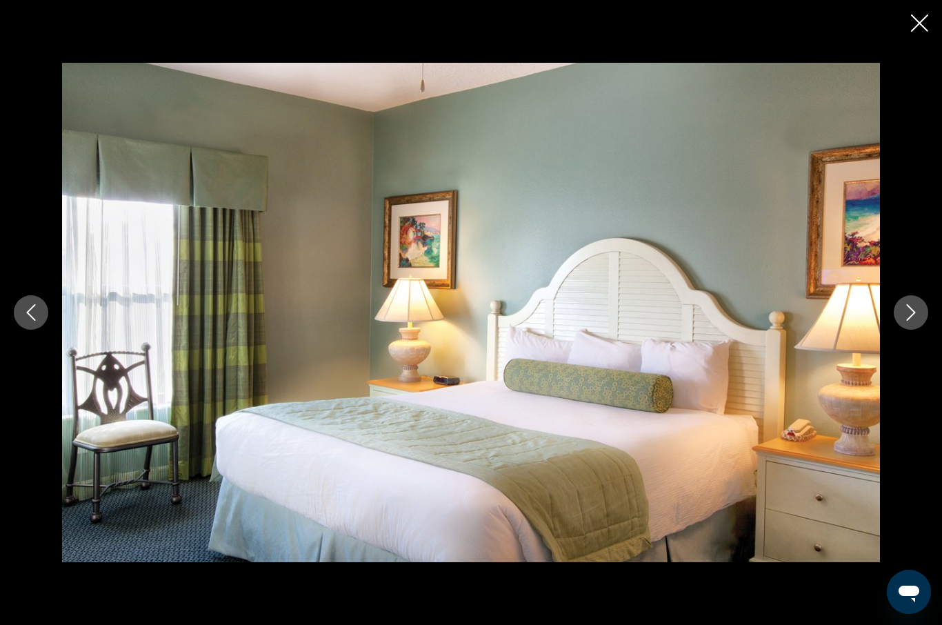
click at [911, 314] on icon "Next image" at bounding box center [911, 312] width 17 height 17
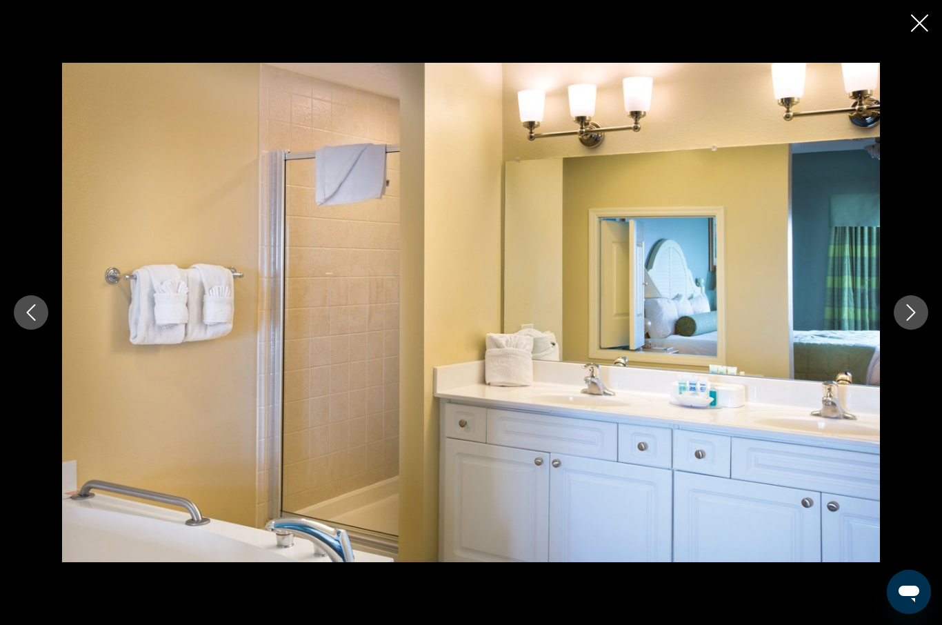
click at [911, 314] on icon "Next image" at bounding box center [911, 312] width 17 height 17
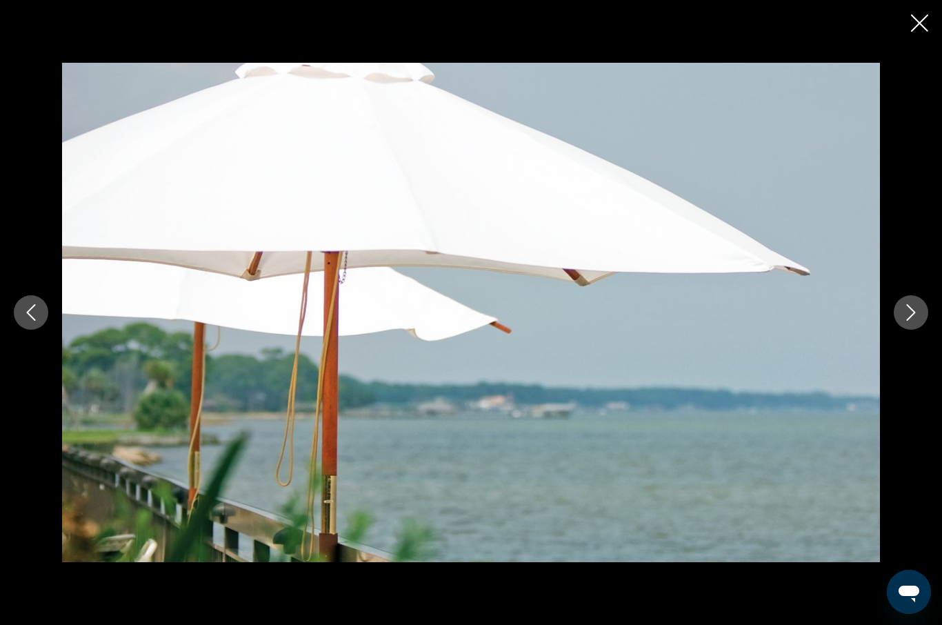
click at [911, 314] on icon "Next image" at bounding box center [911, 312] width 17 height 17
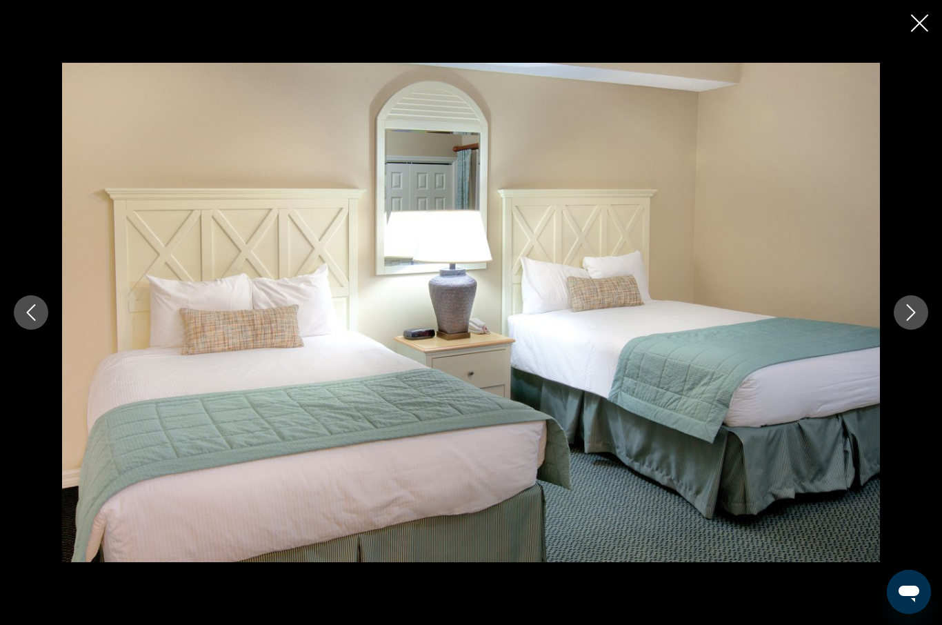
click at [911, 314] on icon "Next image" at bounding box center [911, 312] width 17 height 17
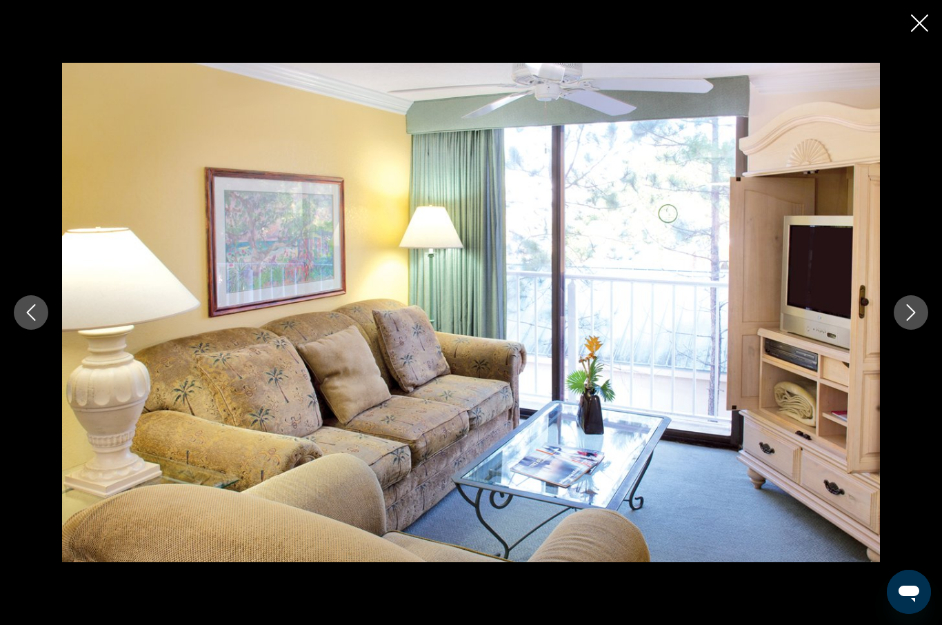
click at [911, 314] on icon "Next image" at bounding box center [911, 312] width 17 height 17
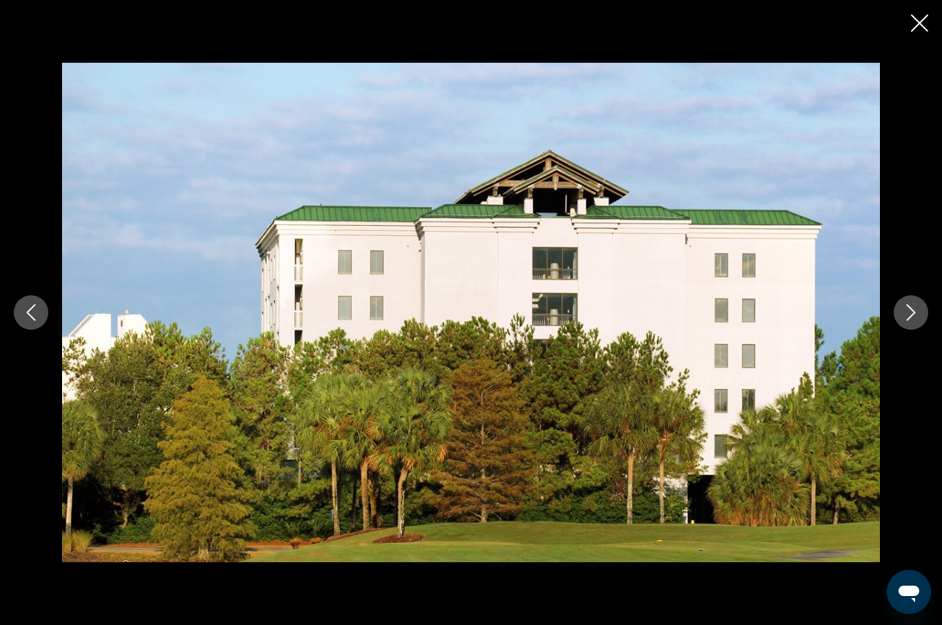
click at [911, 314] on icon "Next image" at bounding box center [911, 312] width 17 height 17
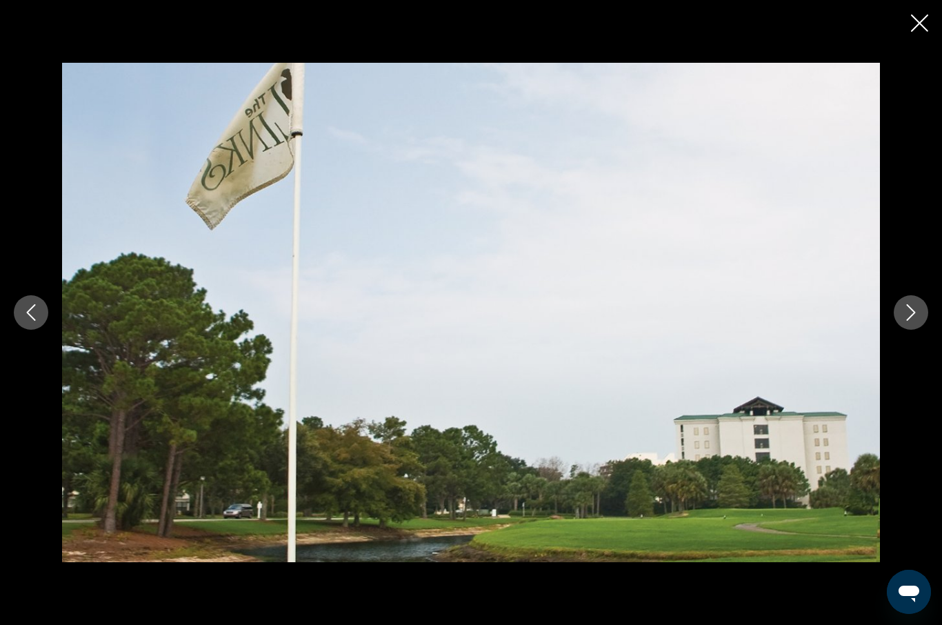
click at [911, 314] on icon "Next image" at bounding box center [911, 312] width 17 height 17
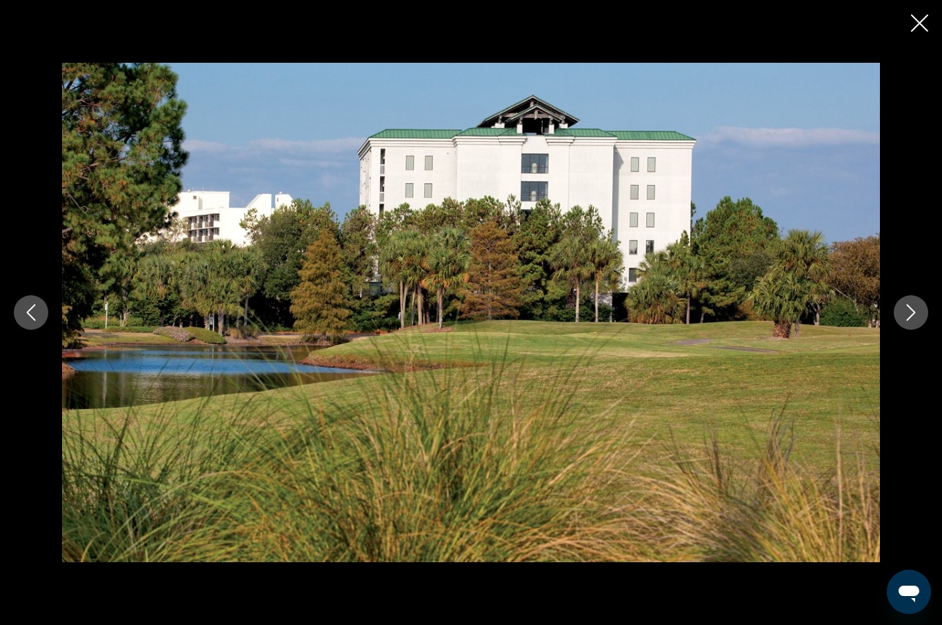
click at [923, 25] on icon "Close slideshow" at bounding box center [919, 22] width 17 height 17
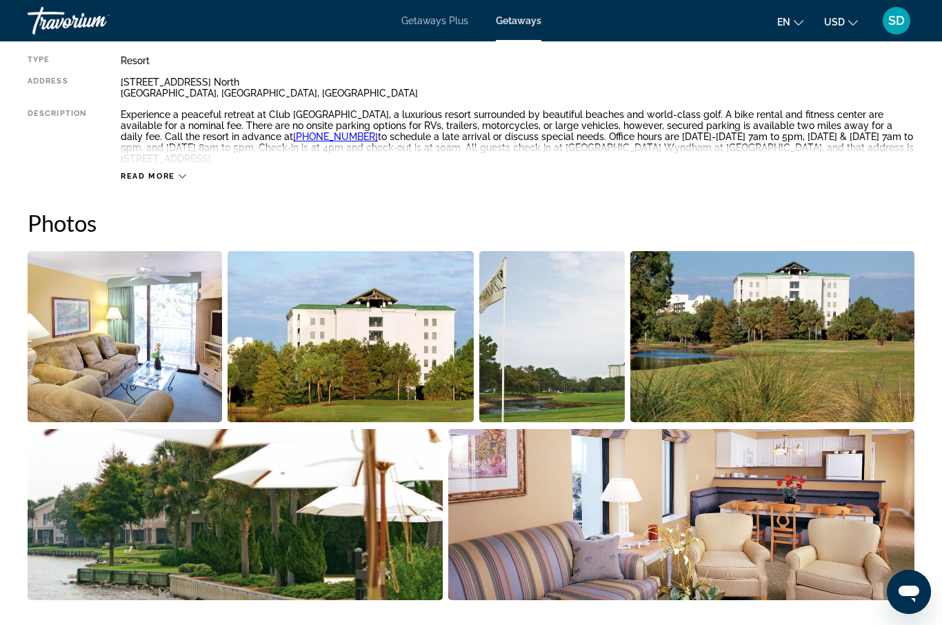
scroll to position [48, 0]
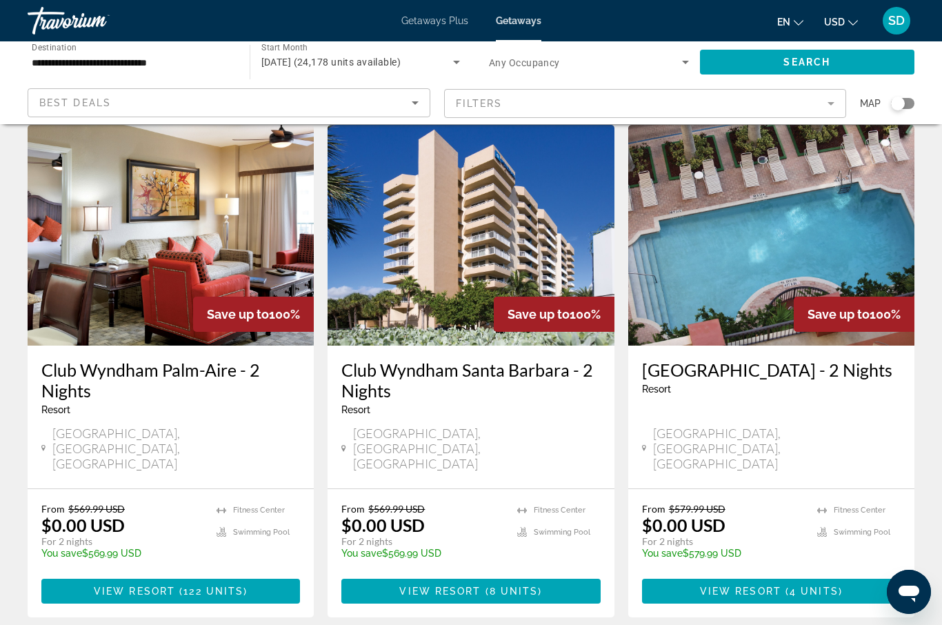
click at [904, 104] on div "Search widget" at bounding box center [898, 104] width 14 height 14
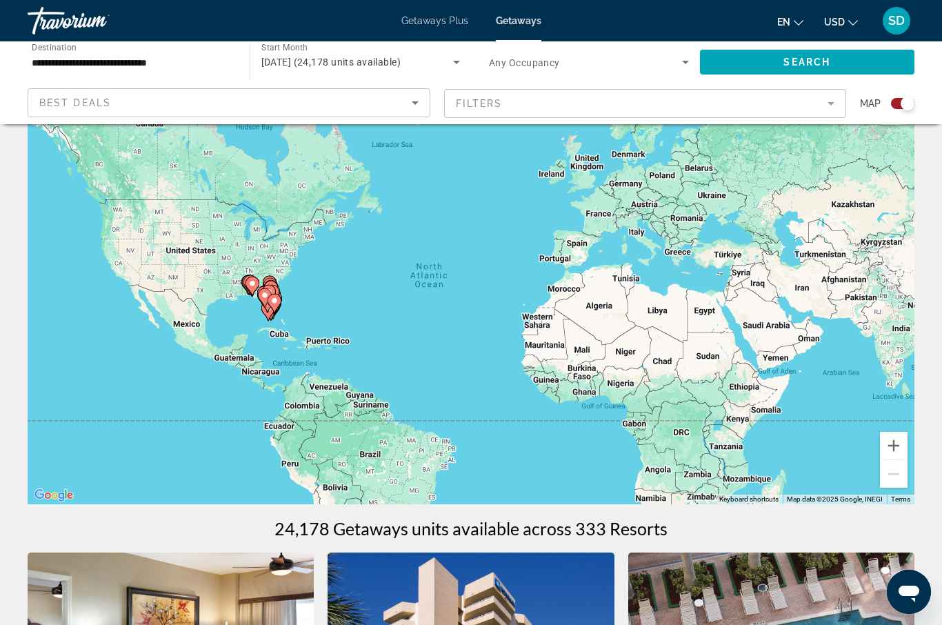
click at [251, 284] on image "Main content" at bounding box center [252, 283] width 8 height 8
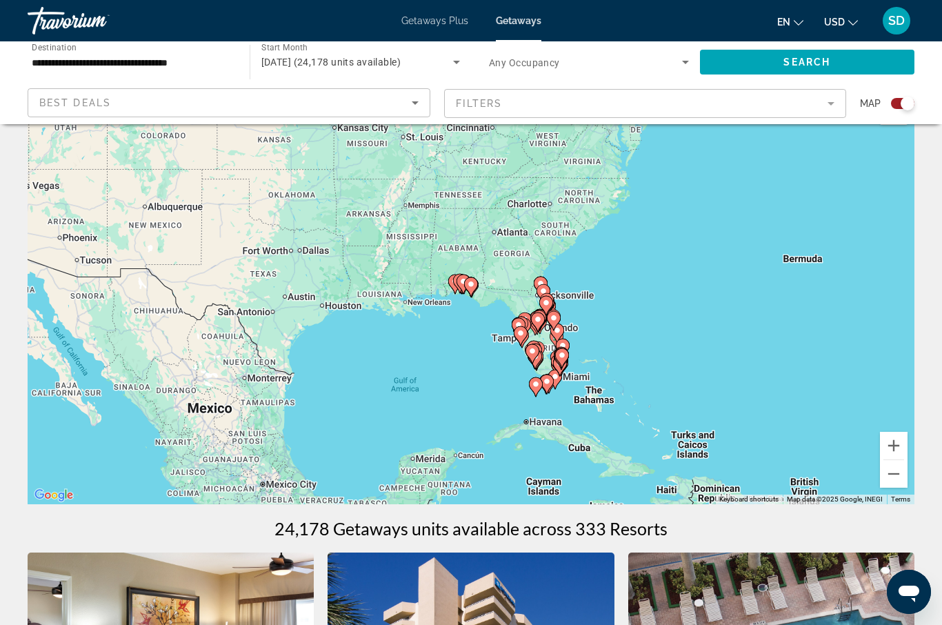
click at [480, 286] on div "To activate drag with keyboard, press Alt + Enter. Once in keyboard drag state,…" at bounding box center [471, 297] width 887 height 414
click at [472, 286] on image "Main content" at bounding box center [471, 284] width 8 height 8
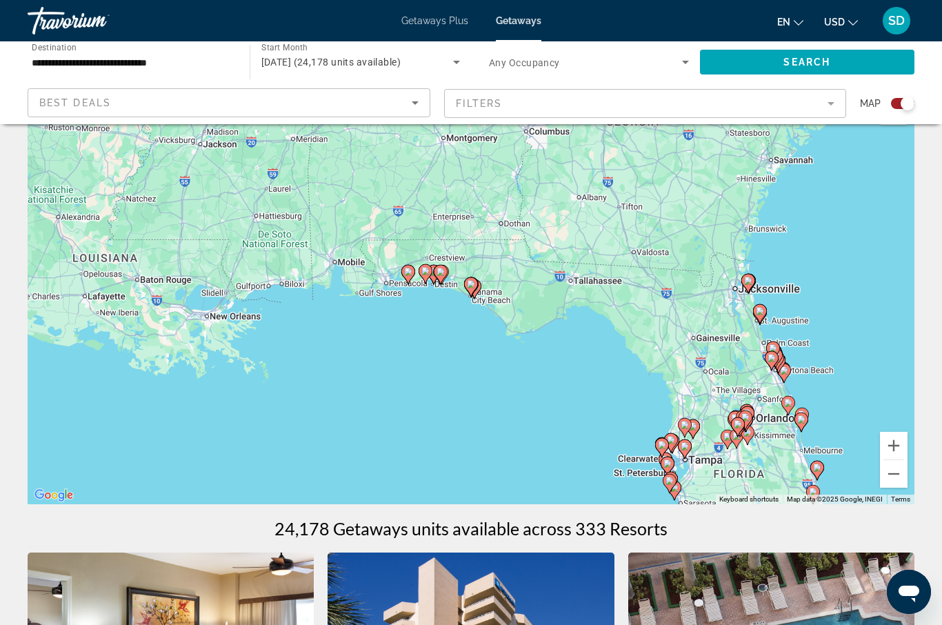
click at [446, 277] on gmp-advanced-marker "Main content" at bounding box center [441, 274] width 14 height 21
type input "**********"
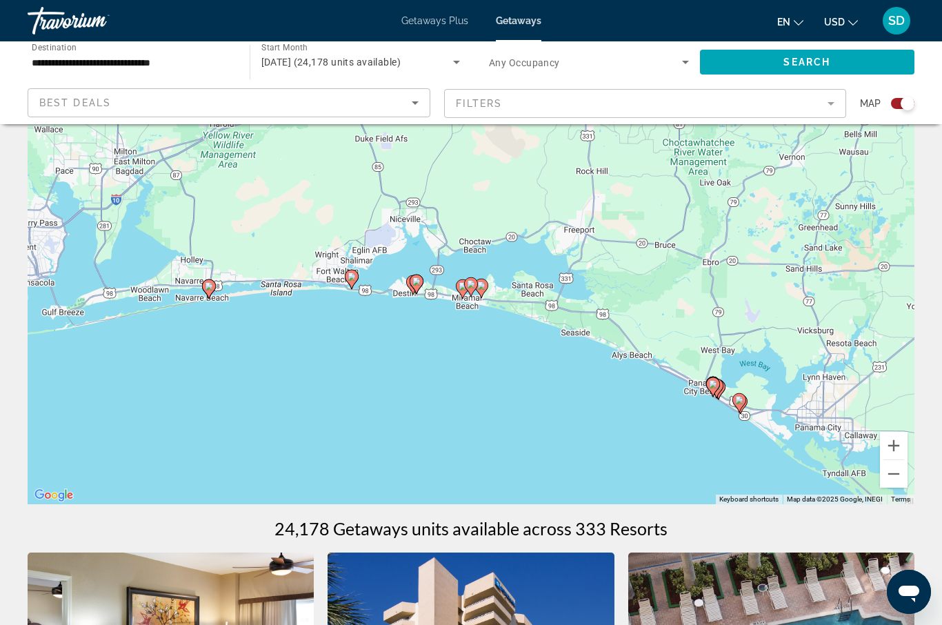
click at [421, 283] on icon "Main content" at bounding box center [416, 284] width 12 height 18
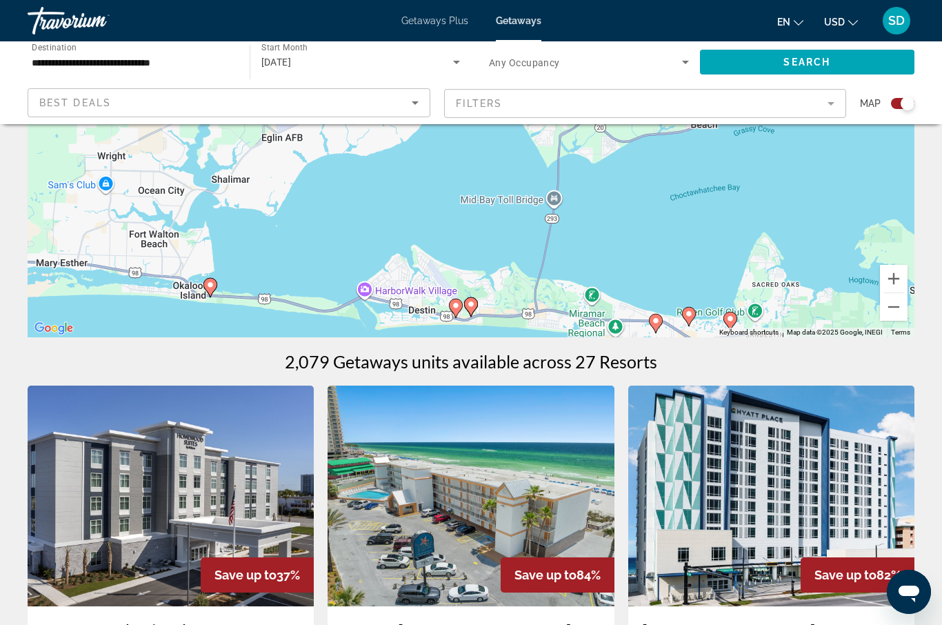
scroll to position [213, 0]
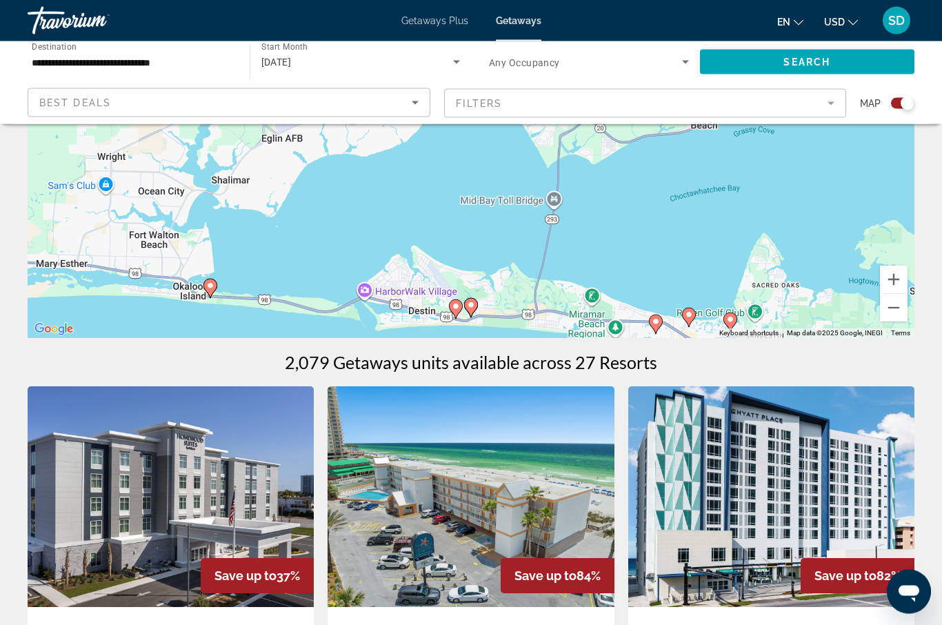
click at [206, 288] on icon "Main content" at bounding box center [210, 289] width 12 height 18
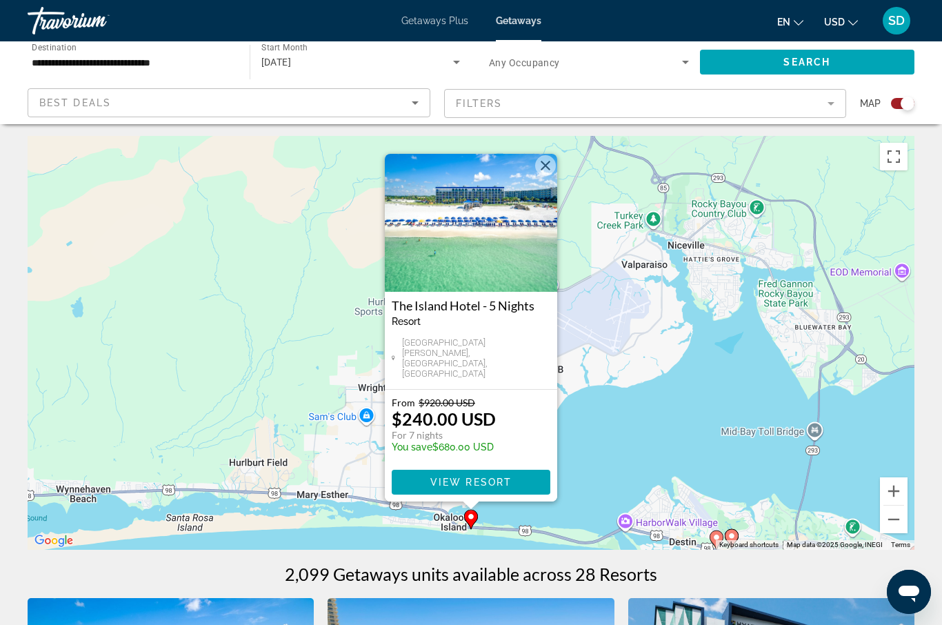
scroll to position [0, 0]
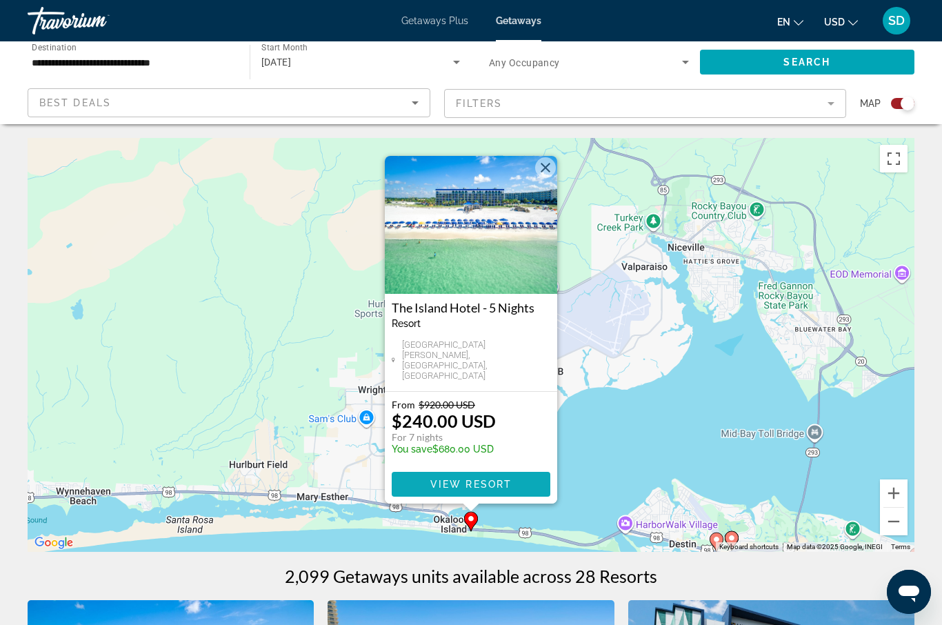
click at [484, 486] on span "View Resort" at bounding box center [470, 484] width 81 height 11
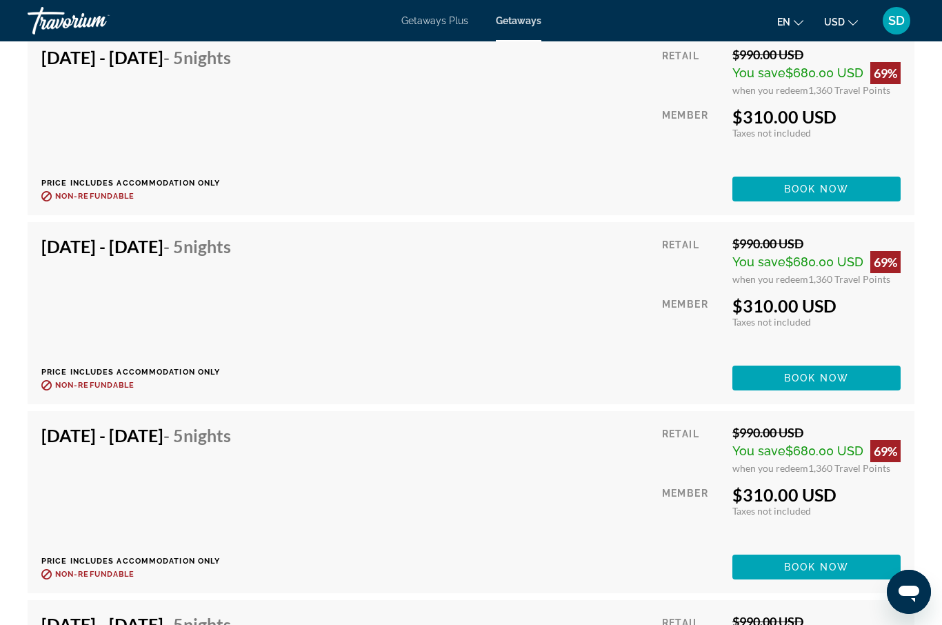
scroll to position [11502, 0]
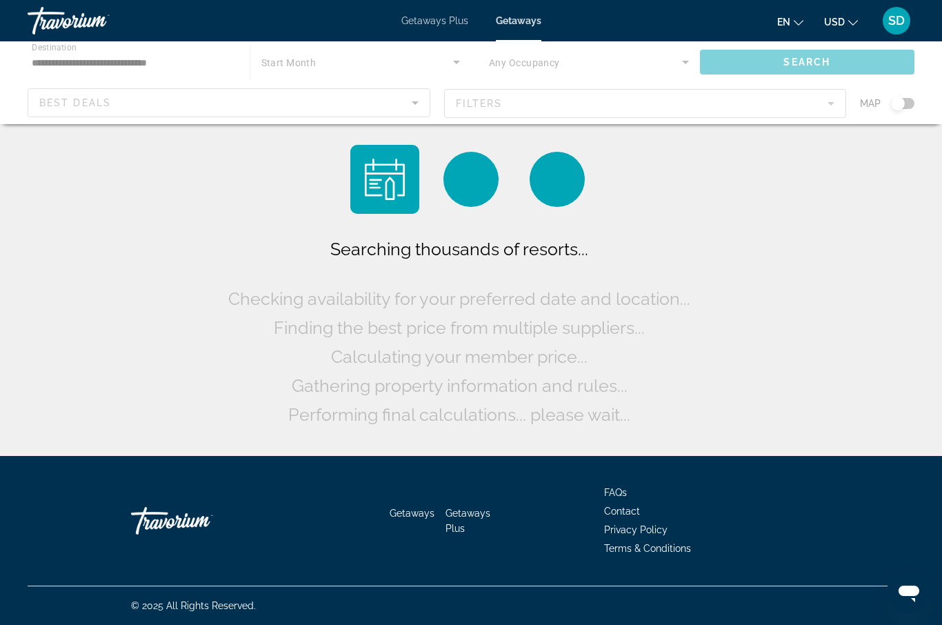
scroll to position [48, 0]
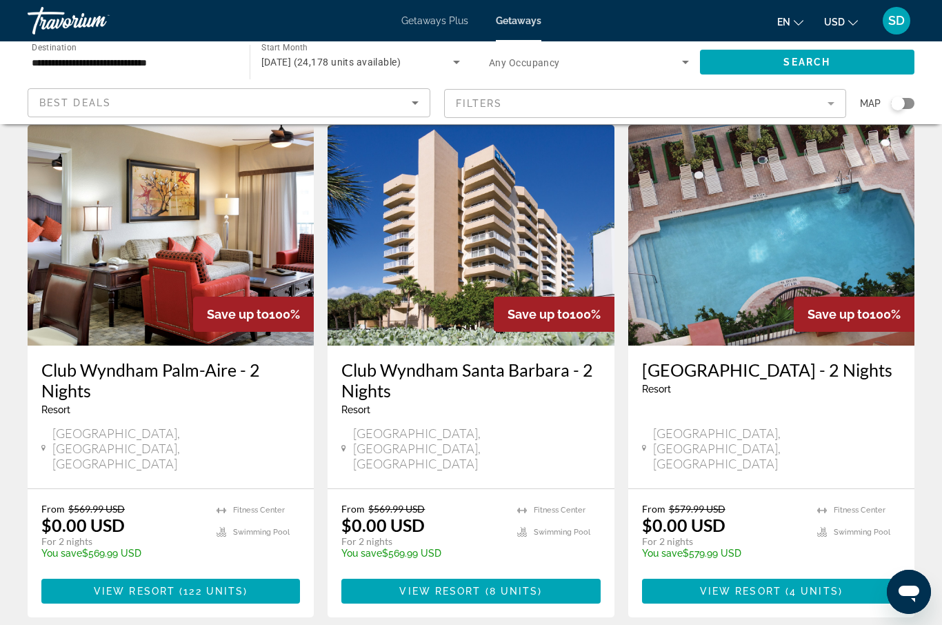
click at [902, 102] on div "Search widget" at bounding box center [898, 104] width 14 height 14
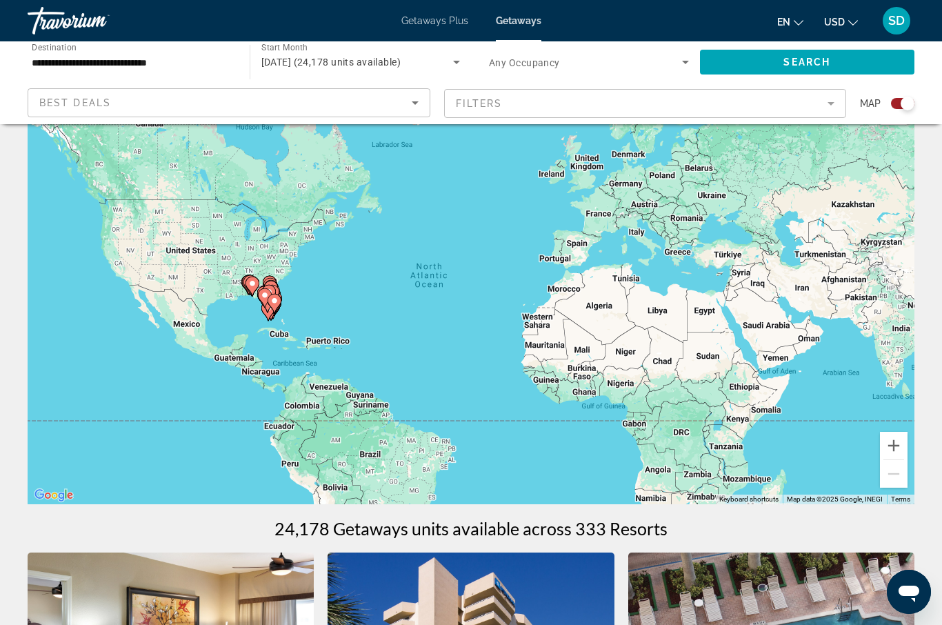
click at [252, 281] on image "Main content" at bounding box center [252, 283] width 8 height 8
type input "**********"
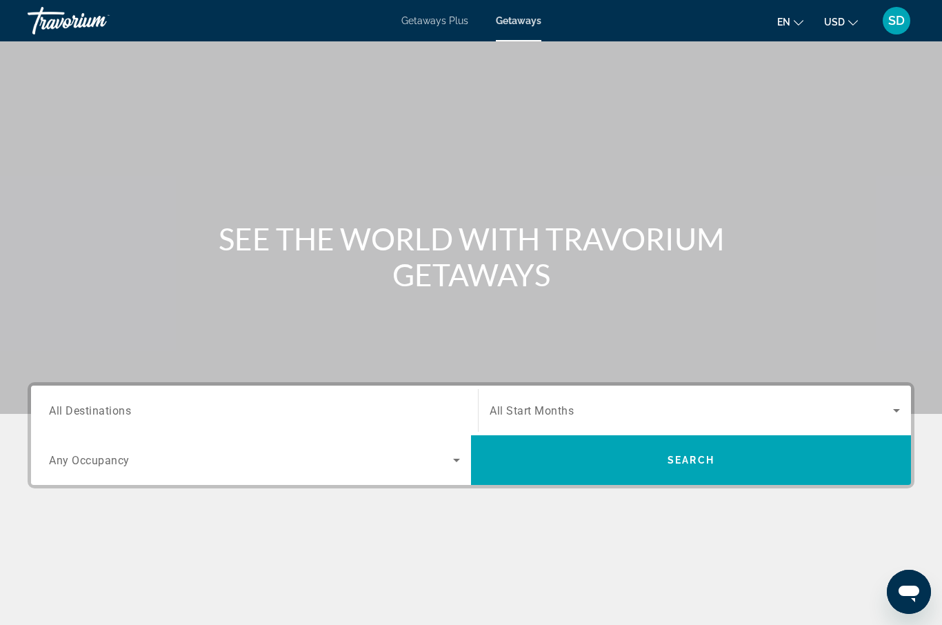
click at [58, 408] on span "All Destinations" at bounding box center [90, 410] width 82 height 13
click at [58, 408] on input "Destination All Destinations" at bounding box center [254, 411] width 411 height 17
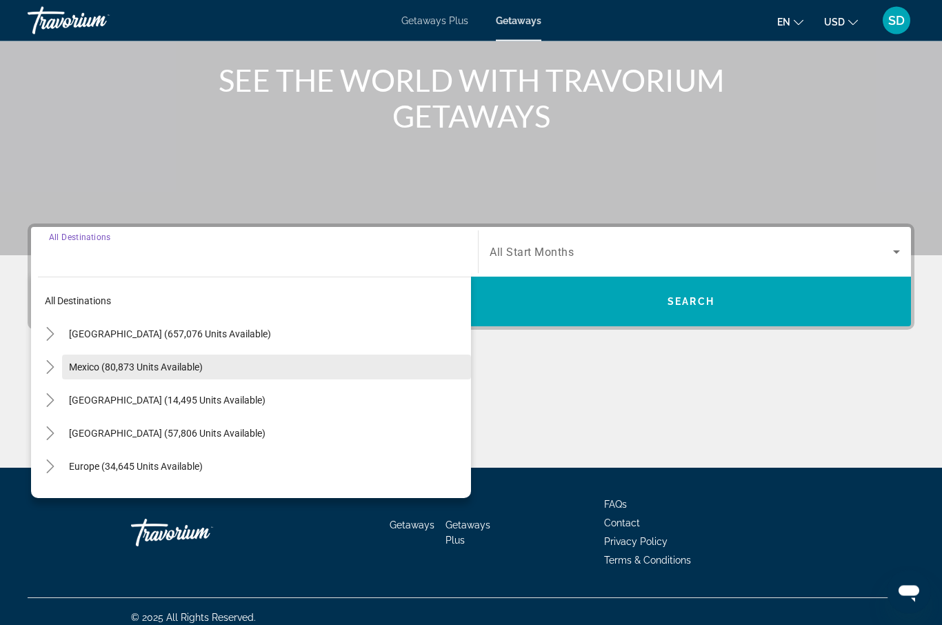
scroll to position [170, 0]
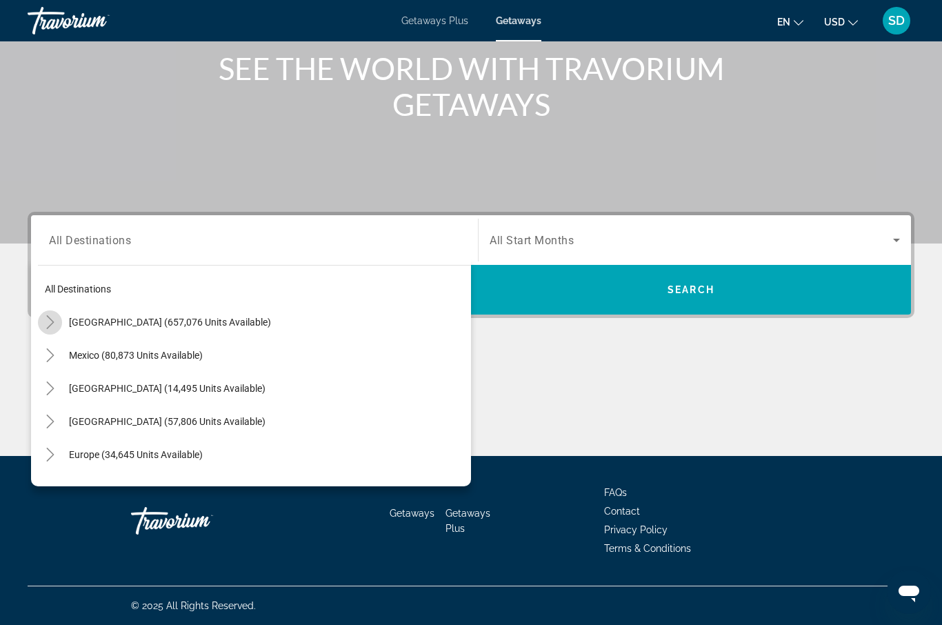
click at [50, 319] on icon "Toggle United States (657,076 units available)" at bounding box center [50, 322] width 8 height 14
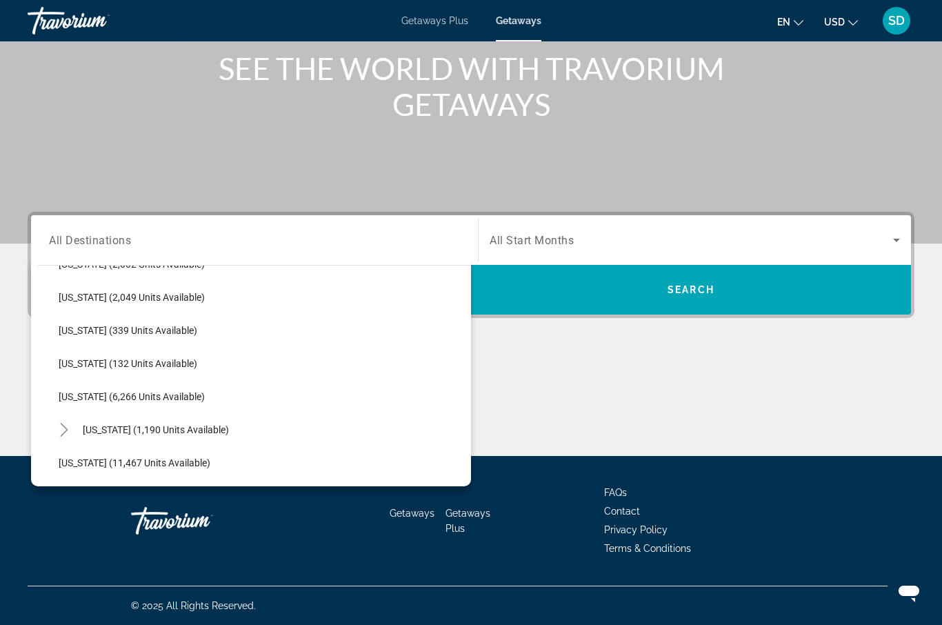
scroll to position [421, 0]
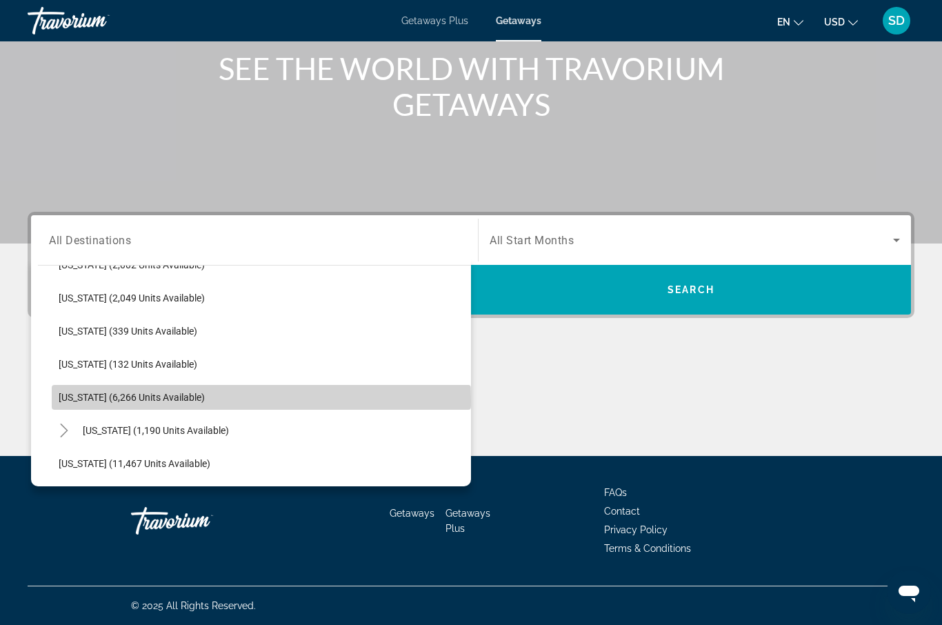
click at [77, 401] on span "[US_STATE] (6,266 units available)" at bounding box center [132, 397] width 146 height 11
type input "**********"
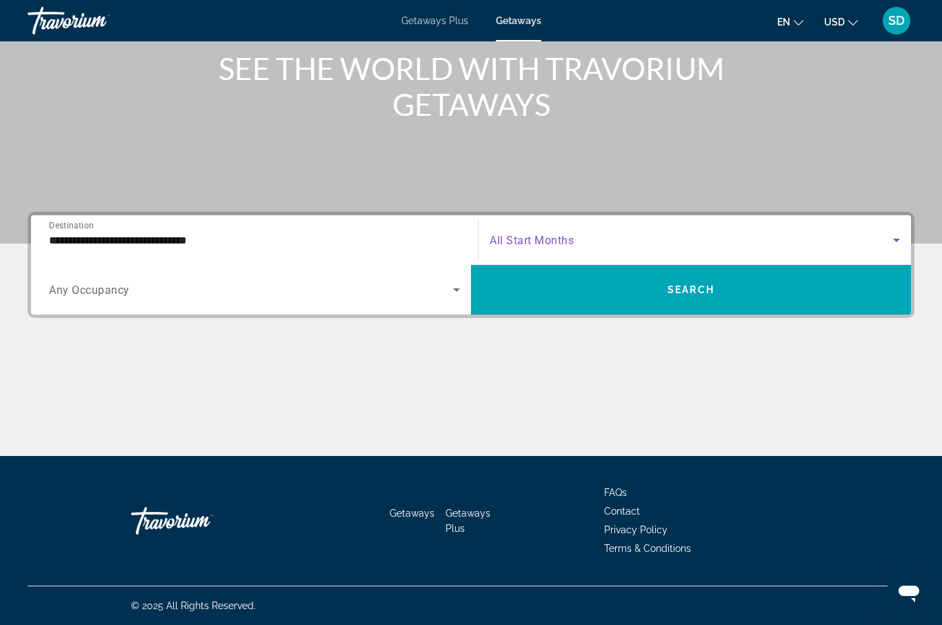
click at [895, 240] on icon "Search widget" at bounding box center [896, 240] width 7 height 3
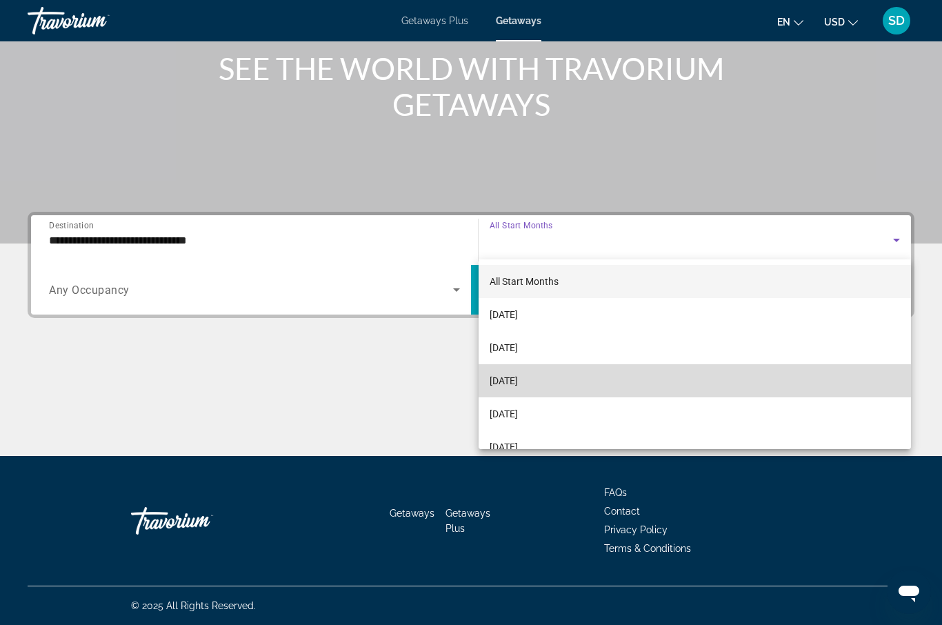
click at [518, 383] on span "[DATE]" at bounding box center [504, 380] width 28 height 17
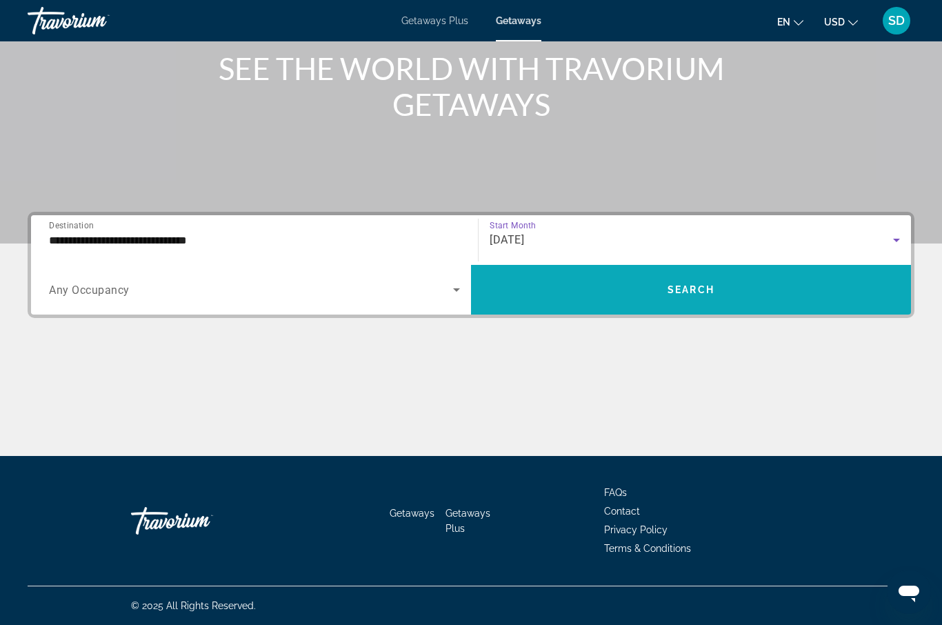
click at [713, 293] on span "Search" at bounding box center [691, 289] width 47 height 11
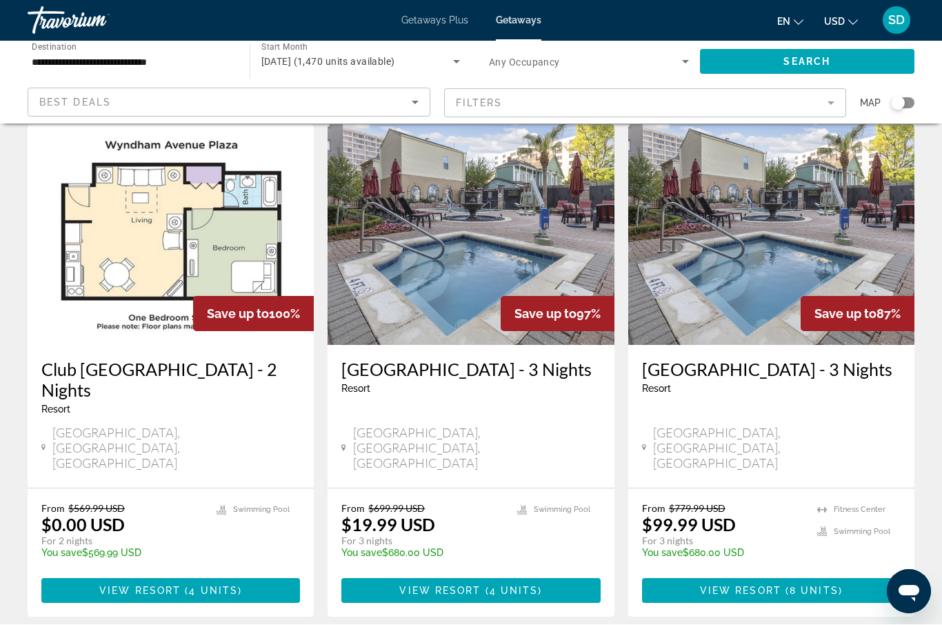
scroll to position [48, 0]
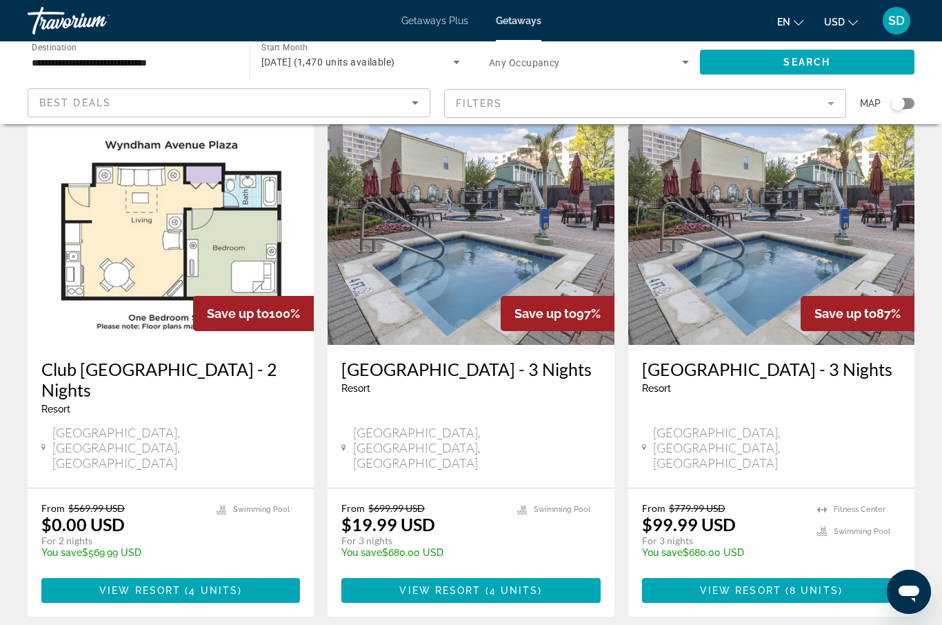
click at [899, 104] on div "Search widget" at bounding box center [898, 104] width 14 height 14
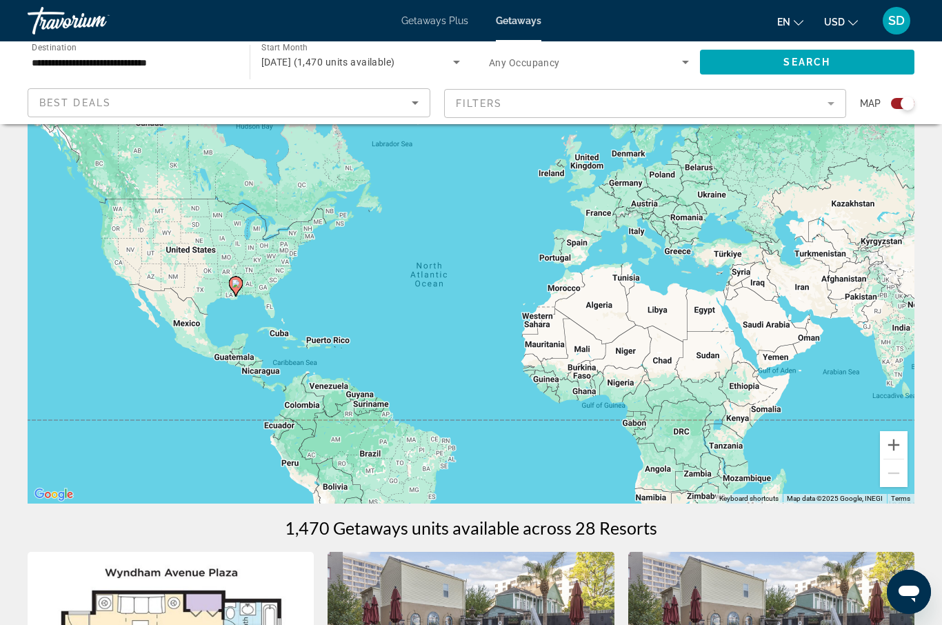
click at [233, 286] on image "Main content" at bounding box center [236, 283] width 8 height 8
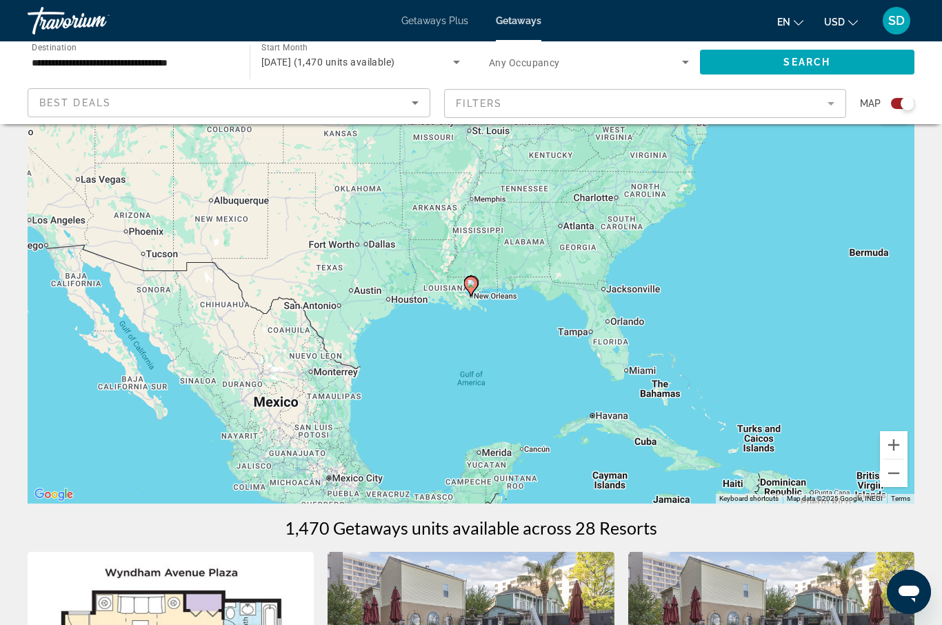
click at [470, 287] on image "Main content" at bounding box center [471, 283] width 8 height 8
type input "**********"
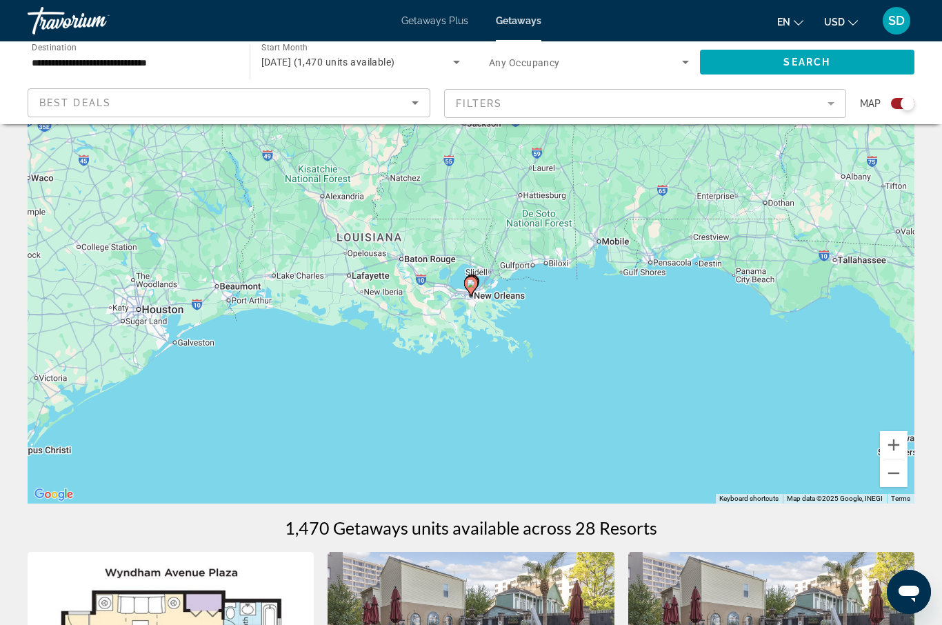
click at [469, 284] on image "Main content" at bounding box center [471, 283] width 8 height 8
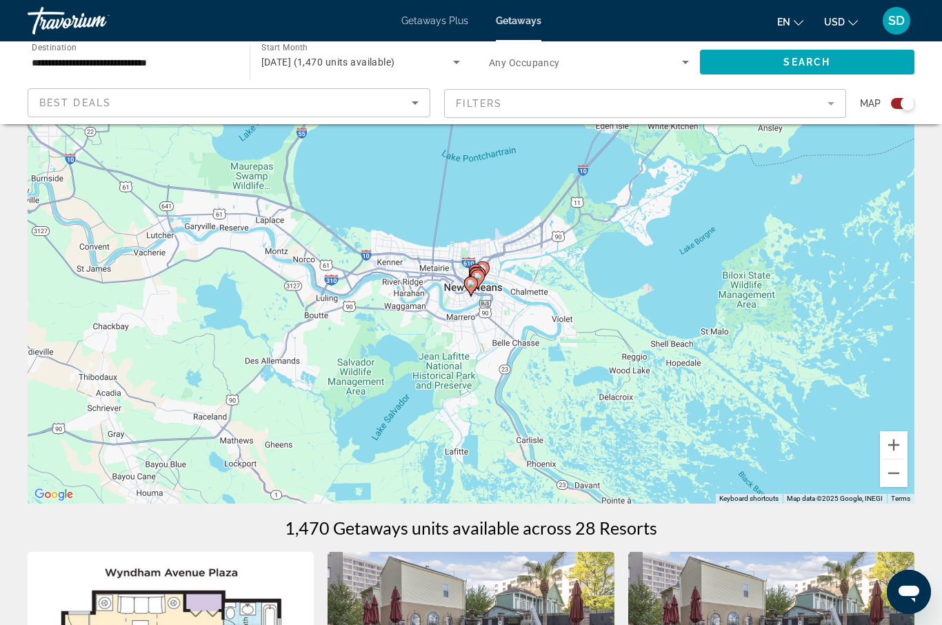
click at [472, 282] on image "Main content" at bounding box center [471, 283] width 8 height 8
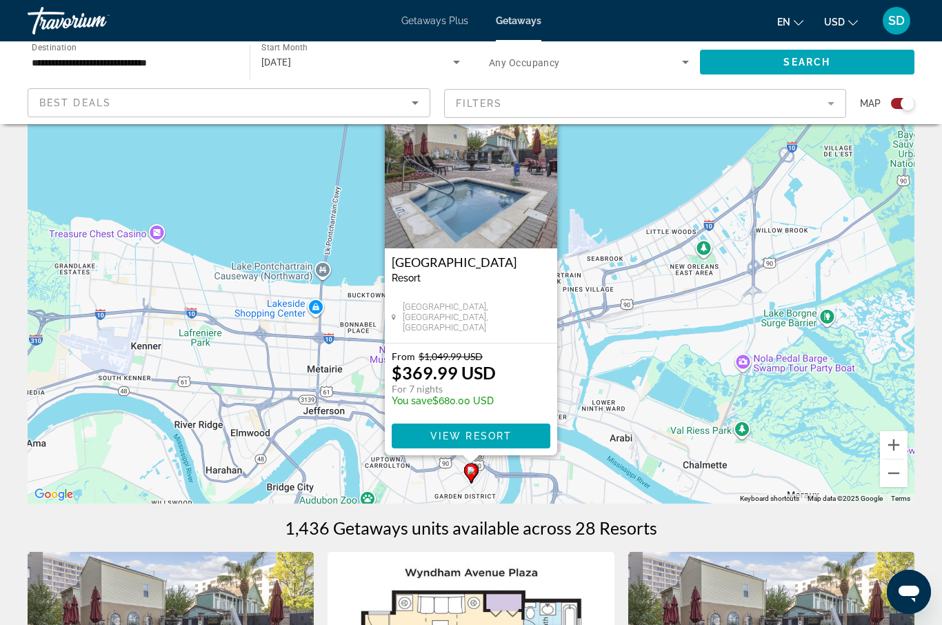
click at [585, 446] on div "To activate drag with keyboard, press Alt + Enter. Once in keyboard drag state,…" at bounding box center [471, 297] width 887 height 414
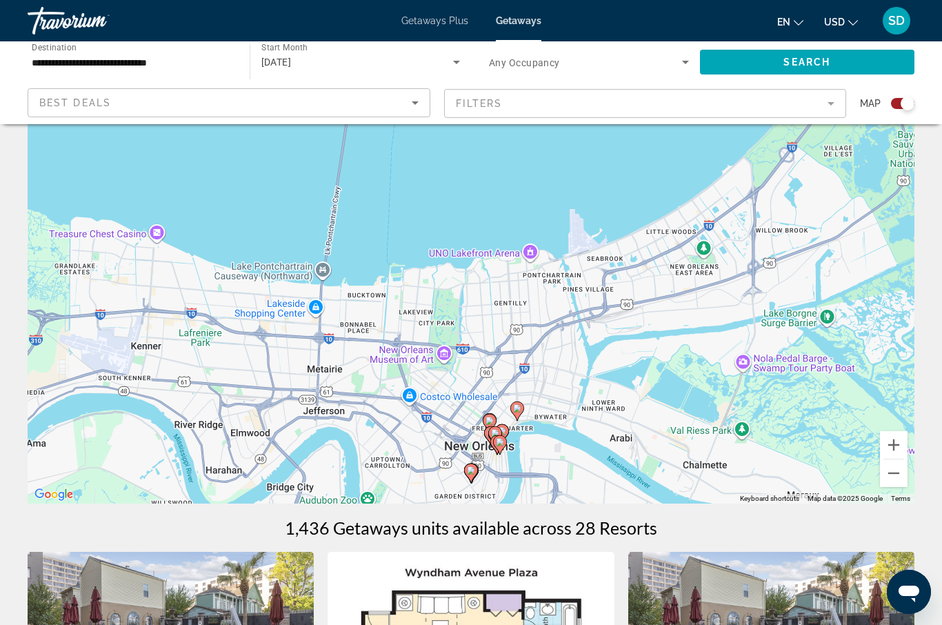
click at [517, 414] on icon "Main content" at bounding box center [517, 411] width 12 height 18
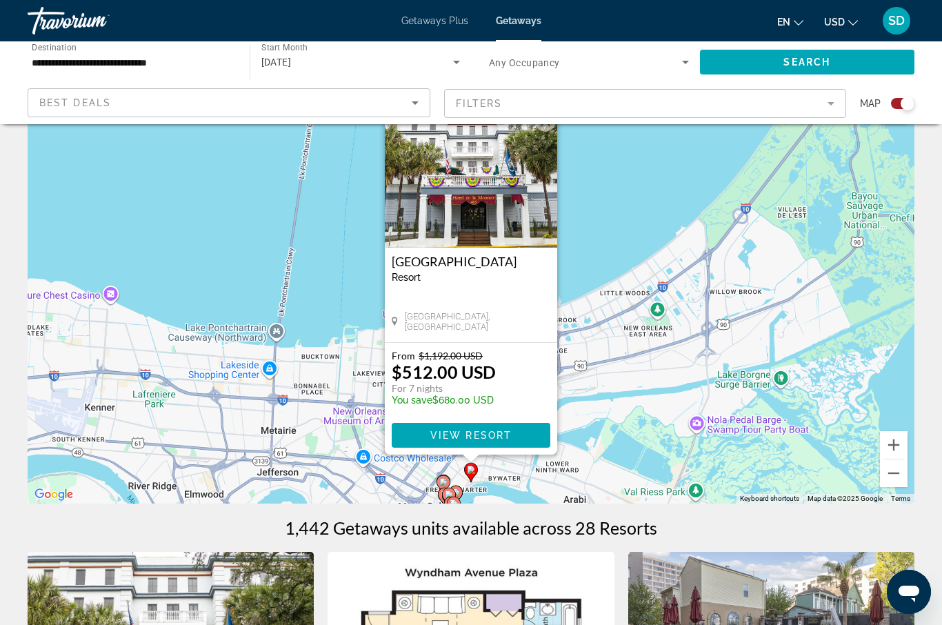
click at [441, 478] on icon "Main content" at bounding box center [443, 485] width 12 height 18
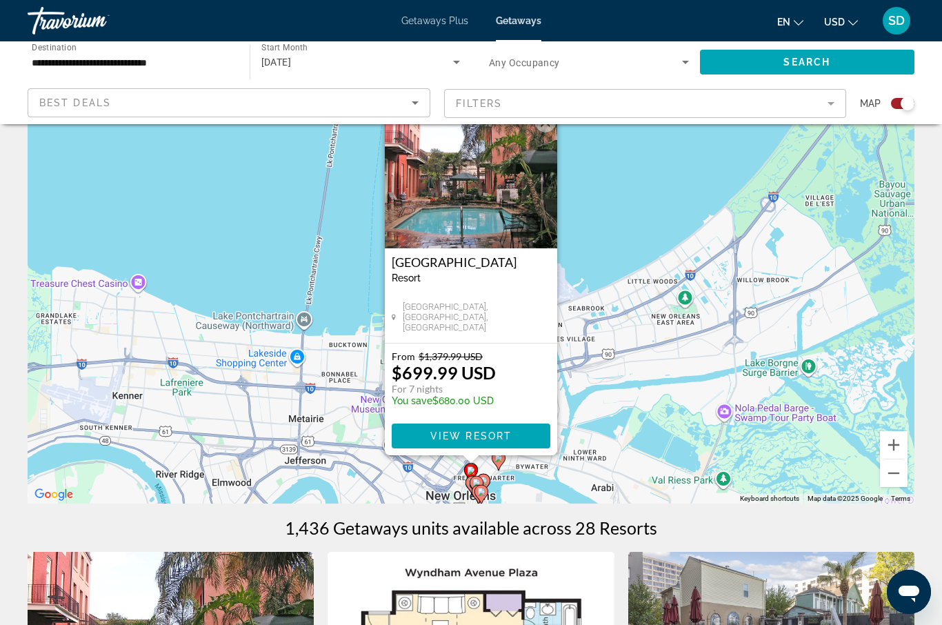
click at [484, 480] on image "Main content" at bounding box center [483, 481] width 8 height 8
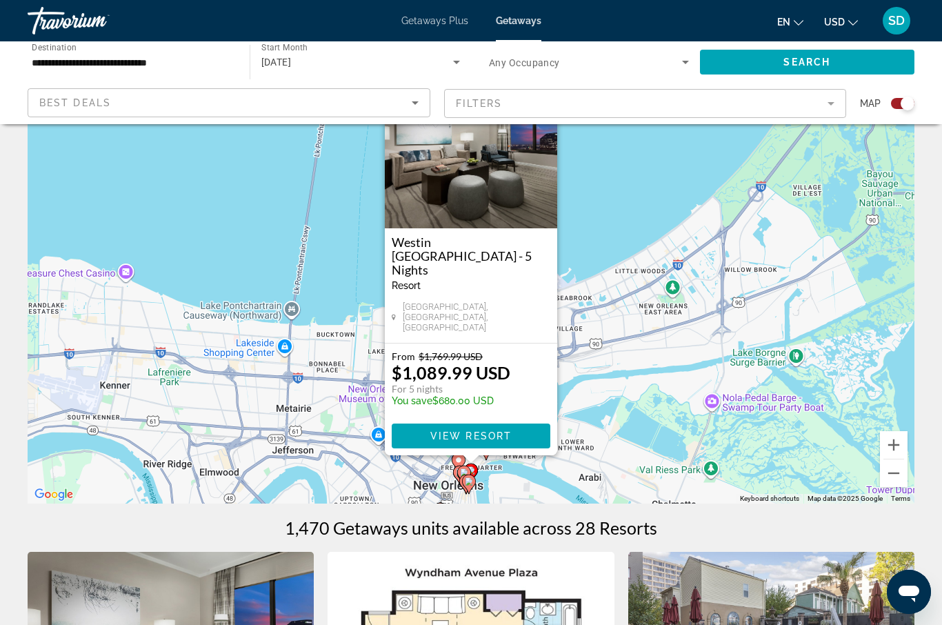
click at [464, 485] on icon "Main content" at bounding box center [469, 484] width 12 height 18
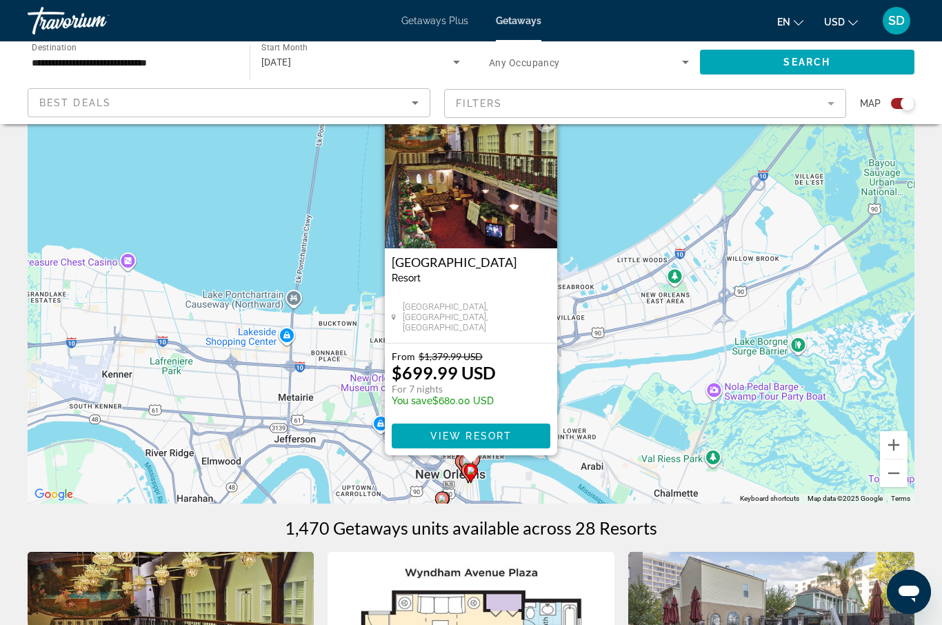
click at [459, 463] on gmp-advanced-marker "Main content" at bounding box center [466, 464] width 14 height 21
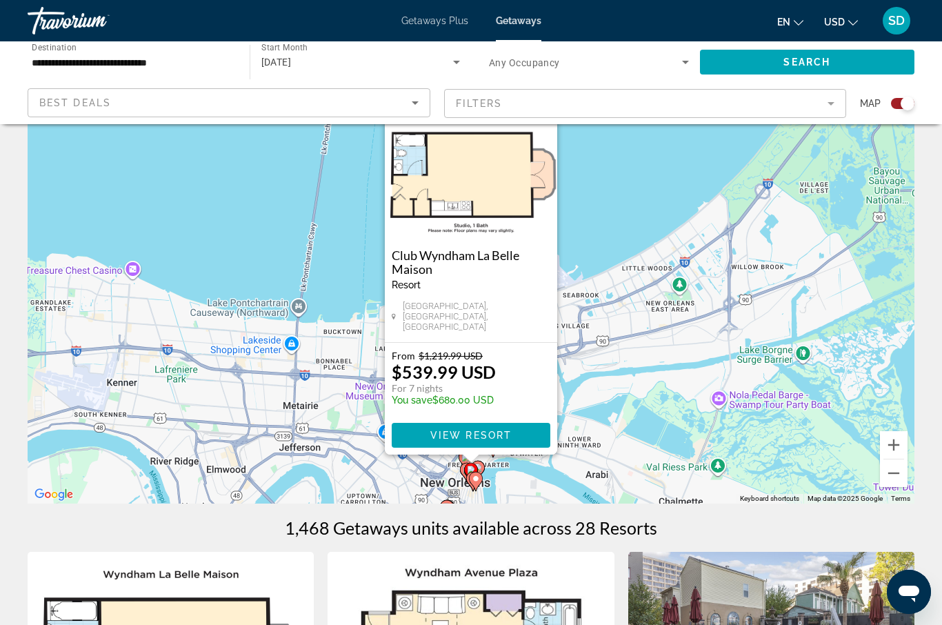
click at [473, 482] on image "Main content" at bounding box center [476, 479] width 8 height 8
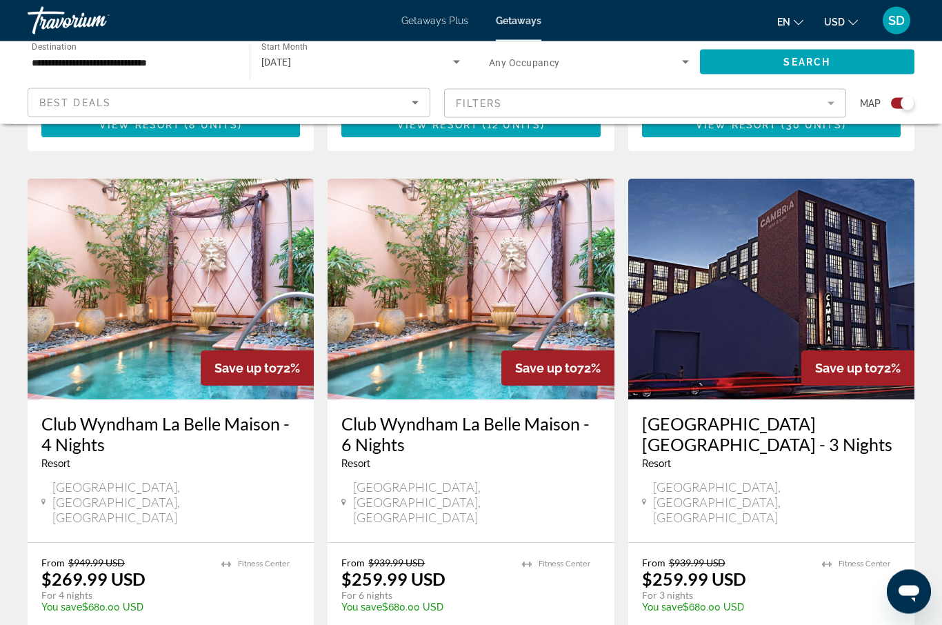
scroll to position [1982, 0]
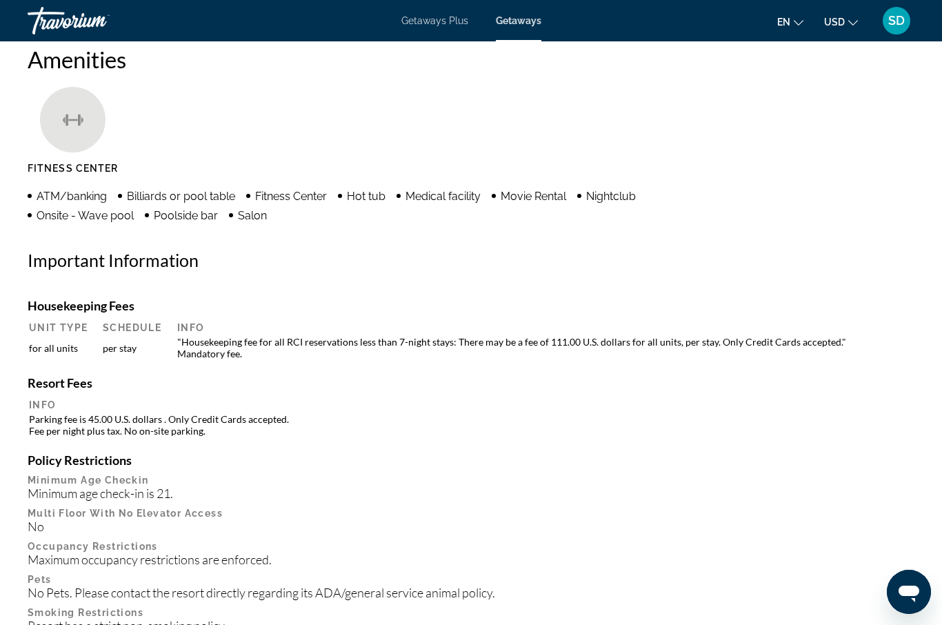
scroll to position [1298, 0]
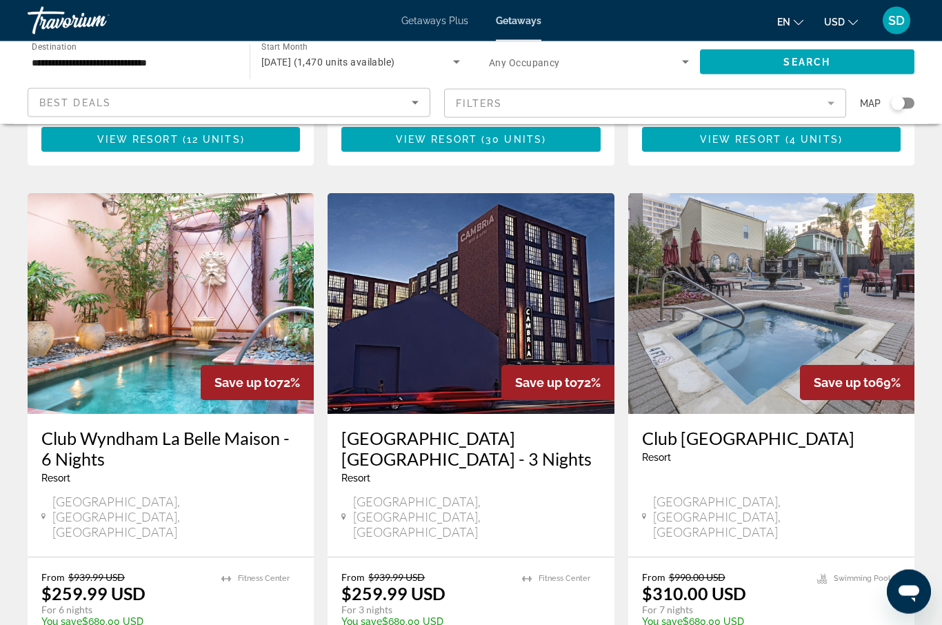
scroll to position [1546, 0]
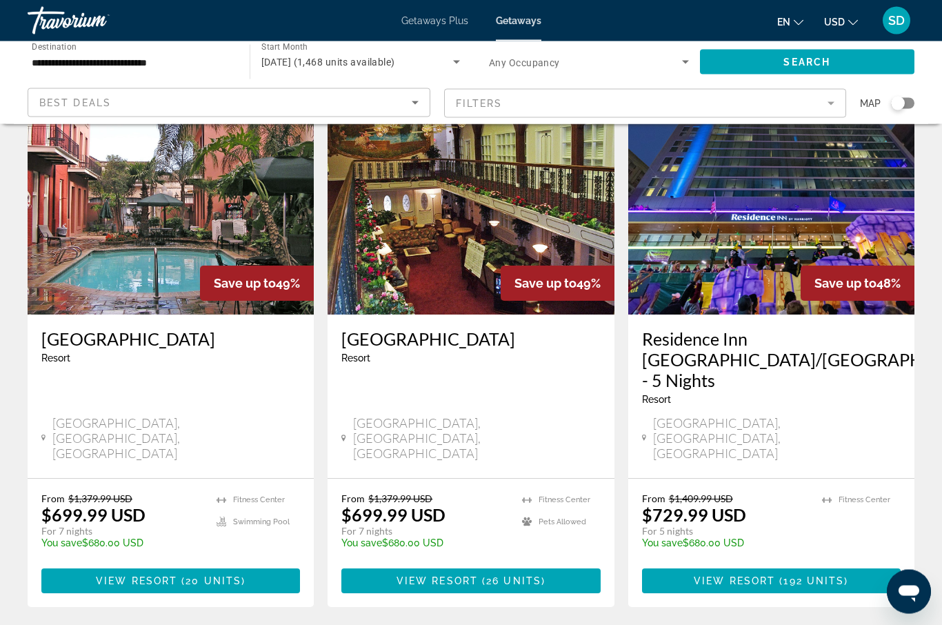
scroll to position [1624, 0]
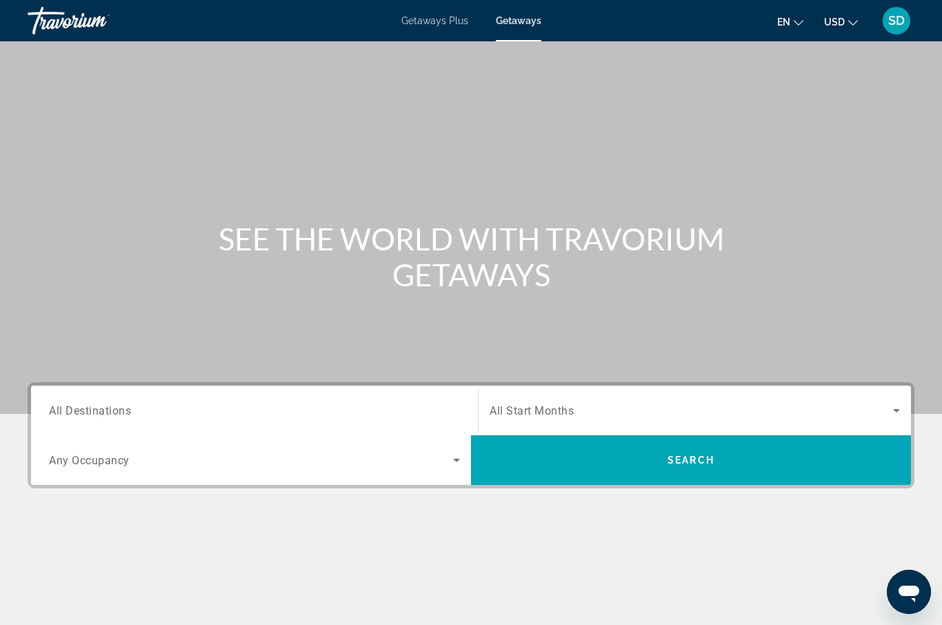
click at [93, 410] on span "All Destinations" at bounding box center [90, 410] width 82 height 13
click at [93, 410] on input "Destination All Destinations" at bounding box center [254, 411] width 411 height 17
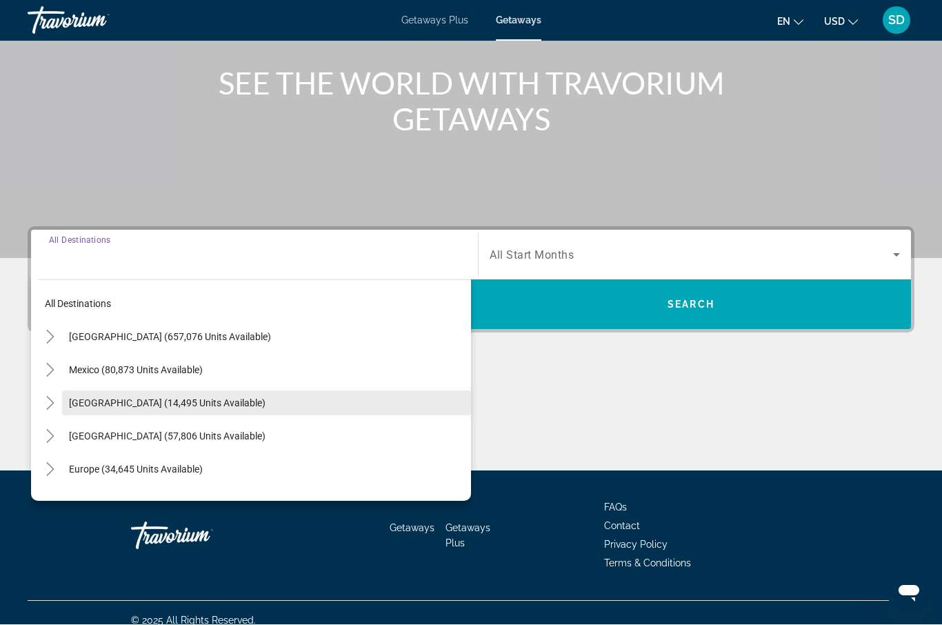
scroll to position [170, 0]
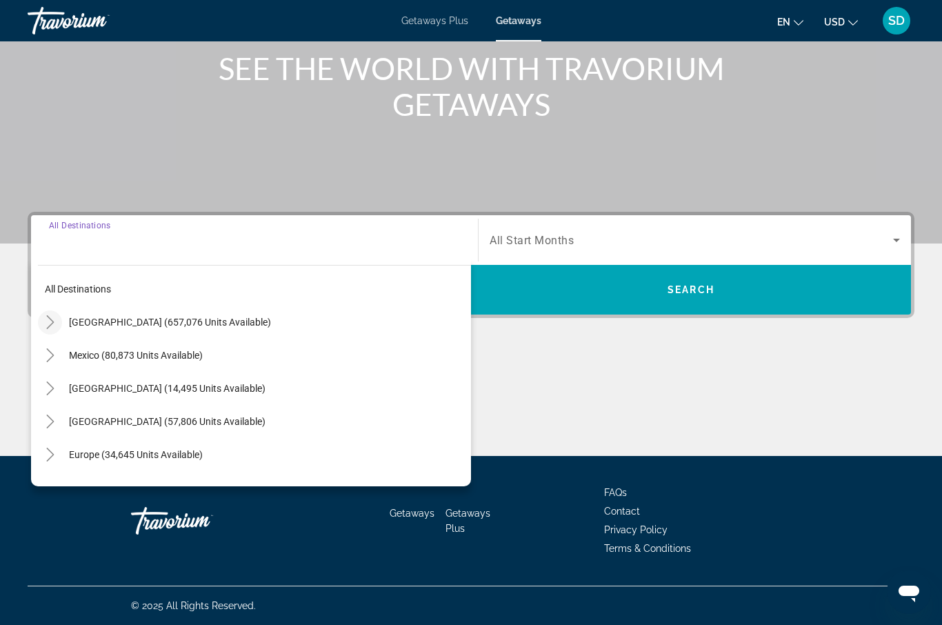
click at [50, 319] on icon "Toggle United States (657,076 units available)" at bounding box center [50, 322] width 8 height 14
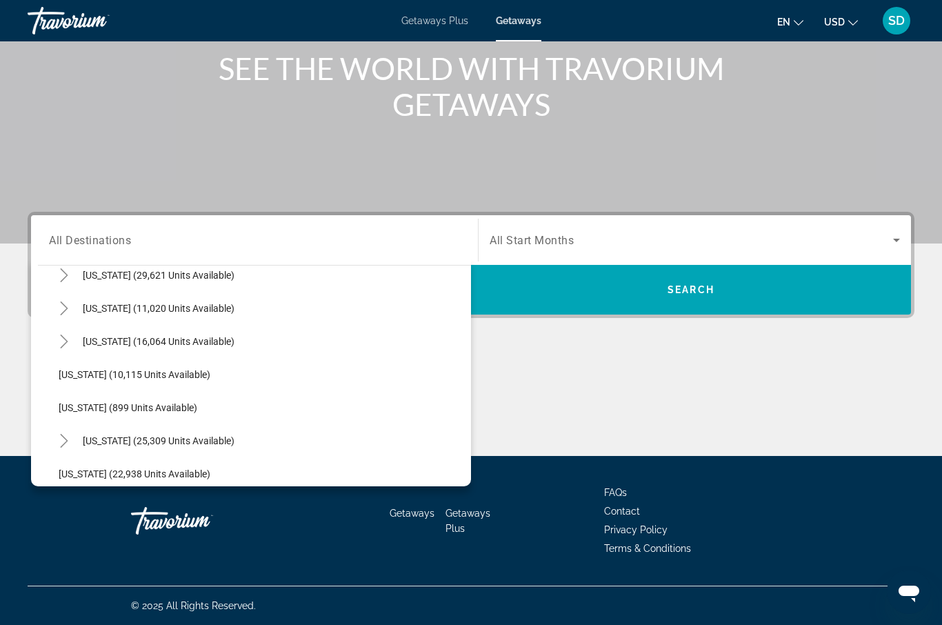
scroll to position [1253, 0]
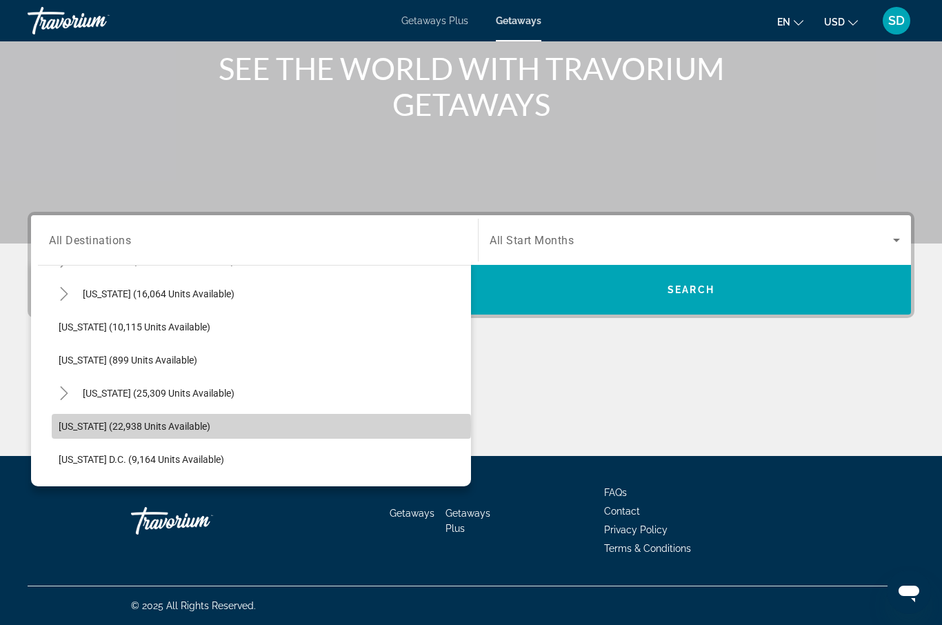
click at [70, 426] on span "[US_STATE] (22,938 units available)" at bounding box center [135, 426] width 152 height 11
type input "**********"
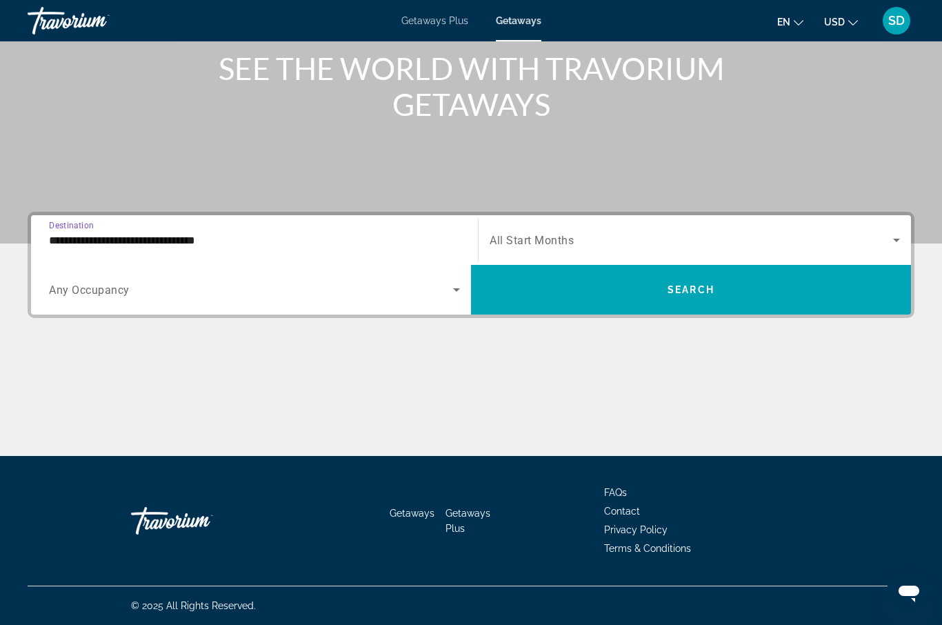
click at [895, 239] on icon "Search widget" at bounding box center [896, 240] width 7 height 3
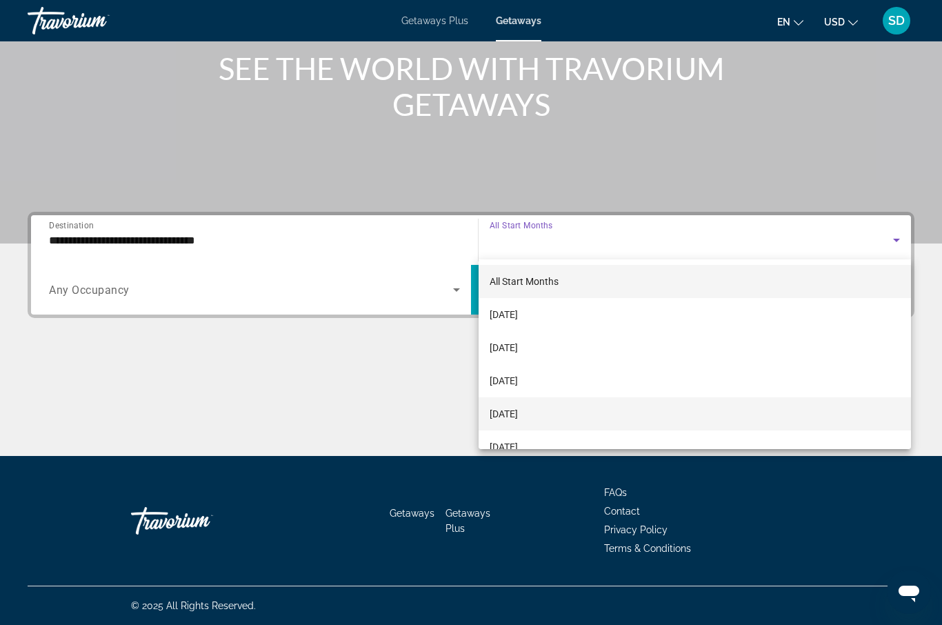
click at [613, 413] on mat-option "[DATE]" at bounding box center [695, 413] width 433 height 33
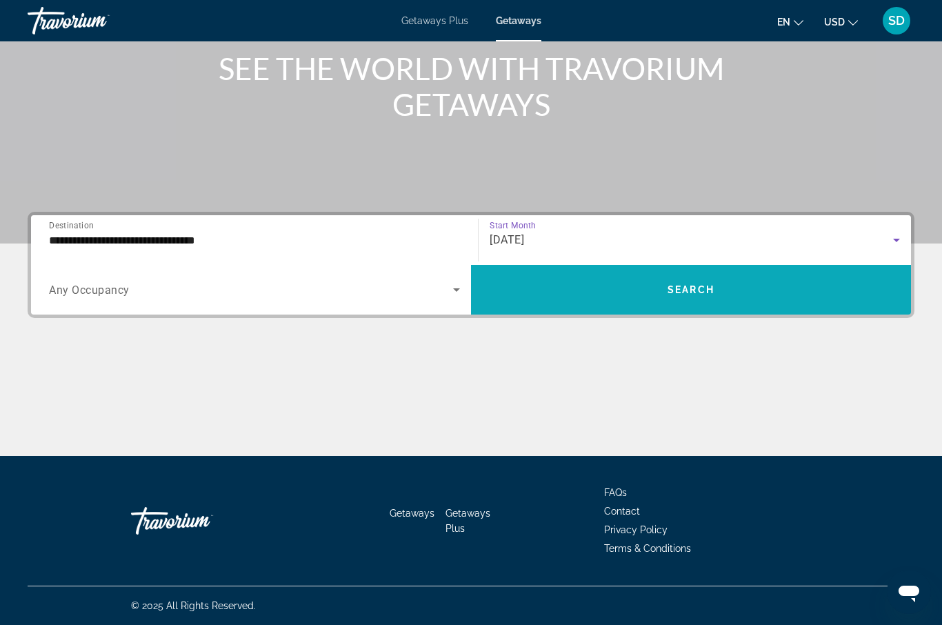
click at [678, 304] on span "Search widget" at bounding box center [691, 289] width 440 height 33
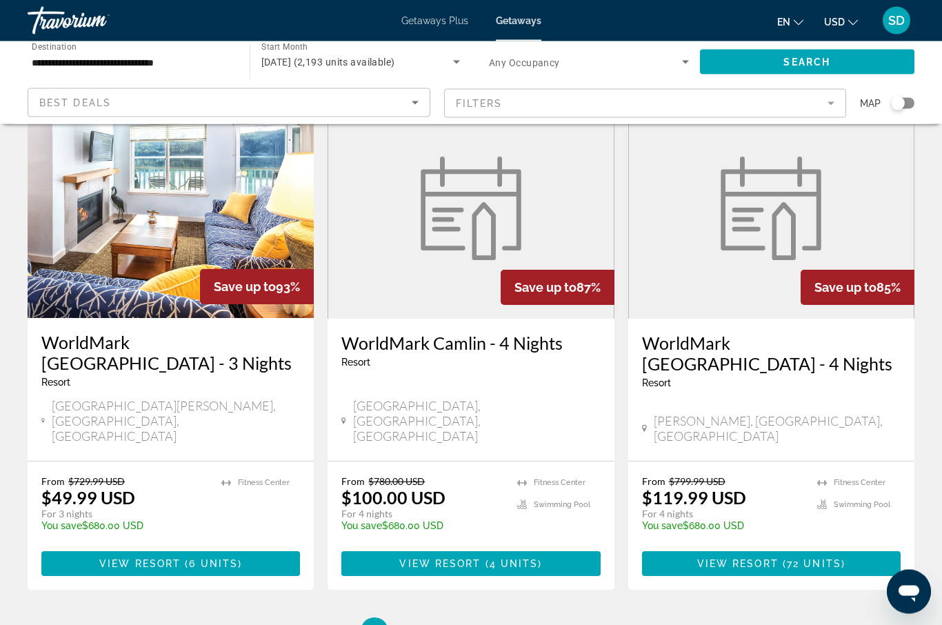
scroll to position [1643, 0]
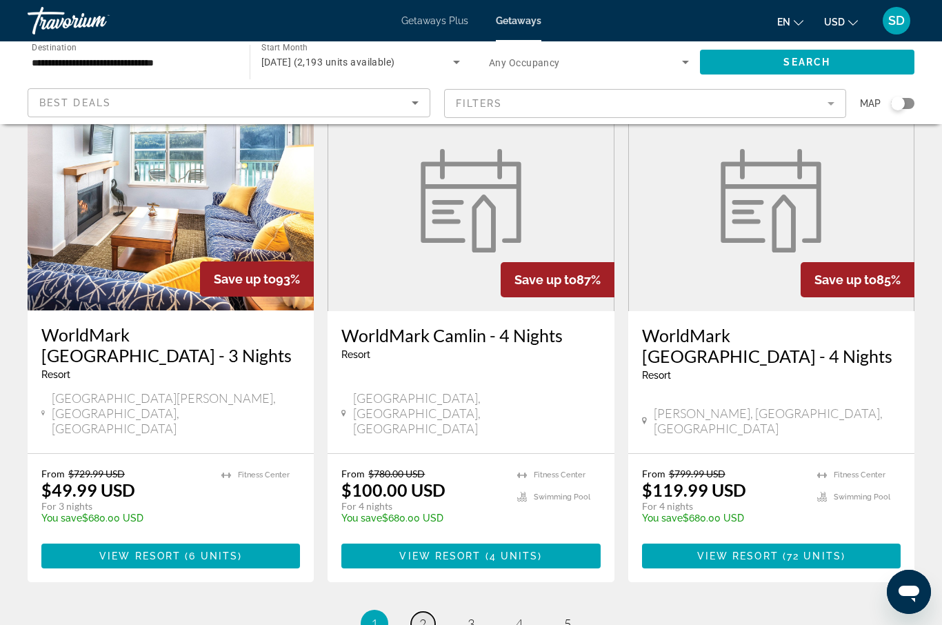
click at [421, 616] on span "2" at bounding box center [422, 623] width 7 height 15
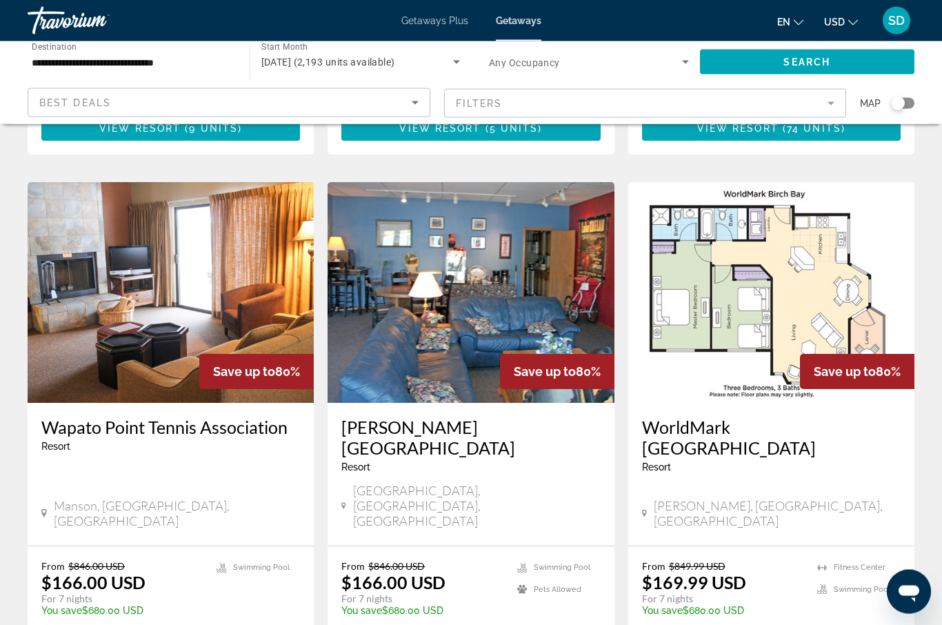
scroll to position [1623, 0]
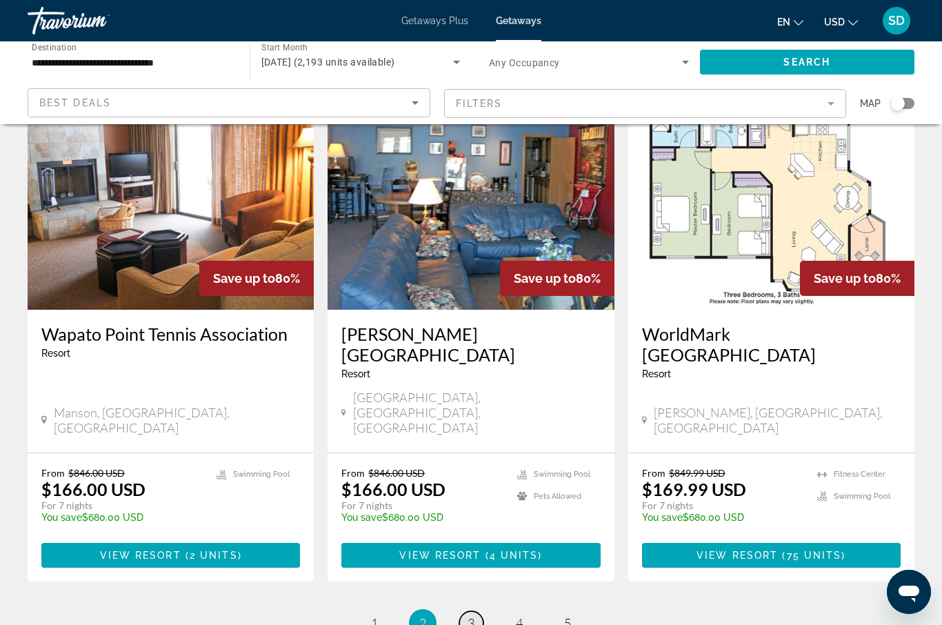
click at [471, 615] on span "3" at bounding box center [471, 622] width 7 height 15
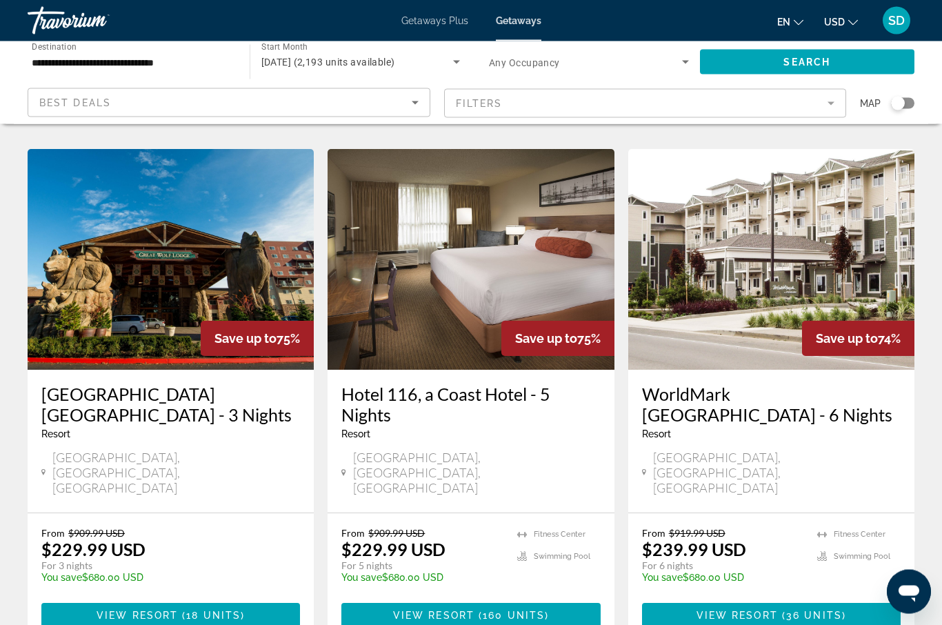
scroll to position [1563, 0]
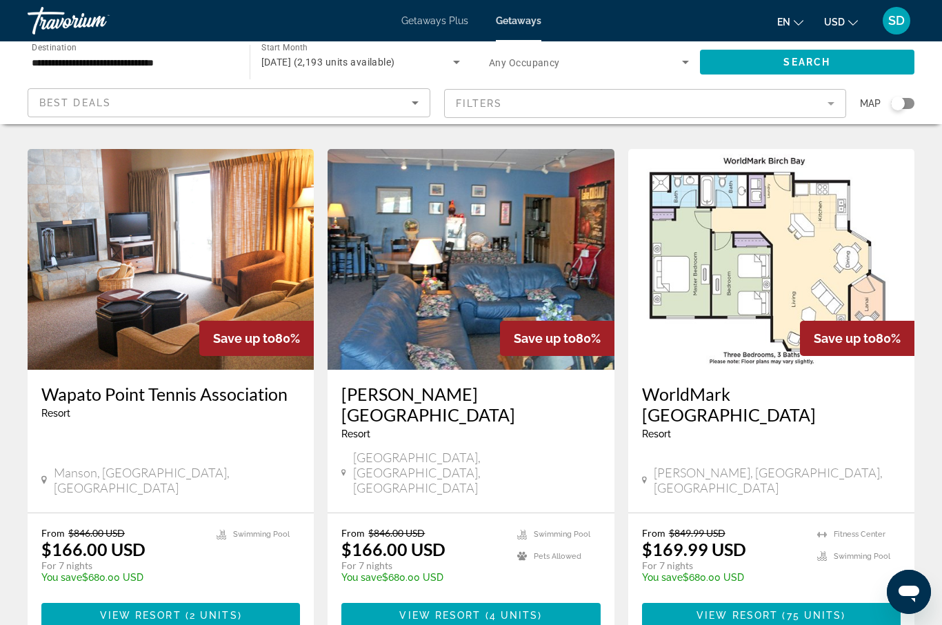
scroll to position [1623, 0]
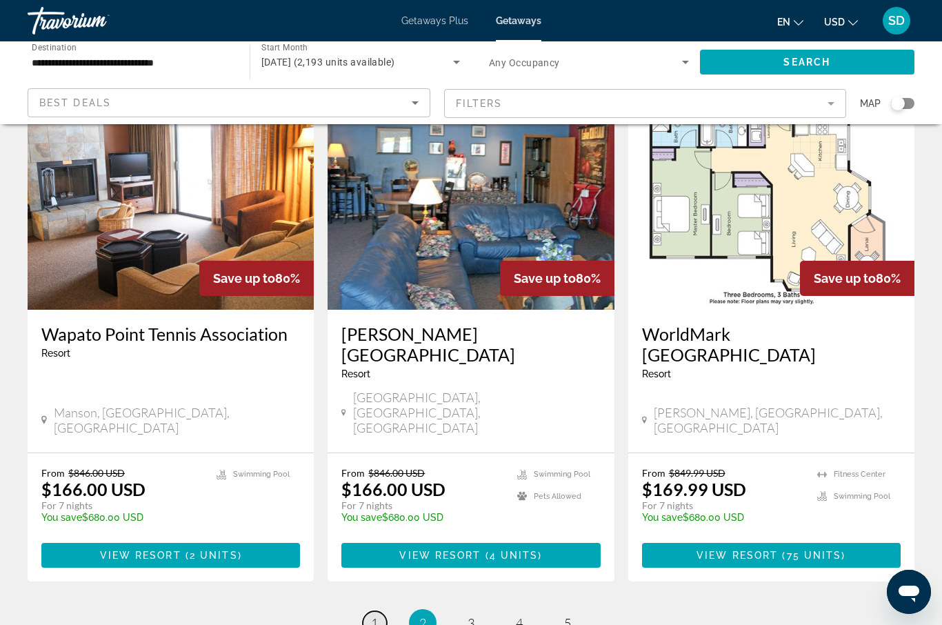
click at [375, 615] on span "1" at bounding box center [374, 622] width 7 height 15
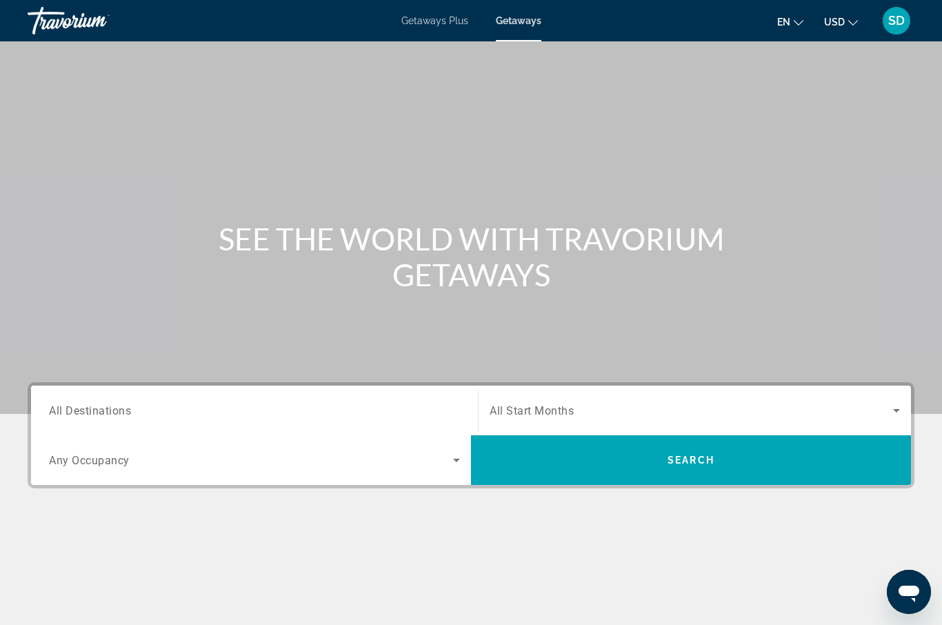
click at [115, 406] on span "All Destinations" at bounding box center [90, 410] width 82 height 13
click at [115, 406] on input "Destination All Destinations" at bounding box center [254, 411] width 411 height 17
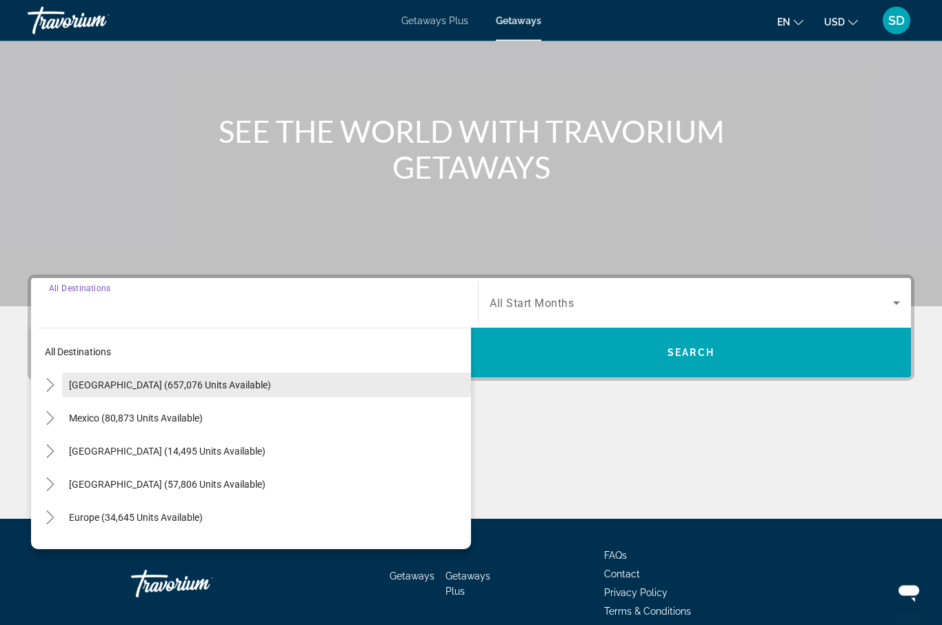
scroll to position [170, 0]
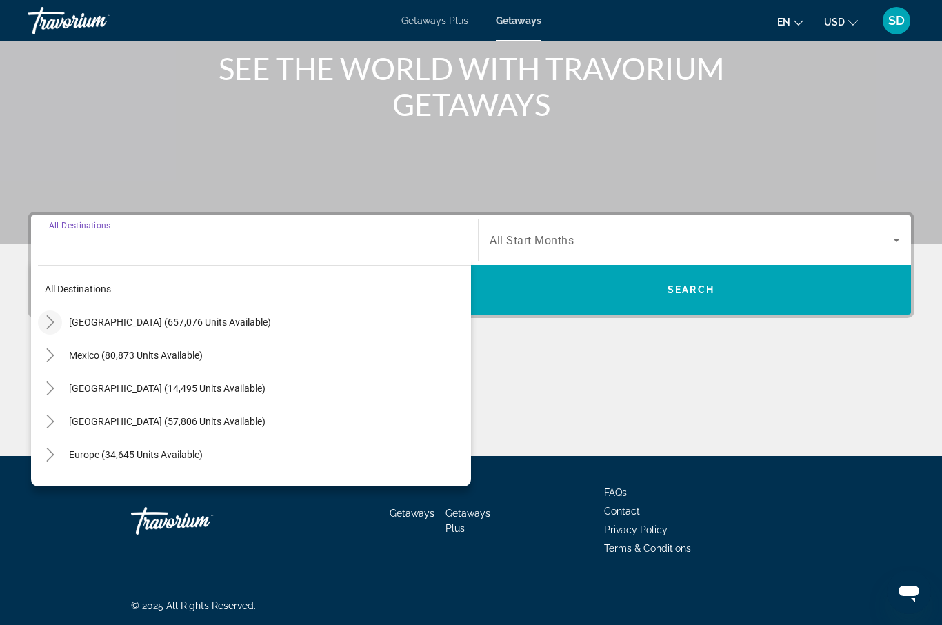
click at [52, 320] on icon "Toggle United States (657,076 units available)" at bounding box center [50, 322] width 14 height 14
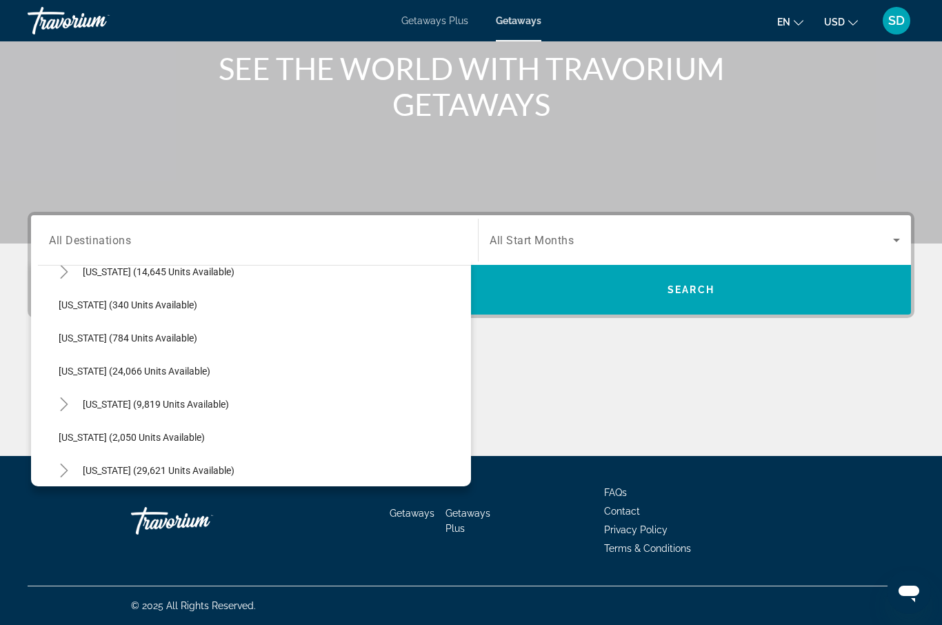
scroll to position [1015, 0]
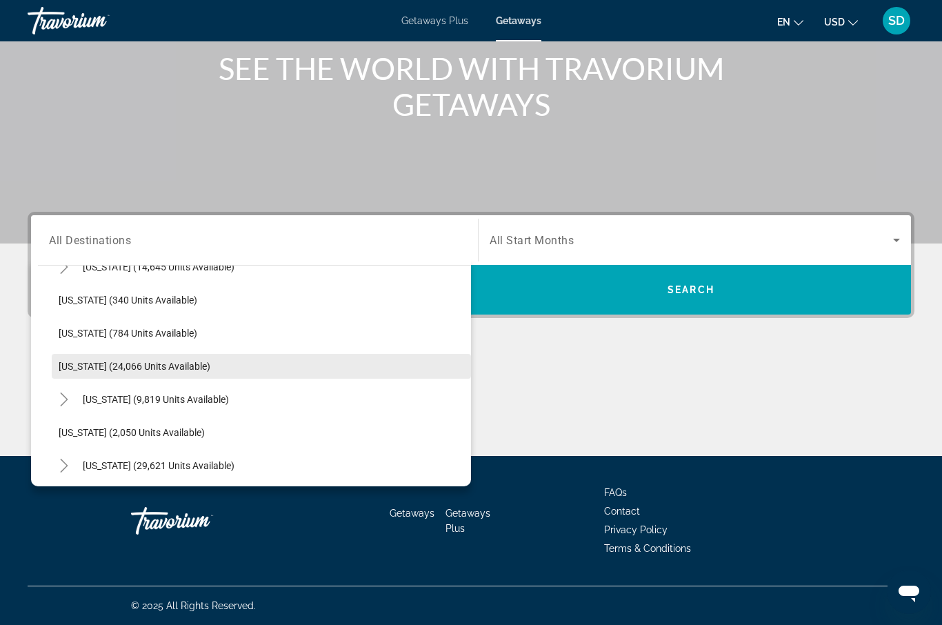
click at [66, 364] on span "[US_STATE] (24,066 units available)" at bounding box center [135, 366] width 152 height 11
type input "**********"
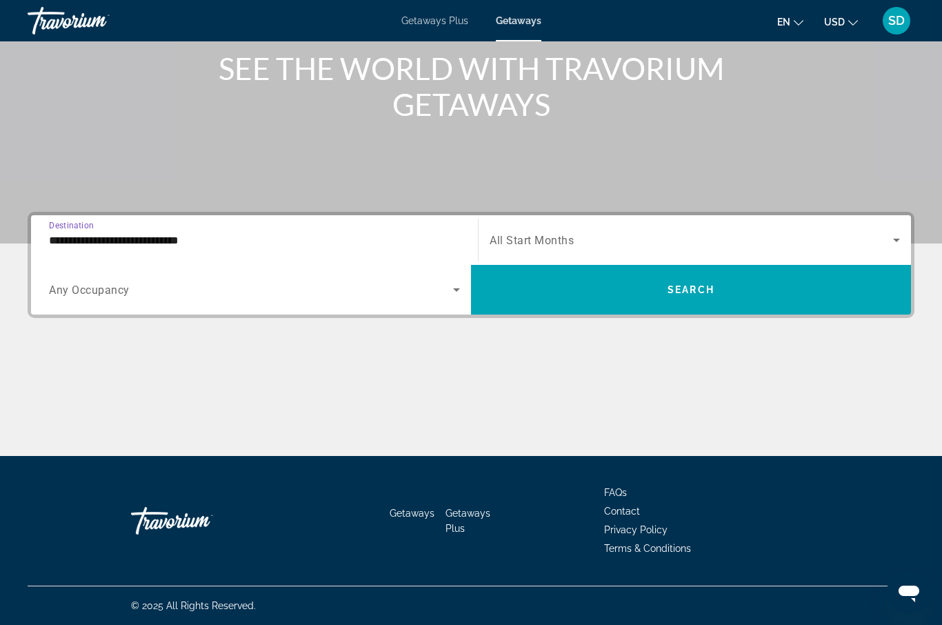
click at [894, 243] on icon "Search widget" at bounding box center [896, 240] width 17 height 17
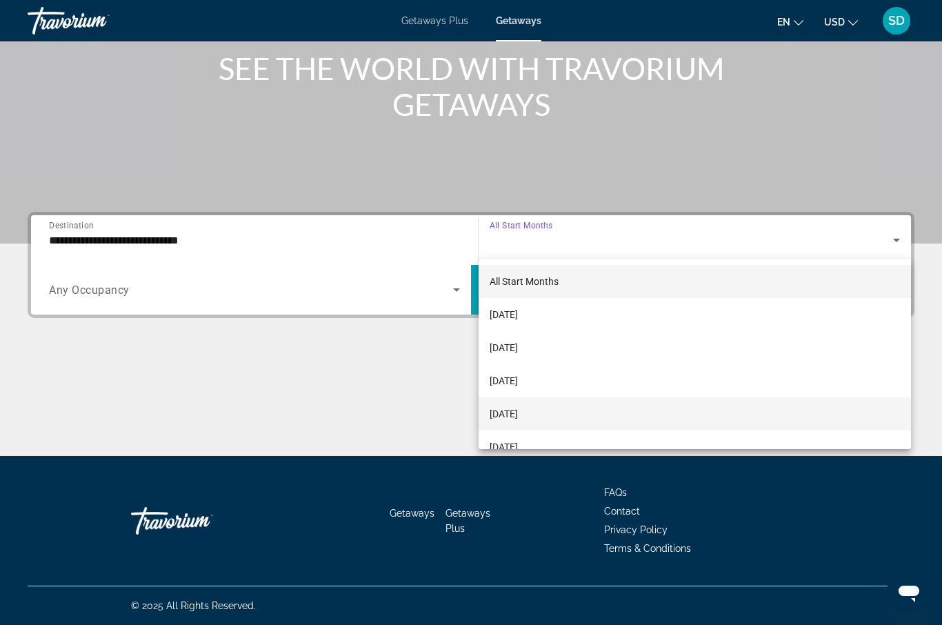
click at [591, 410] on mat-option "[DATE]" at bounding box center [695, 413] width 433 height 33
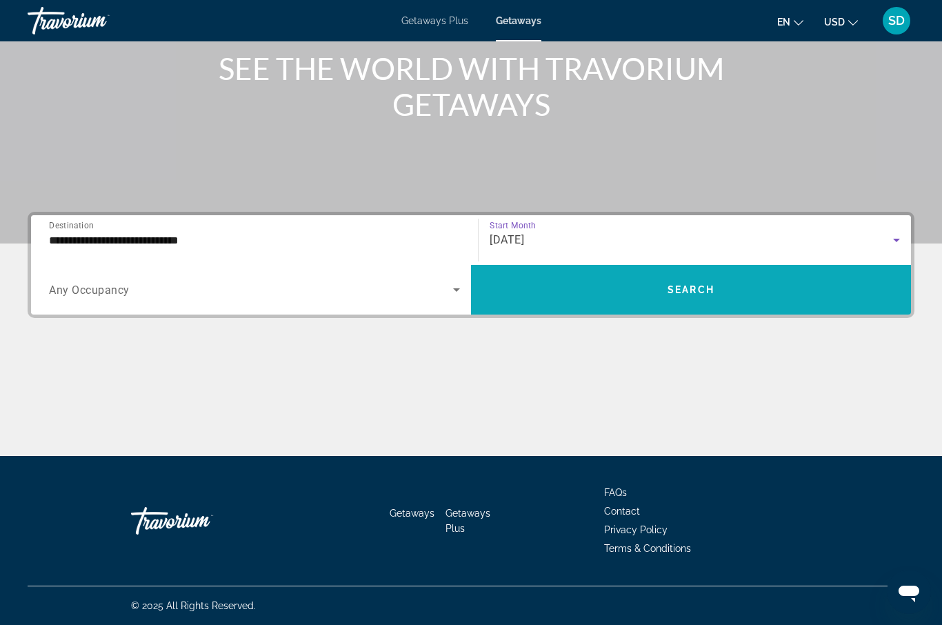
click at [656, 288] on span "Search widget" at bounding box center [691, 289] width 440 height 33
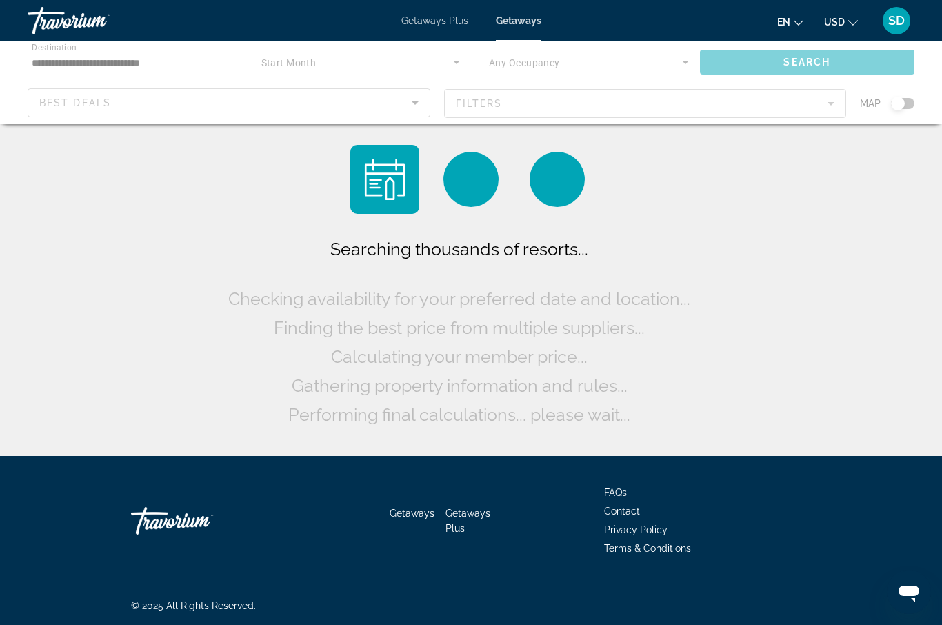
scroll to position [48, 0]
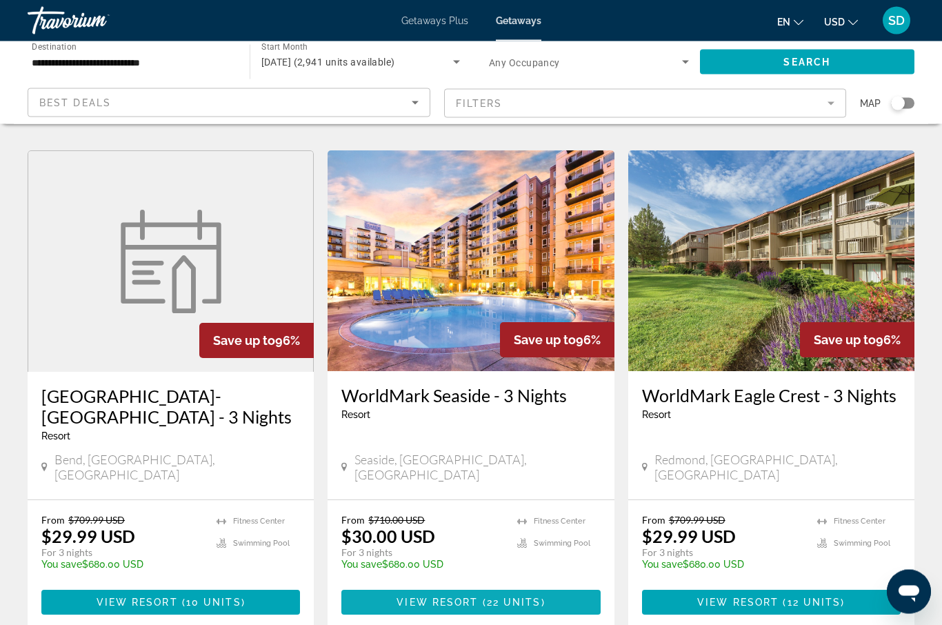
scroll to position [1062, 0]
click at [520, 597] on span "22 units" at bounding box center [514, 602] width 54 height 11
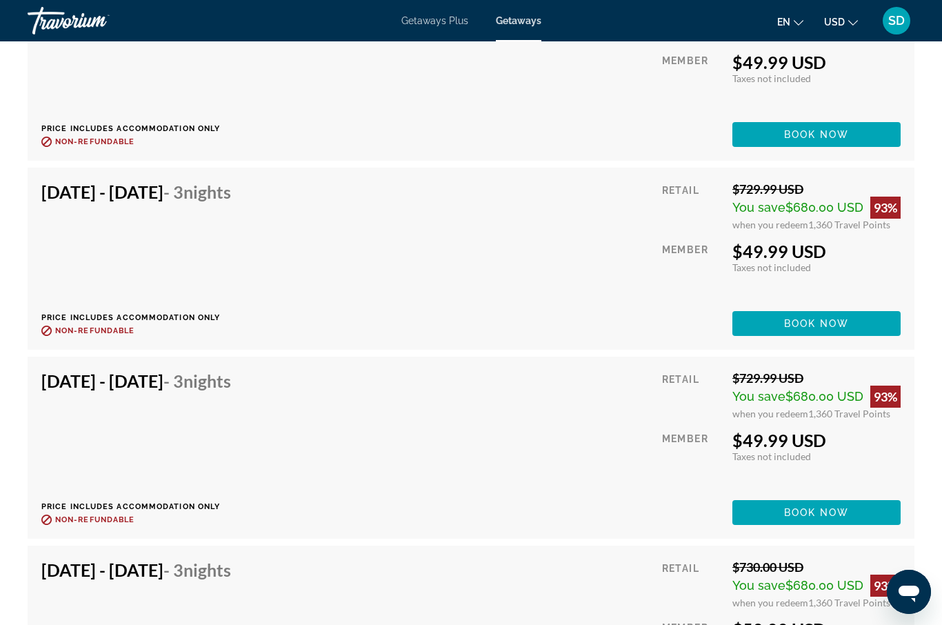
scroll to position [3419, 0]
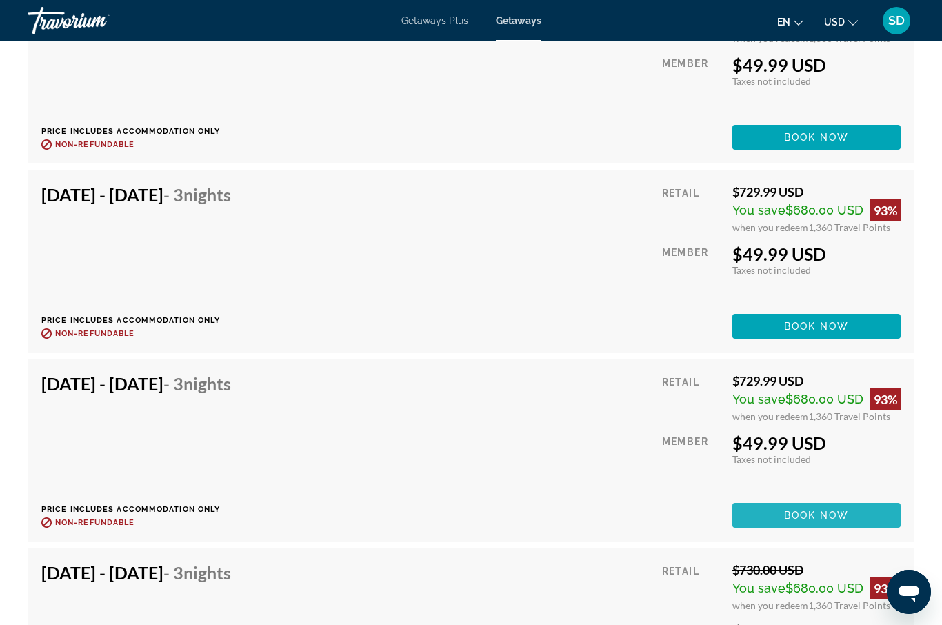
click at [785, 510] on span "Book now" at bounding box center [817, 515] width 66 height 11
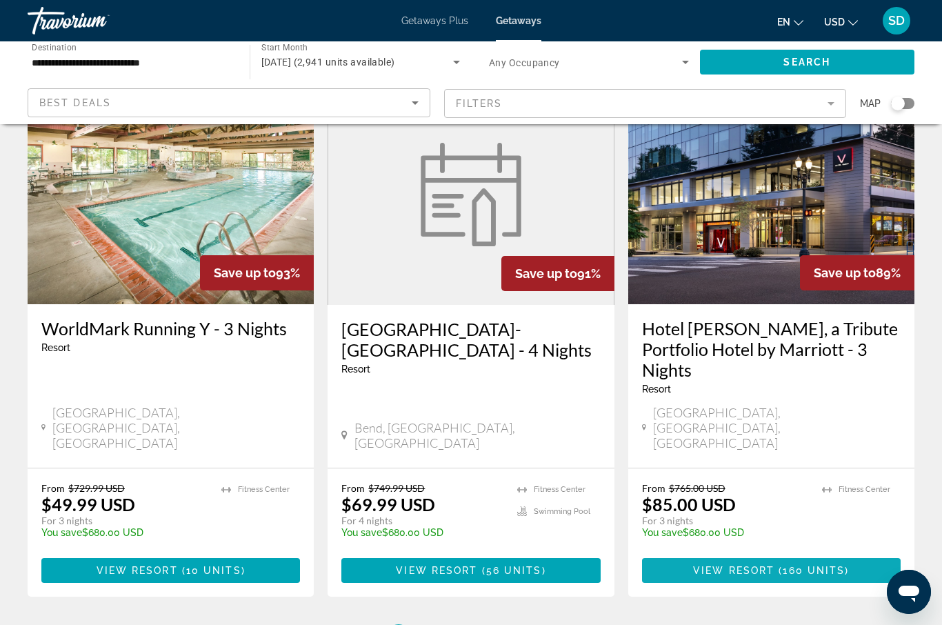
scroll to position [1640, 0]
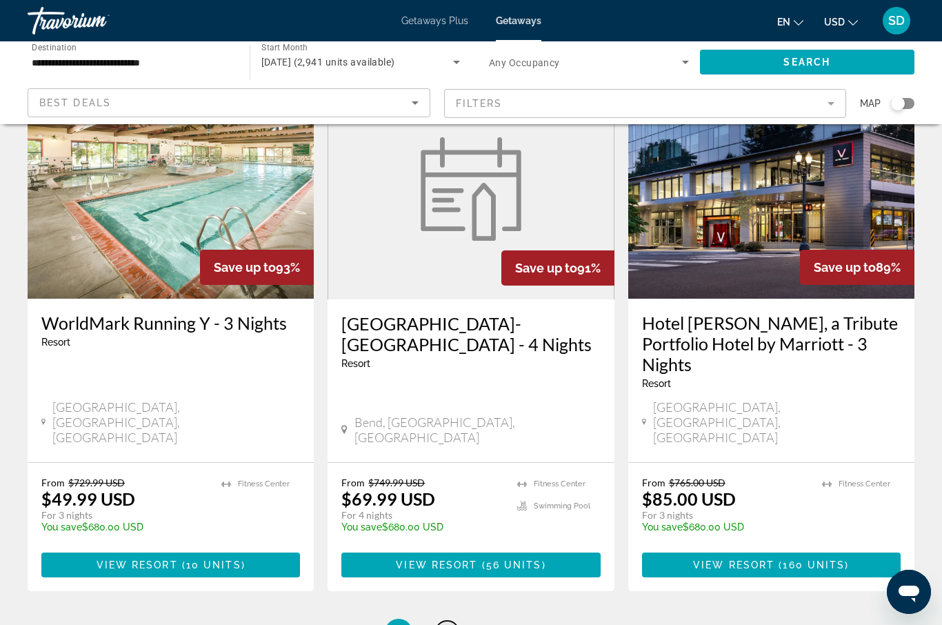
click at [448, 624] on span "2" at bounding box center [447, 632] width 7 height 15
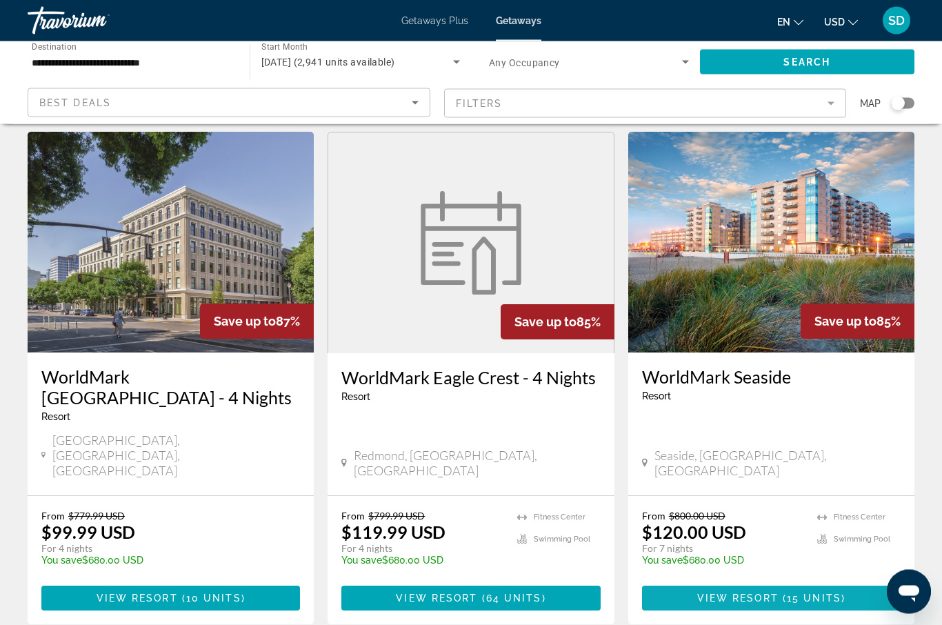
scroll to position [41, 0]
click at [682, 582] on span "Main content" at bounding box center [771, 598] width 259 height 33
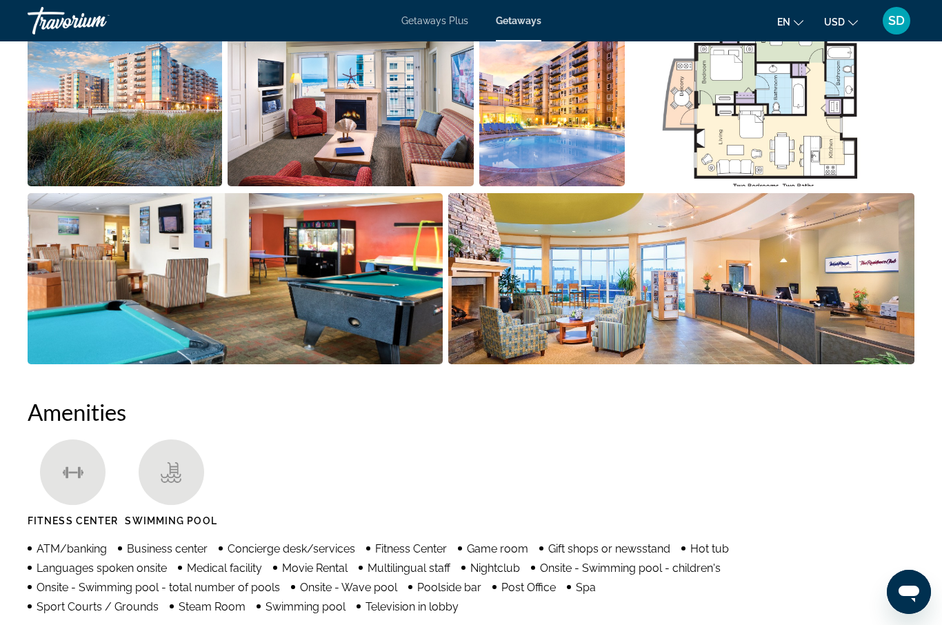
scroll to position [392, 0]
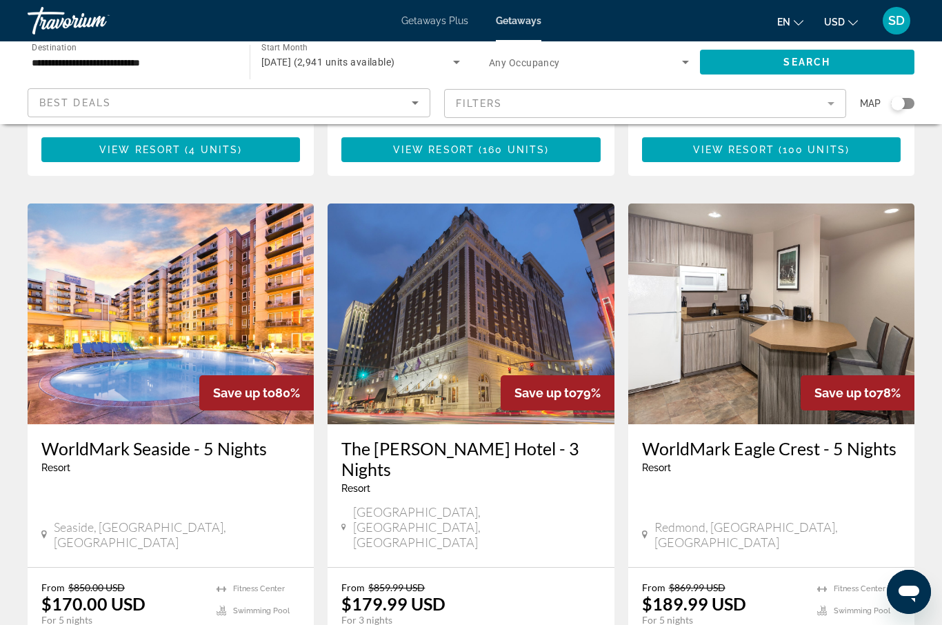
scroll to position [1529, 0]
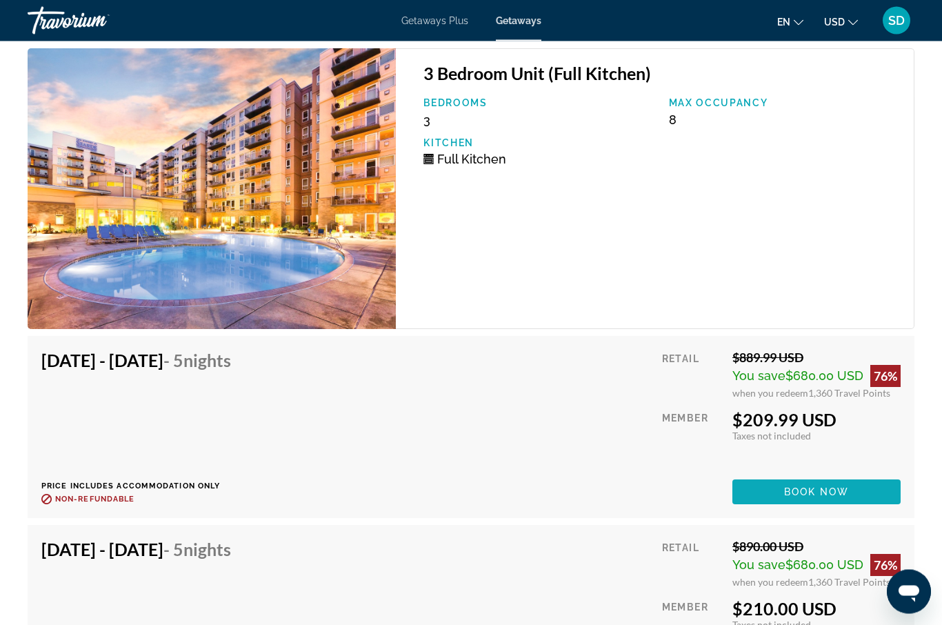
scroll to position [3758, 0]
click at [777, 481] on span "Main content" at bounding box center [817, 491] width 168 height 33
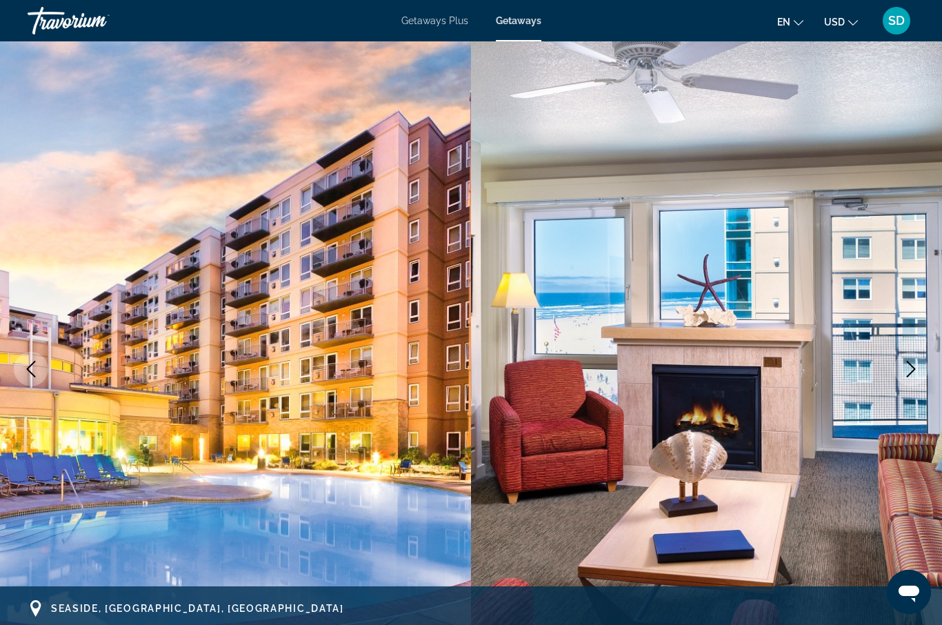
click at [909, 369] on icon "Next image" at bounding box center [911, 369] width 17 height 17
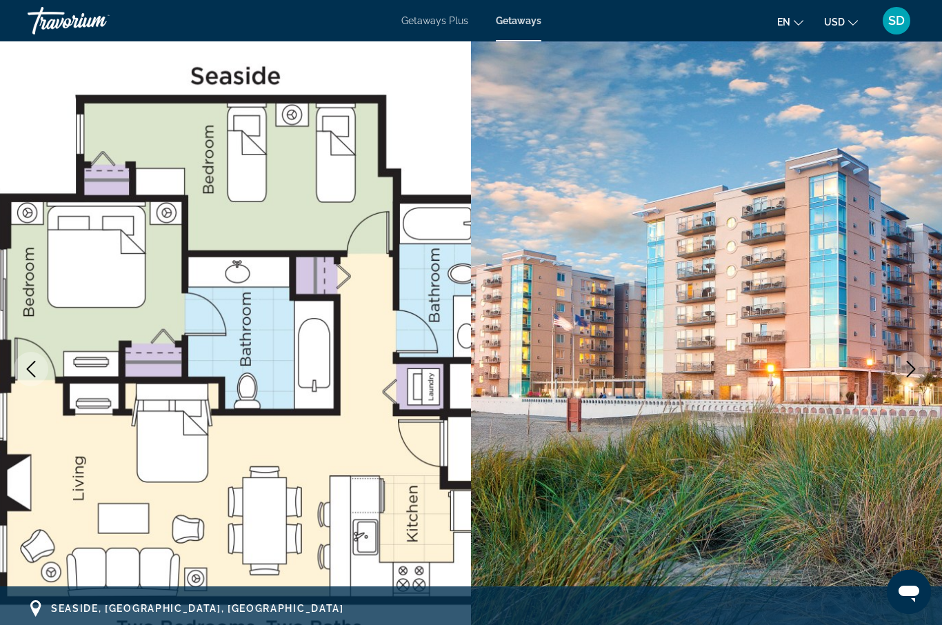
click at [908, 369] on icon "Next image" at bounding box center [911, 369] width 17 height 17
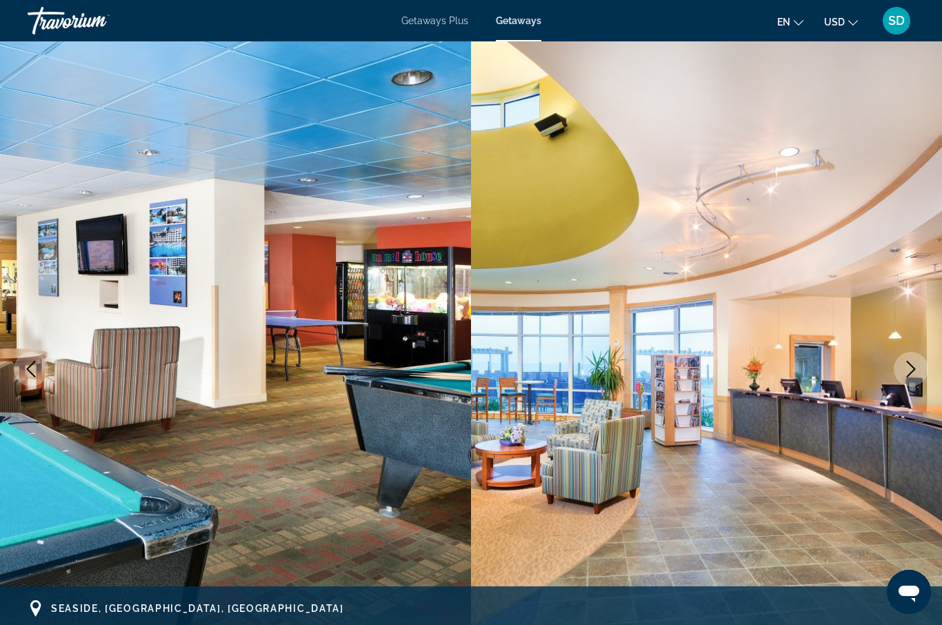
click at [908, 368] on icon "Next image" at bounding box center [911, 369] width 17 height 17
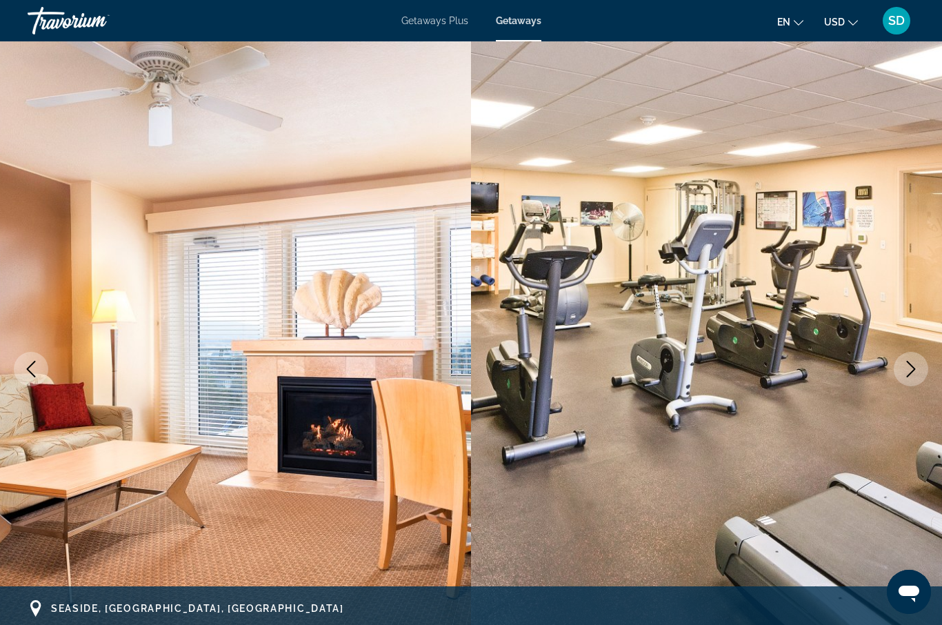
click at [908, 368] on icon "Next image" at bounding box center [911, 369] width 17 height 17
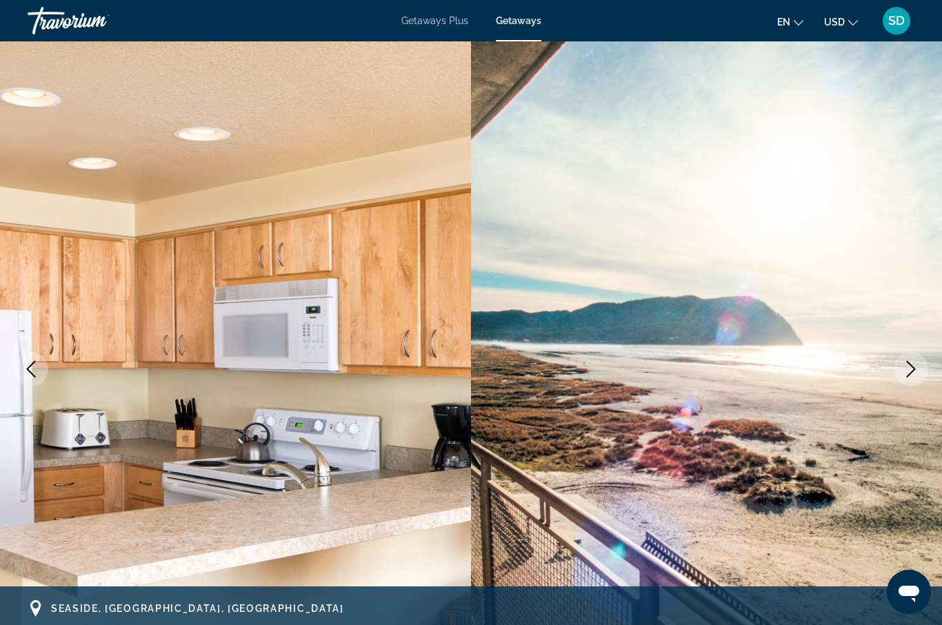
click at [906, 366] on icon "Next image" at bounding box center [911, 369] width 17 height 17
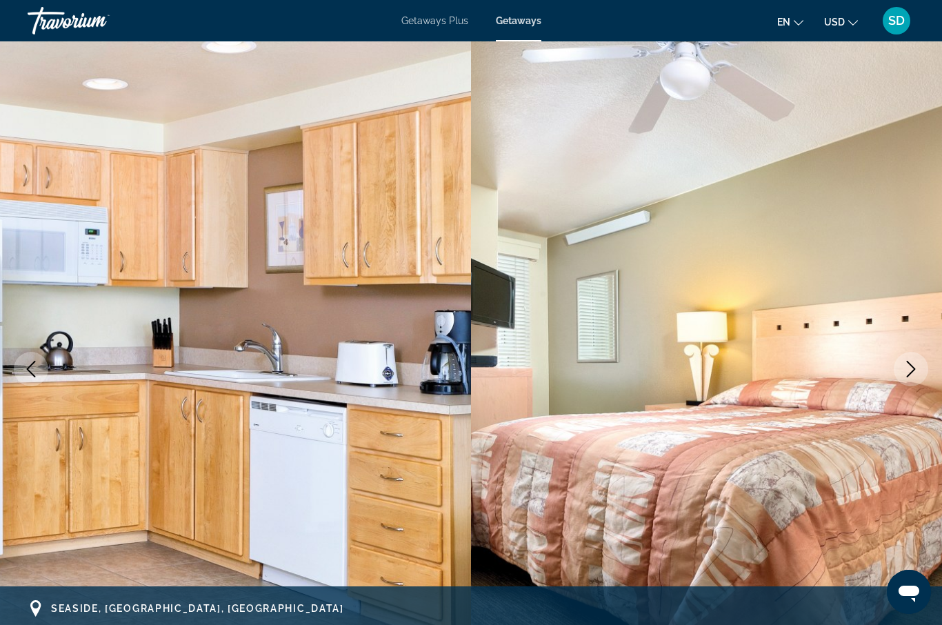
click at [906, 366] on icon "Next image" at bounding box center [911, 369] width 17 height 17
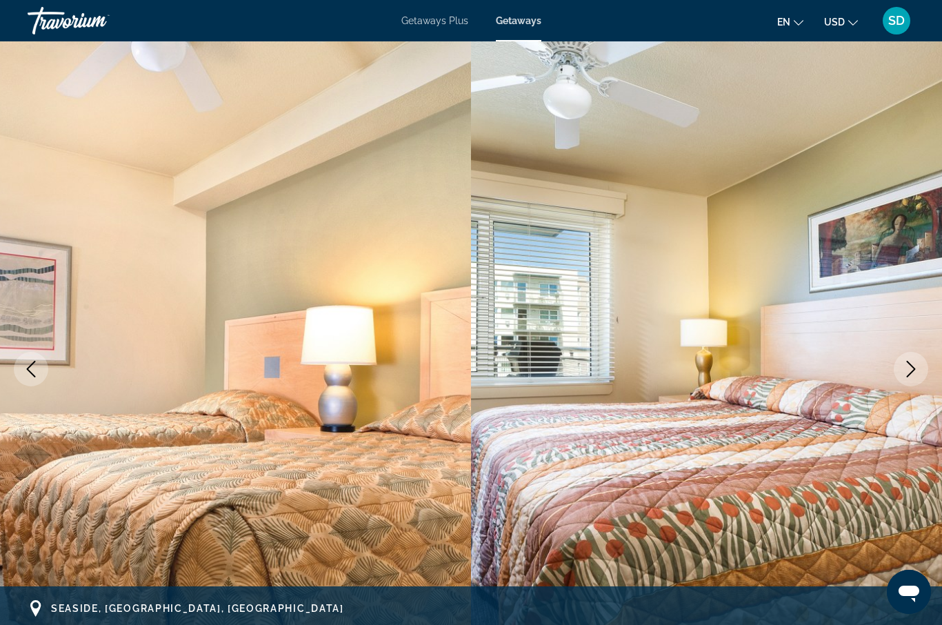
click at [906, 366] on icon "Next image" at bounding box center [911, 369] width 17 height 17
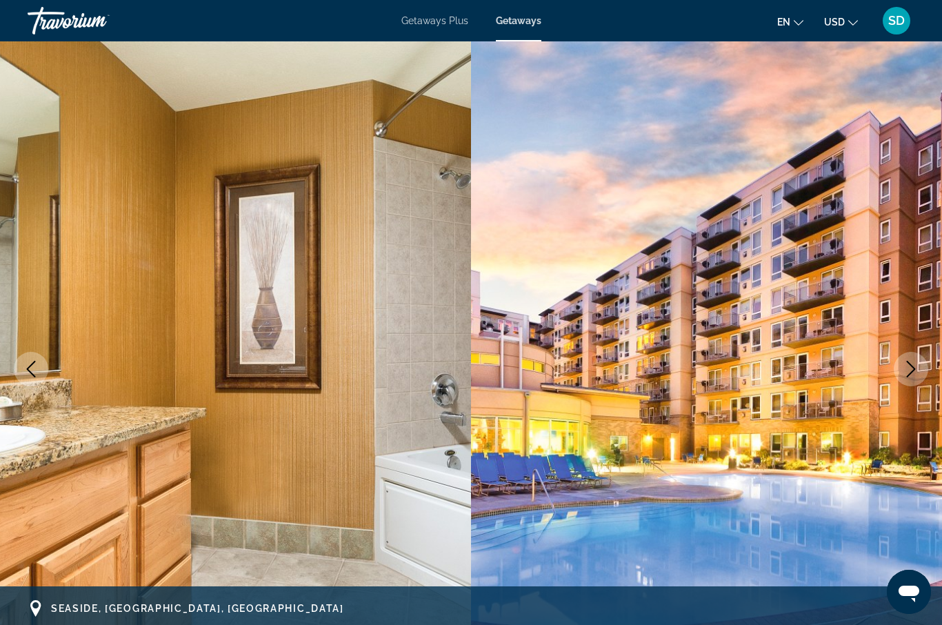
click at [906, 366] on icon "Next image" at bounding box center [911, 369] width 17 height 17
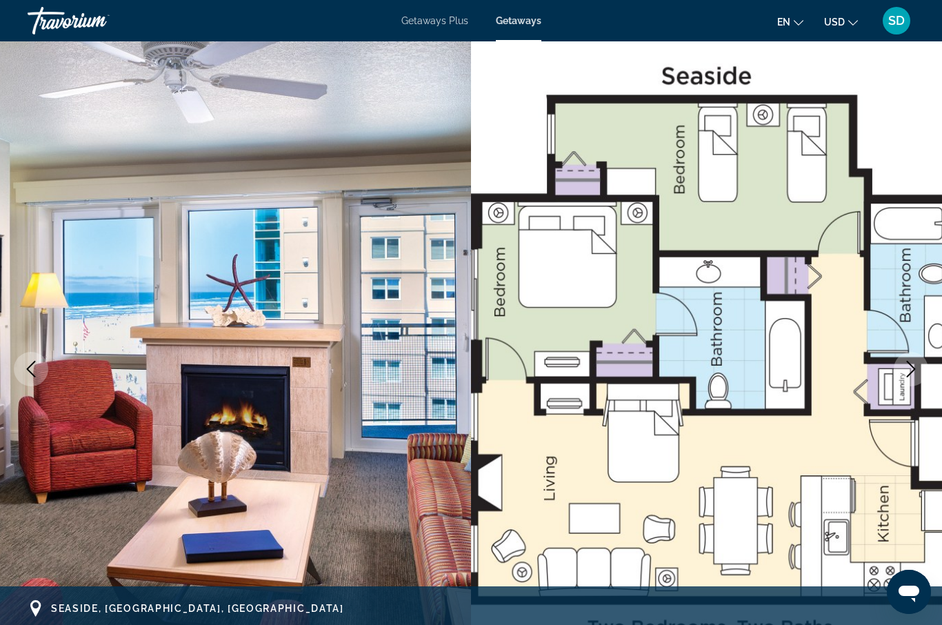
click at [906, 366] on icon "Next image" at bounding box center [911, 369] width 17 height 17
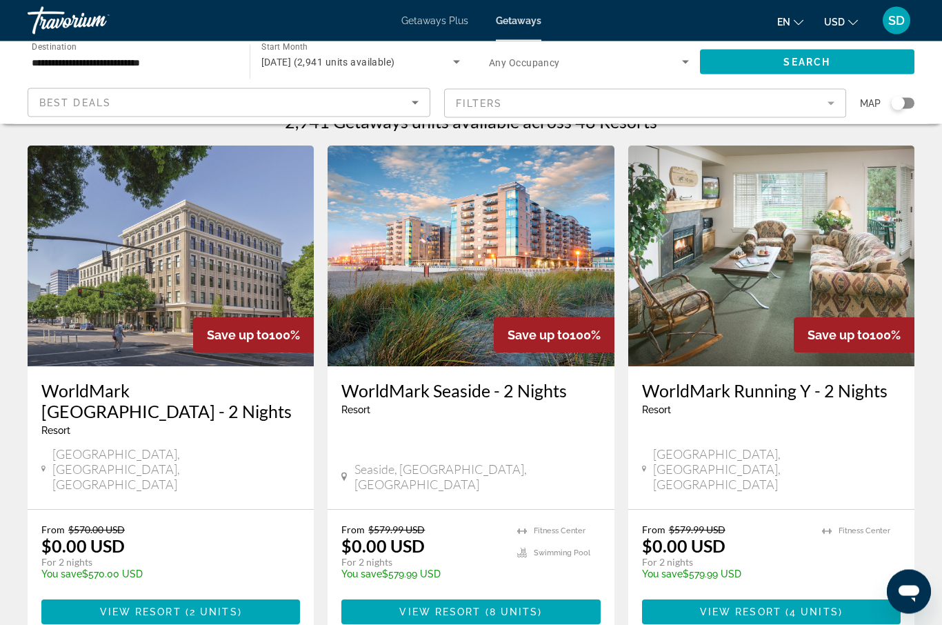
scroll to position [27, 0]
click at [466, 595] on span "Main content" at bounding box center [470, 611] width 259 height 33
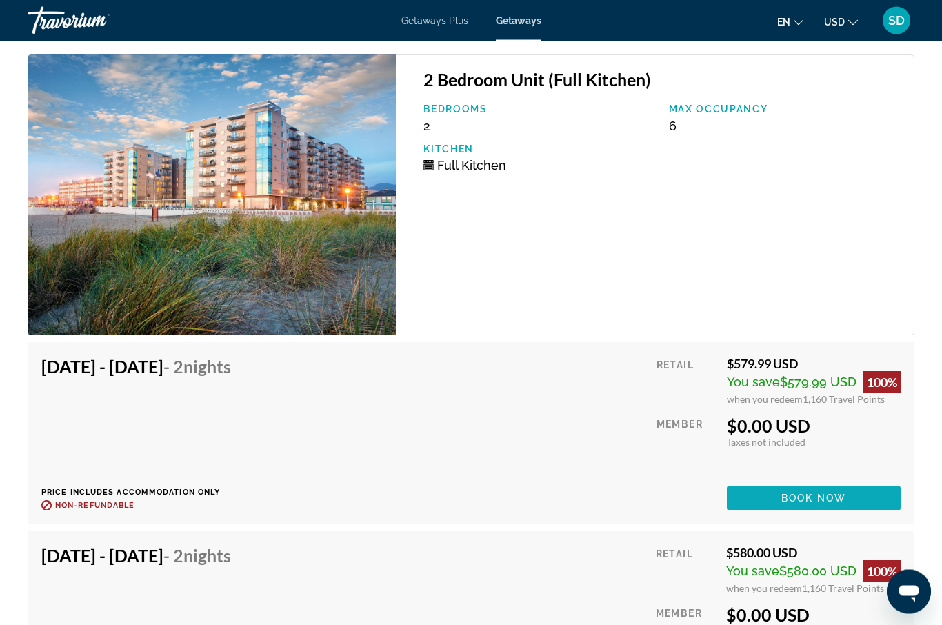
scroll to position [2962, 0]
click at [818, 499] on span "Book now" at bounding box center [815, 498] width 66 height 11
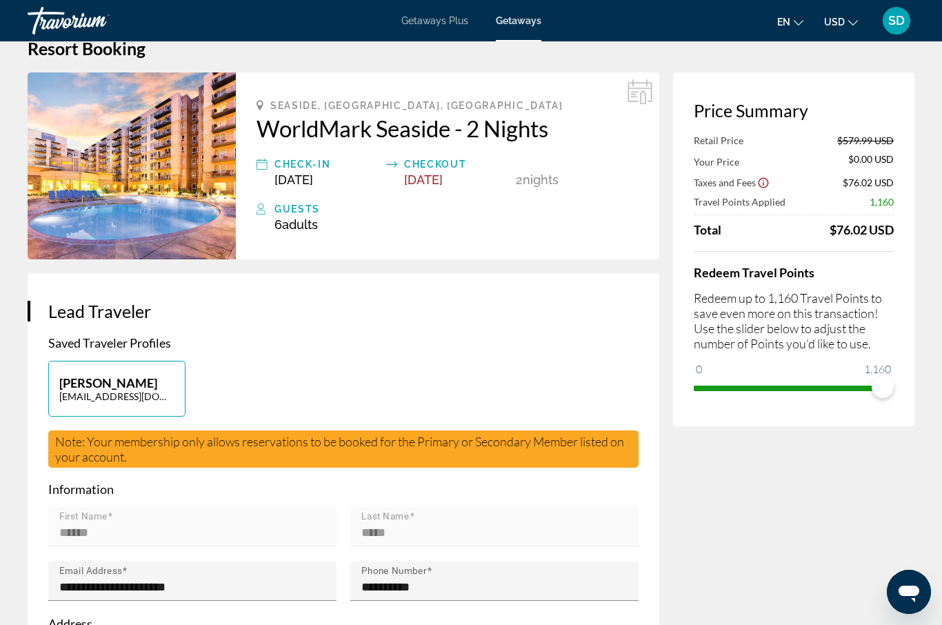
scroll to position [48, 0]
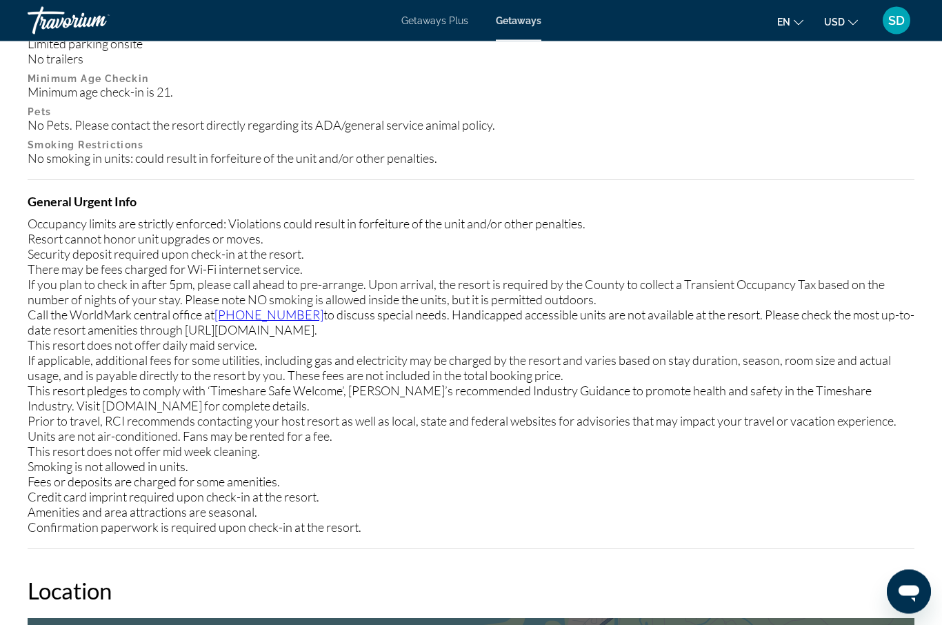
scroll to position [1794, 0]
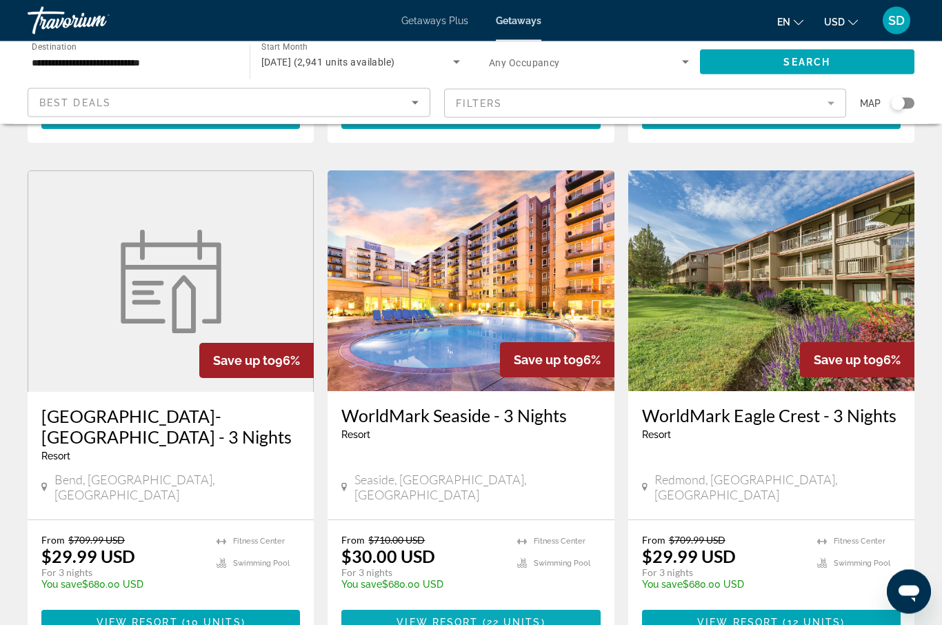
scroll to position [1042, 0]
click at [490, 617] on span "22 units" at bounding box center [514, 622] width 54 height 11
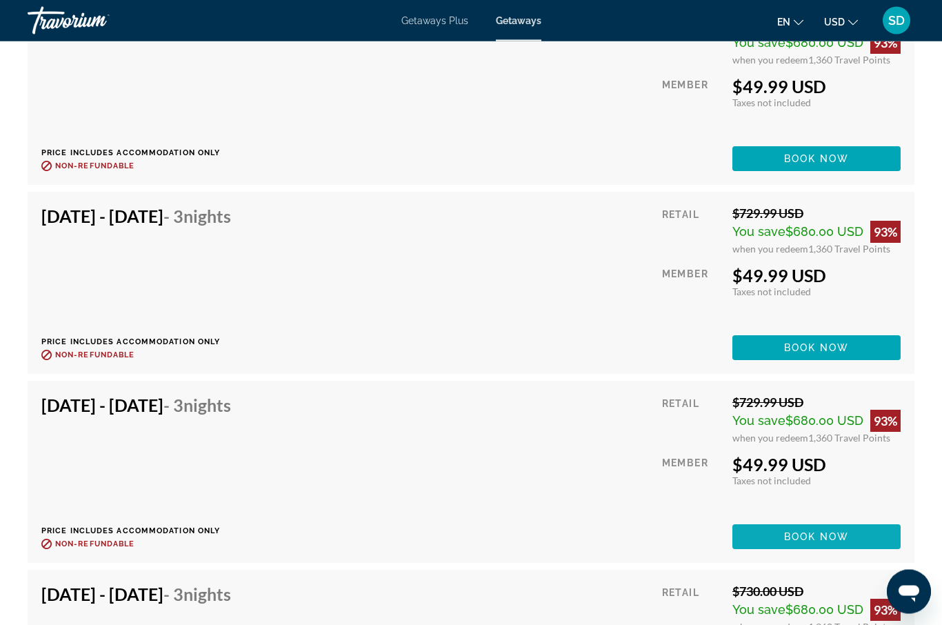
scroll to position [3398, 0]
click at [798, 531] on span "Book now" at bounding box center [817, 536] width 66 height 11
